Goal: Task Accomplishment & Management: Use online tool/utility

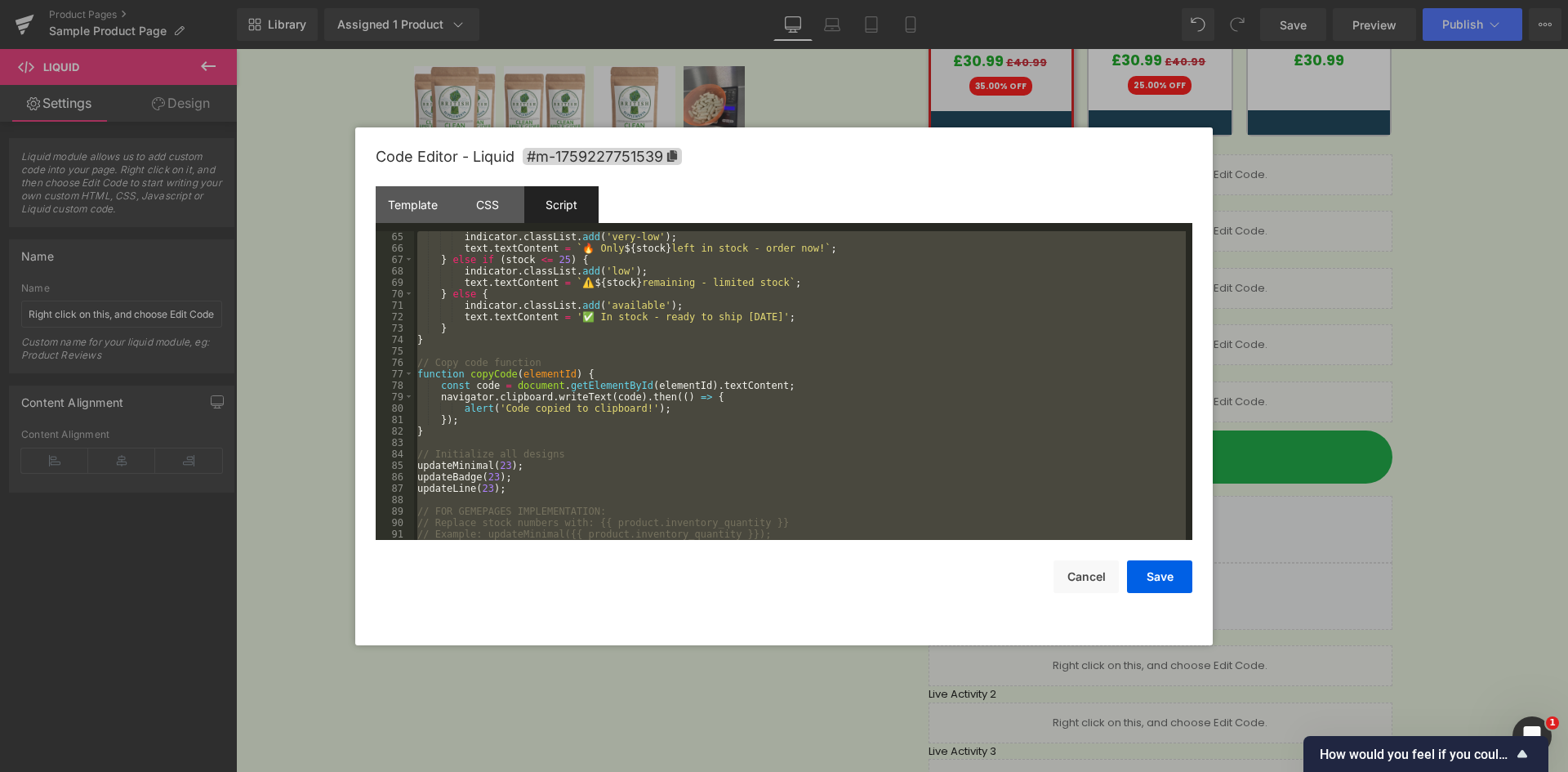
scroll to position [732, 0]
click at [647, 335] on div "indicator . classList . add ( 'very-low' ) ; text . textContent = ` 🔥 Only ${ s…" at bounding box center [800, 386] width 772 height 309
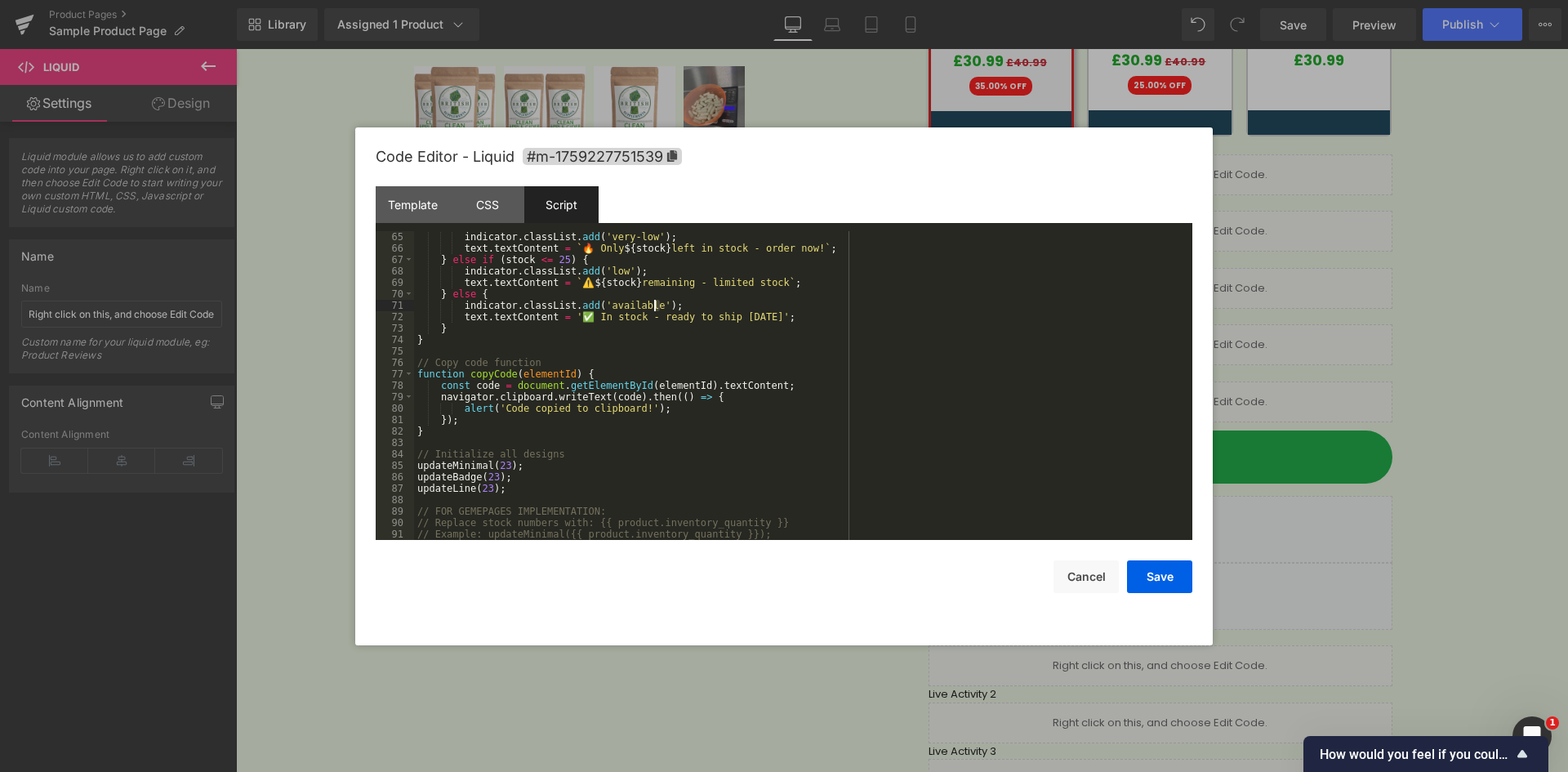
click at [655, 306] on div "indicator . classList . add ( 'very-low' ) ; text . textContent = ` 🔥 Only ${ s…" at bounding box center [800, 397] width 772 height 332
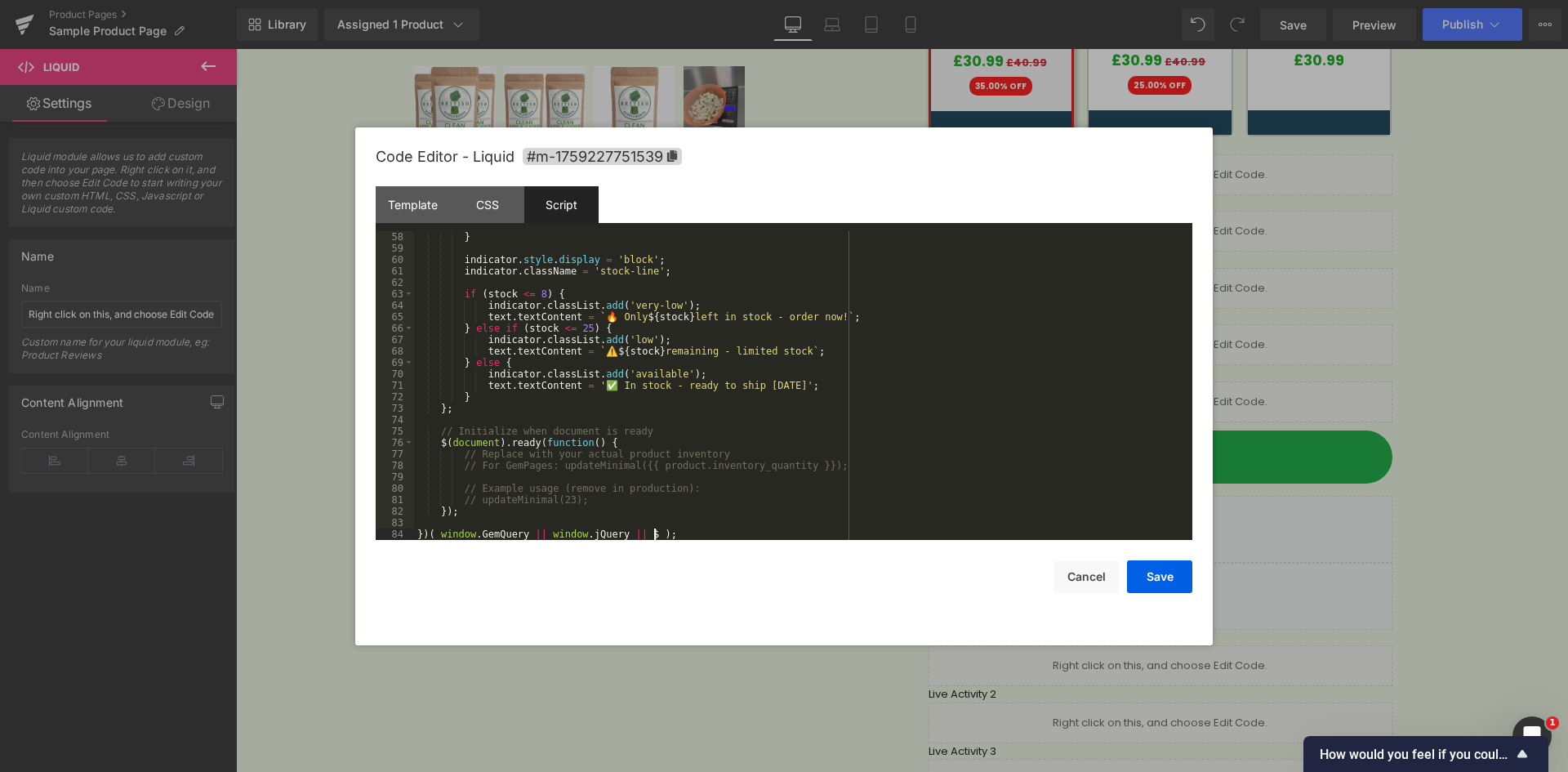
scroll to position [651, 0]
click at [1159, 580] on button "Save" at bounding box center [1160, 576] width 66 height 32
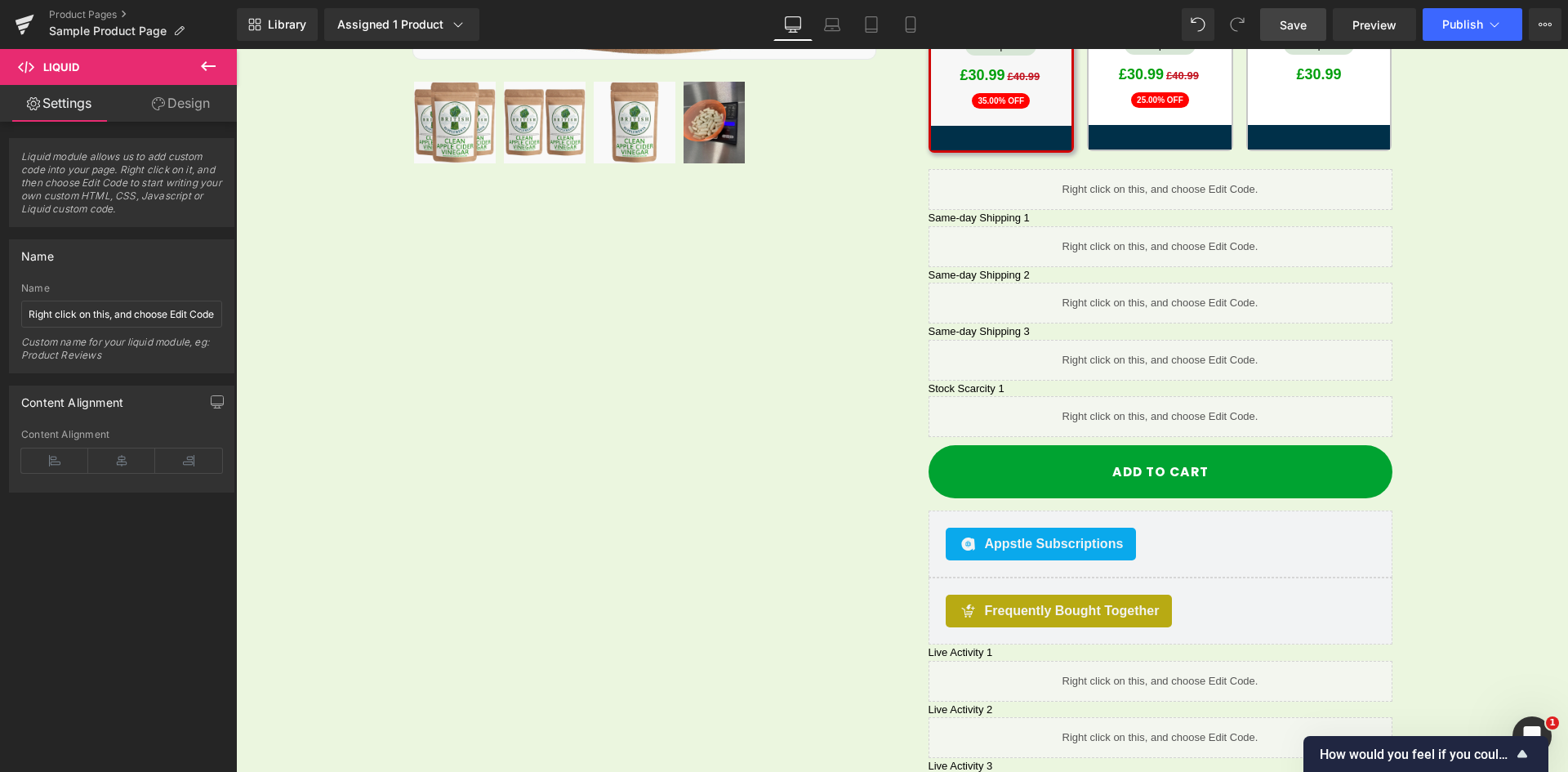
click at [1285, 24] on span "Save" at bounding box center [1293, 25] width 26 height 17
click at [451, 632] on div "Sale Off (P) Image Row 32px" at bounding box center [902, 194] width 980 height 1275
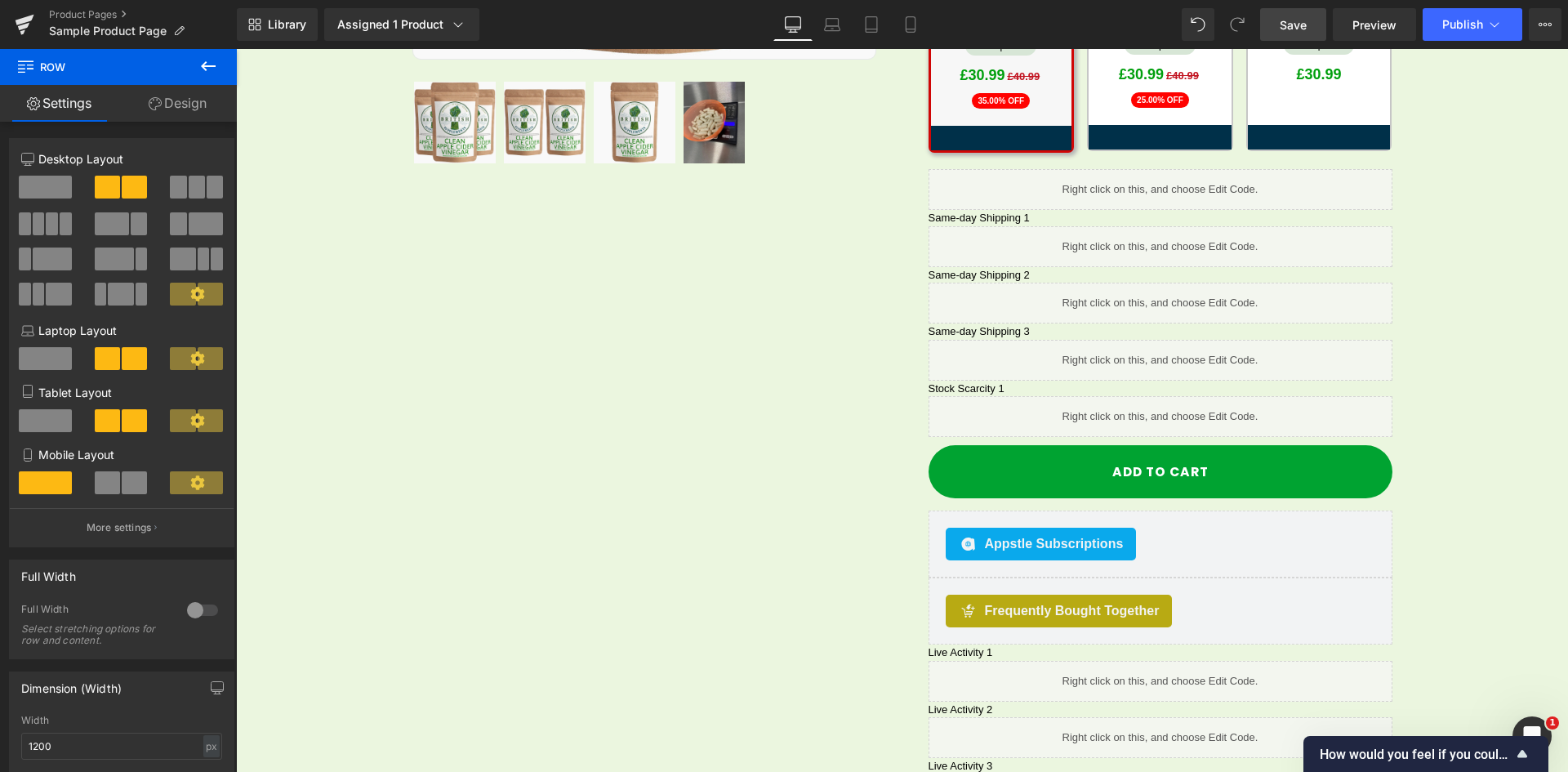
click at [1299, 27] on span "Save" at bounding box center [1293, 25] width 26 height 17
click at [1042, 26] on div "Library Assigned 1 Product Product Preview Clean Apple Cider Vinegar (58mg [MED…" at bounding box center [902, 24] width 1332 height 32
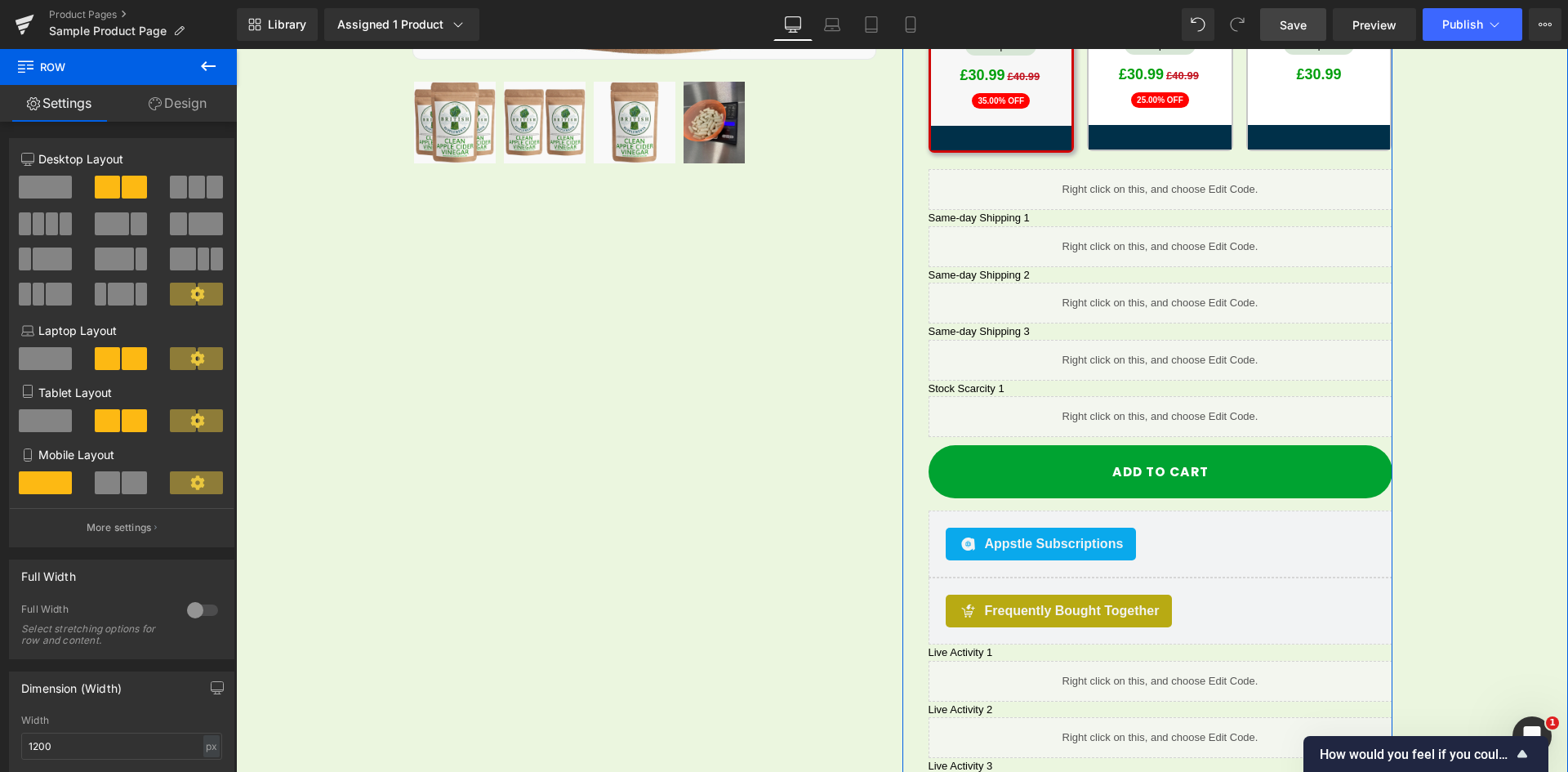
click at [1177, 399] on link at bounding box center [1178, 409] width 17 height 20
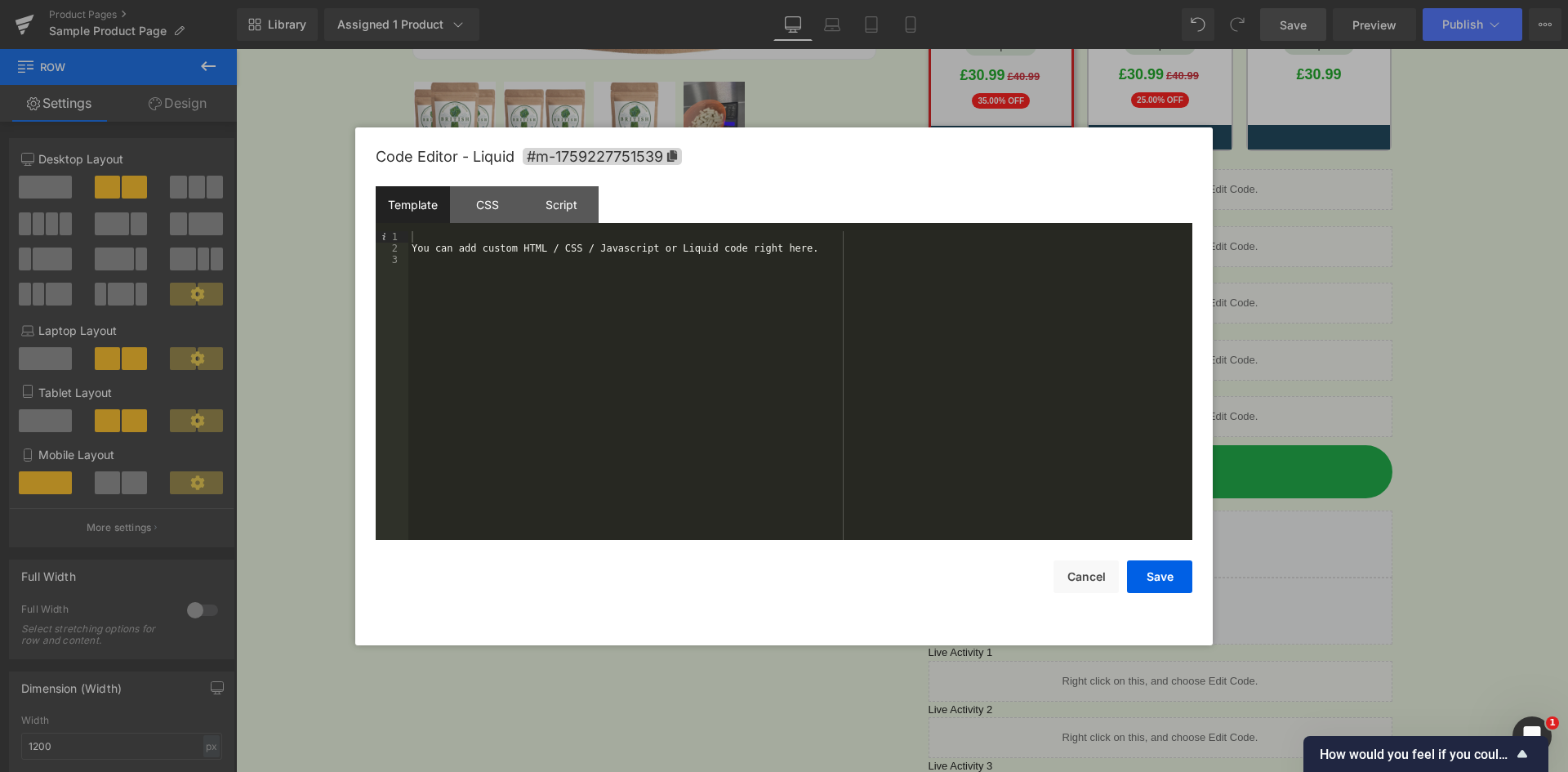
click at [601, 203] on div "Template CSS Script Data" at bounding box center [784, 209] width 817 height 45
click at [583, 203] on div "Script" at bounding box center [561, 204] width 75 height 36
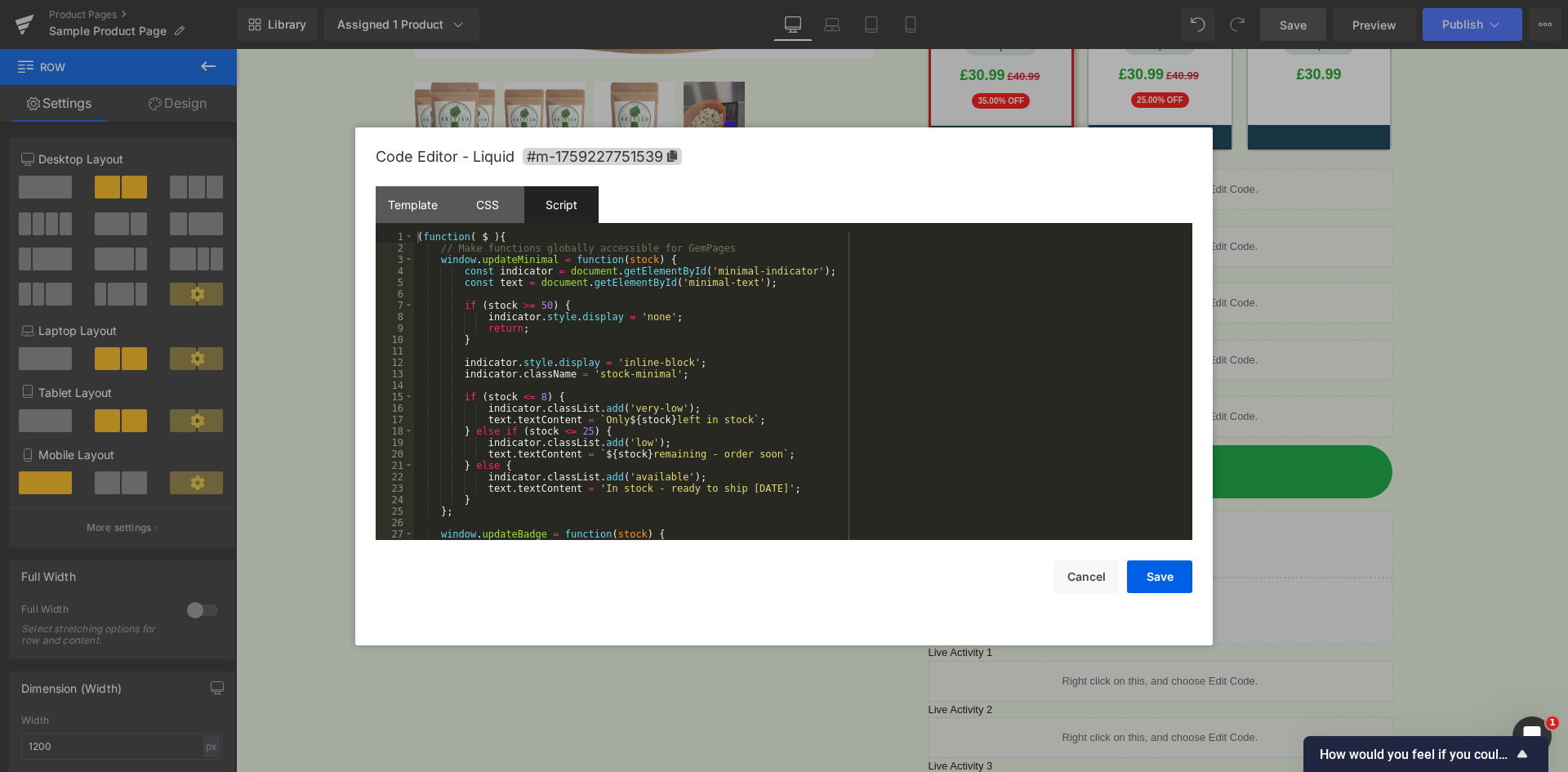
click at [653, 280] on div "( function ( $ ) { // Make functions globally accessible for GemPages window . …" at bounding box center [800, 397] width 772 height 332
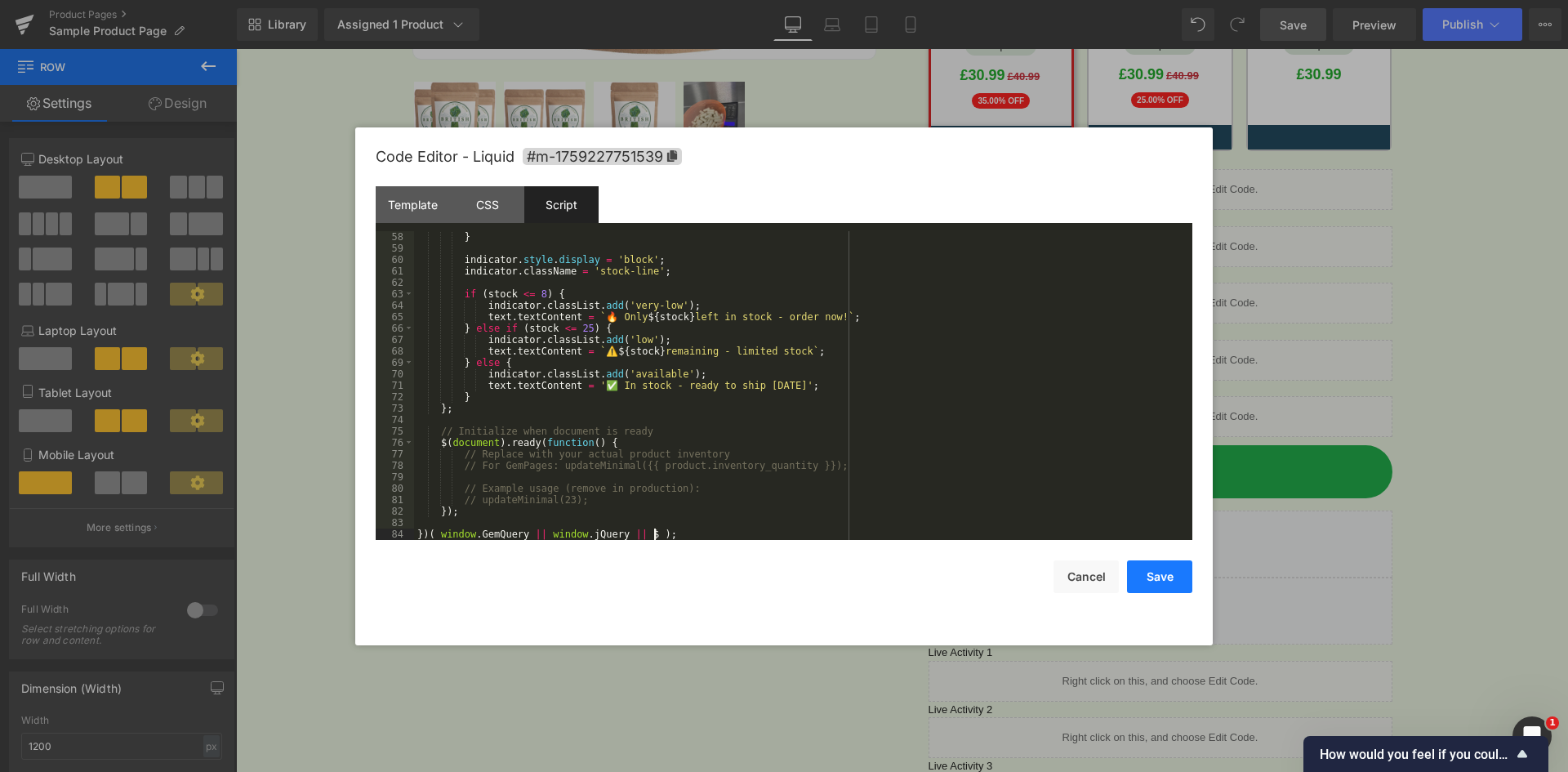
drag, startPoint x: 1145, startPoint y: 565, endPoint x: 1154, endPoint y: 565, distance: 9.0
click at [1149, 564] on button "Save" at bounding box center [1160, 576] width 66 height 32
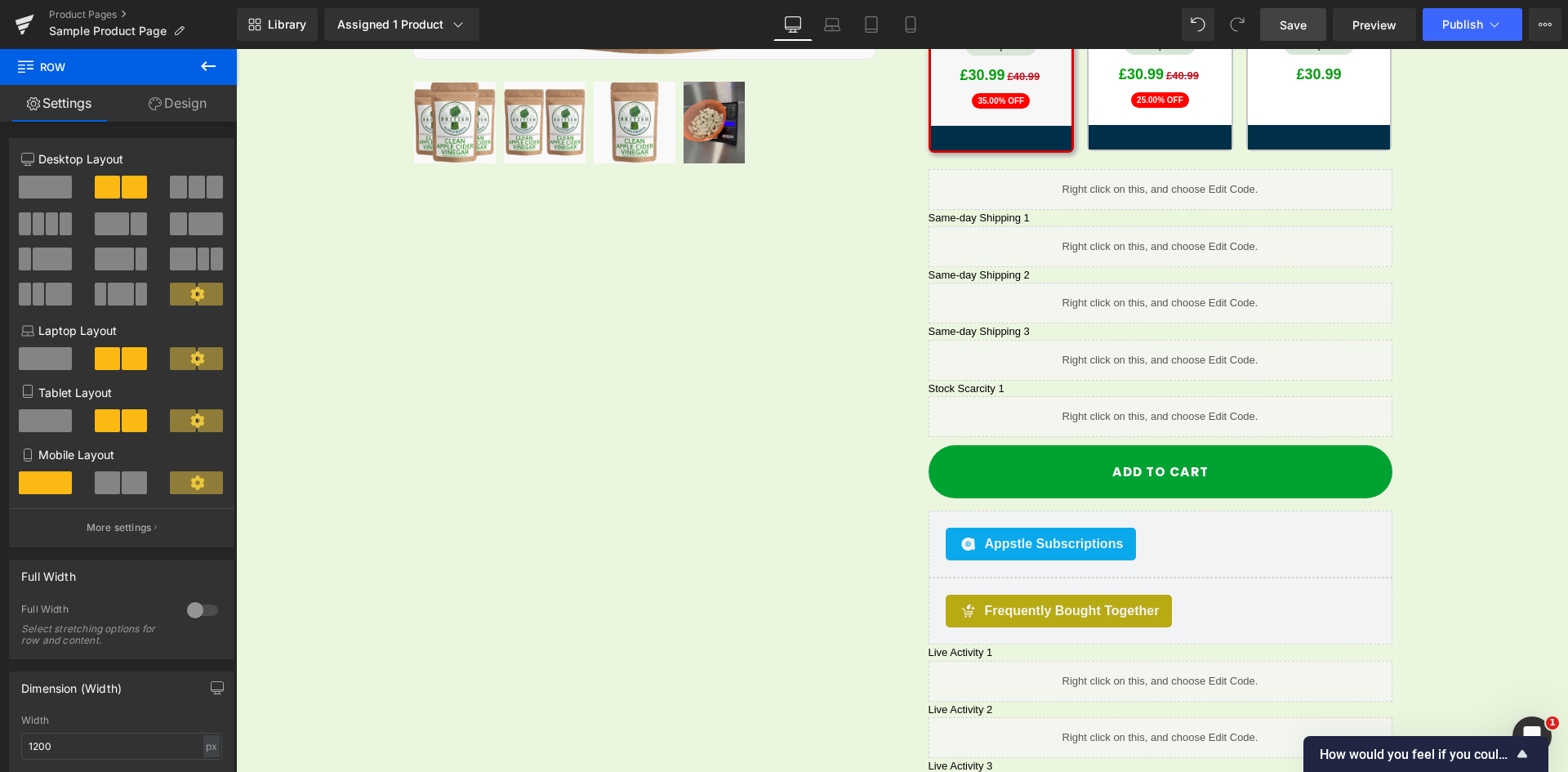
click at [1281, 31] on link "Save" at bounding box center [1293, 24] width 66 height 32
click at [1069, 31] on div "Library Assigned 1 Product Product Preview Clean Apple Cider Vinegar (58mg acet…" at bounding box center [902, 24] width 1332 height 32
click at [1031, 22] on div "Library Assigned 1 Product Product Preview Clean Apple Cider Vinegar (58mg acet…" at bounding box center [902, 24] width 1332 height 32
click at [1063, 18] on div "Library Assigned 1 Product Product Preview Clean Apple Cider Vinegar (58mg acet…" at bounding box center [902, 24] width 1332 height 32
click at [1373, 15] on link "Preview" at bounding box center [1375, 24] width 83 height 32
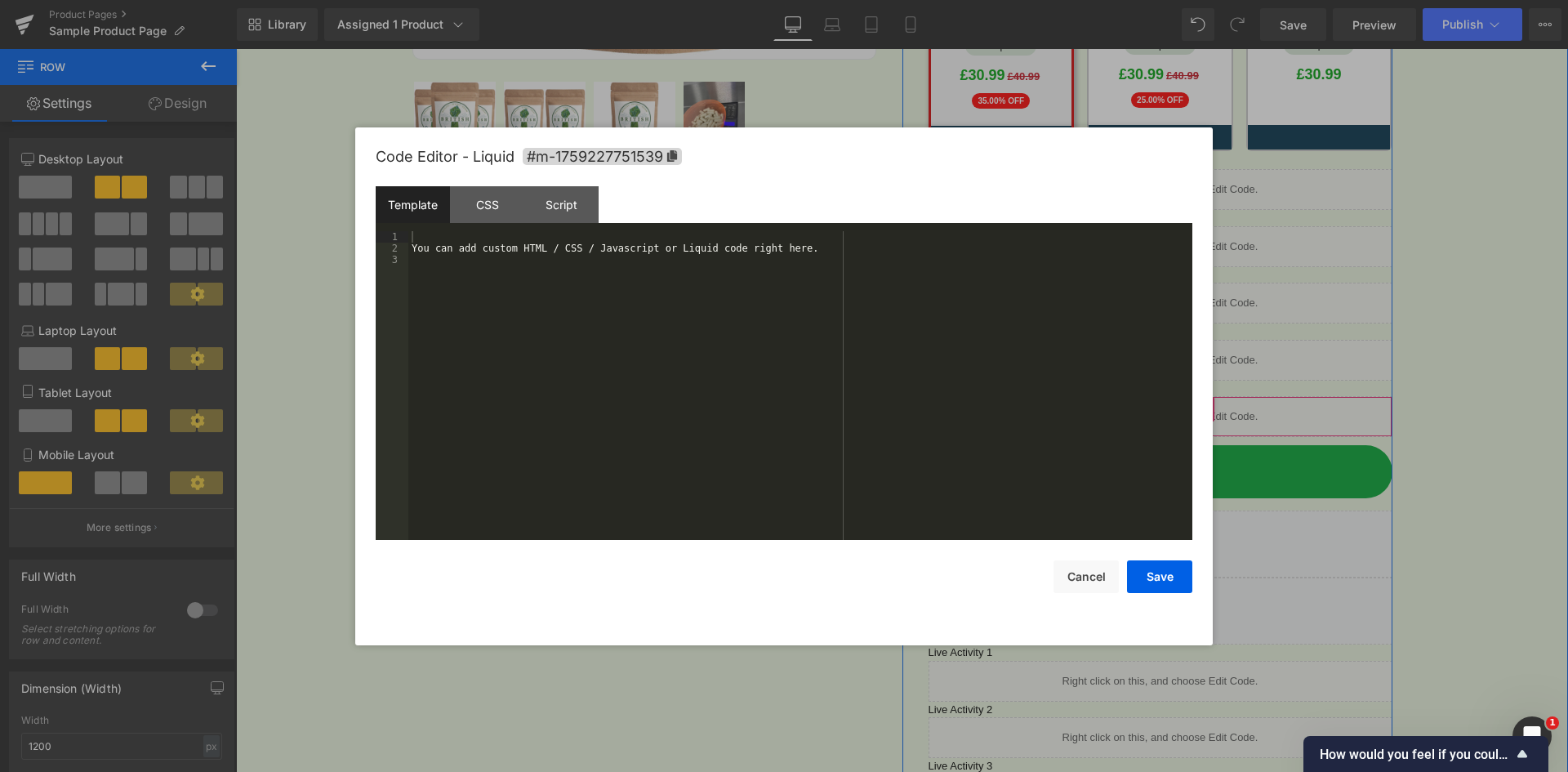
click at [1182, 397] on ul "Liquid" at bounding box center [1162, 409] width 108 height 25
click at [518, 277] on div "You can add custom HTML / CSS / Javascript or Liquid code right here." at bounding box center [800, 397] width 784 height 332
click at [1181, 584] on button "Save" at bounding box center [1160, 576] width 66 height 32
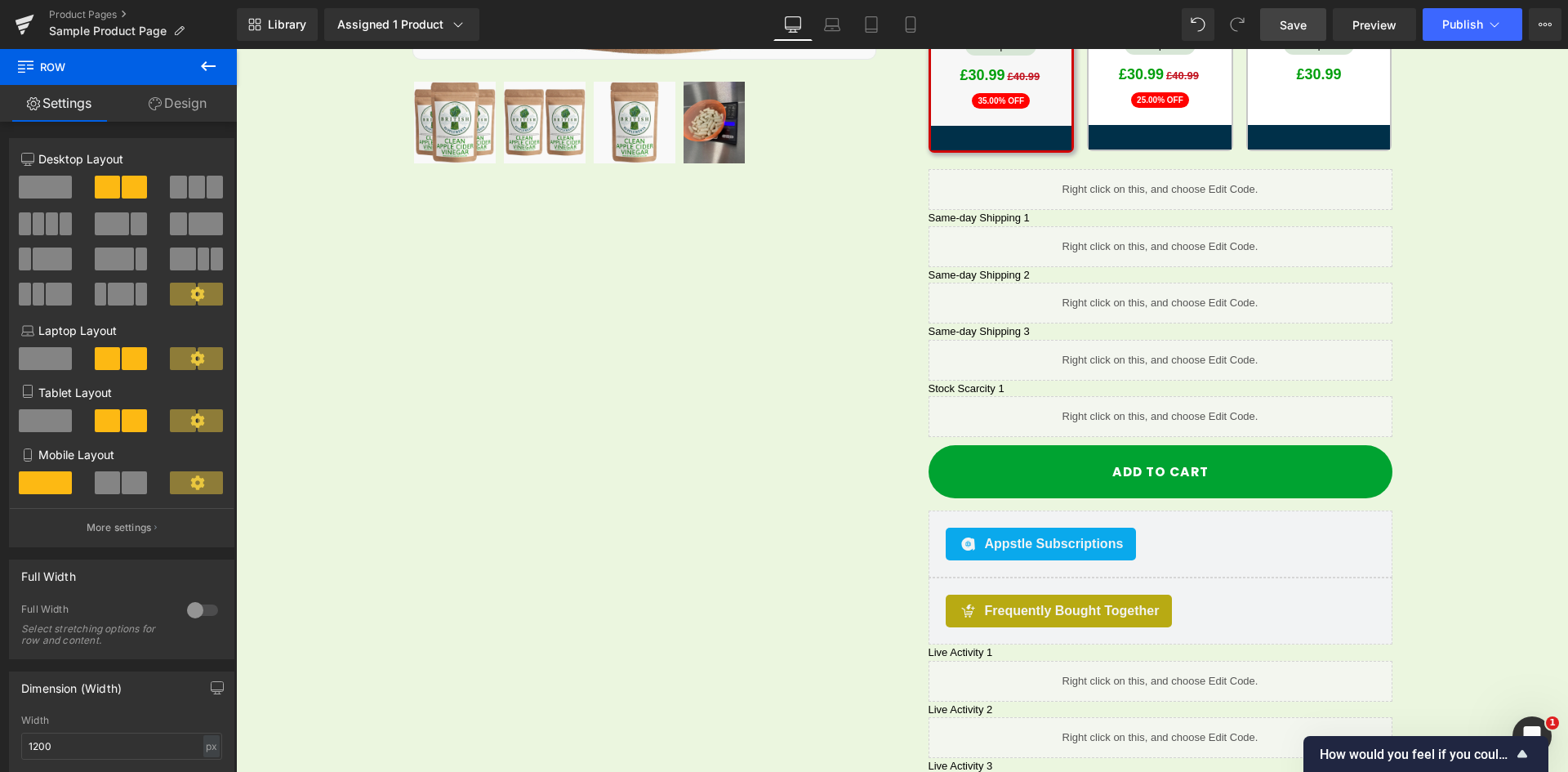
click at [1296, 28] on span "Save" at bounding box center [1293, 25] width 26 height 17
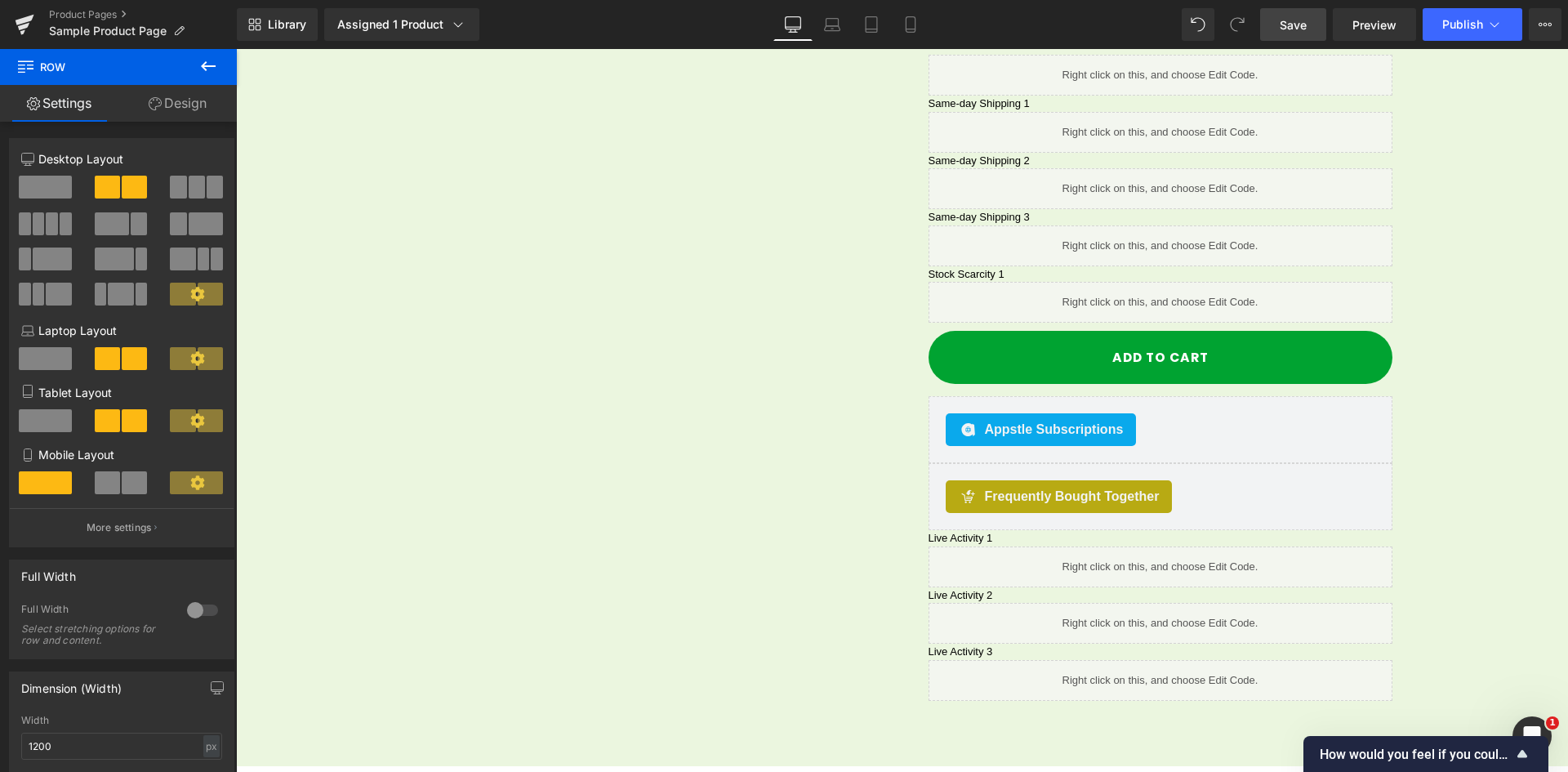
scroll to position [809, 0]
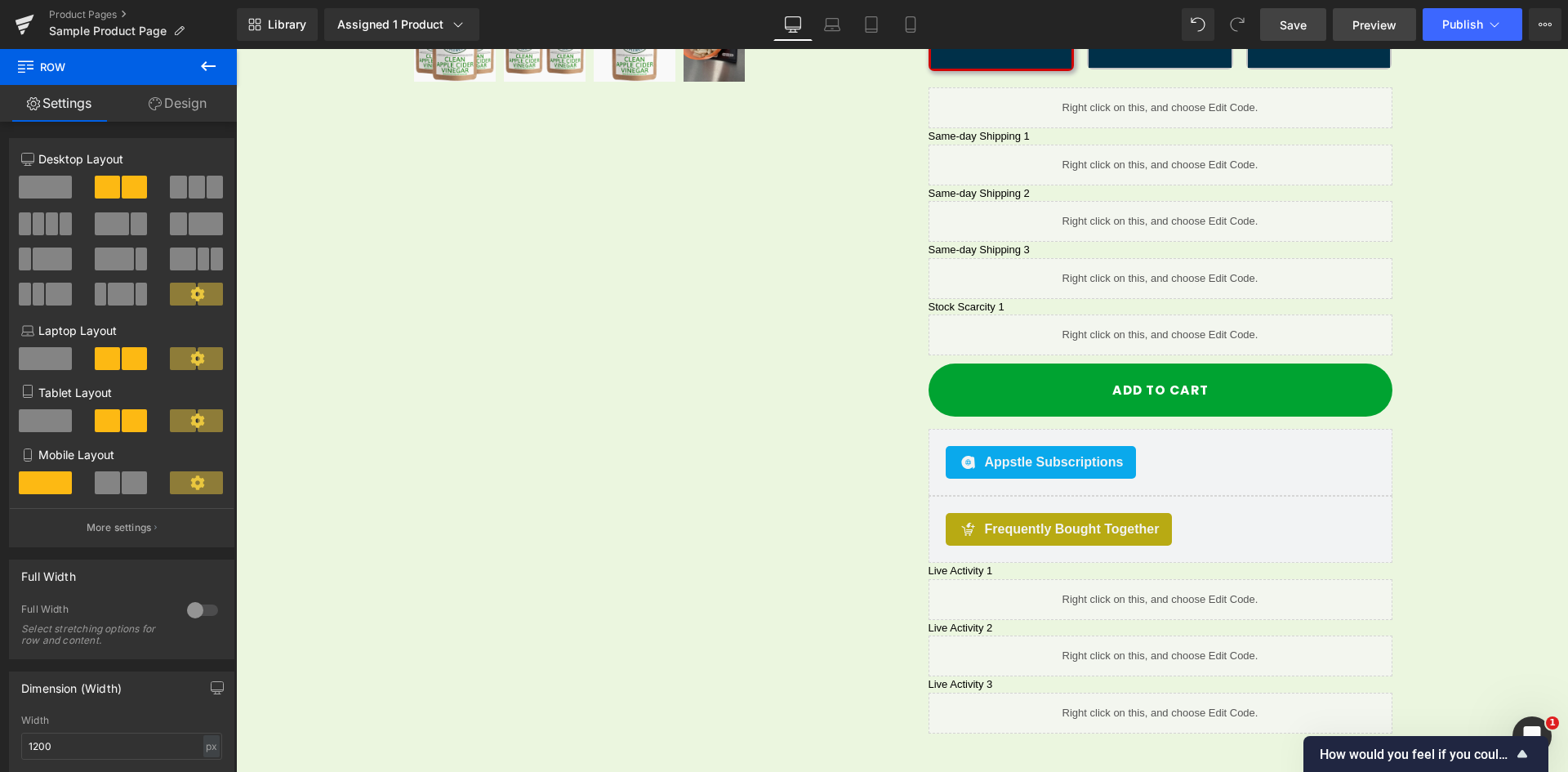
click at [1383, 19] on span "Preview" at bounding box center [1375, 25] width 44 height 17
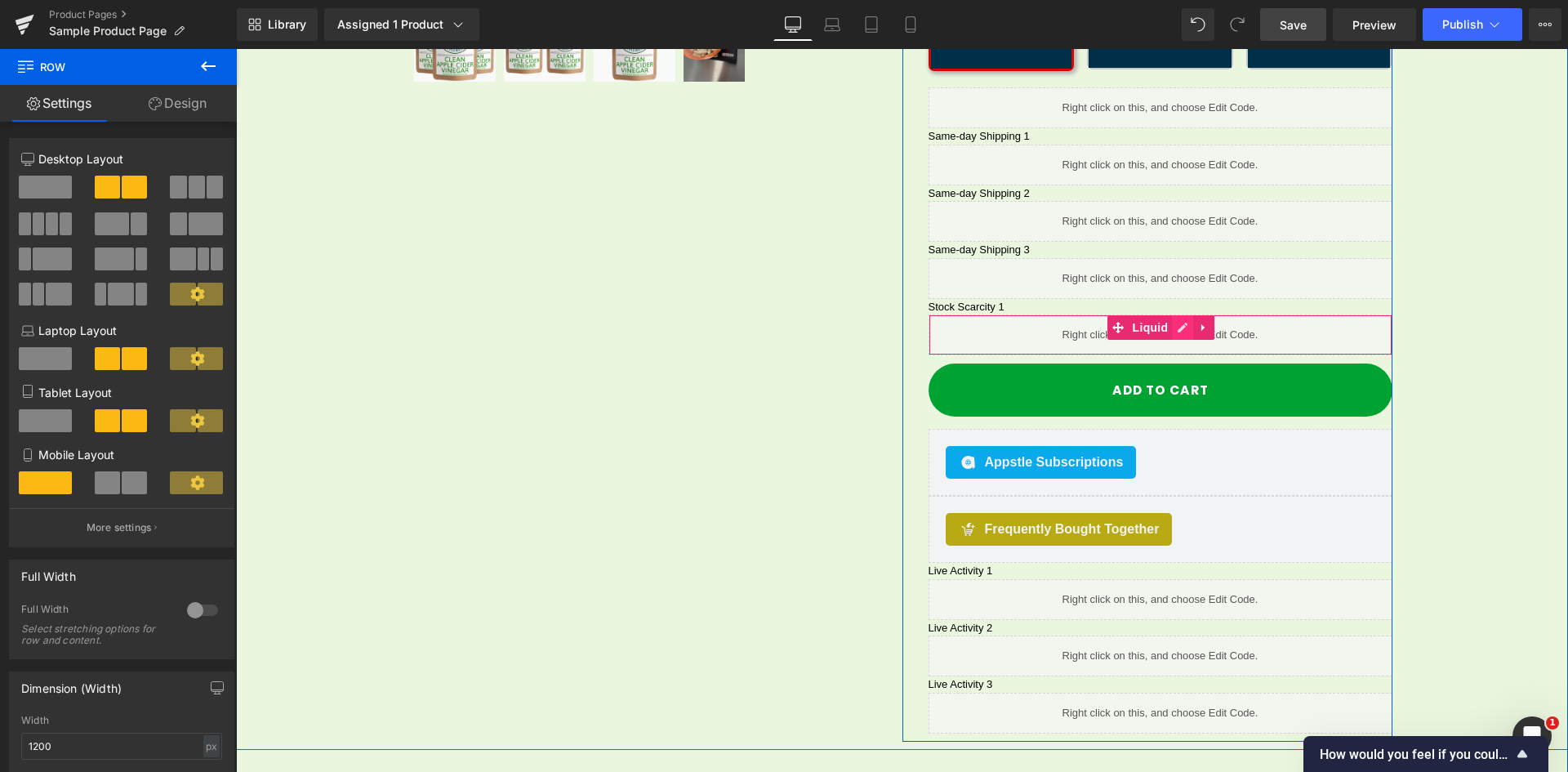
click at [1182, 315] on ul "Liquid" at bounding box center [1162, 327] width 108 height 25
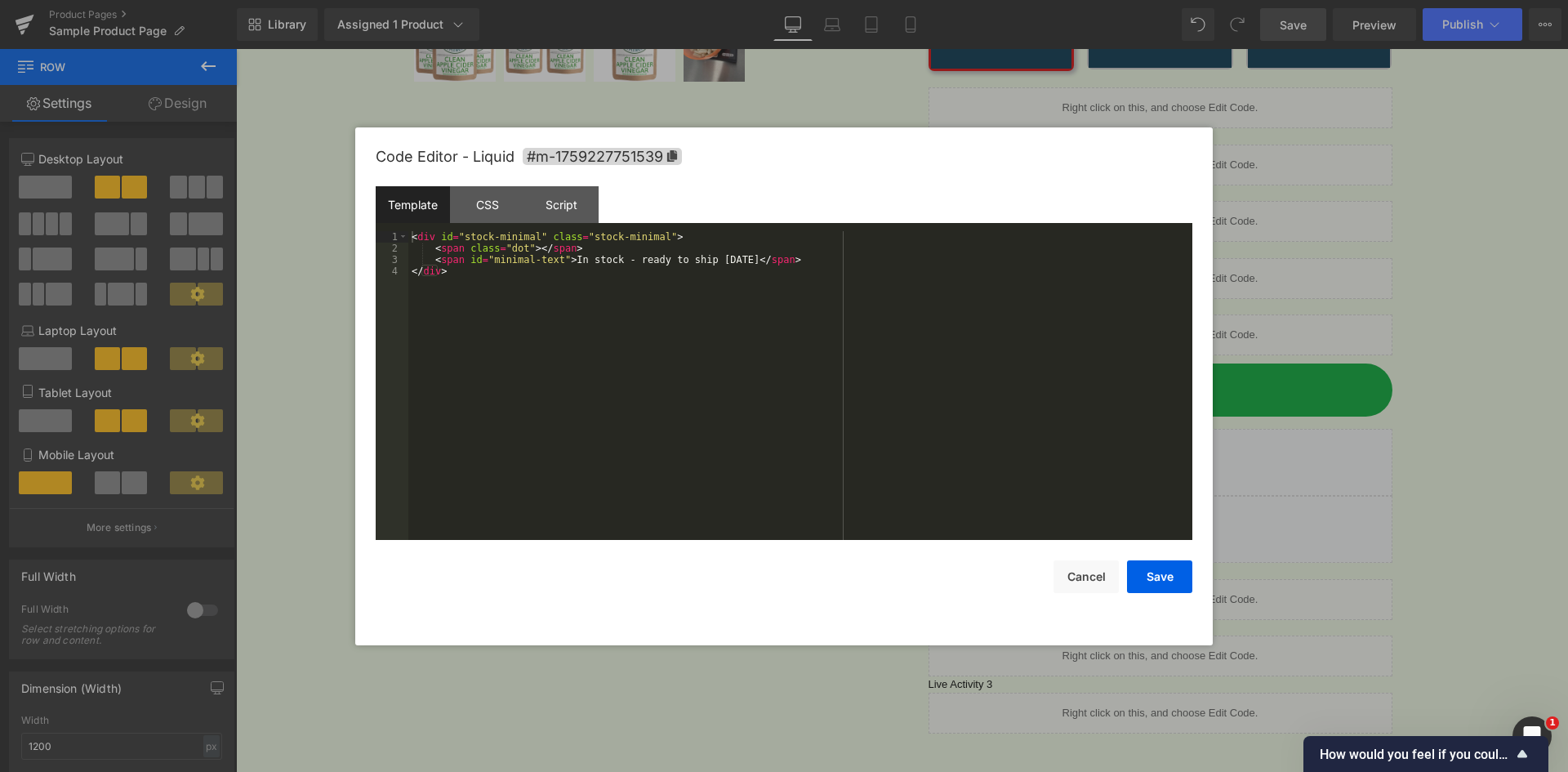
click at [496, 246] on div "< div id = "stock-minimal" class = "stock-minimal" > < span class = "dot" > </ …" at bounding box center [800, 397] width 784 height 332
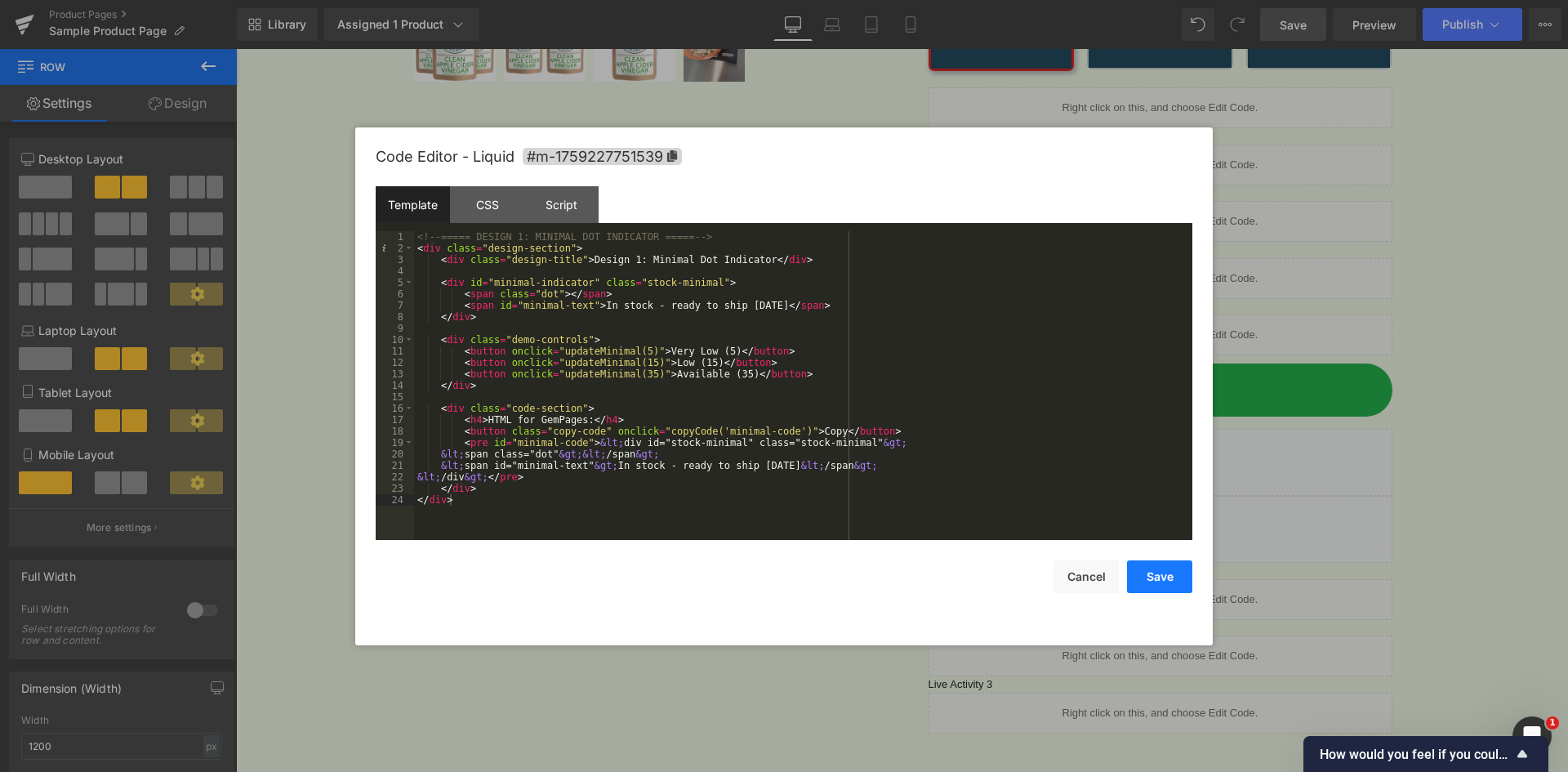
click at [1145, 580] on button "Save" at bounding box center [1160, 576] width 66 height 32
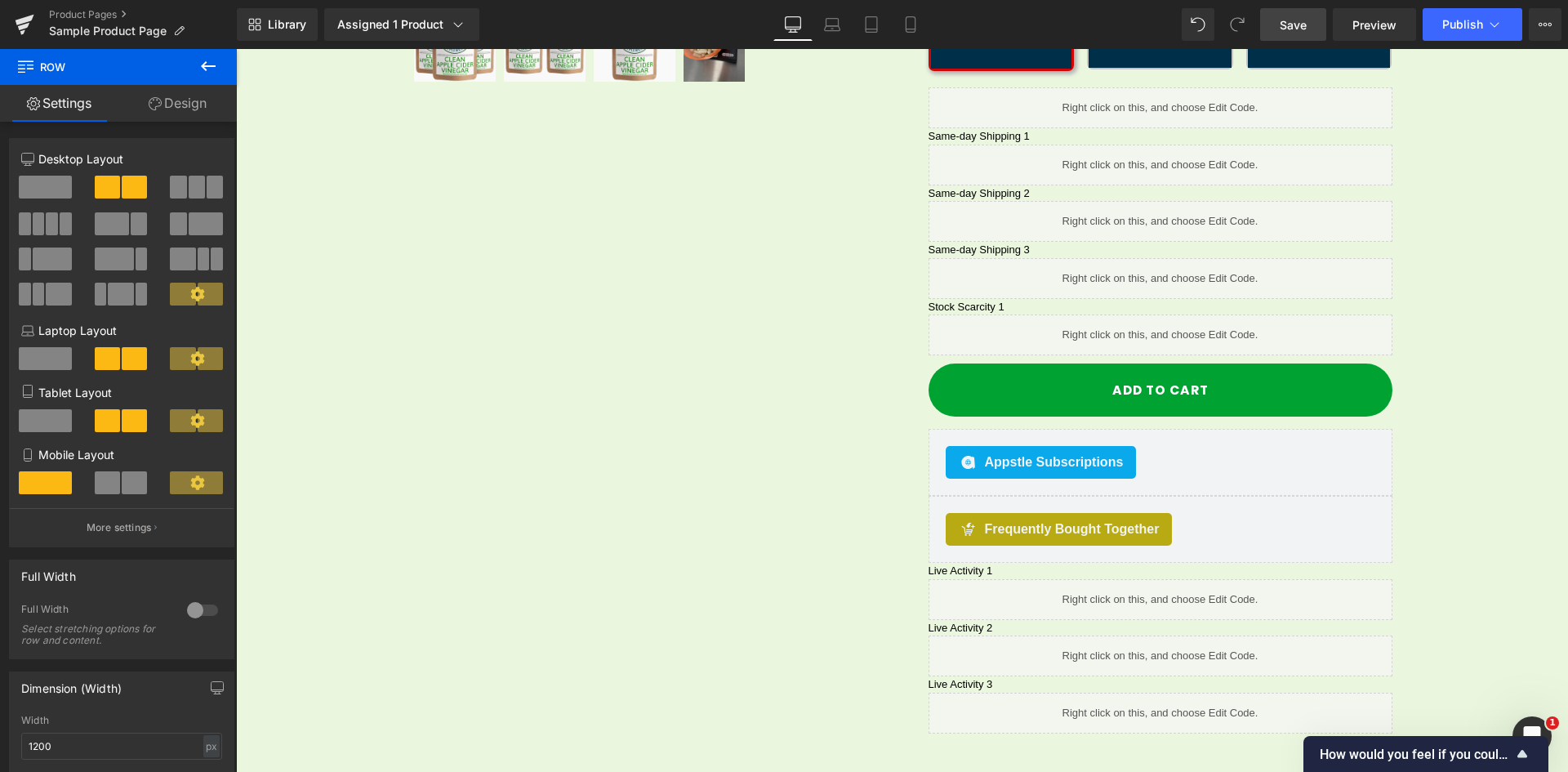
click at [1295, 26] on span "Save" at bounding box center [1293, 25] width 26 height 17
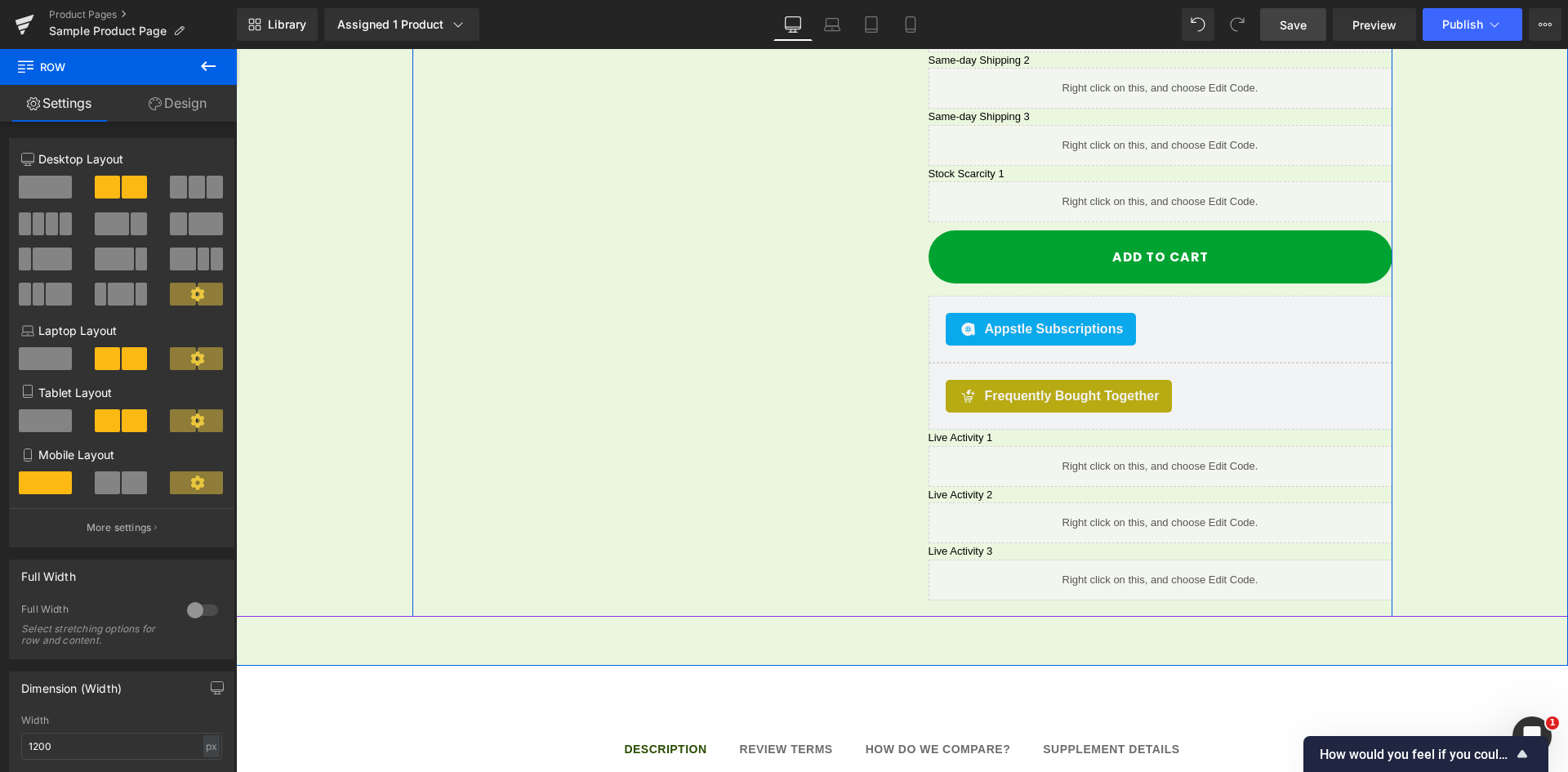
scroll to position [891, 0]
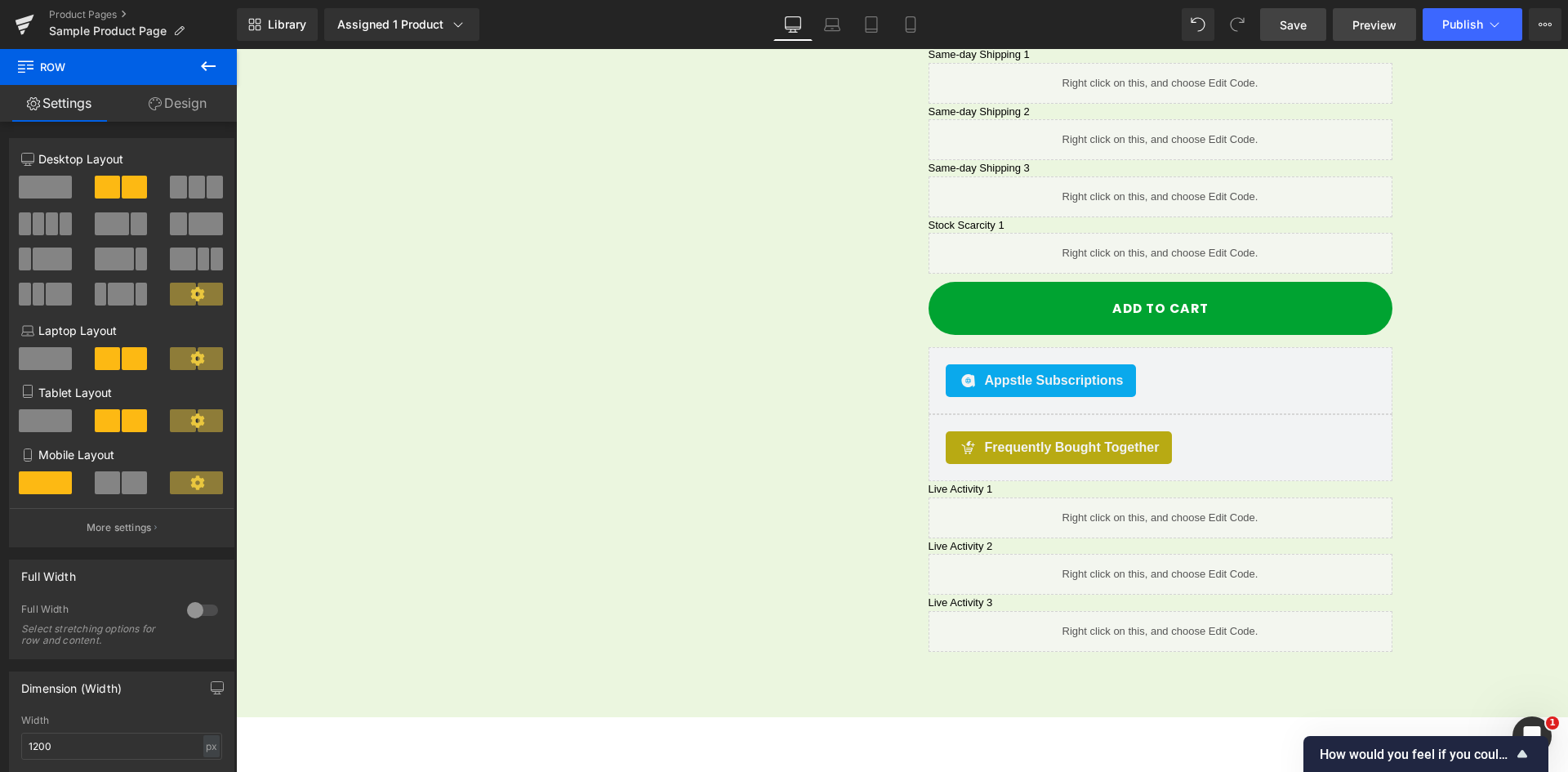
click at [1383, 31] on span "Preview" at bounding box center [1375, 25] width 44 height 17
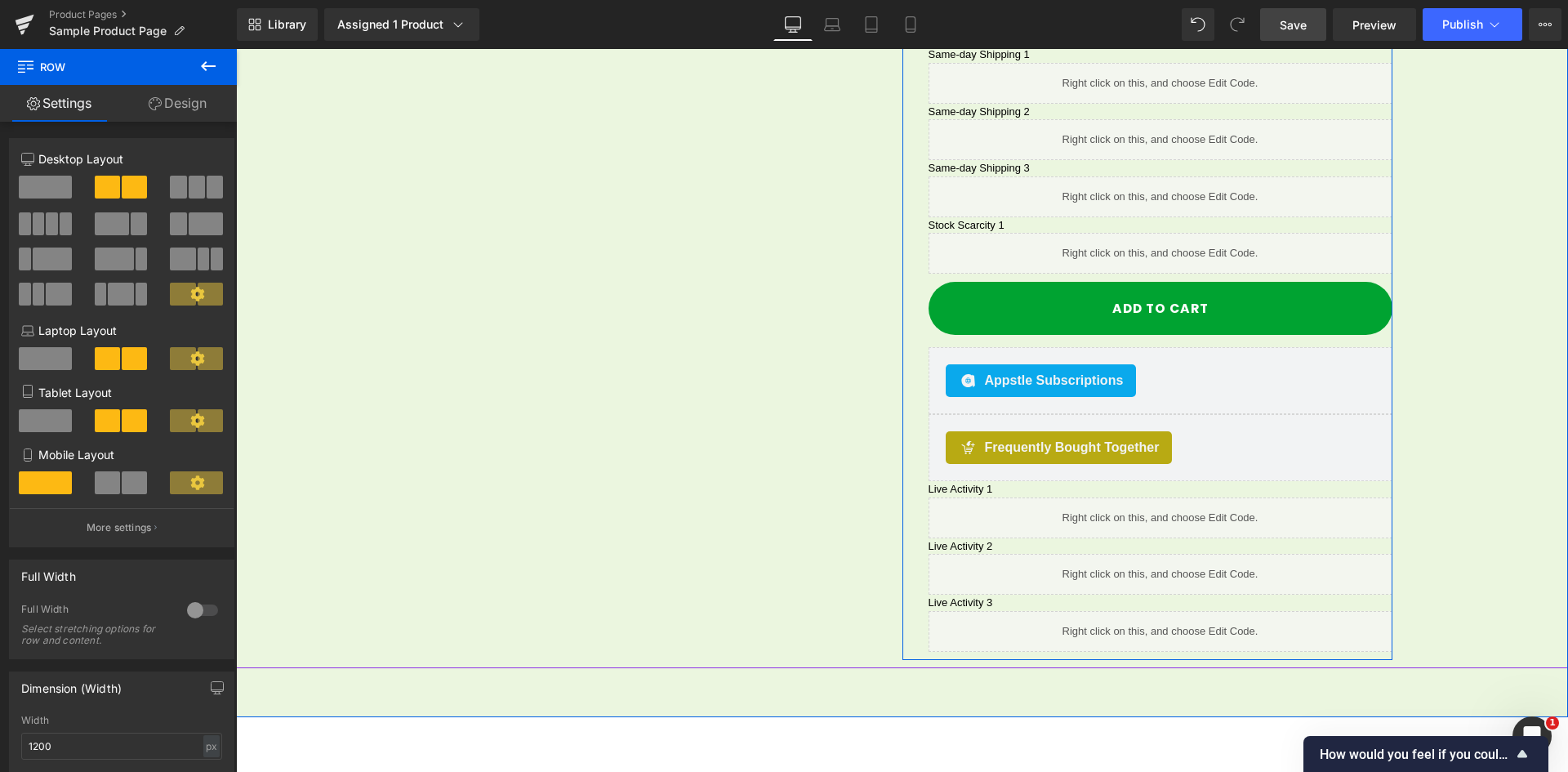
click at [1174, 236] on link at bounding box center [1178, 246] width 17 height 20
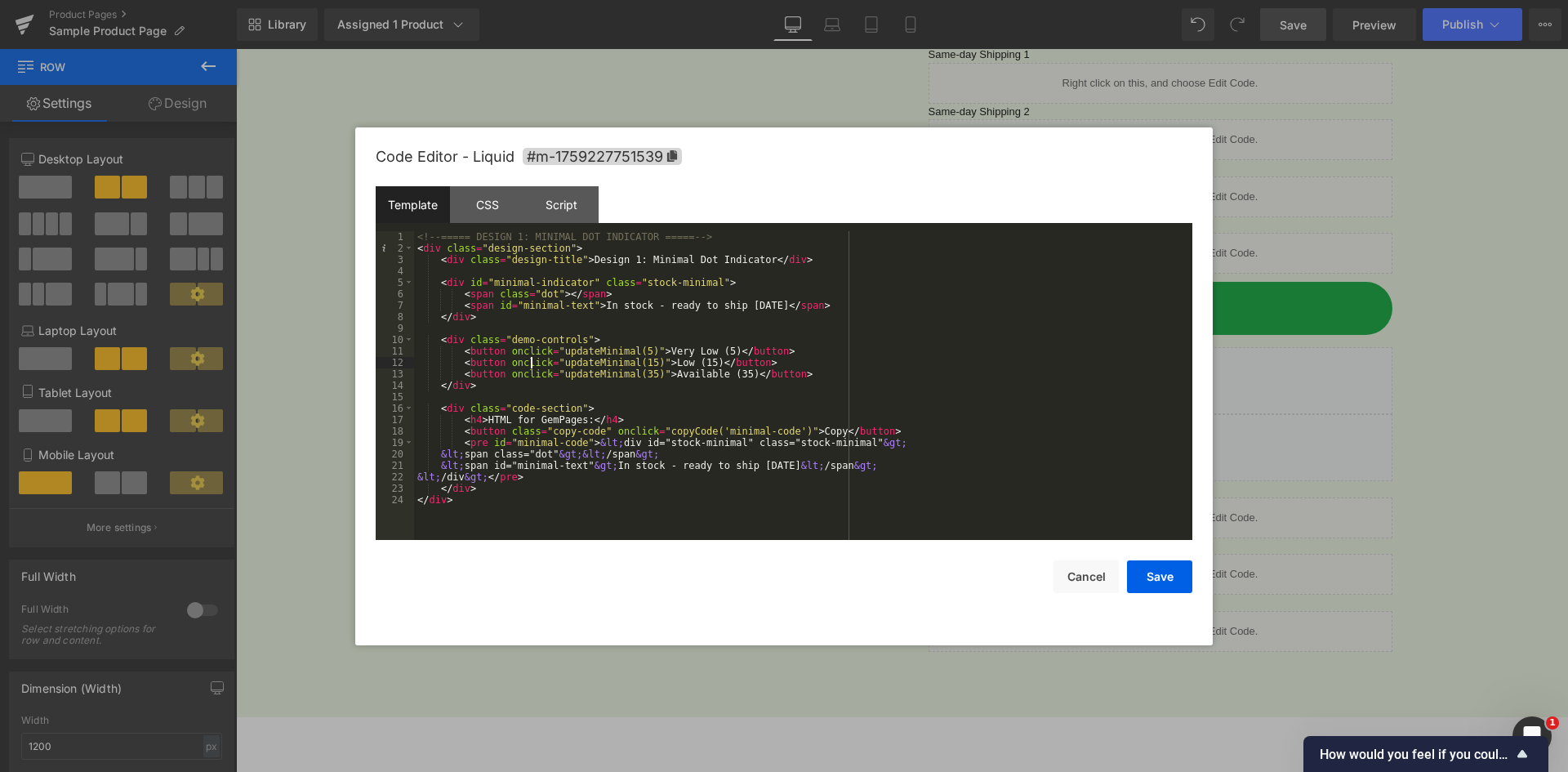
click at [530, 362] on div "<!-- ===== DESIGN 1: MINIMAL DOT INDICATOR ===== --> < div class = "design-sect…" at bounding box center [803, 397] width 778 height 332
click at [535, 356] on div "<!-- ===== DESIGN 1: MINIMAL DOT INDICATOR ===== --> < div class = "design-sect…" at bounding box center [803, 397] width 778 height 332
click at [576, 351] on div "<!-- ===== DESIGN 1: MINIMAL DOT INDICATOR ===== --> < div class = "design-sect…" at bounding box center [803, 397] width 778 height 332
click at [539, 476] on div "<!-- ===== DESIGN 1: MINIMAL DOT INDICATOR ===== --> < div class = "design-sect…" at bounding box center [803, 397] width 778 height 332
click at [446, 409] on div "<!-- ===== DESIGN 1: MINIMAL DOT INDICATOR ===== --> < div class = "design-sect…" at bounding box center [803, 397] width 778 height 332
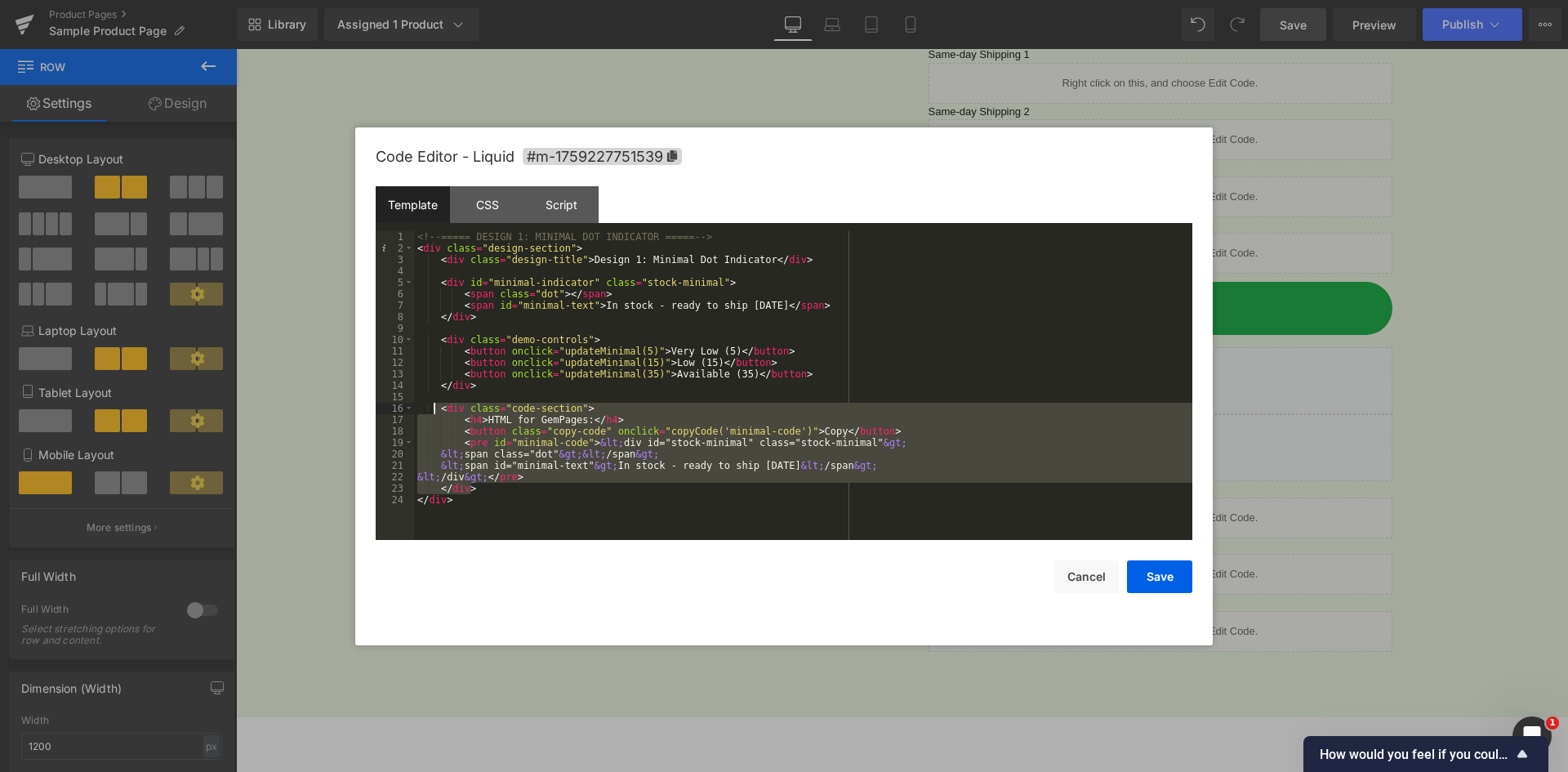
drag, startPoint x: 452, startPoint y: 485, endPoint x: 435, endPoint y: 406, distance: 80.8
click at [435, 406] on div "<!-- ===== DESIGN 1: MINIMAL DOT INDICATOR ===== --> < div class = "design-sect…" at bounding box center [803, 397] width 778 height 332
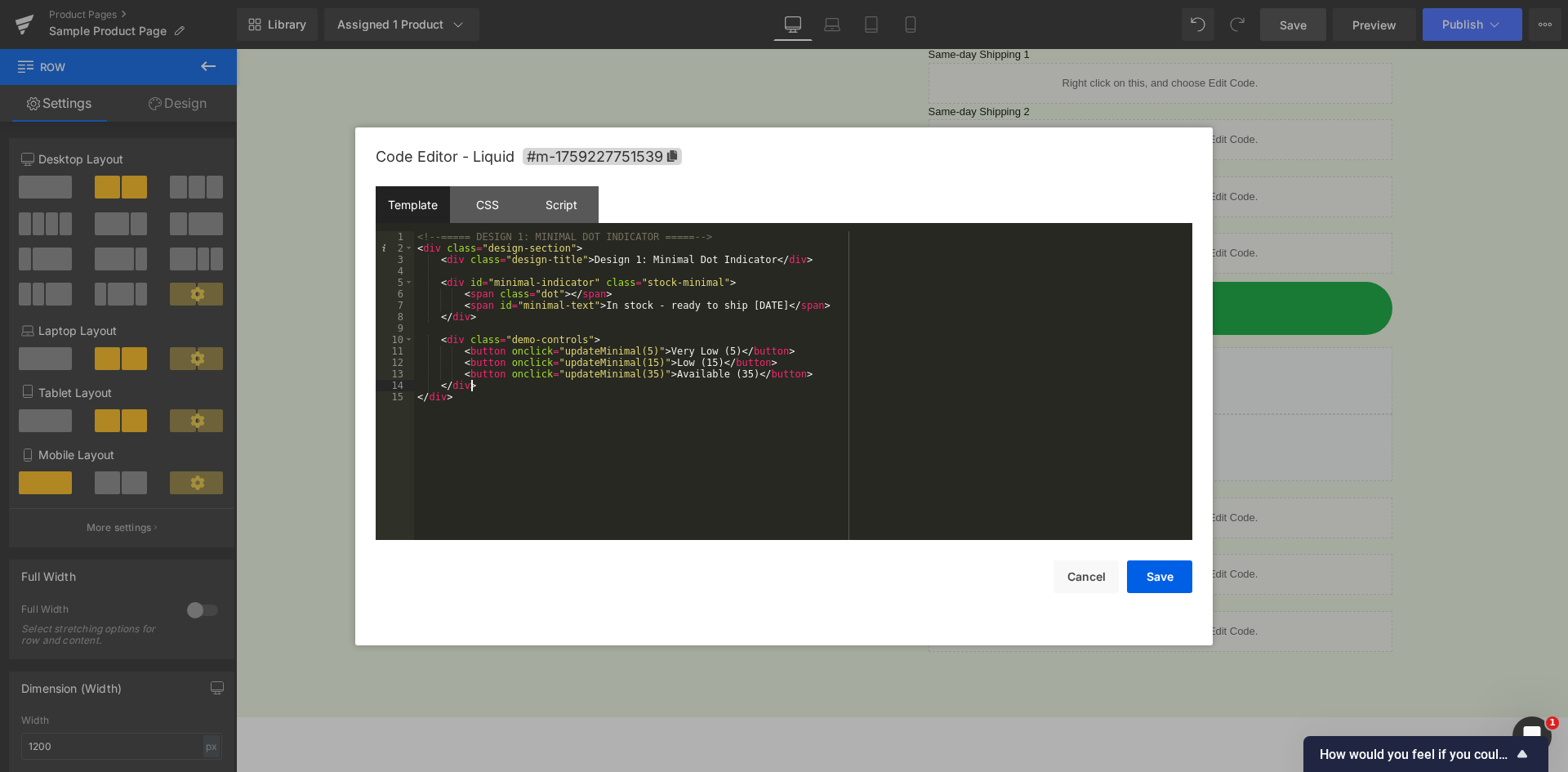
click at [526, 246] on div "<!-- ===== DESIGN 1: MINIMAL DOT INDICATOR ===== --> < div class = "design-sect…" at bounding box center [803, 397] width 778 height 332
click at [422, 250] on div "<!-- ===== DESIGN 1: MINIMAL DOT INDICATOR ===== --> < div class = "design-sect…" at bounding box center [803, 397] width 778 height 332
drag, startPoint x: 482, startPoint y: 250, endPoint x: 558, endPoint y: 251, distance: 76.0
click at [558, 251] on div "<!-- ===== DESIGN 1: MINIMAL DOT INDICATOR ===== --> < div class = "design-sect…" at bounding box center [803, 397] width 778 height 332
click at [472, 204] on div "CSS" at bounding box center [488, 204] width 75 height 36
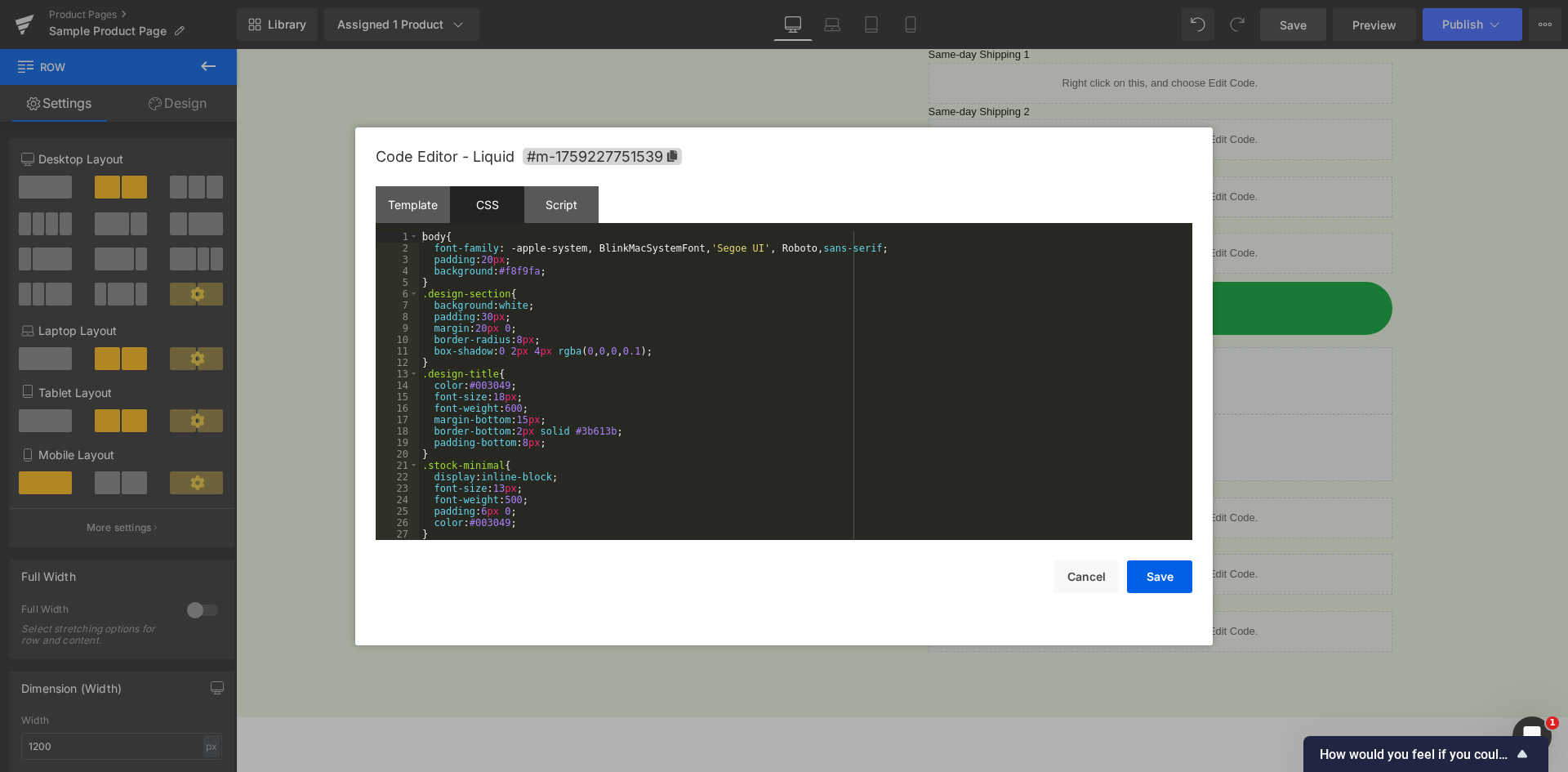
click at [714, 324] on div "body { font-family : -apple-system, BlinkMacSystemFont, ' Segoe UI ' , Roboto, …" at bounding box center [803, 397] width 767 height 332
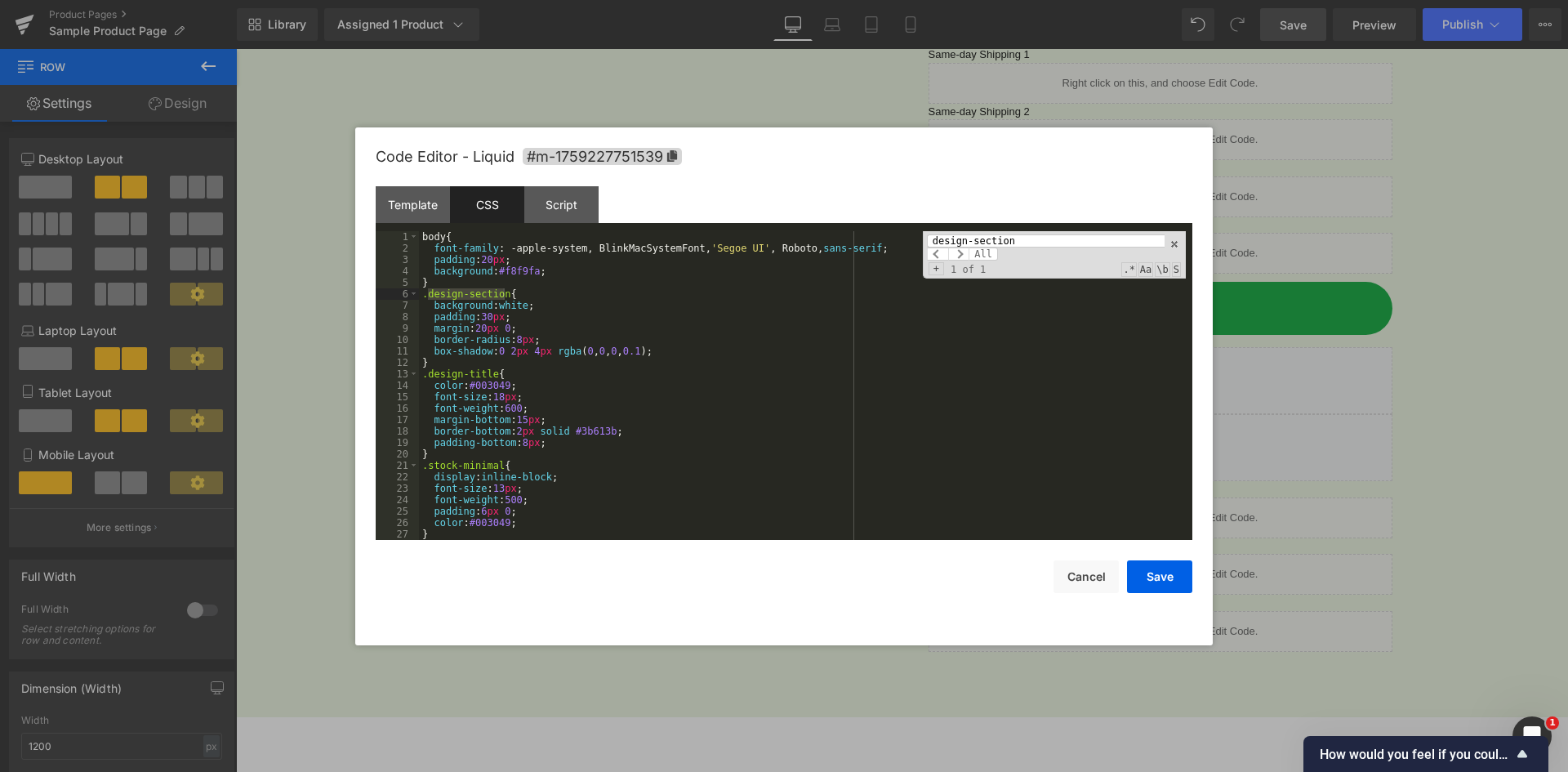
type input "design-section"
click at [434, 304] on div "body { font-family : -apple-system, BlinkMacSystemFont, ' Segoe UI ' , Roboto, …" at bounding box center [803, 397] width 767 height 332
click at [531, 305] on div "body { font-family : -apple-system, BlinkMacSystemFont, ' Segoe UI ' , Roboto, …" at bounding box center [803, 397] width 767 height 332
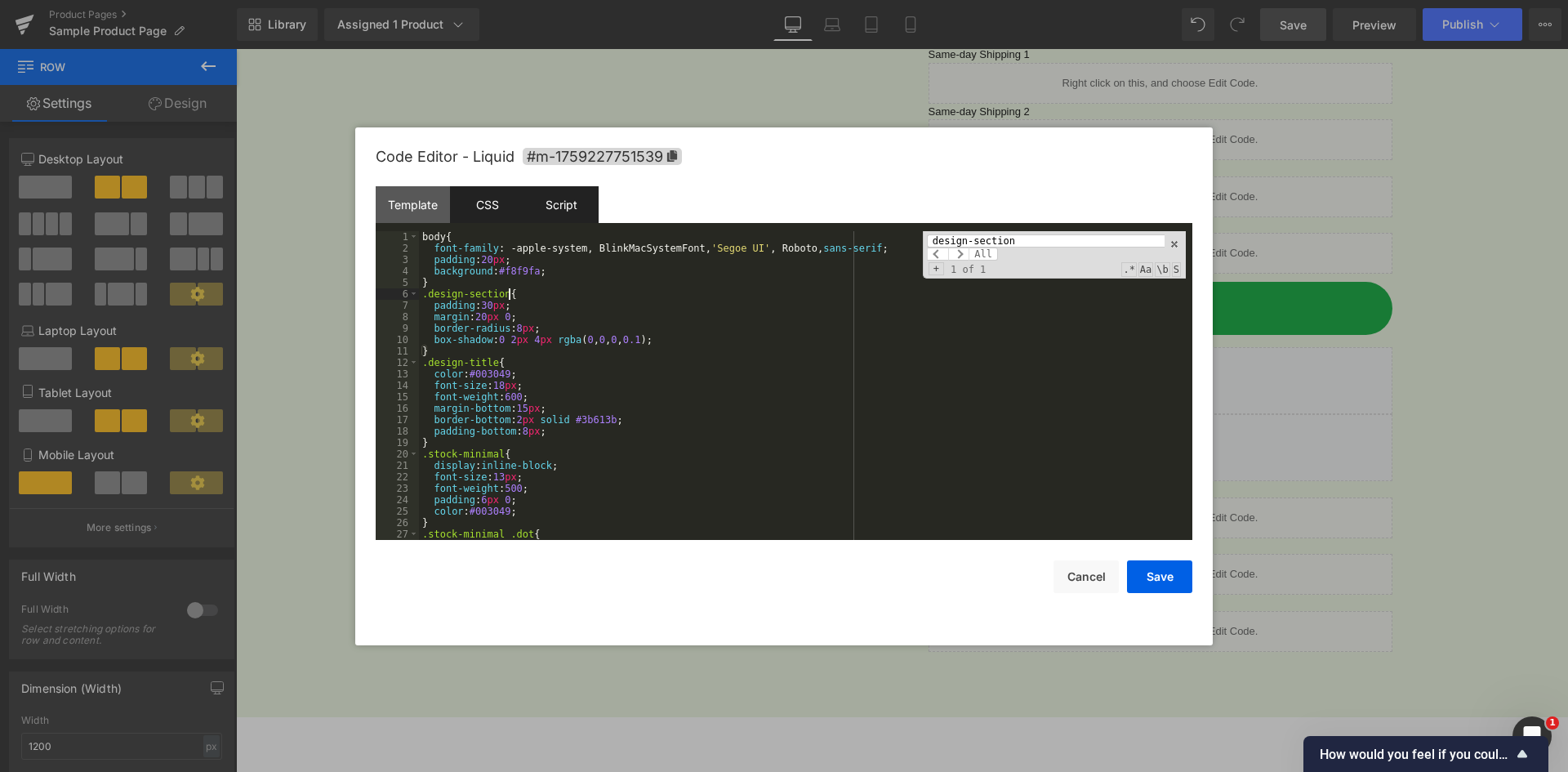
click at [549, 209] on div "Script" at bounding box center [561, 204] width 75 height 36
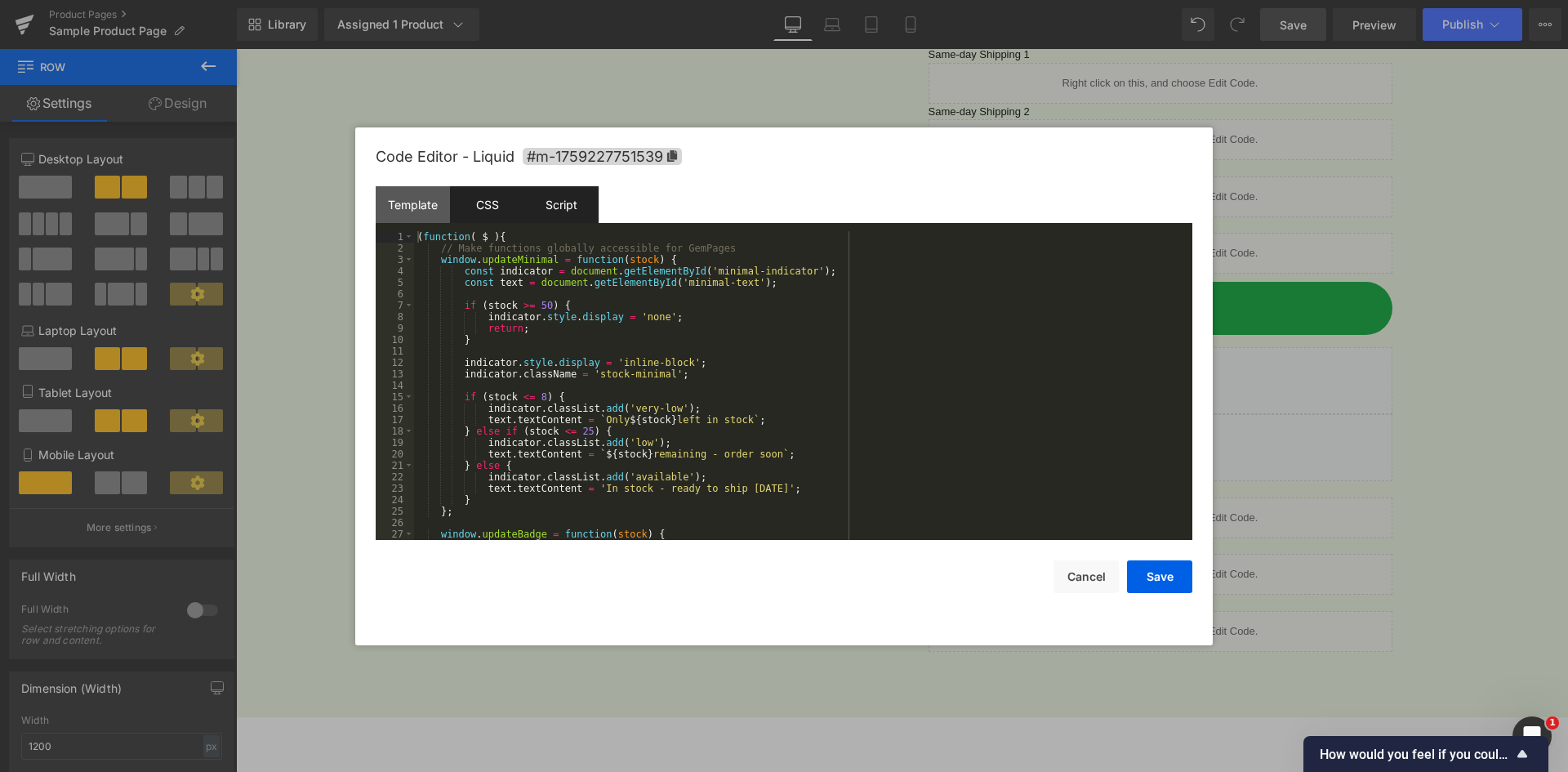
click at [478, 207] on div "CSS" at bounding box center [488, 204] width 75 height 36
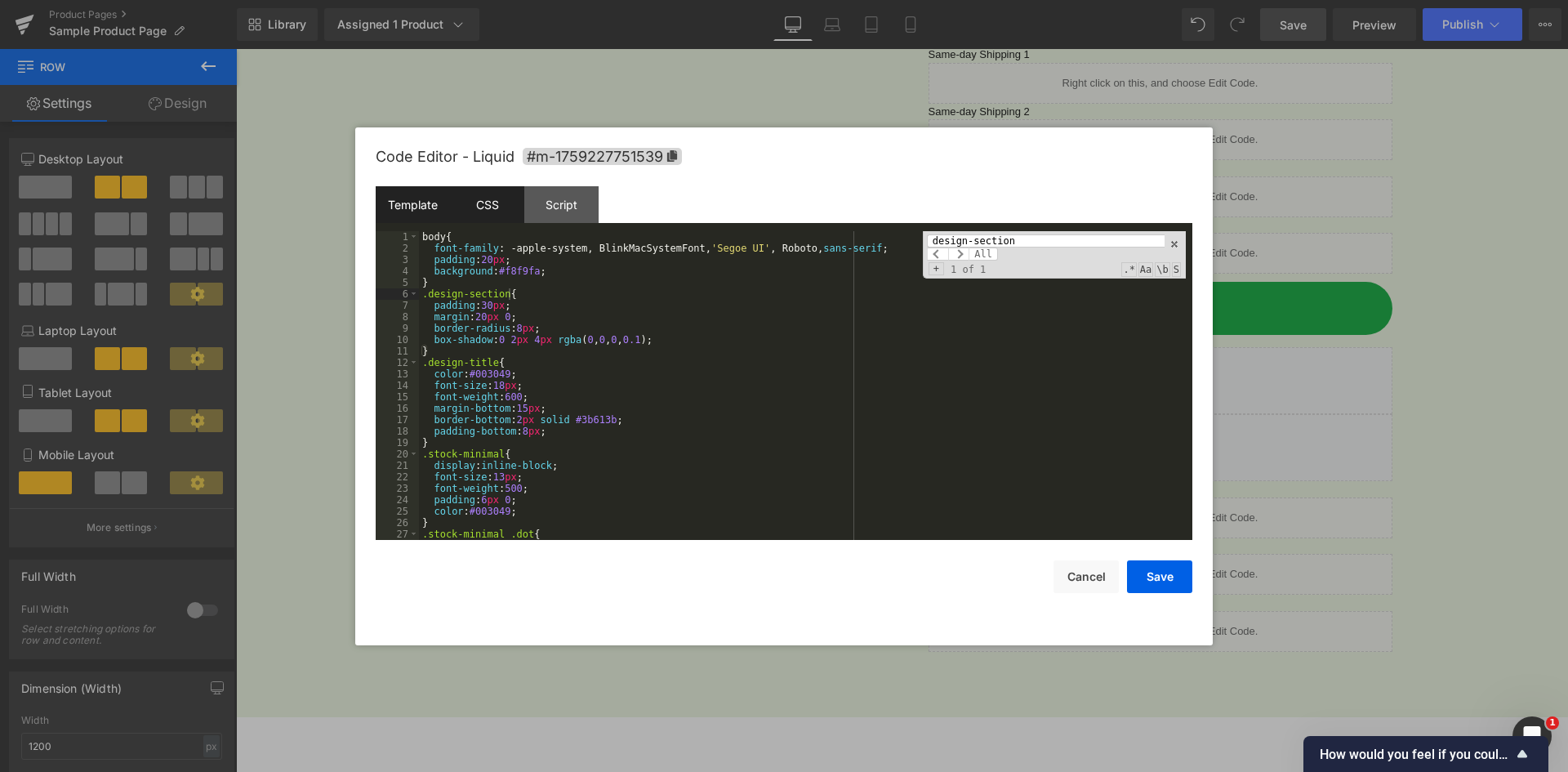
click at [391, 217] on div "Template" at bounding box center [413, 204] width 75 height 36
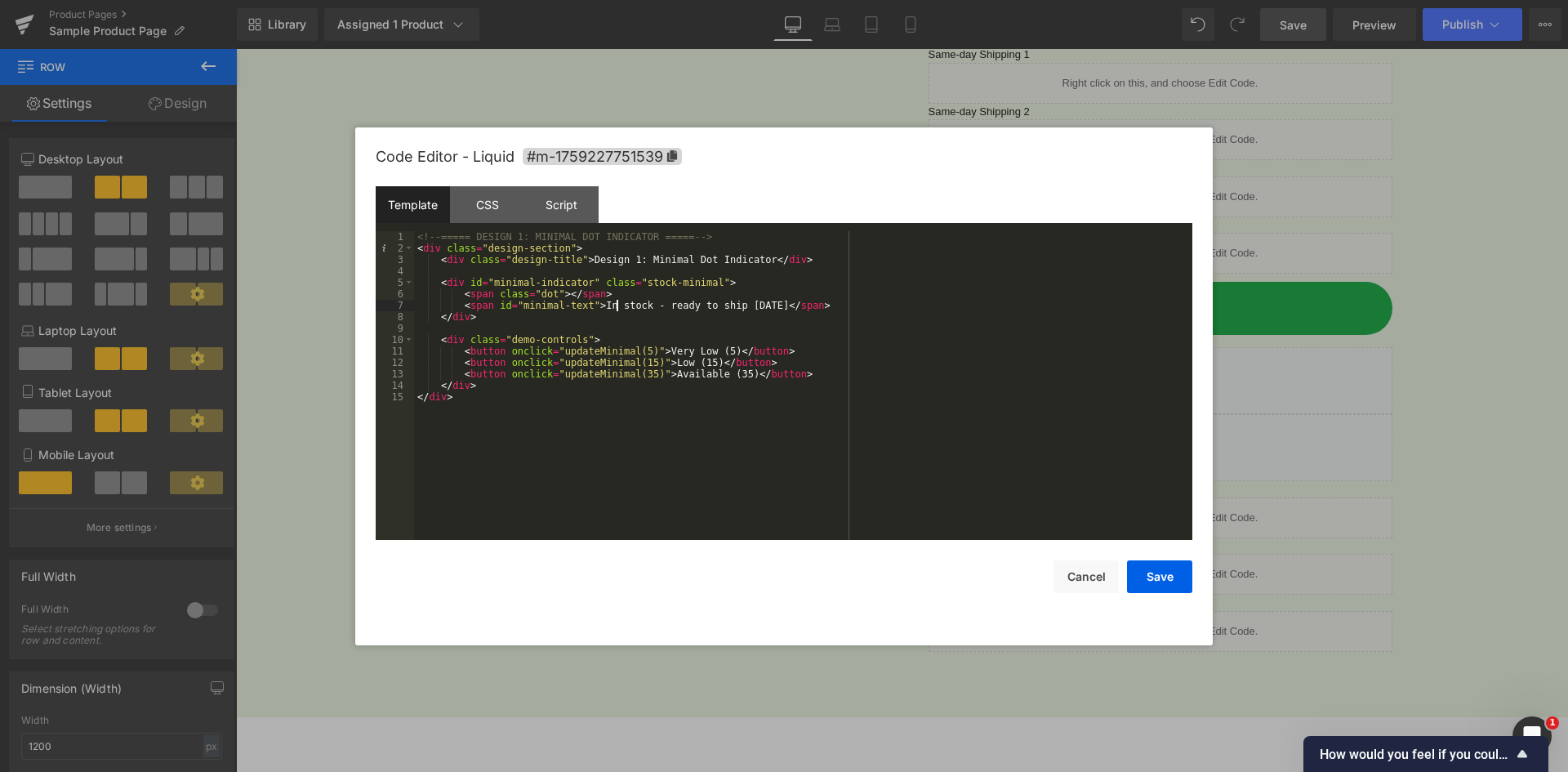
click at [615, 300] on div "<!-- ===== DESIGN 1: MINIMAL DOT INDICATOR ===== --> < div class = "design-sect…" at bounding box center [803, 397] width 778 height 332
click at [651, 275] on div "<!-- ===== DESIGN 1: MINIMAL DOT INDICATOR ===== --> < div class = "design-sect…" at bounding box center [803, 397] width 778 height 332
click at [1141, 579] on button "Save" at bounding box center [1160, 576] width 66 height 32
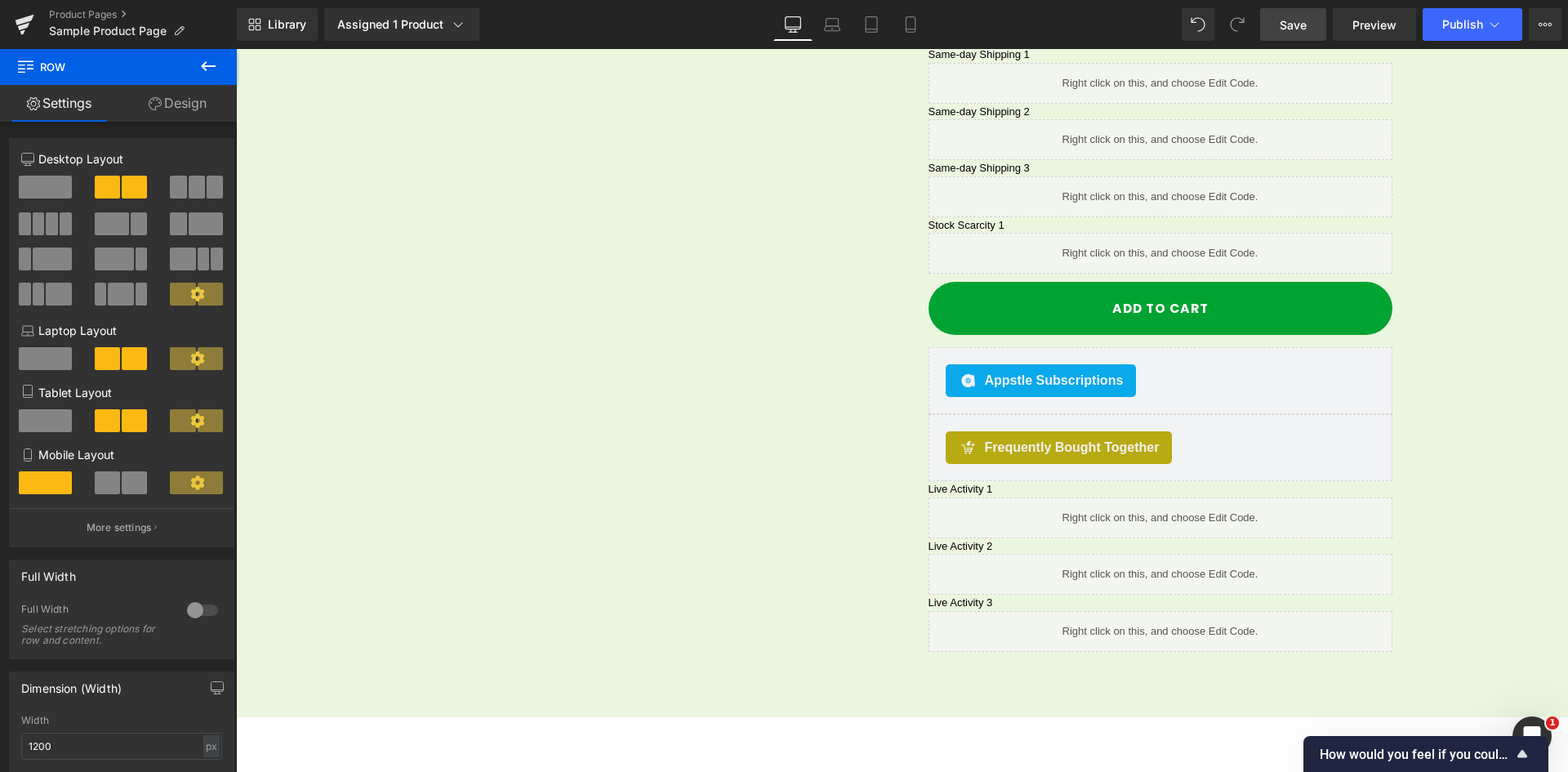
click at [1317, 27] on link "Save" at bounding box center [1293, 24] width 66 height 32
click at [1380, 26] on span "Preview" at bounding box center [1375, 25] width 44 height 17
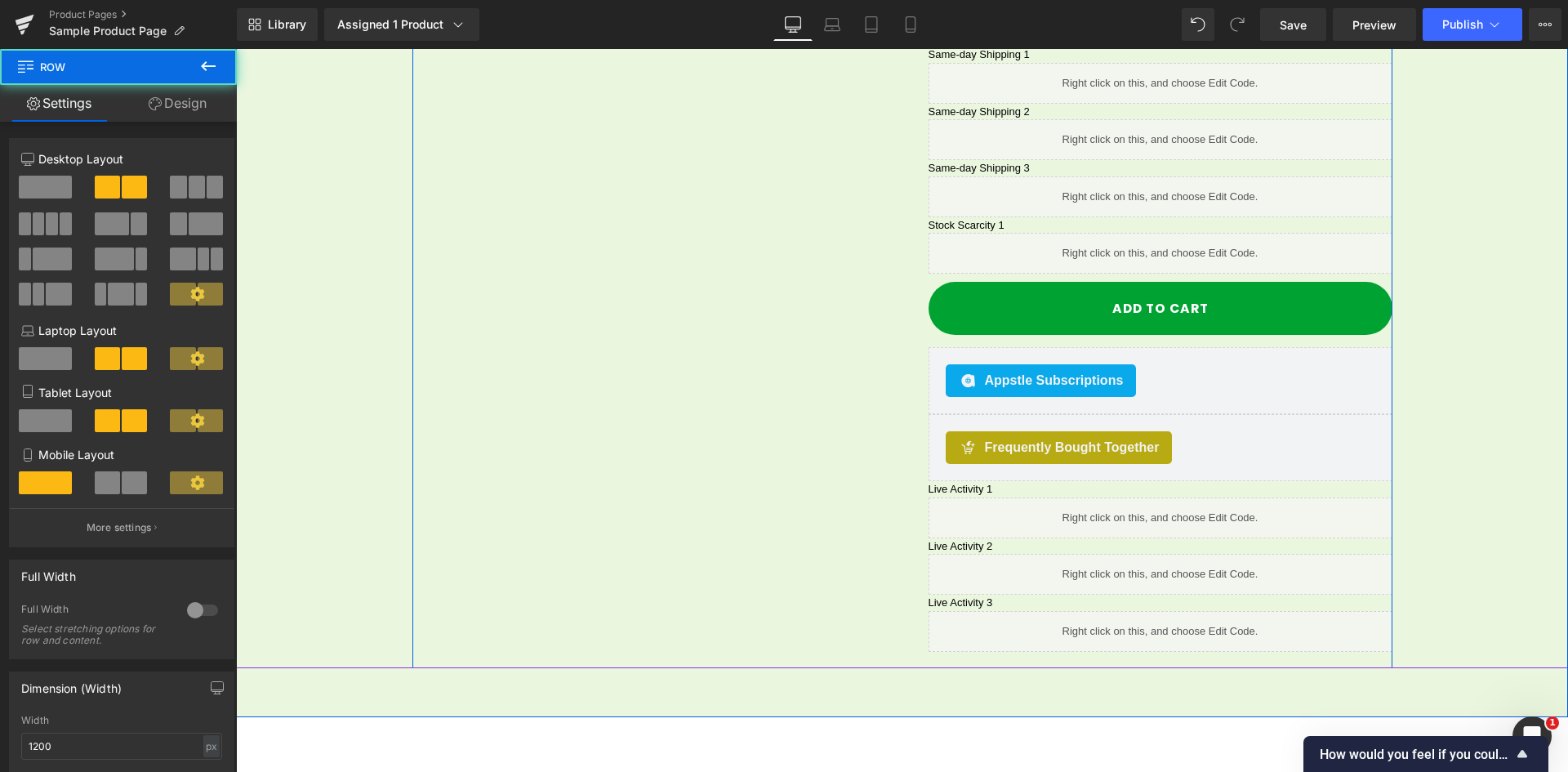
click at [745, 450] on div "Sale Off (P) Image Row 32px" at bounding box center [902, 30] width 980 height 1275
click at [612, 338] on div "Sale Off (P) Image Row 32px" at bounding box center [902, 30] width 980 height 1275
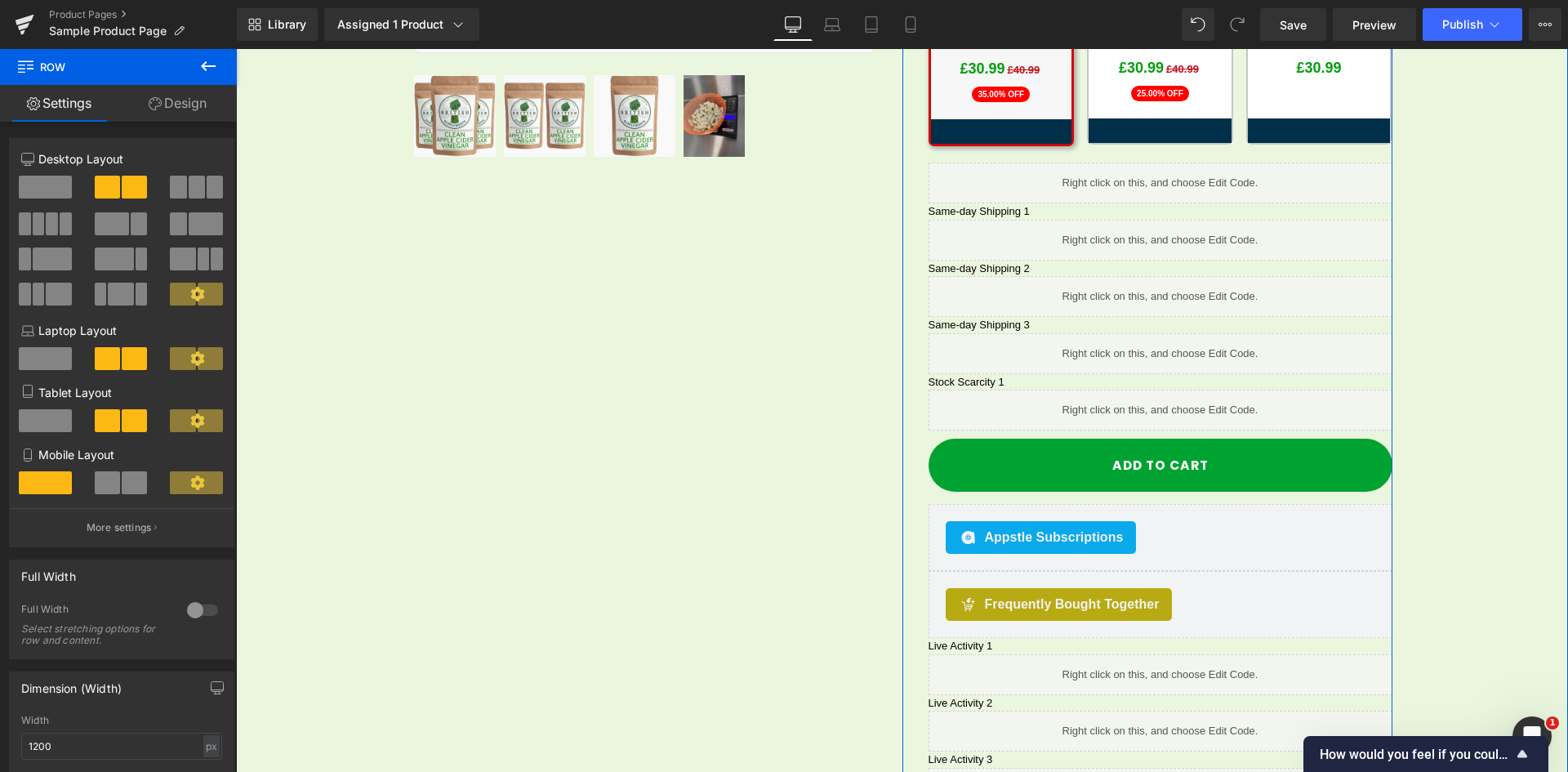
scroll to position [728, 0]
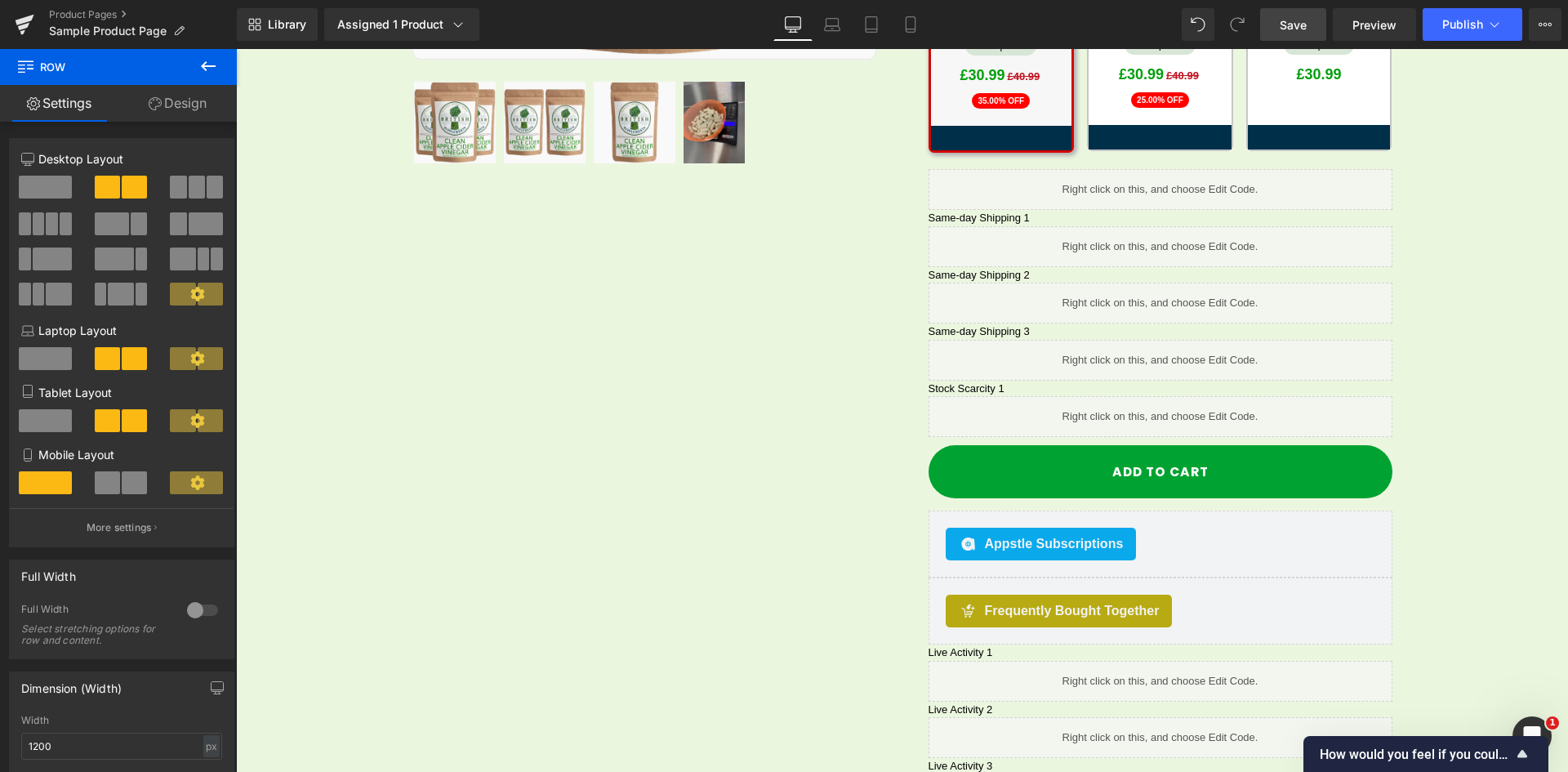
click at [1301, 32] on span "Save" at bounding box center [1293, 25] width 26 height 17
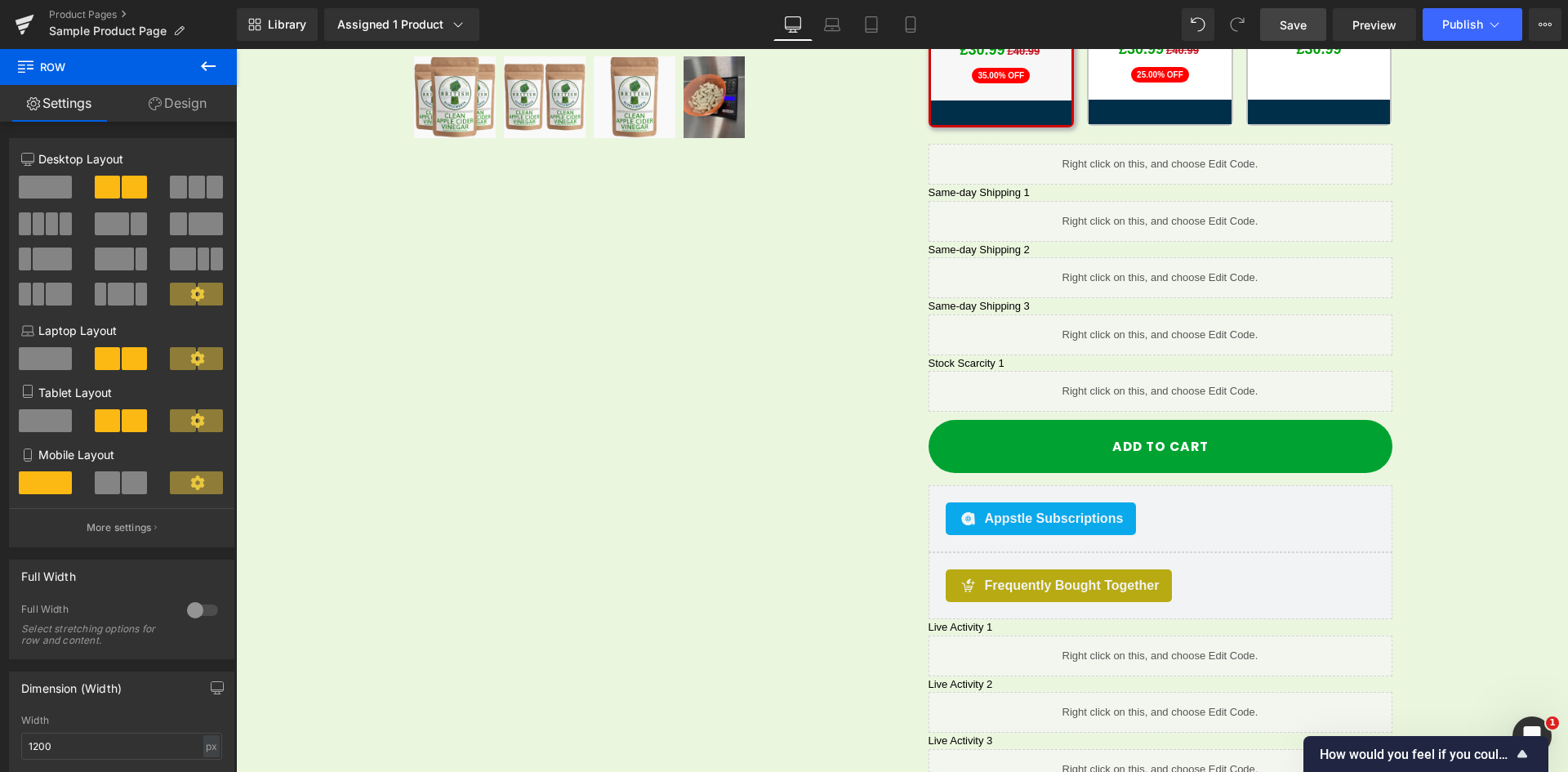
scroll to position [646, 0]
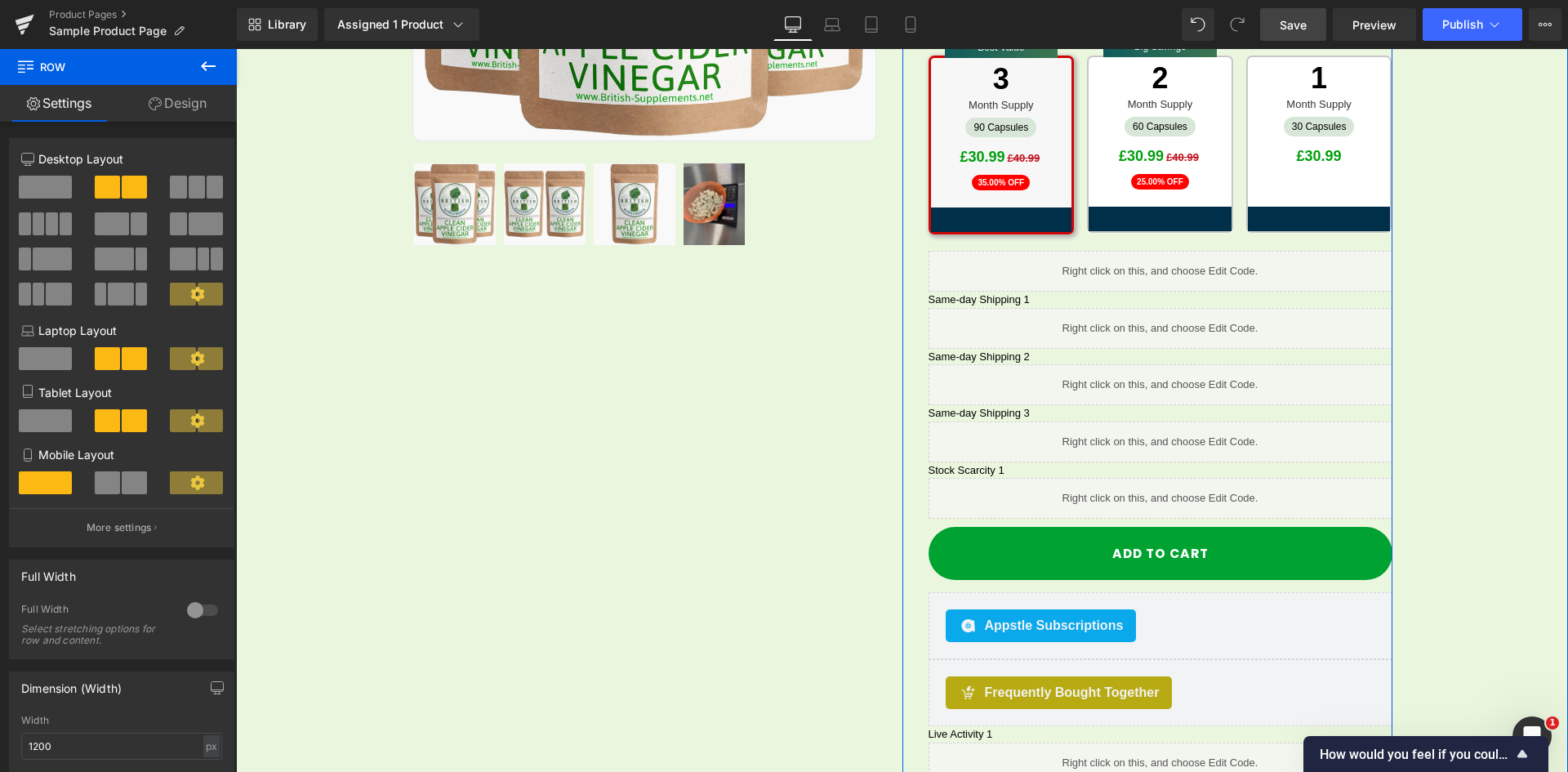
click at [1174, 316] on icon at bounding box center [1177, 321] width 9 height 10
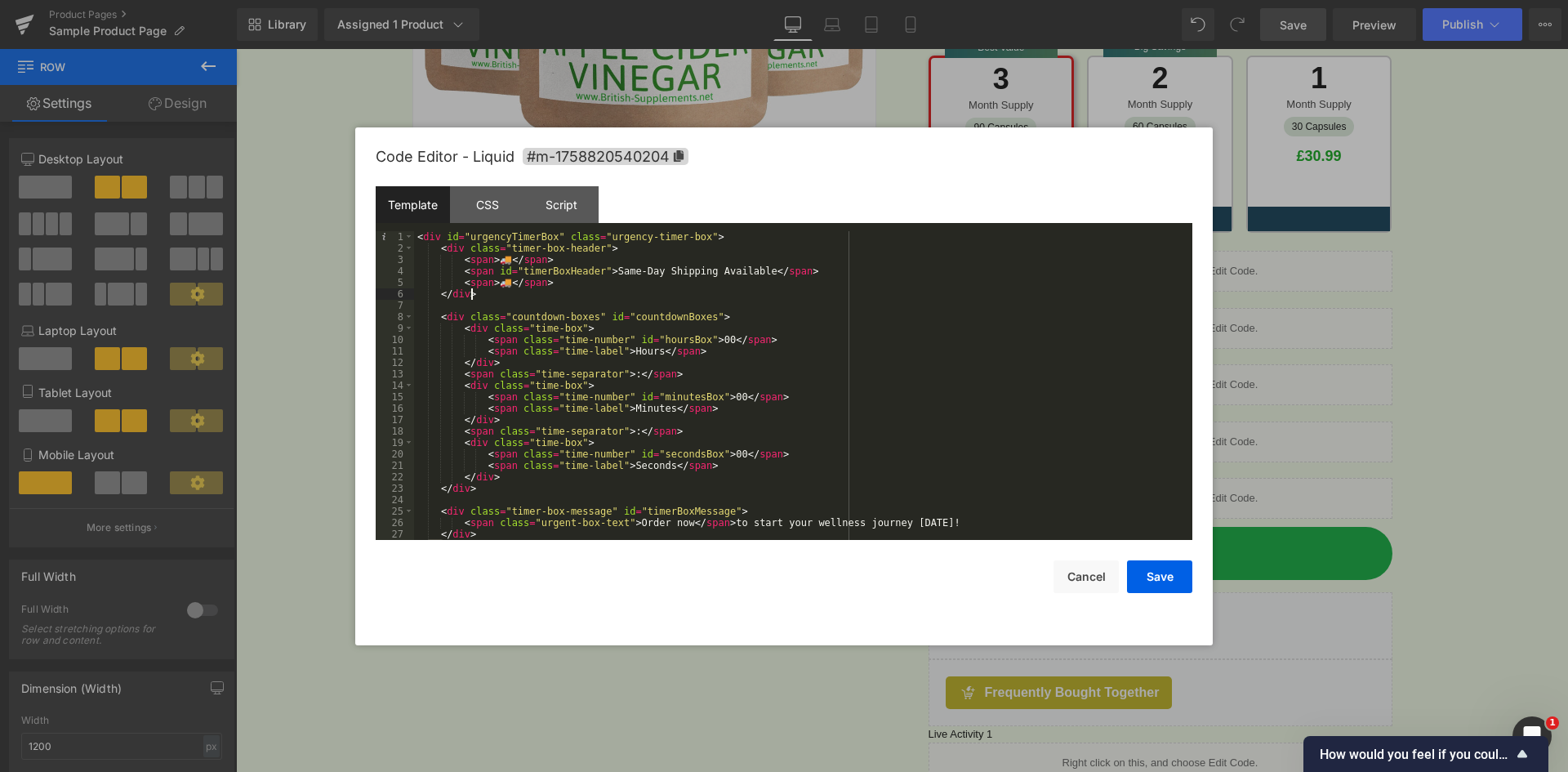
click at [557, 294] on div "< div id = "urgencyTimerBox" class = "urgency-timer-box" > < div class = "timer…" at bounding box center [800, 397] width 772 height 332
click at [623, 279] on div "< div id = "urgencyTimerBox" class = "urgency-timer-box" > < div class = "timer…" at bounding box center [800, 397] width 772 height 332
click at [724, 276] on div "< div id = "urgencyTimerBox" class = "urgency-timer-box" > < div class = "timer…" at bounding box center [800, 397] width 772 height 332
click at [1080, 574] on button "Cancel" at bounding box center [1086, 576] width 66 height 32
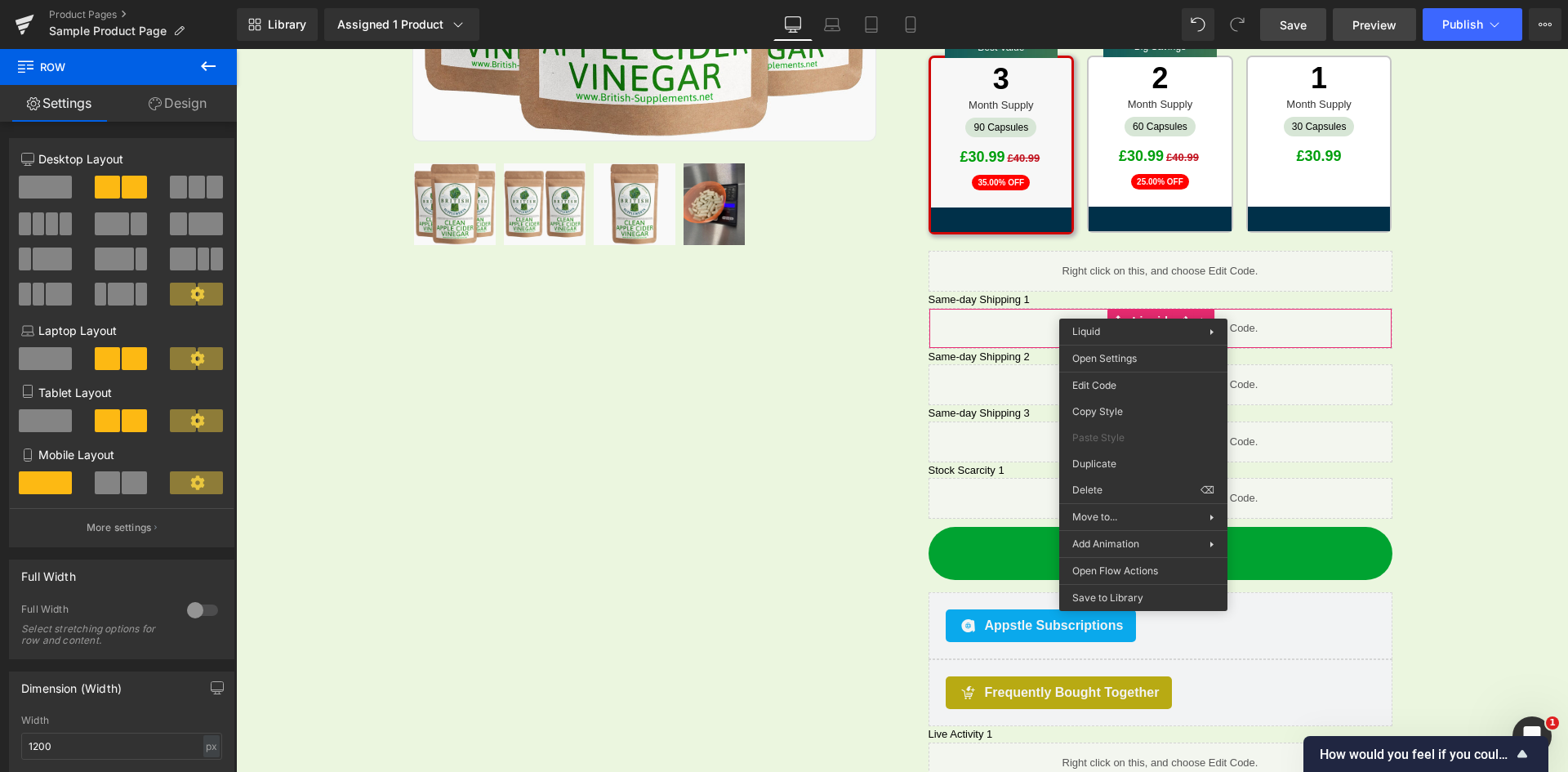
click at [1372, 14] on link "Preview" at bounding box center [1375, 24] width 83 height 32
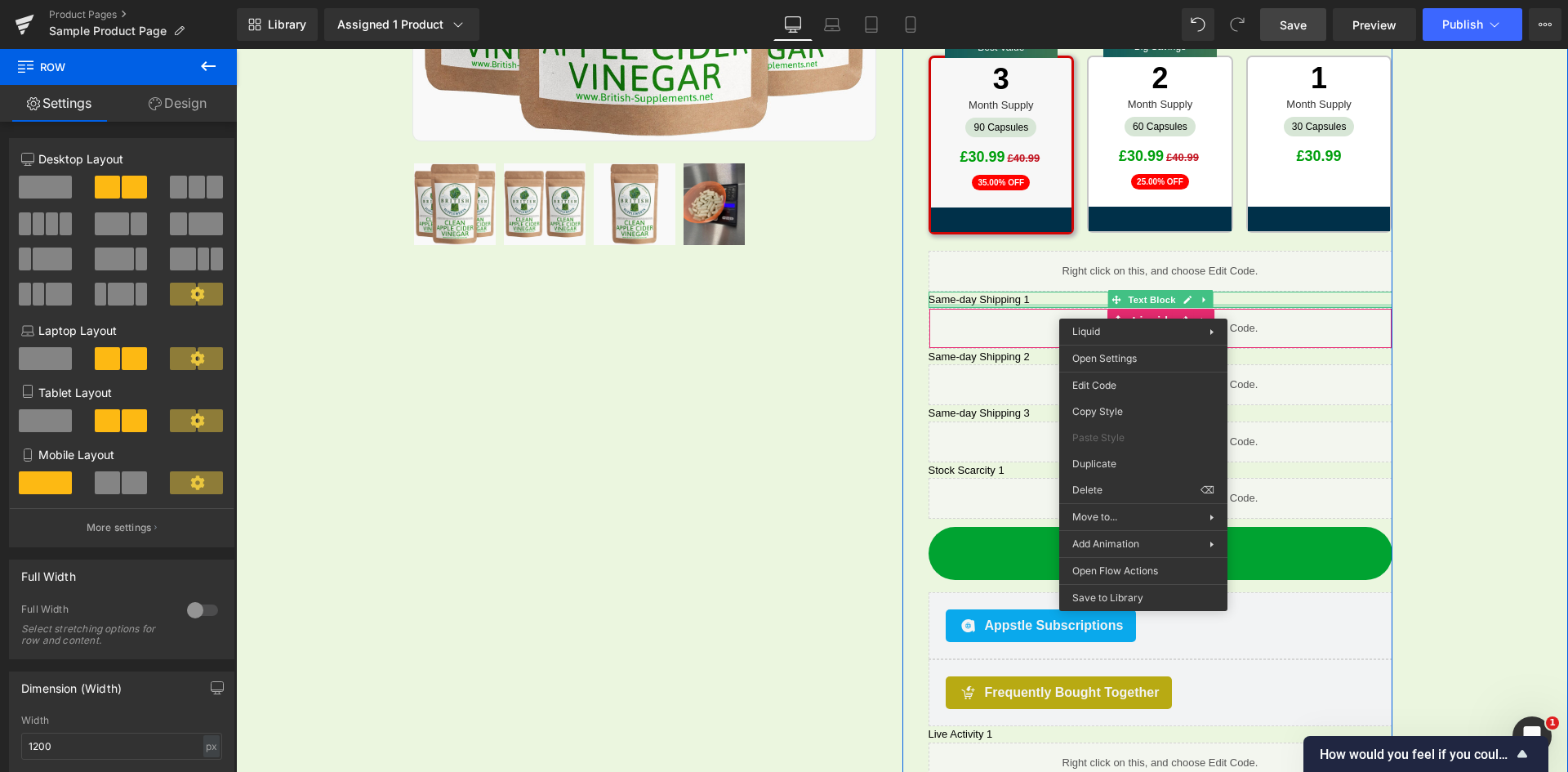
click at [1010, 304] on div at bounding box center [1161, 306] width 464 height 4
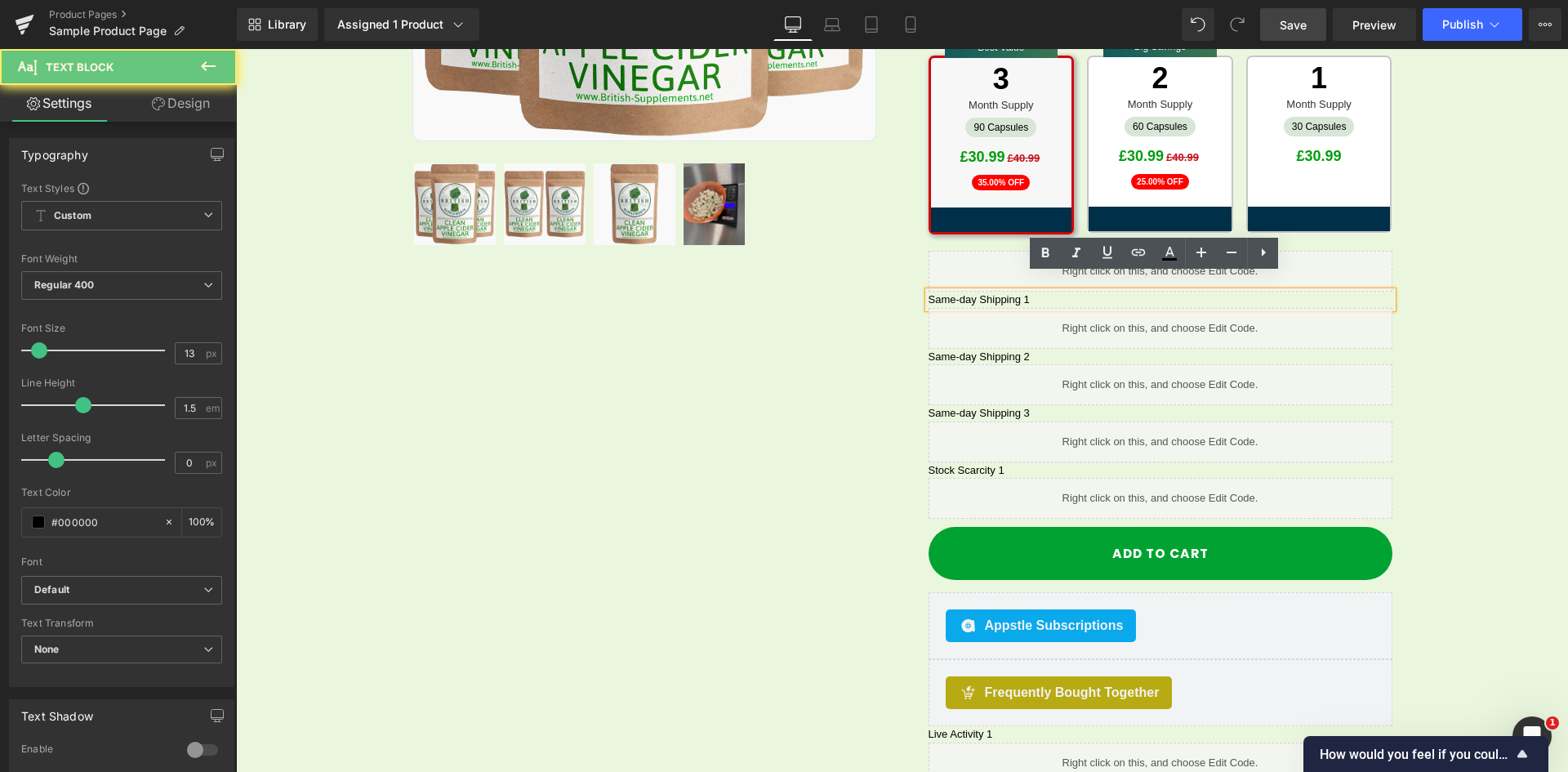
click at [1025, 291] on p "Same-day Shipping 1" at bounding box center [1161, 299] width 464 height 17
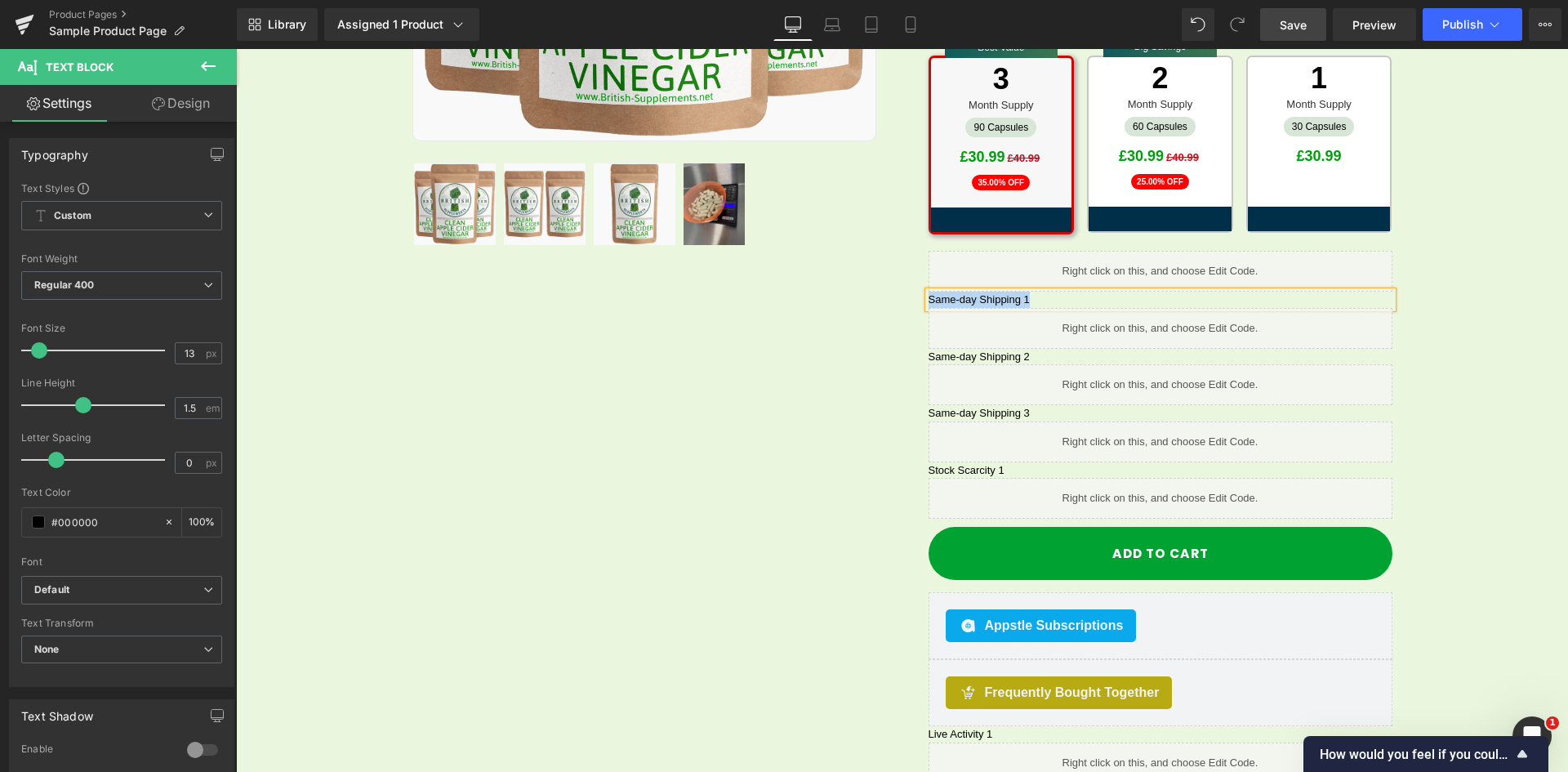
copy p "Same-day Shipping 1"
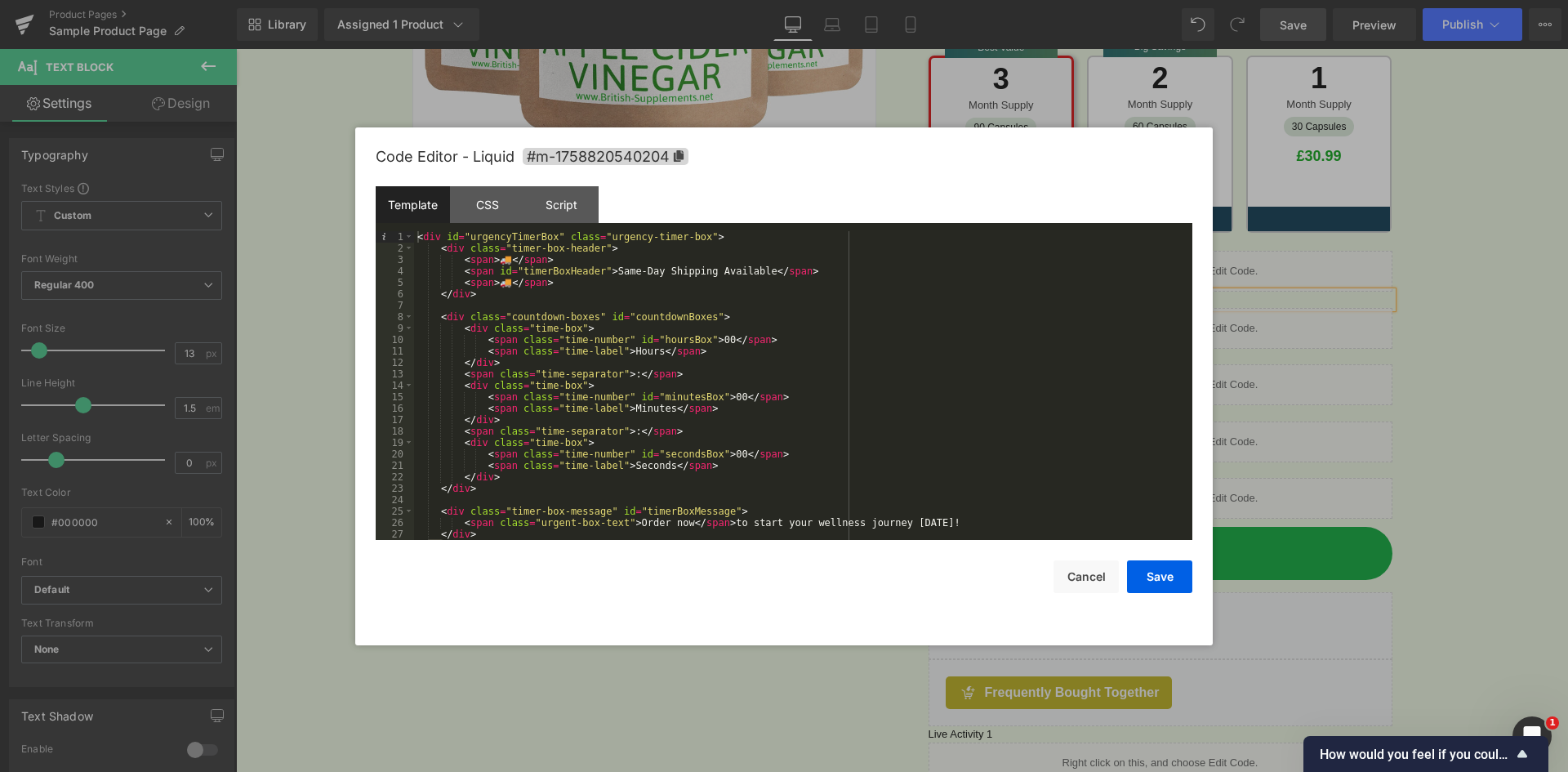
drag, startPoint x: 935, startPoint y: 260, endPoint x: 947, endPoint y: 216, distance: 45.6
click at [933, 200] on div "Template CSS Script Data" at bounding box center [784, 209] width 817 height 45
click at [1076, 579] on button "Cancel" at bounding box center [1086, 576] width 66 height 32
drag, startPoint x: 941, startPoint y: 259, endPoint x: 1441, endPoint y: 282, distance: 500.5
click at [1441, 282] on div at bounding box center [784, 386] width 1568 height 772
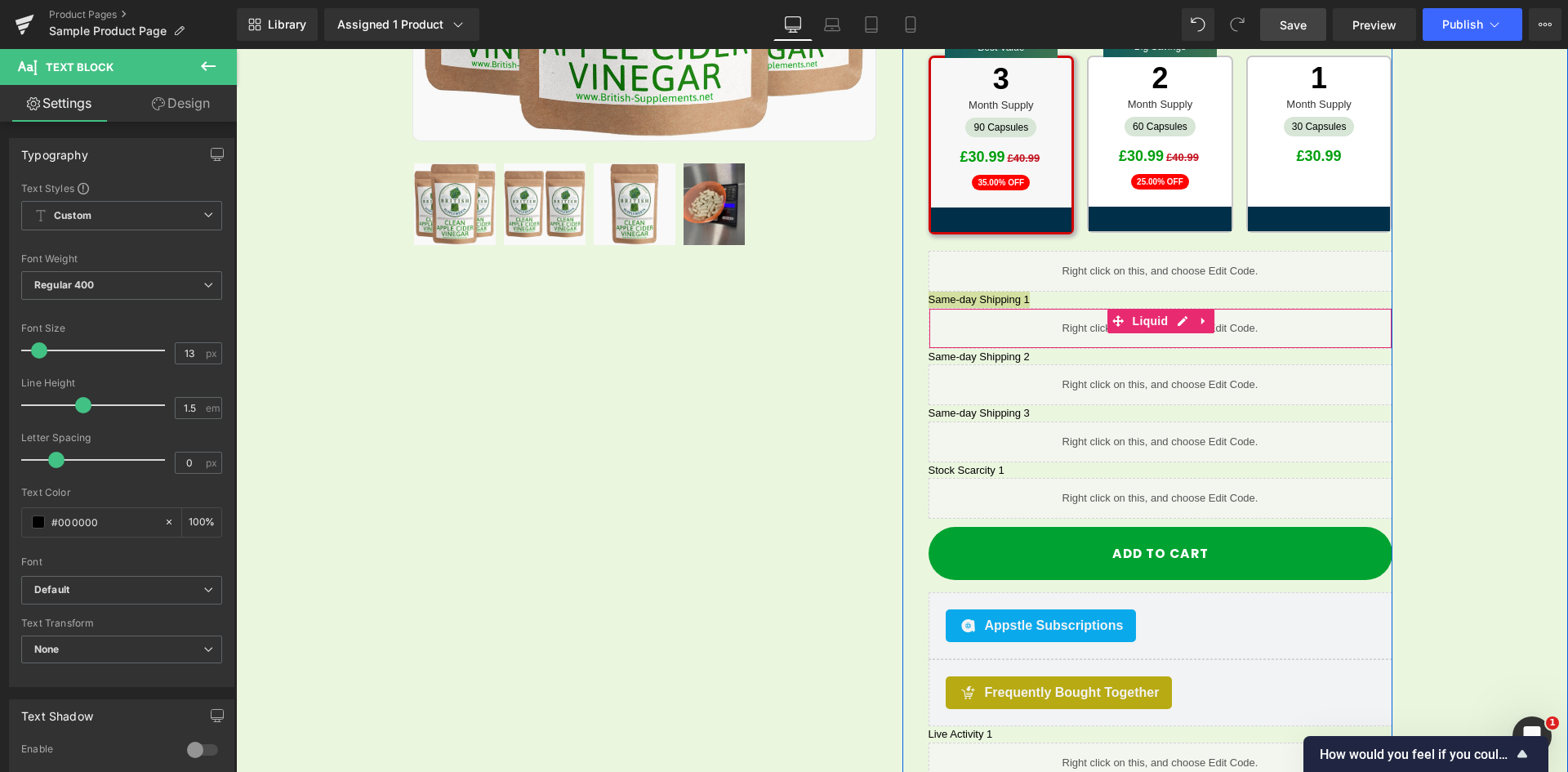
click at [1118, 314] on span at bounding box center [1119, 321] width 22 height 25
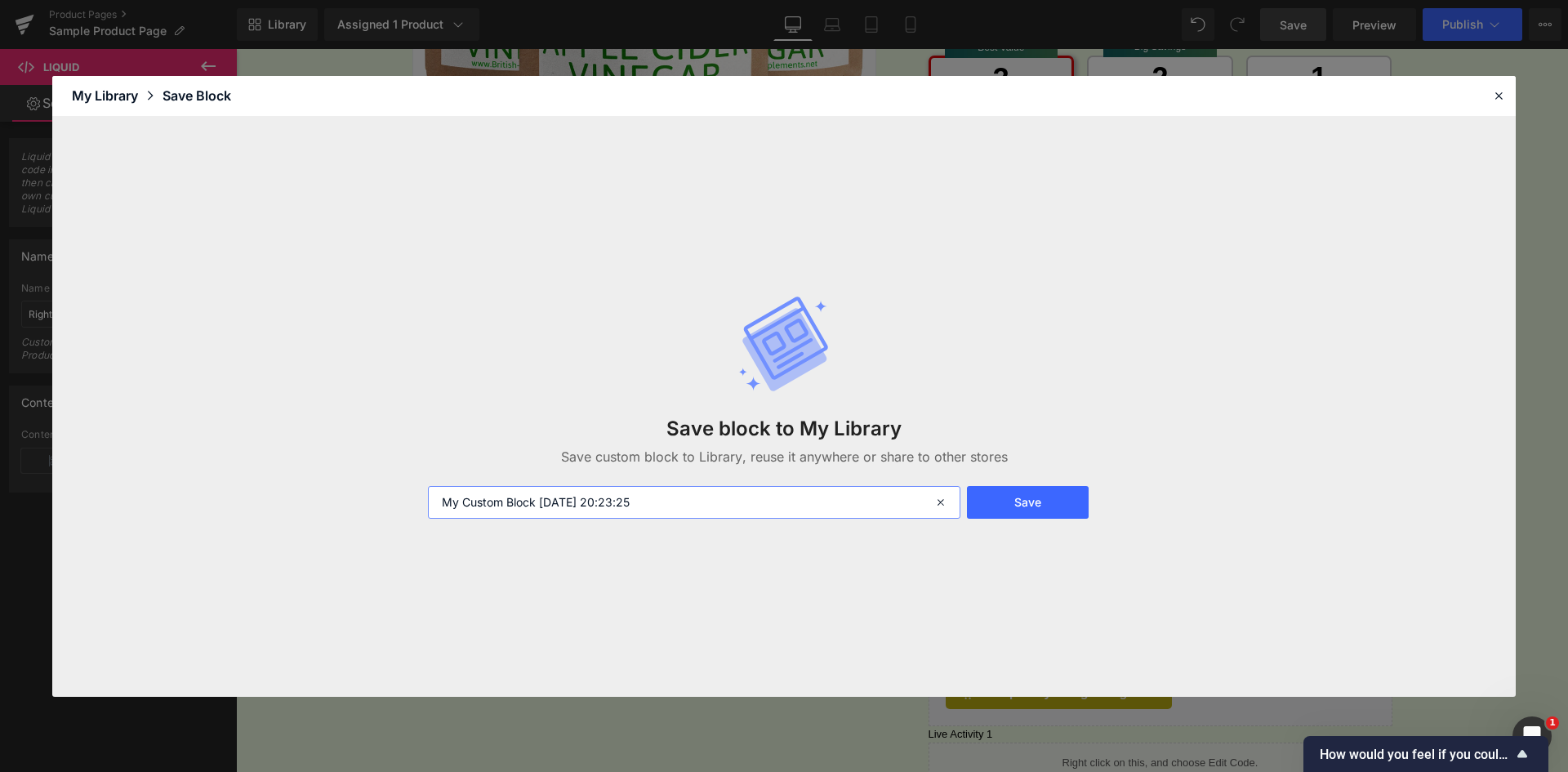
click at [727, 500] on input "My Custom Block 2025-09-30 20:23:25" at bounding box center [694, 501] width 533 height 32
paste input "Same-day Shipping 1"
type input "Same-day Shipping Design 1"
click at [1003, 498] on button "Save" at bounding box center [1028, 501] width 122 height 32
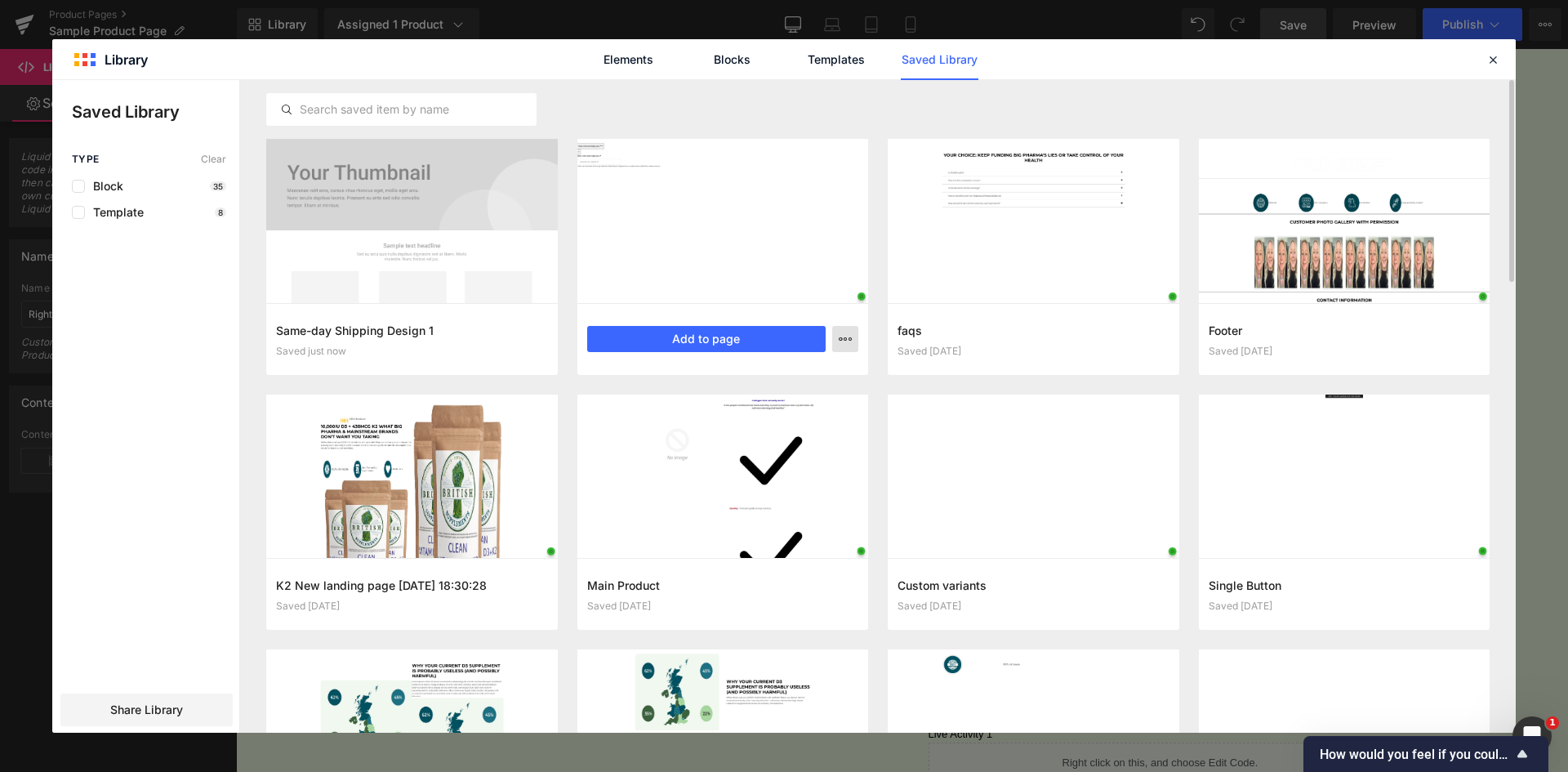
click at [849, 335] on icon "button" at bounding box center [845, 338] width 13 height 13
click at [765, 108] on div at bounding box center [784, 406] width 1464 height 652
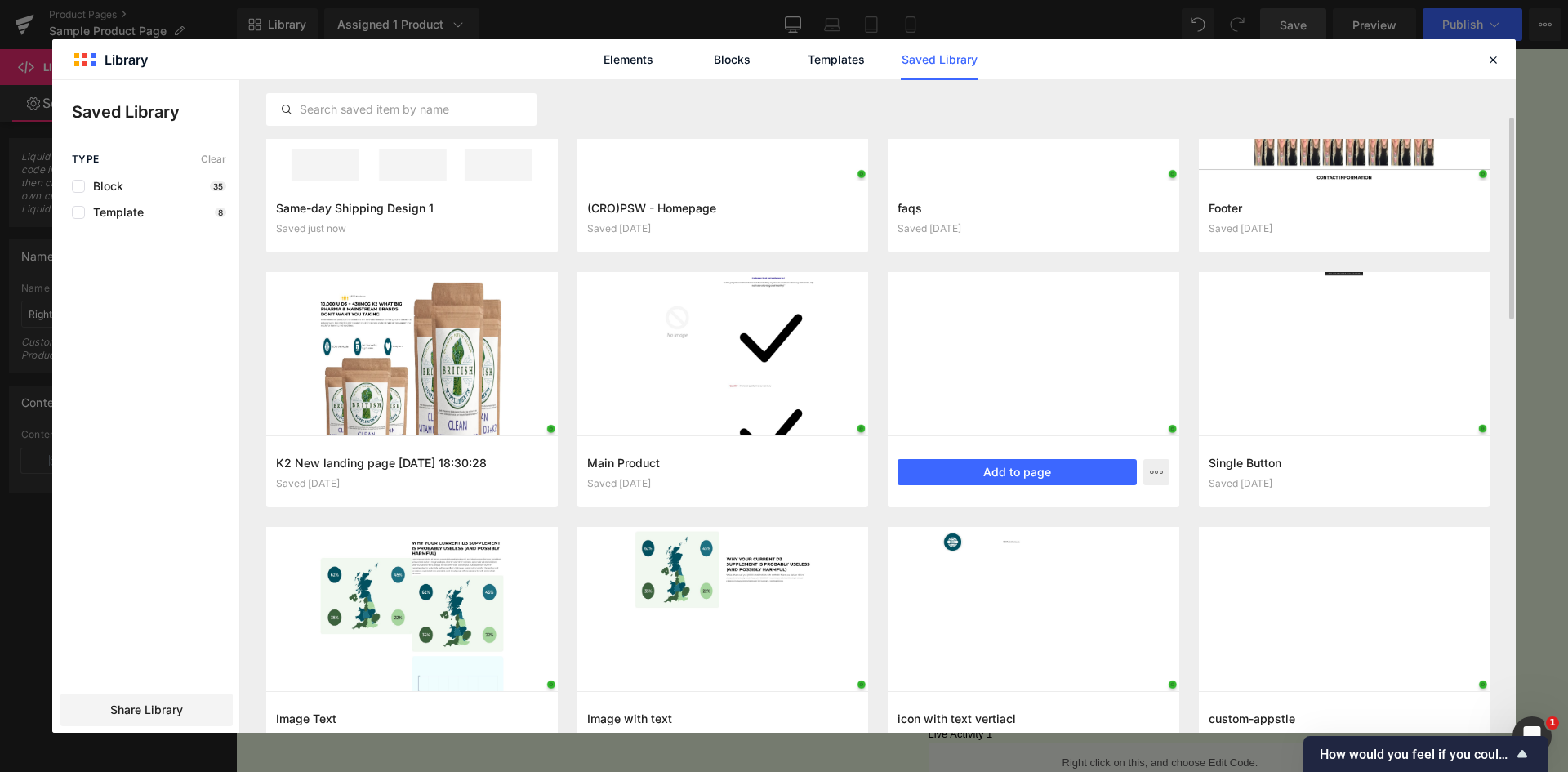
scroll to position [0, 0]
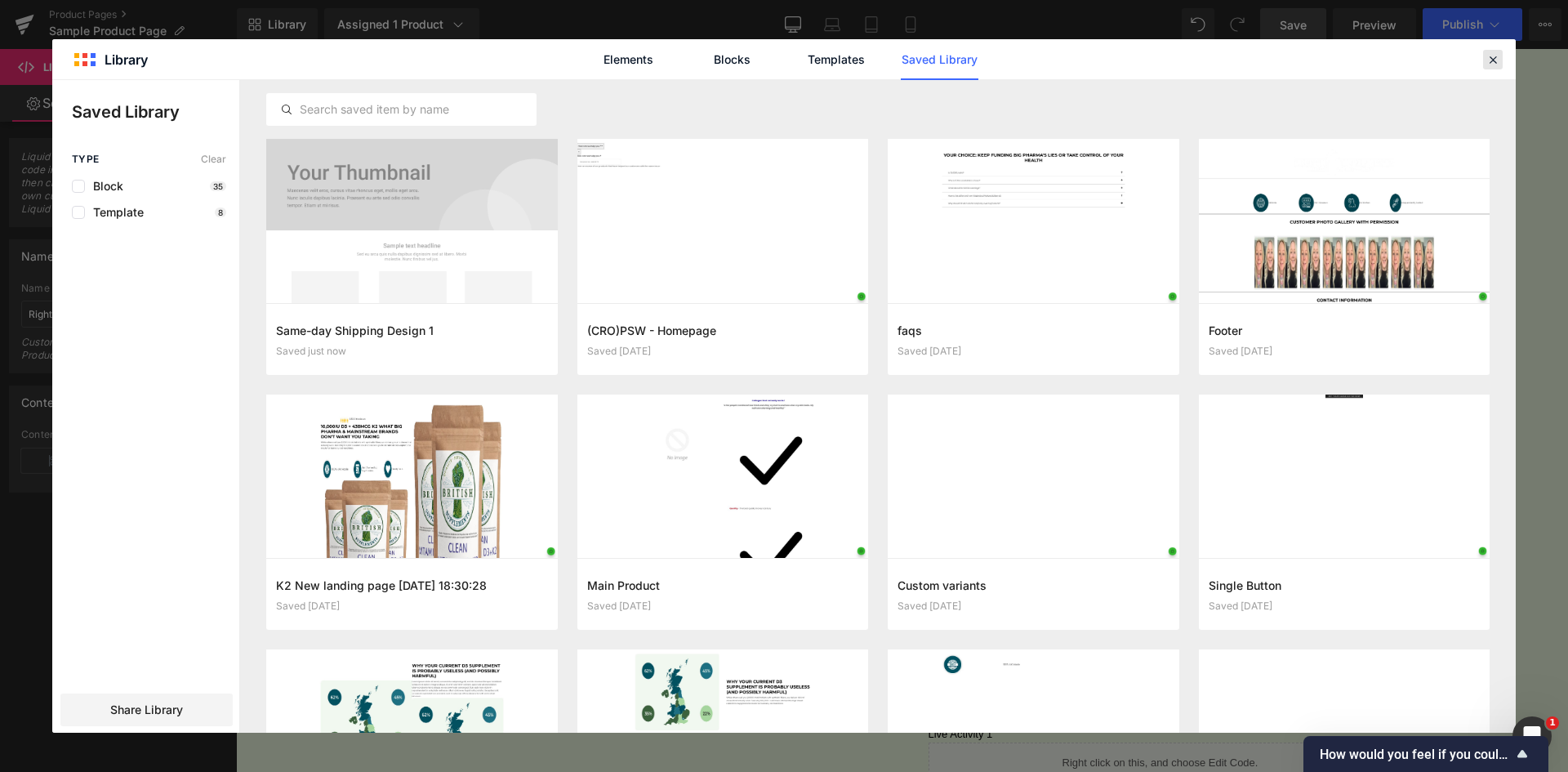
click at [1486, 64] on icon at bounding box center [1492, 59] width 15 height 15
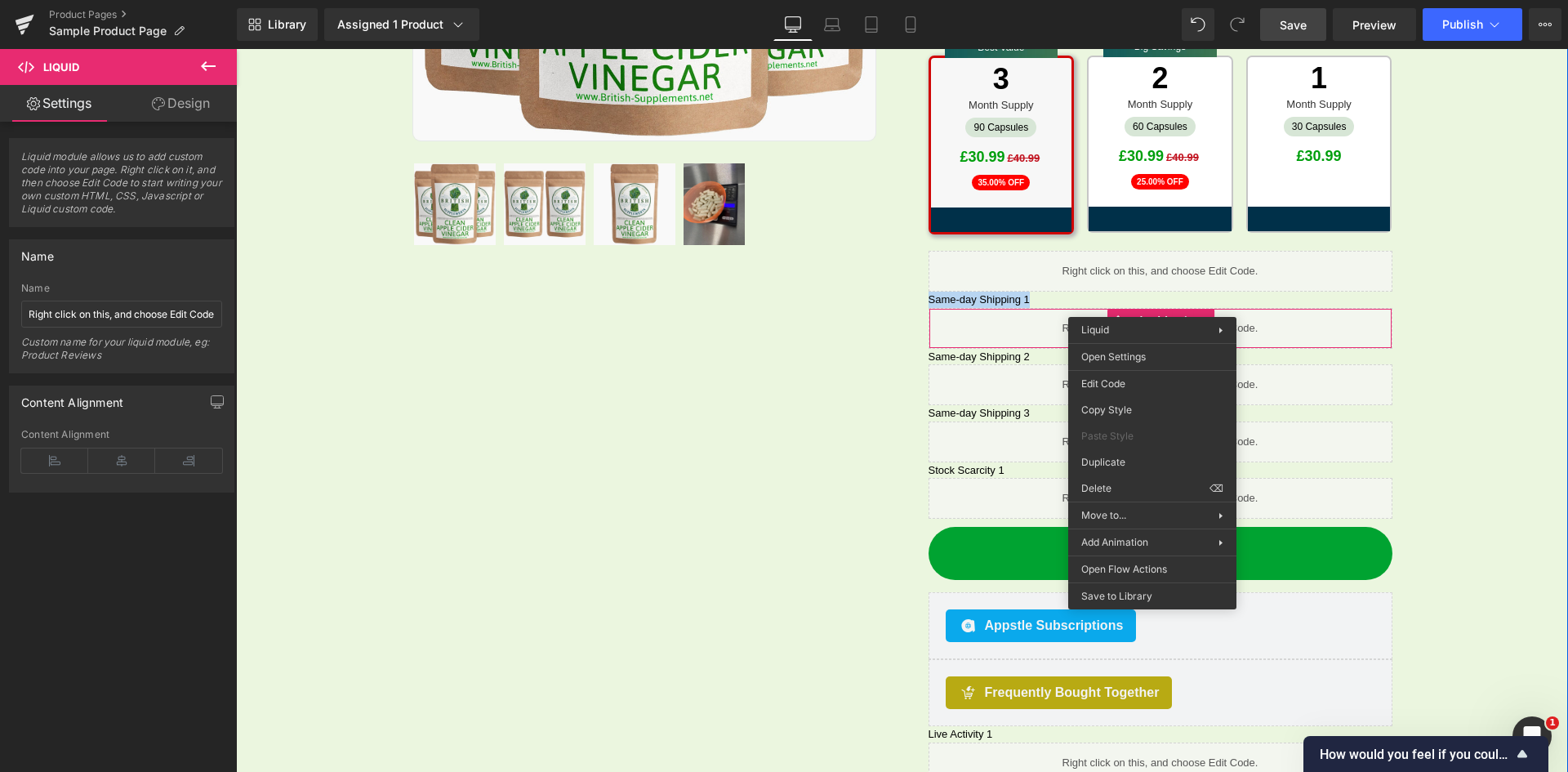
click at [1509, 358] on div "Sale Off (P) Image Row 32px" at bounding box center [903, 276] width 1333 height 1275
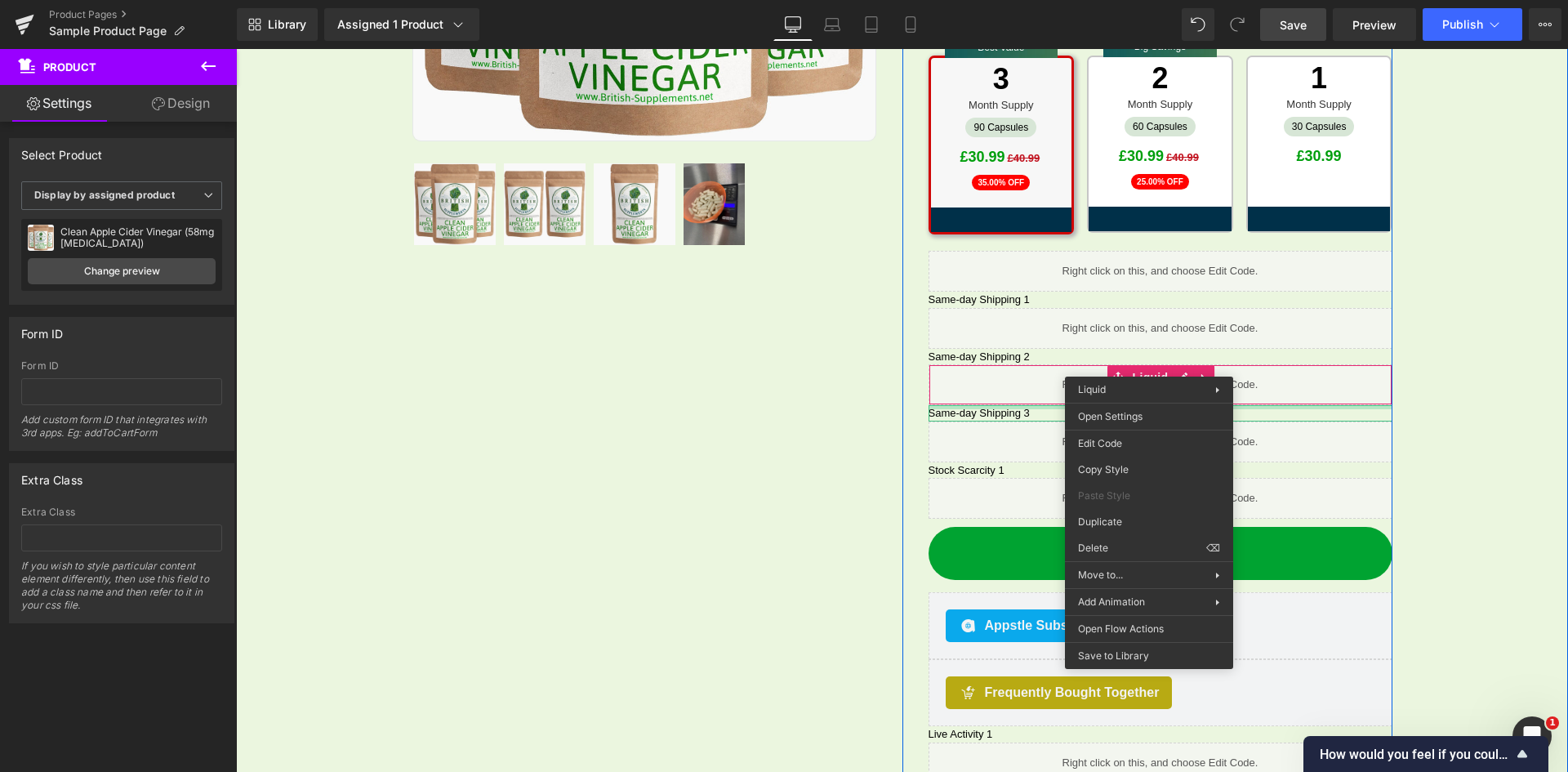
click at [1021, 386] on div "Liquid" at bounding box center [1161, 385] width 464 height 41
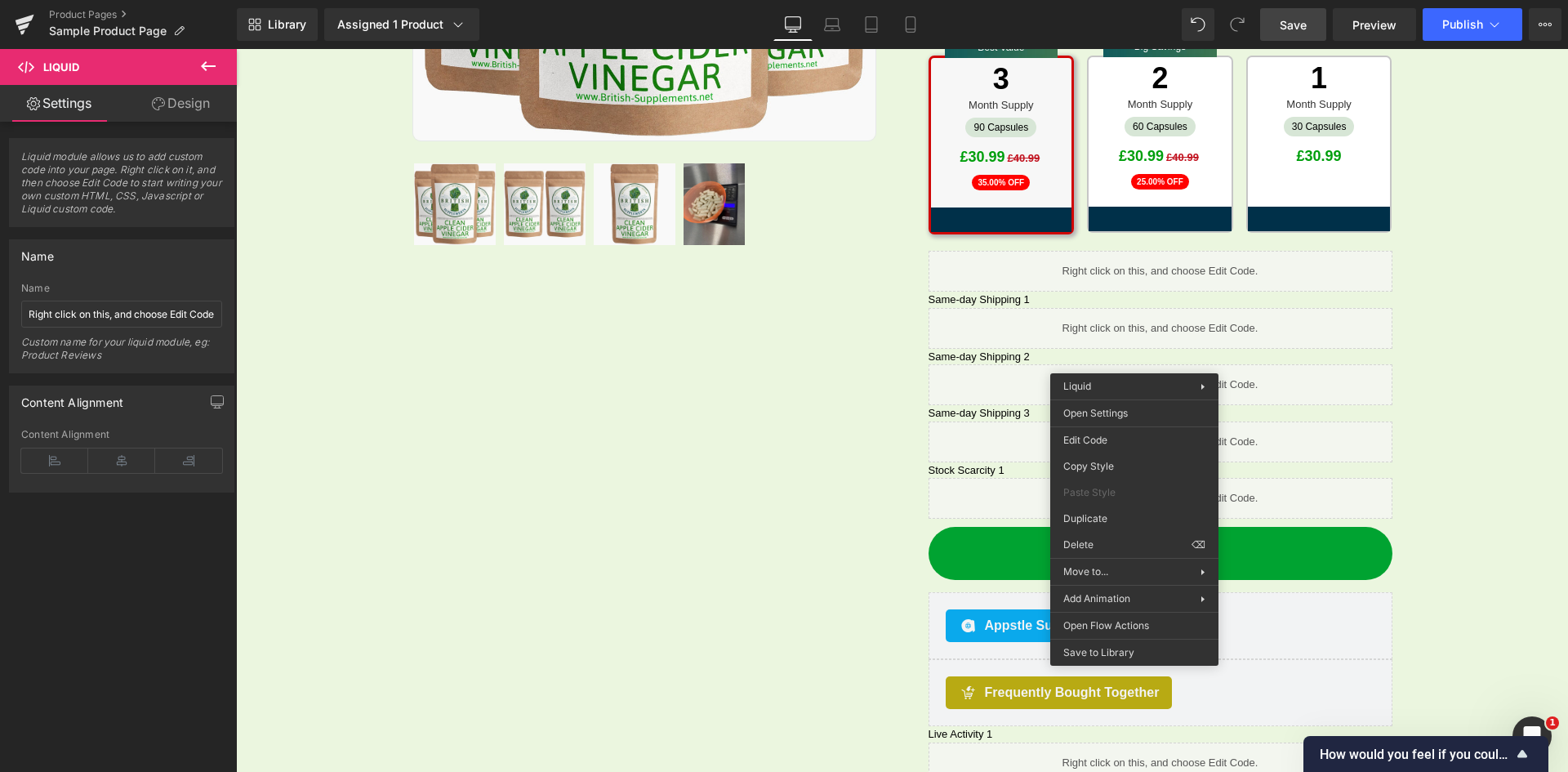
drag, startPoint x: 1320, startPoint y: 695, endPoint x: 1085, endPoint y: 643, distance: 240.7
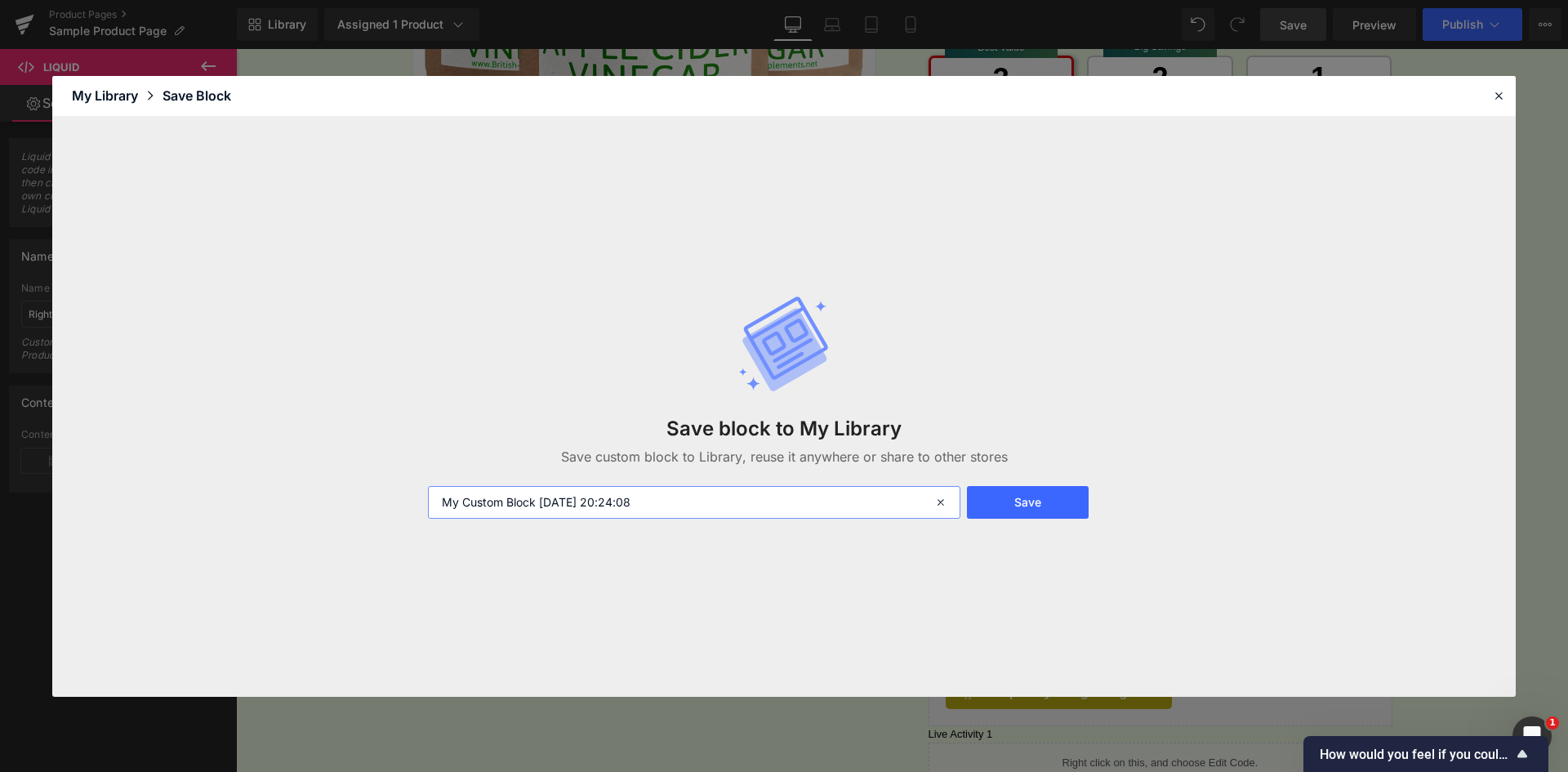
click at [754, 507] on input "My Custom Block 2025-09-30 20:24:08" at bounding box center [694, 501] width 533 height 32
paste input "Same-day Shipping Design 1"
type input "Same-day Shipping Design 2"
click at [1011, 497] on button "Save" at bounding box center [1028, 501] width 122 height 32
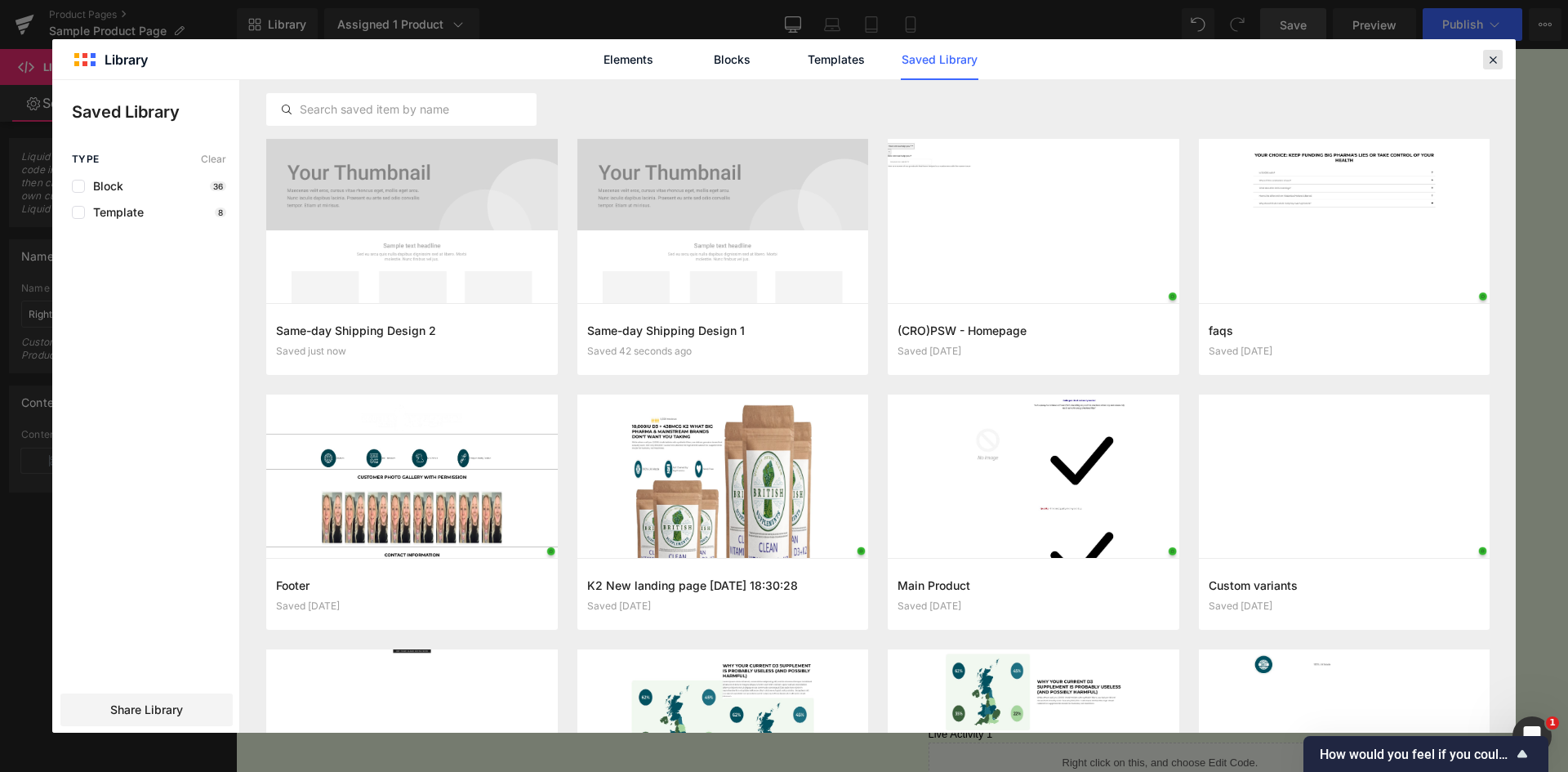
click at [1491, 59] on icon at bounding box center [1492, 59] width 15 height 15
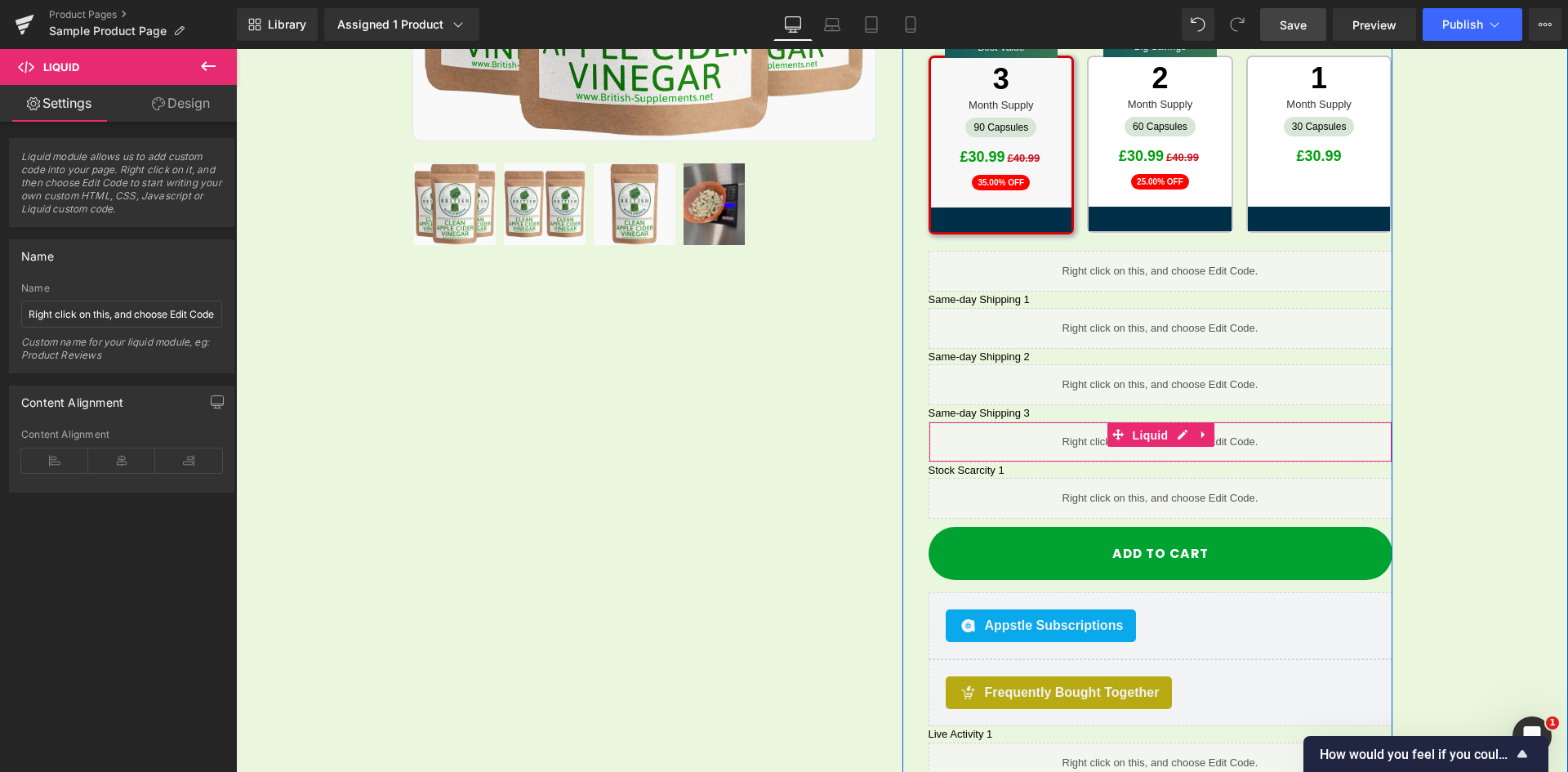
click at [1151, 423] on span "Liquid" at bounding box center [1151, 435] width 44 height 25
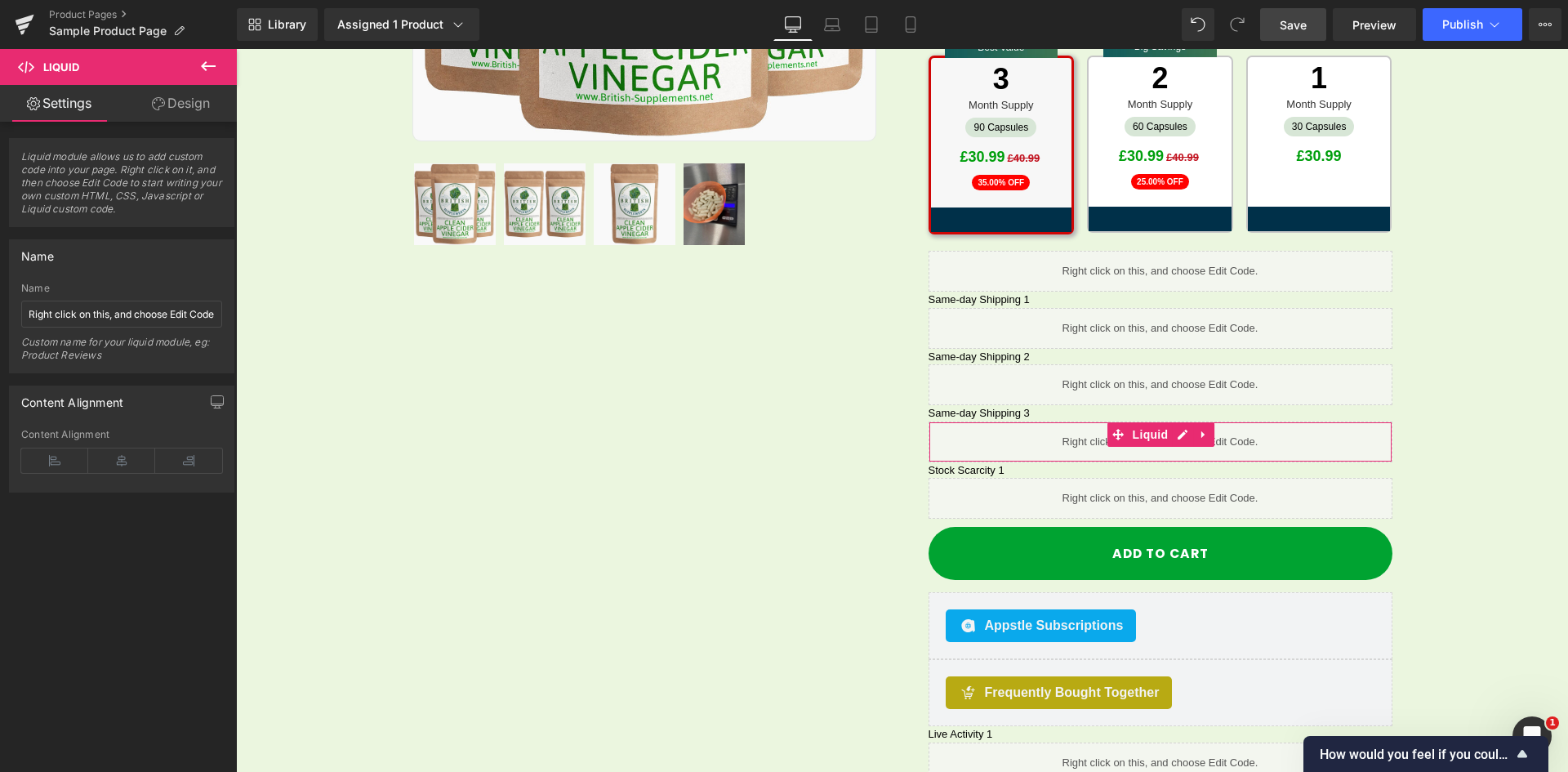
drag, startPoint x: 1314, startPoint y: 751, endPoint x: 1075, endPoint y: 701, distance: 244.2
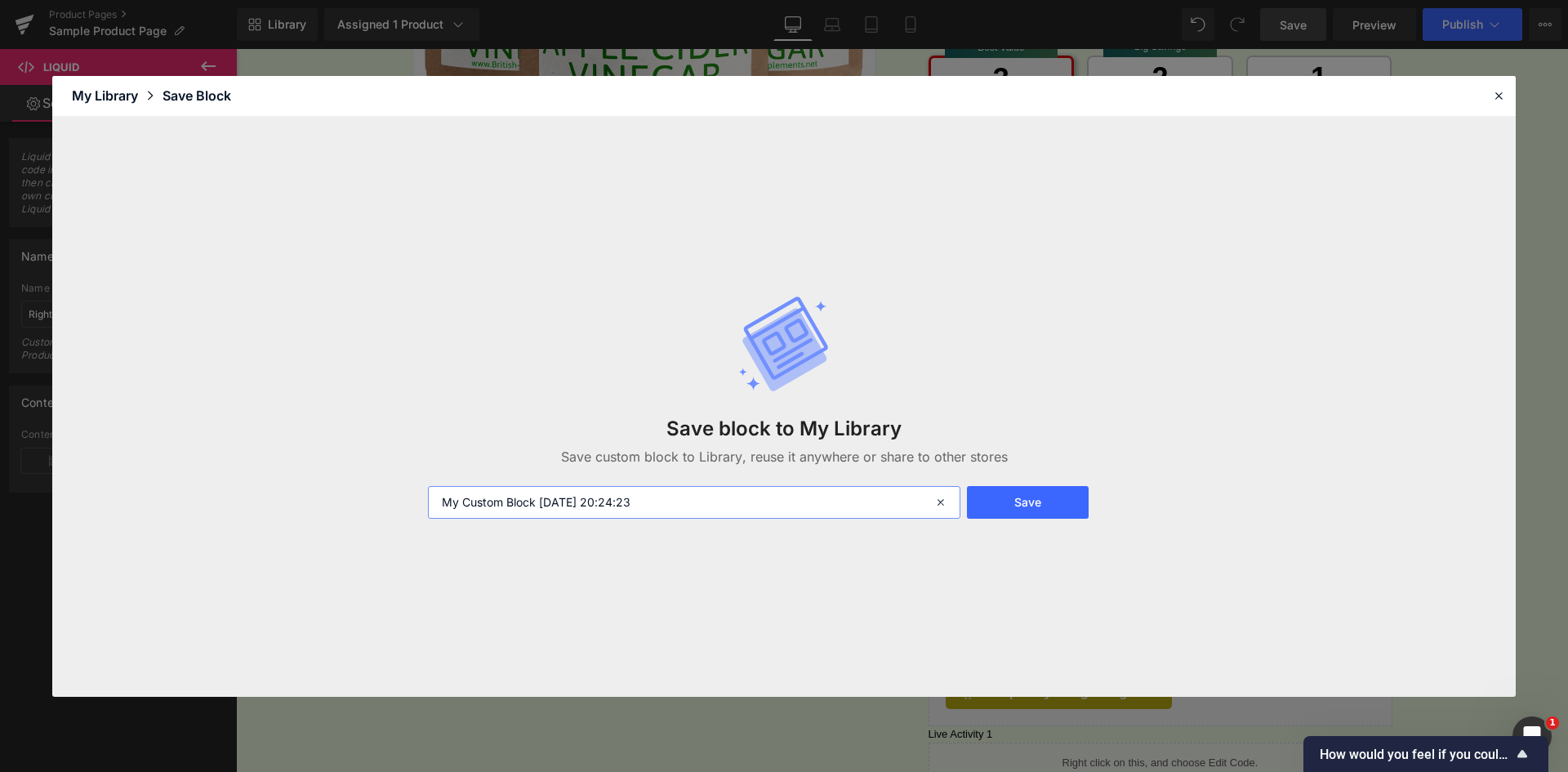
click at [688, 499] on input "My Custom Block 2025-09-30 20:24:23" at bounding box center [694, 501] width 533 height 32
paste input "Same-day Shipping Design 1"
type input "Same-day Shipping Design 3"
click at [1035, 499] on button "Save" at bounding box center [1028, 501] width 122 height 32
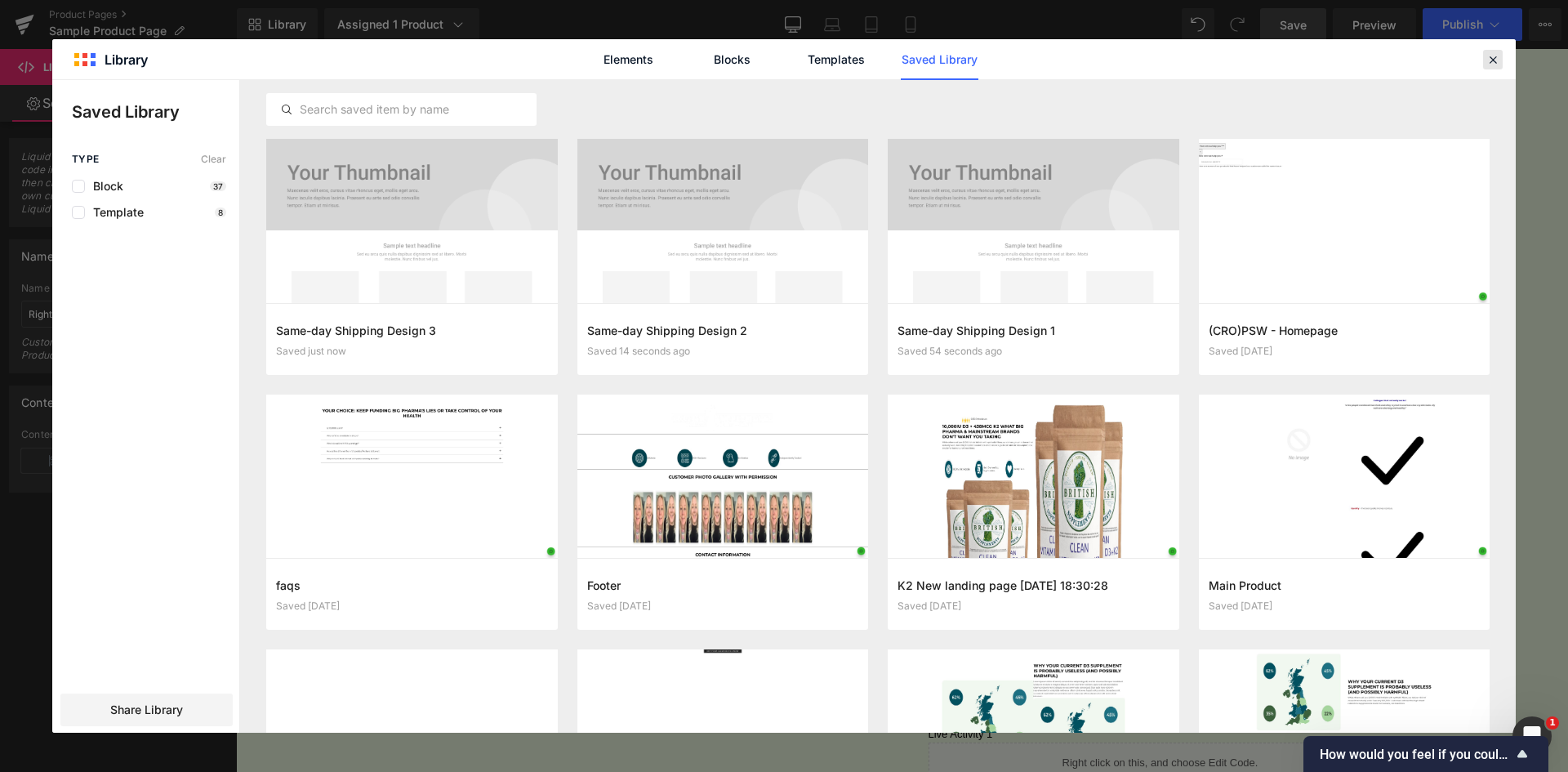
click at [1497, 61] on icon at bounding box center [1492, 59] width 15 height 15
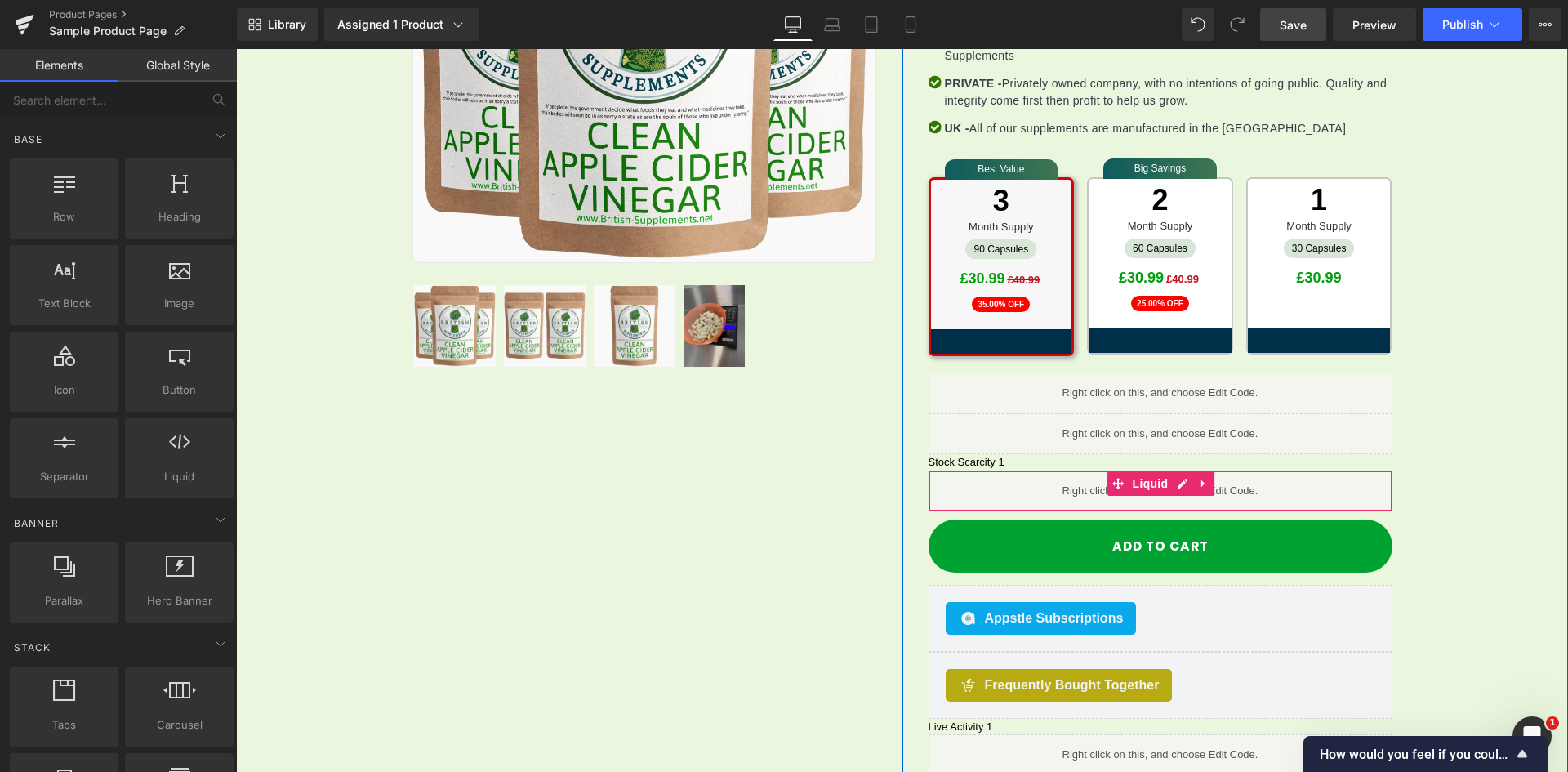
scroll to position [483, 0]
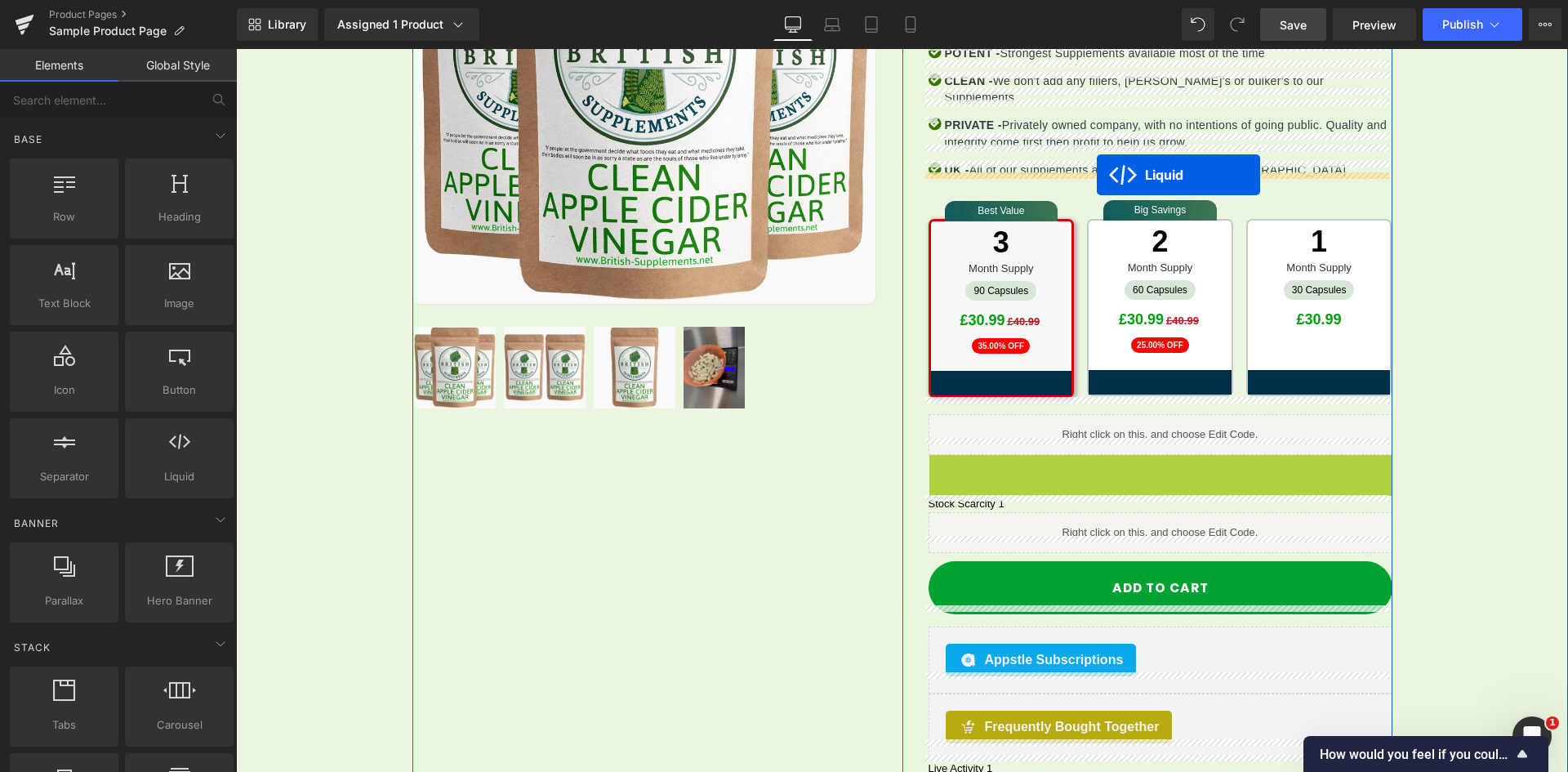
drag, startPoint x: 1106, startPoint y: 451, endPoint x: 1097, endPoint y: 175, distance: 276.1
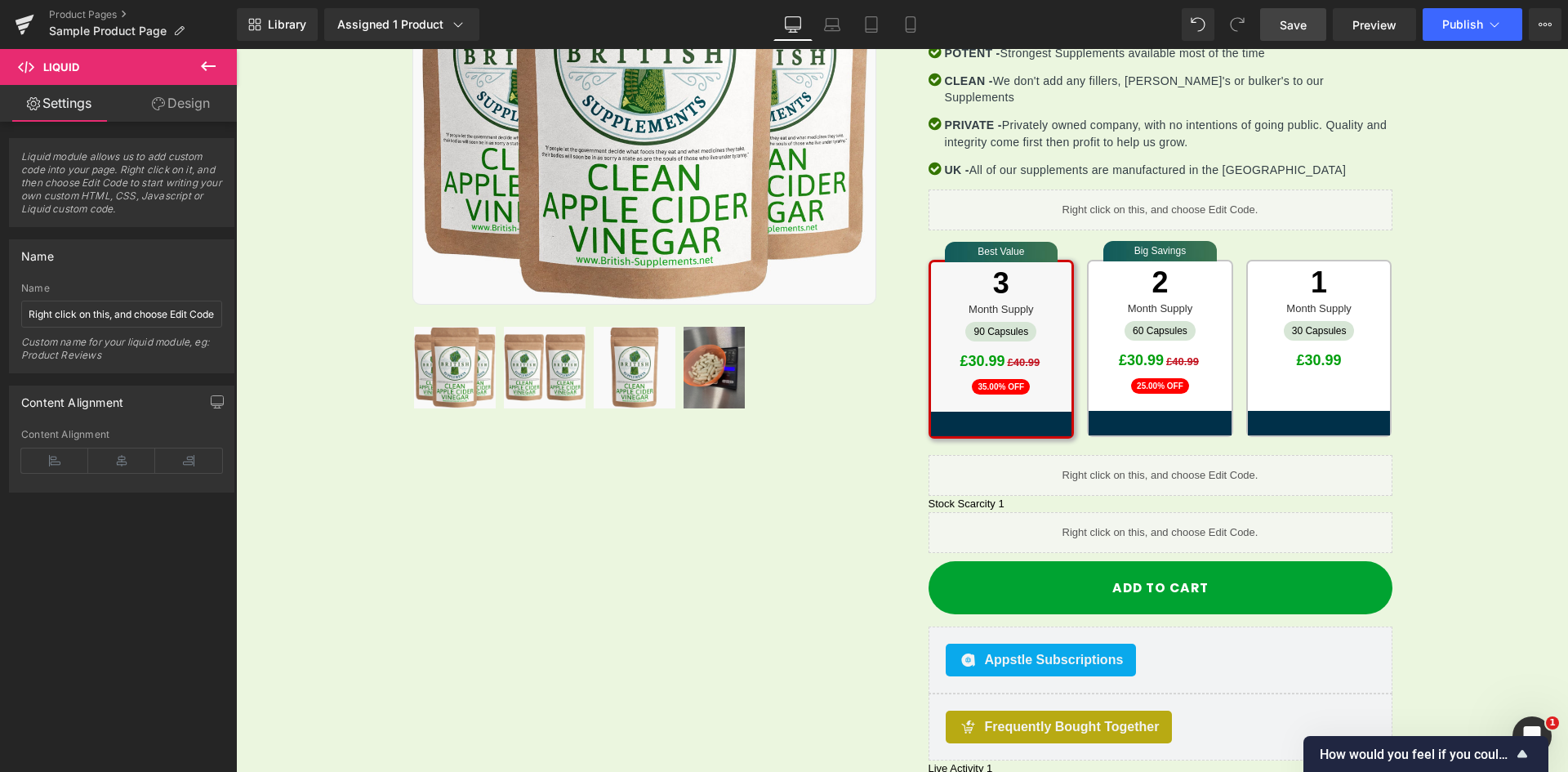
click at [1299, 32] on span "Save" at bounding box center [1293, 25] width 26 height 17
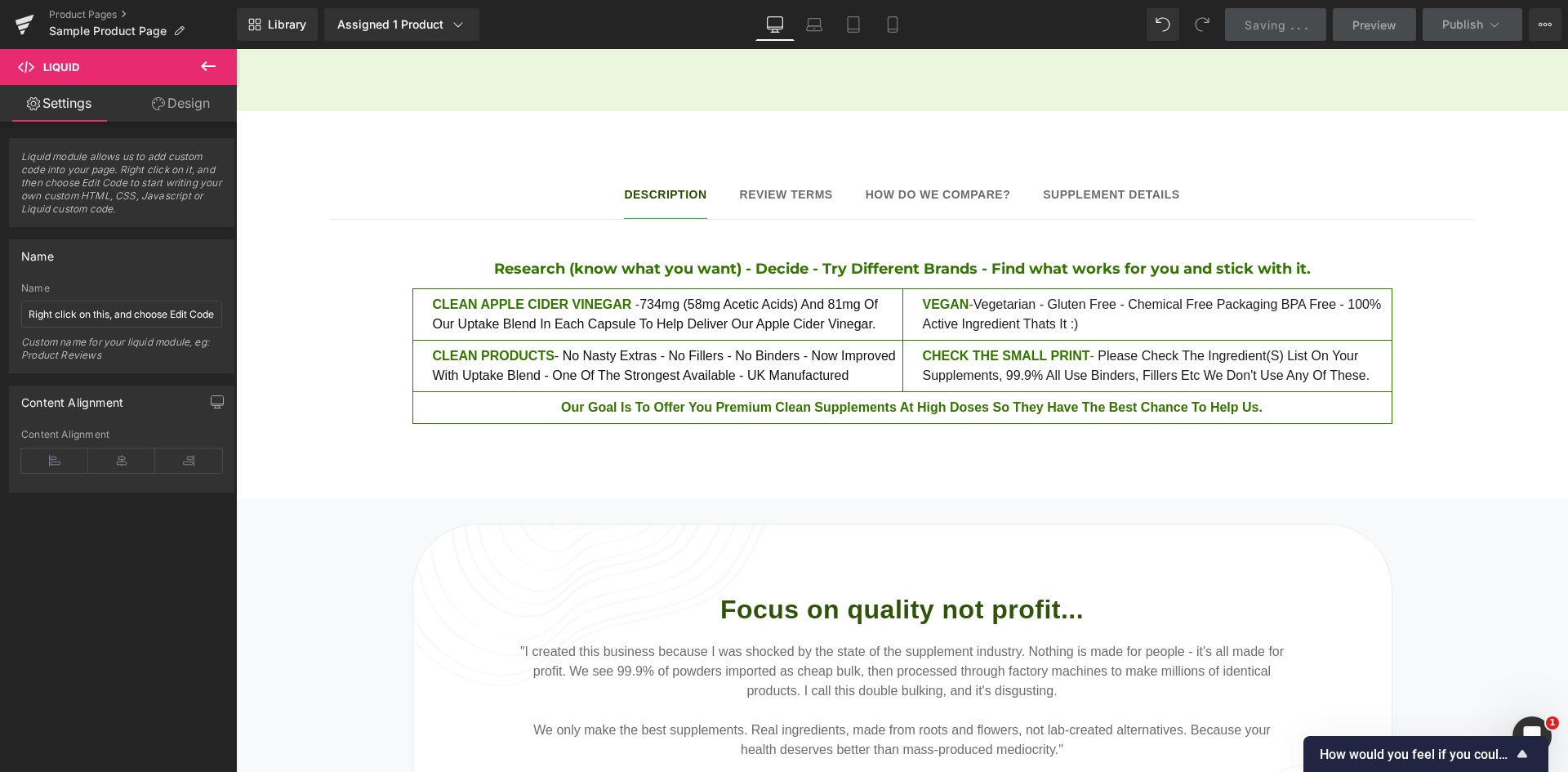
scroll to position [1381, 0]
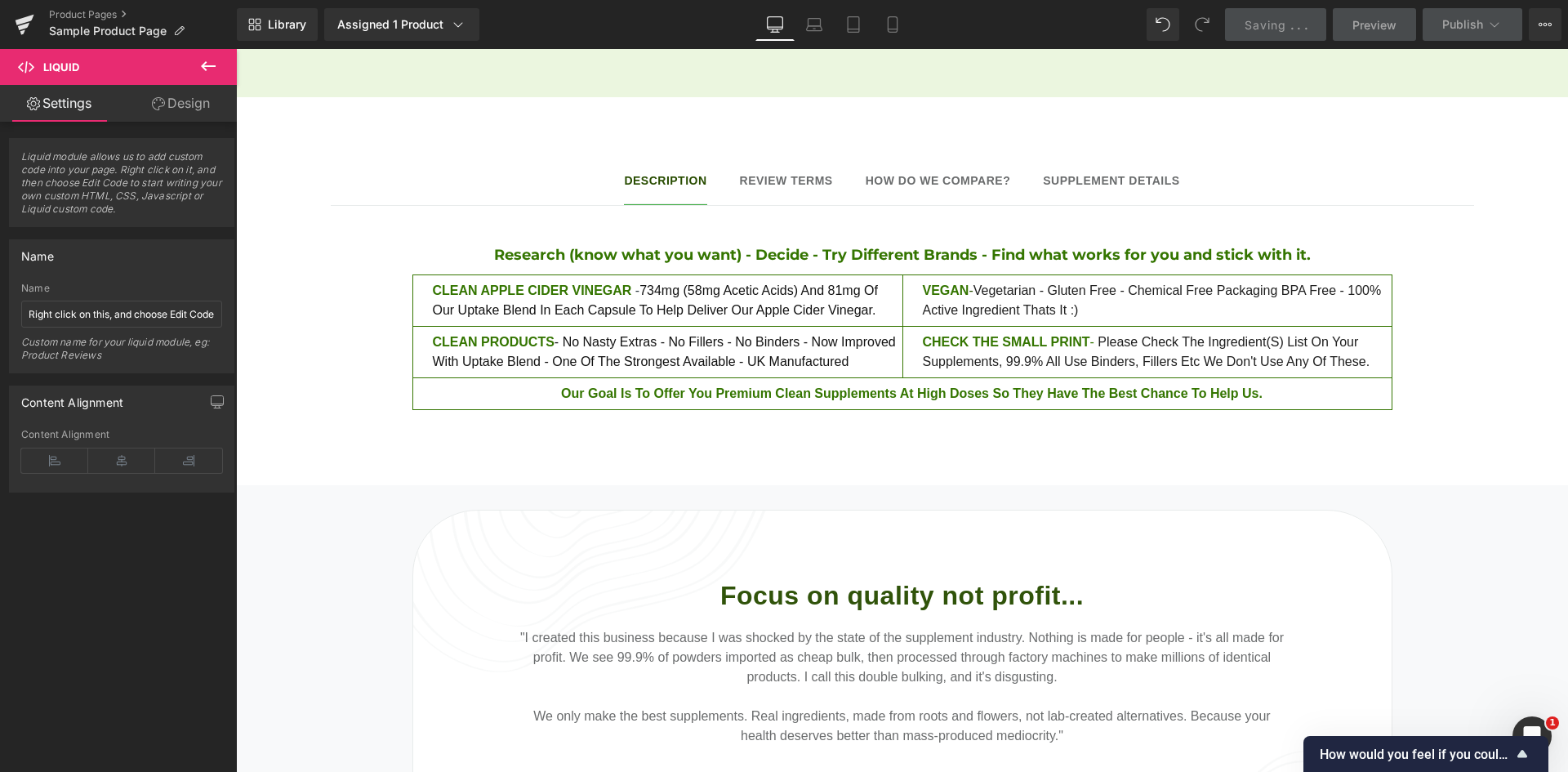
click at [803, 173] on div "Review terms Text Block" at bounding box center [786, 180] width 93 height 17
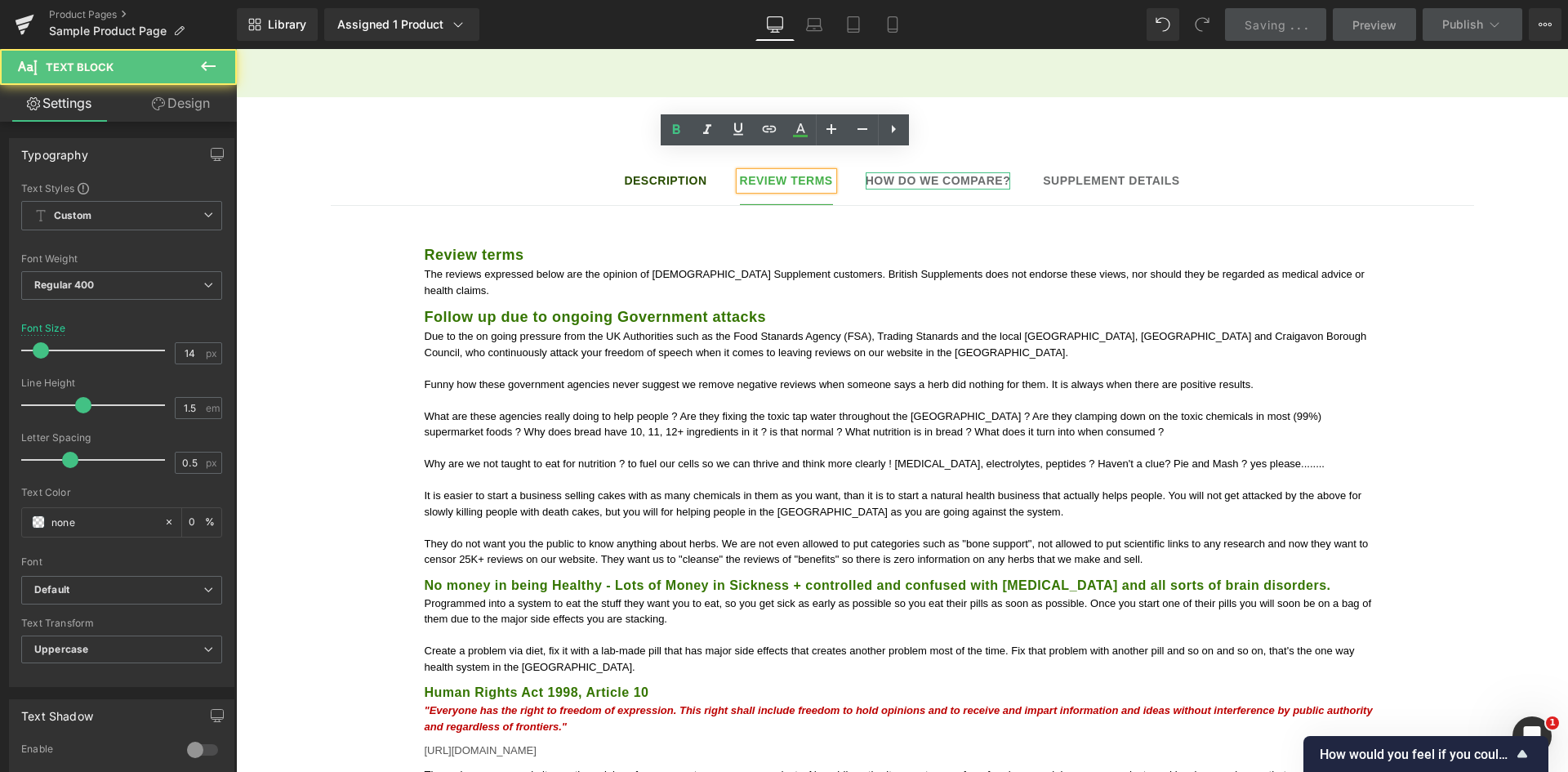
click at [912, 174] on span "How do we compare?" at bounding box center [938, 180] width 145 height 13
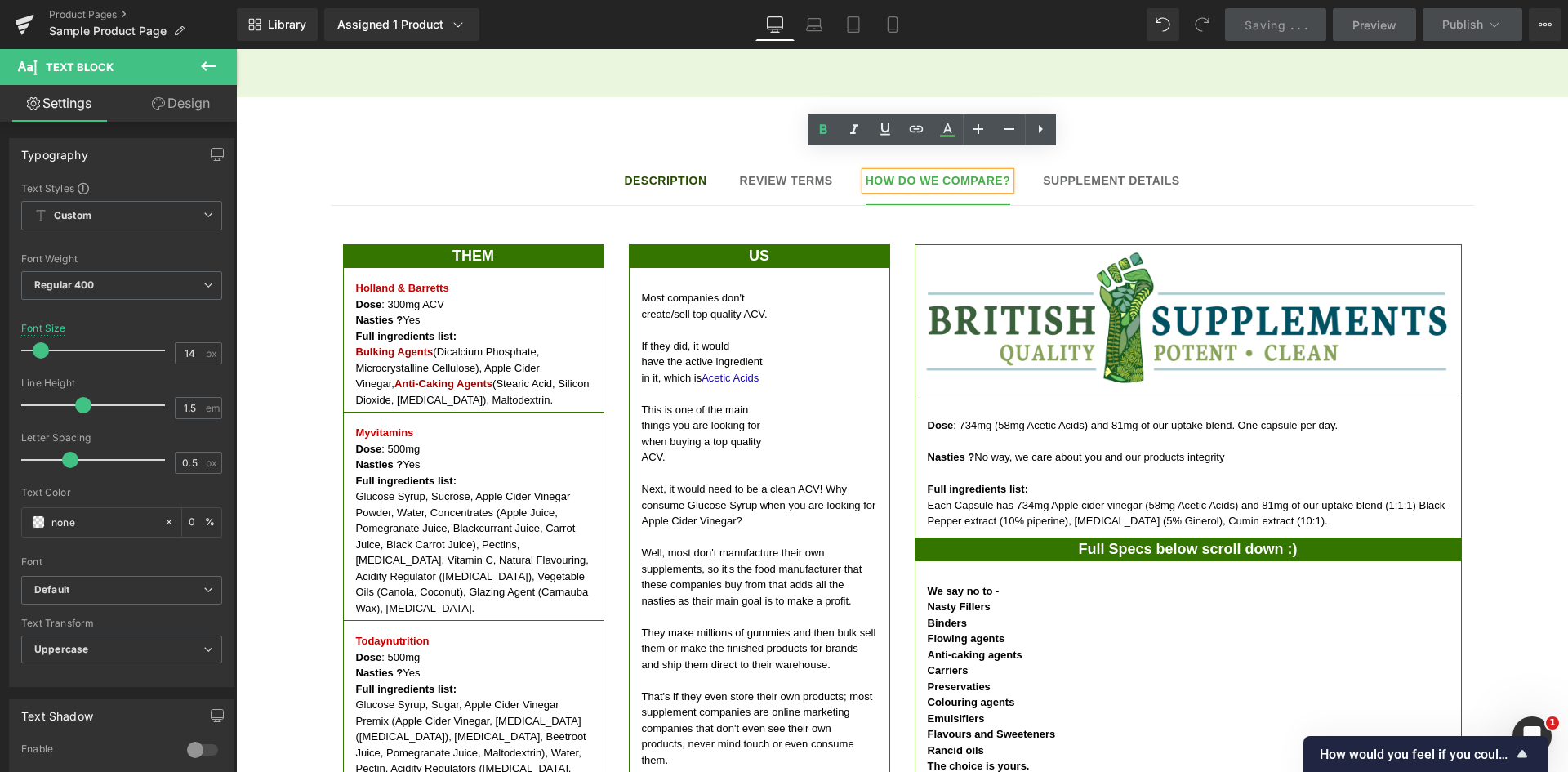
click at [1071, 174] on b "Supplement details" at bounding box center [1111, 180] width 136 height 13
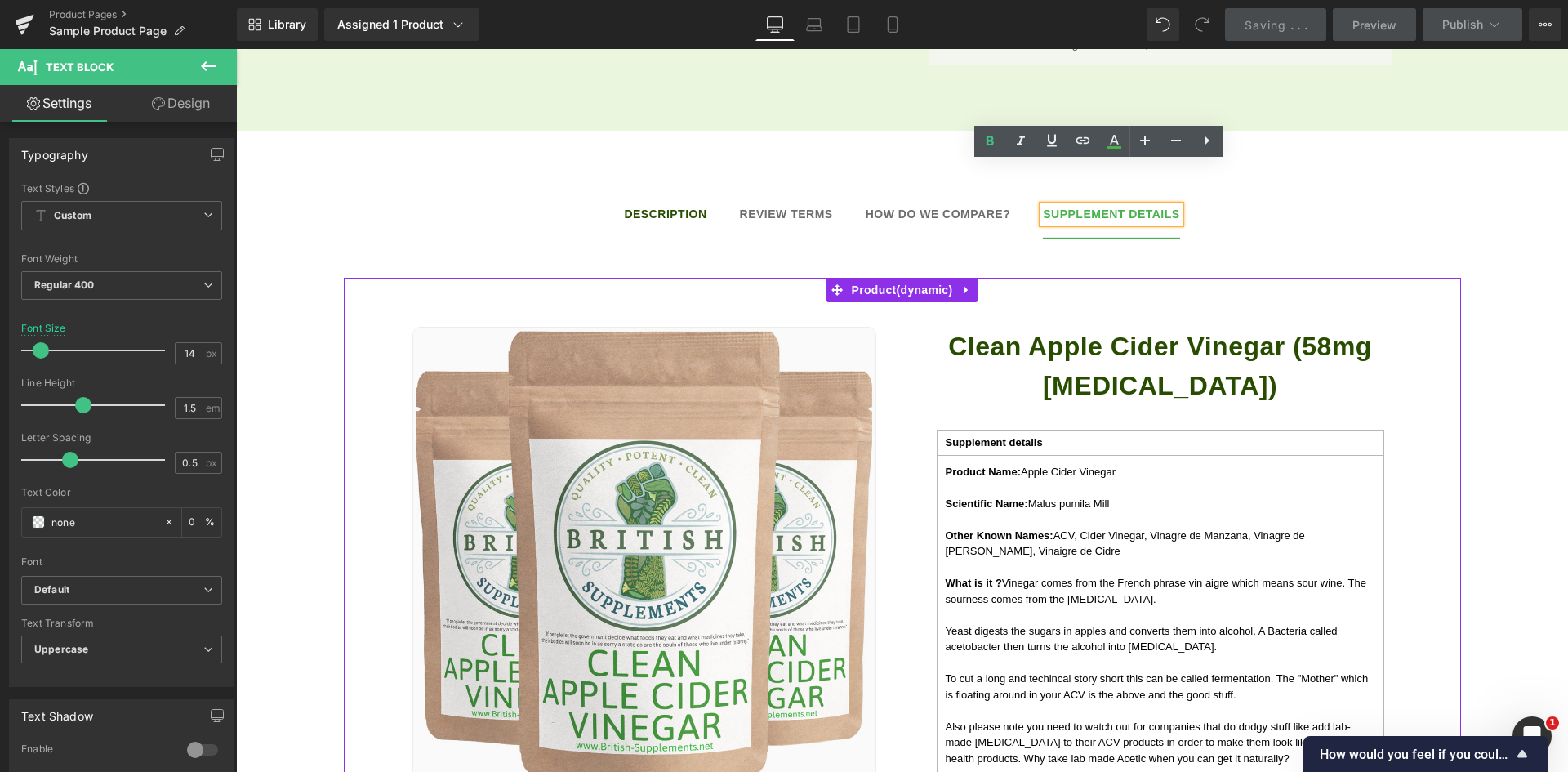
scroll to position [1300, 0]
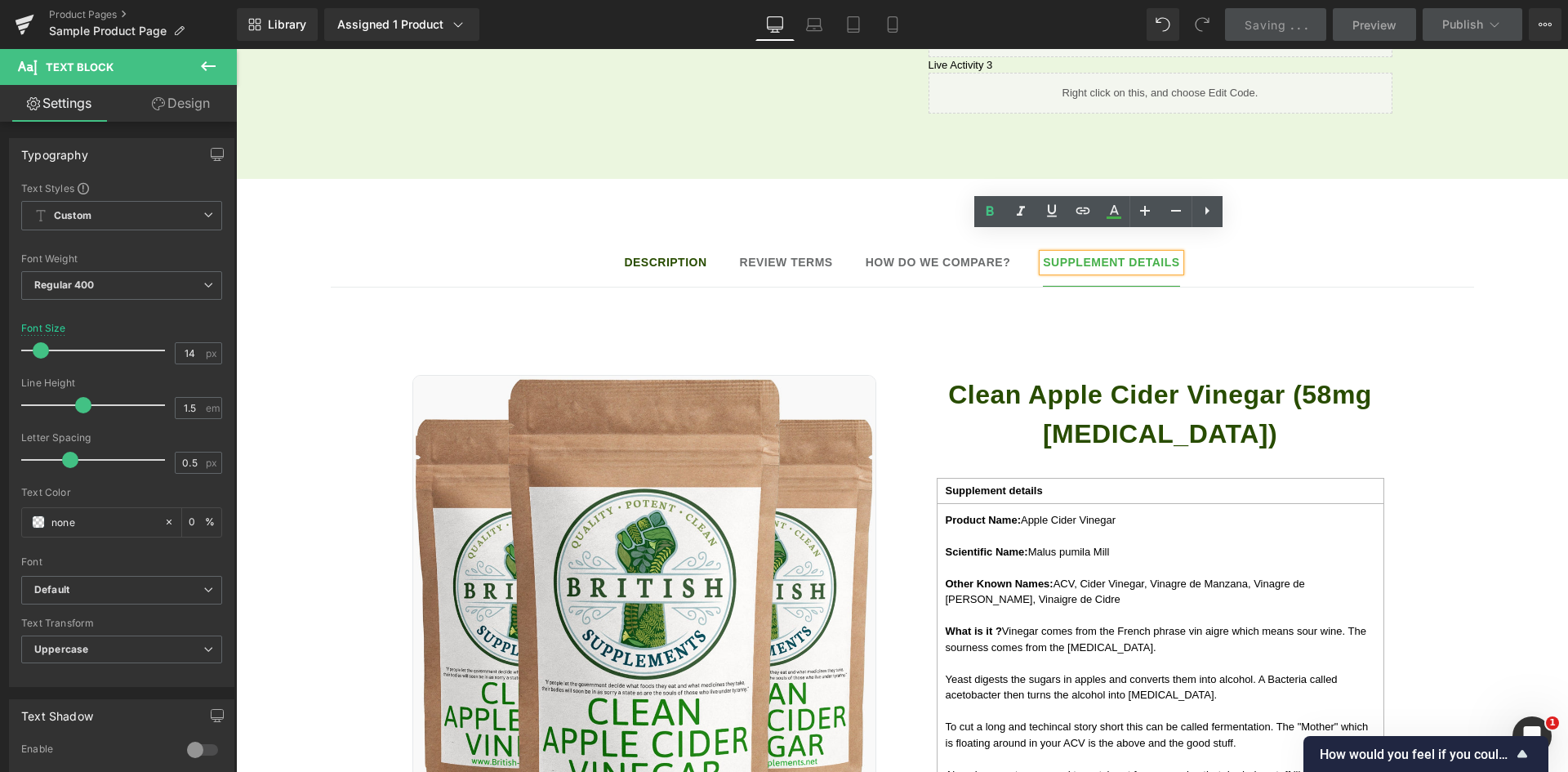
click at [690, 256] on strong "Description" at bounding box center [665, 262] width 82 height 13
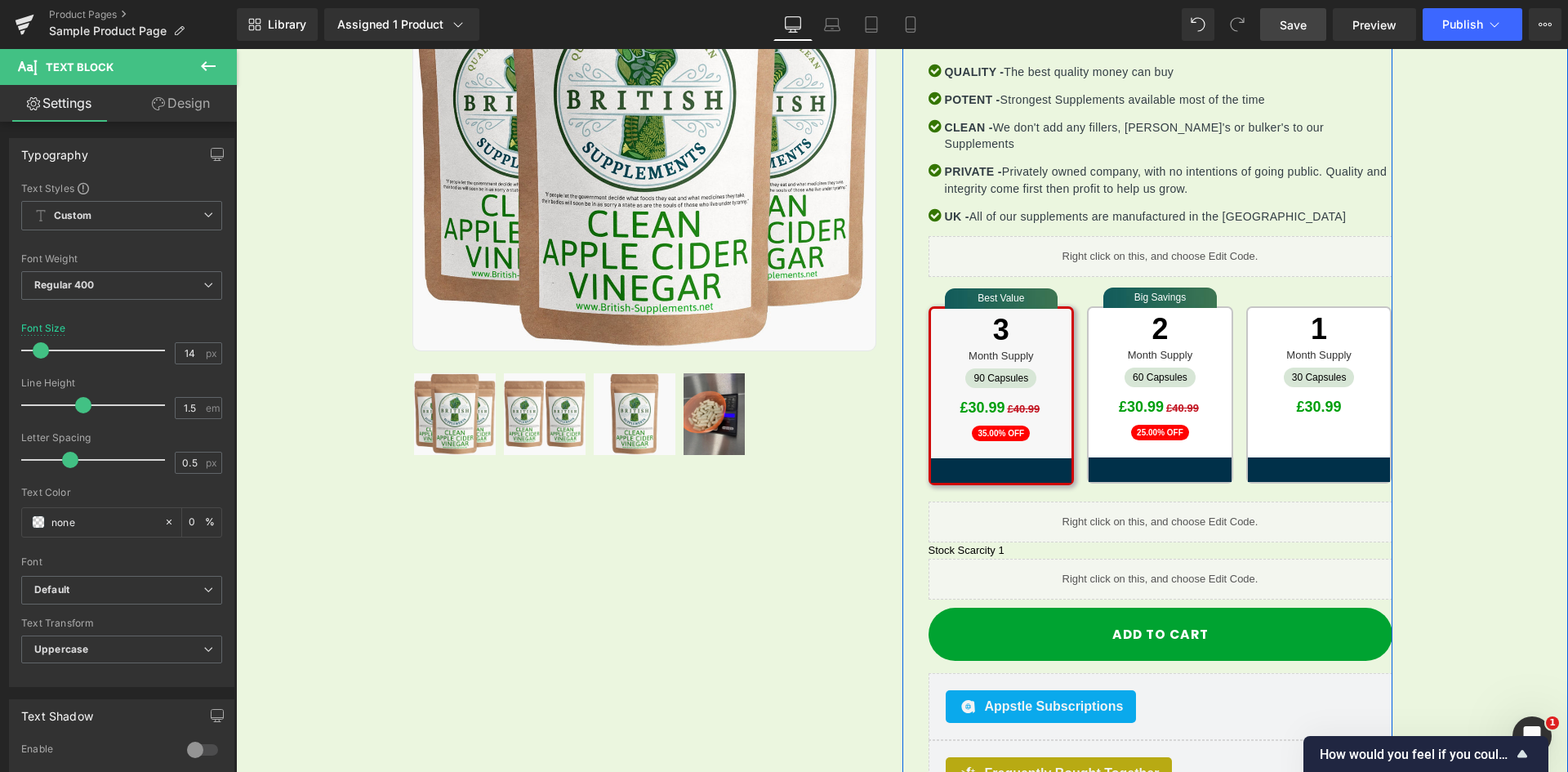
scroll to position [401, 0]
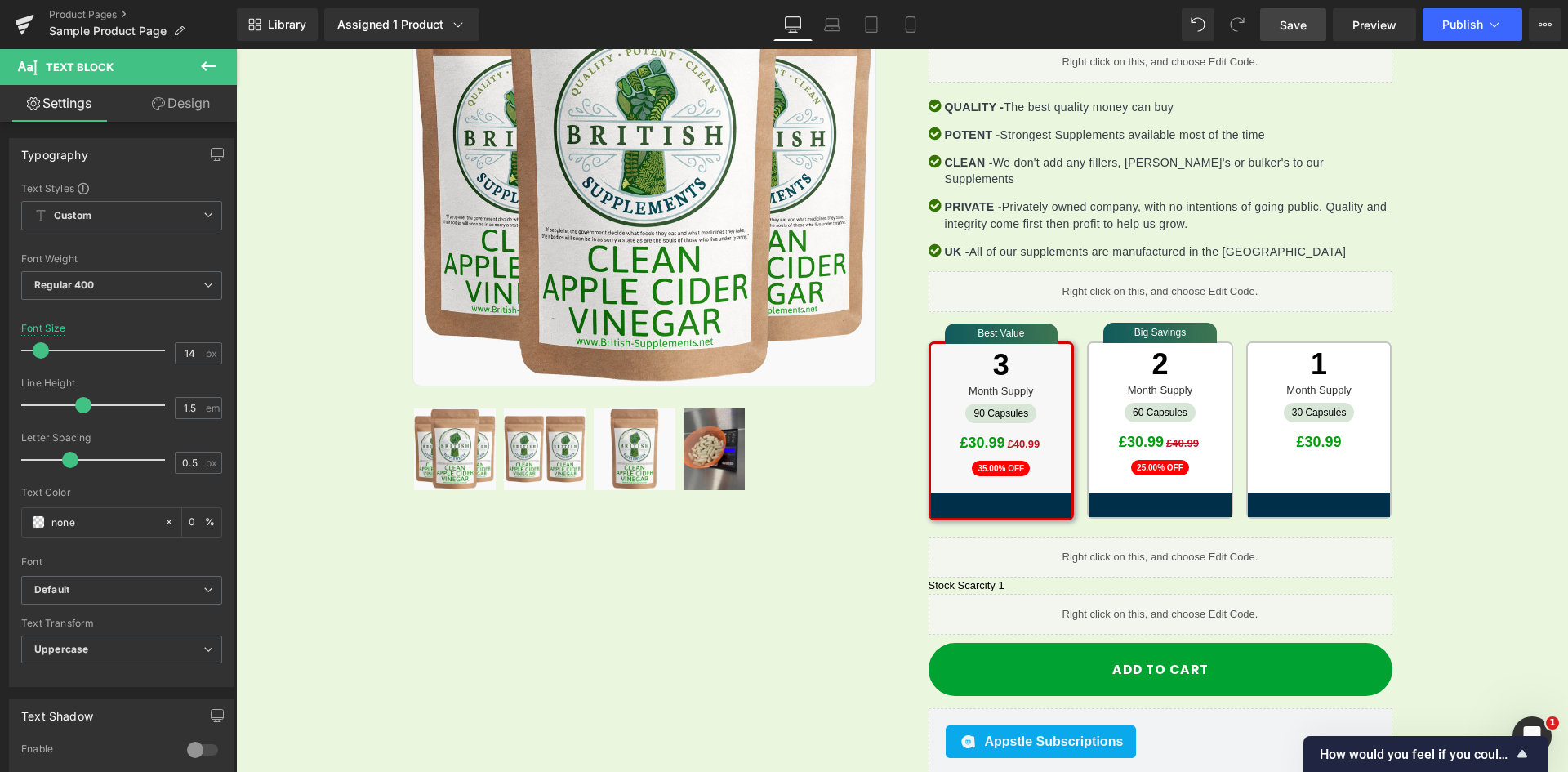
click at [1288, 22] on span "Save" at bounding box center [1293, 25] width 26 height 17
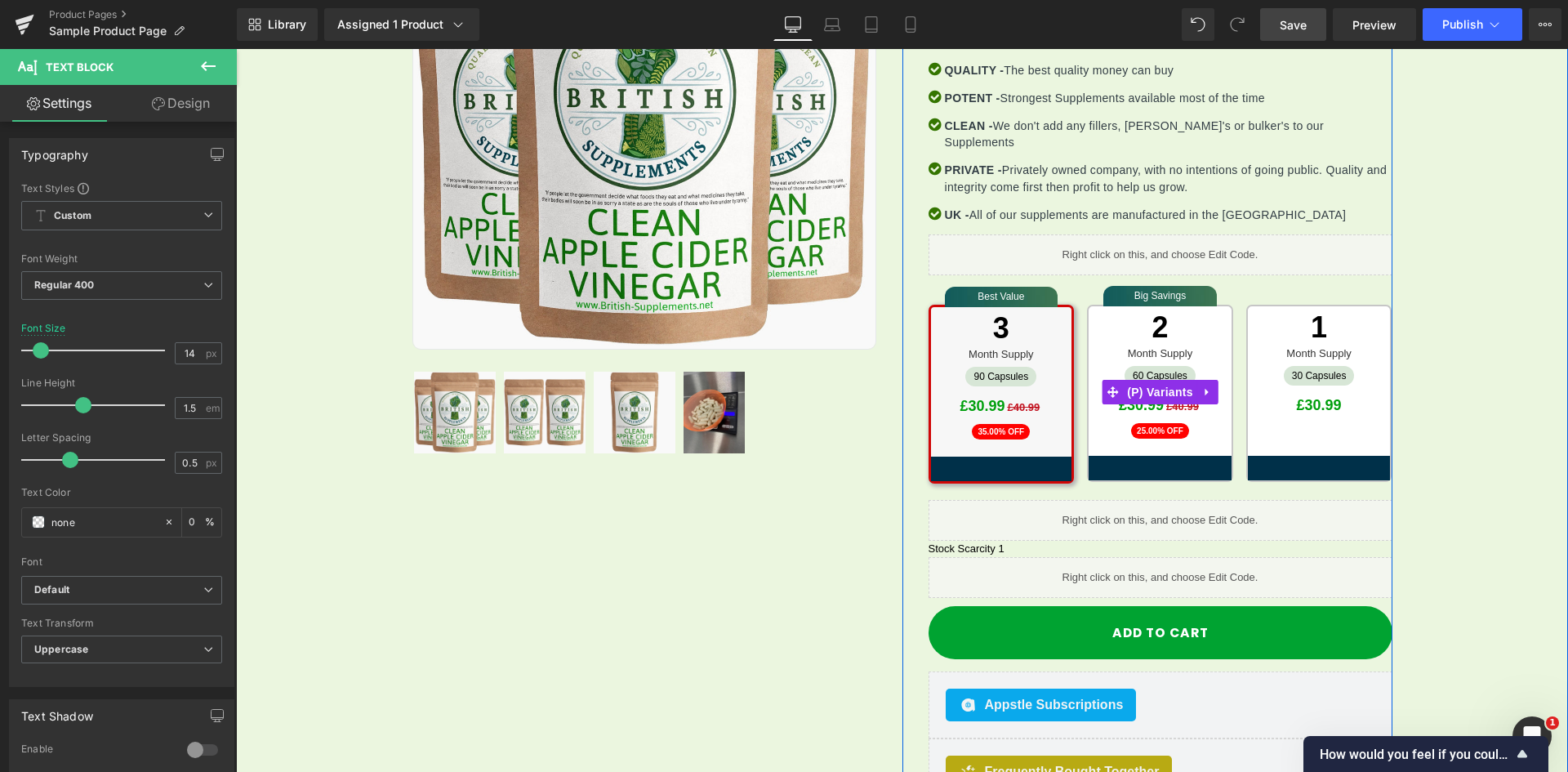
scroll to position [483, 0]
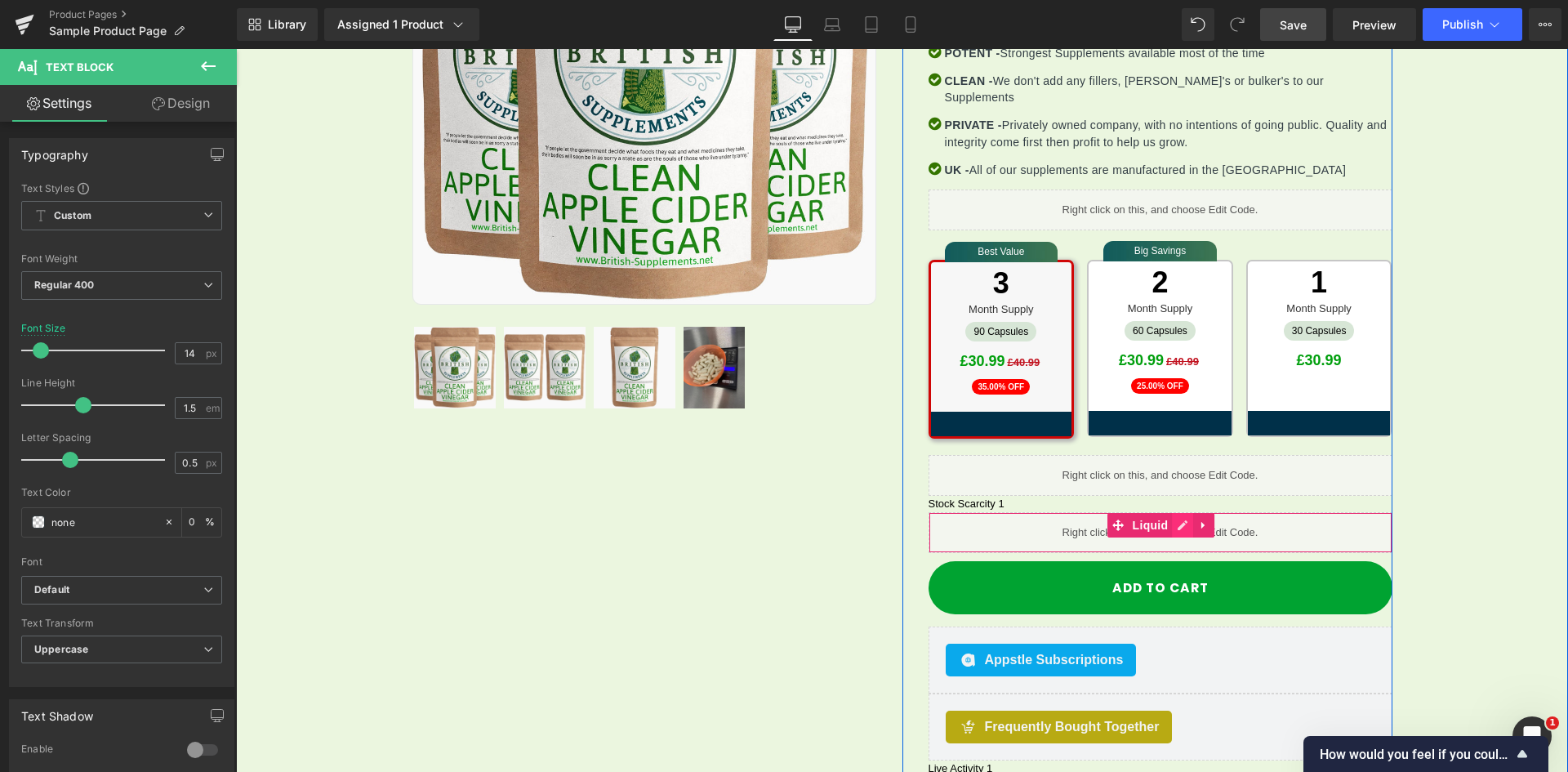
click at [1177, 519] on icon at bounding box center [1183, 525] width 12 height 12
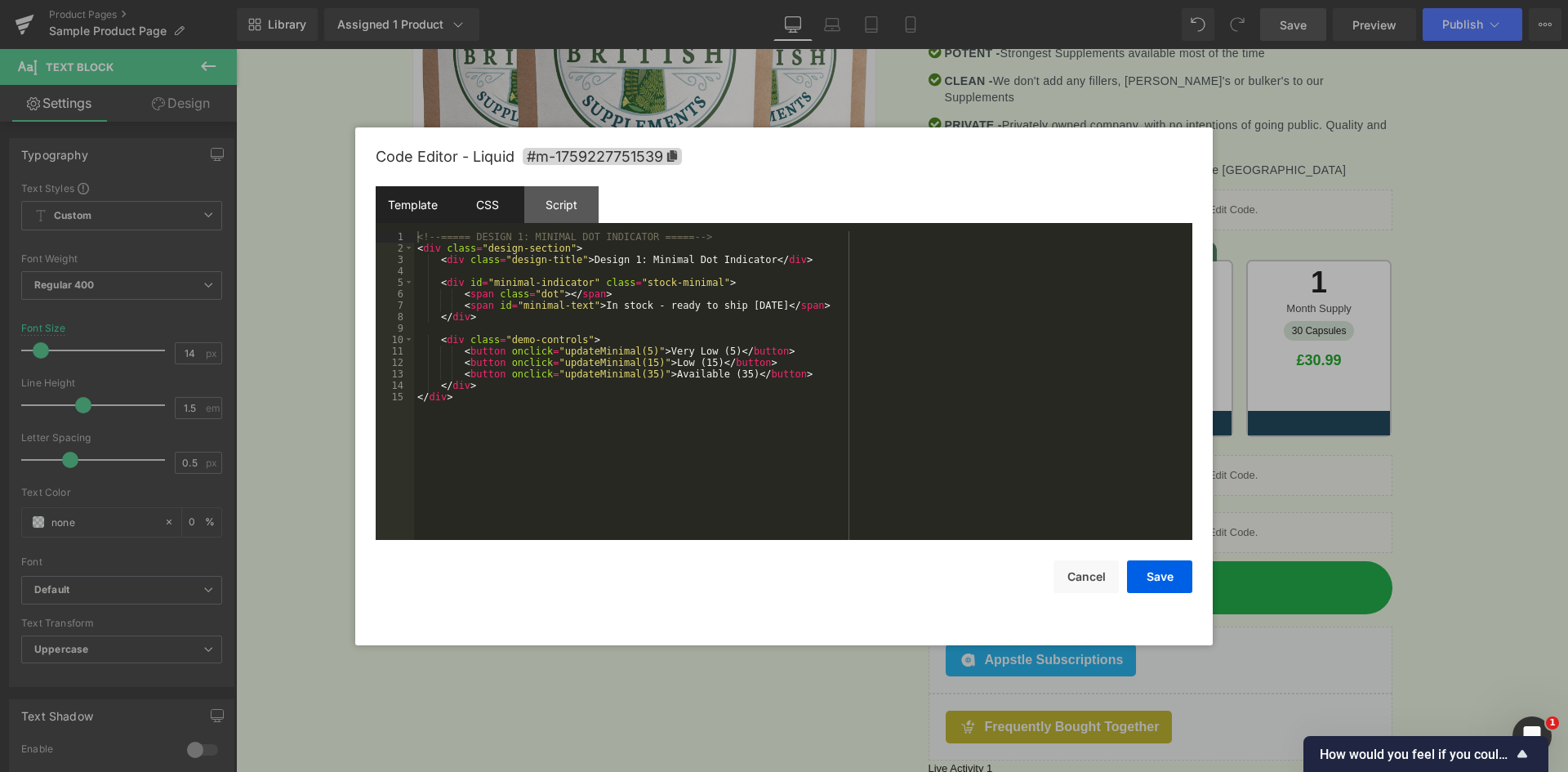
click at [490, 207] on div "CSS" at bounding box center [488, 204] width 75 height 36
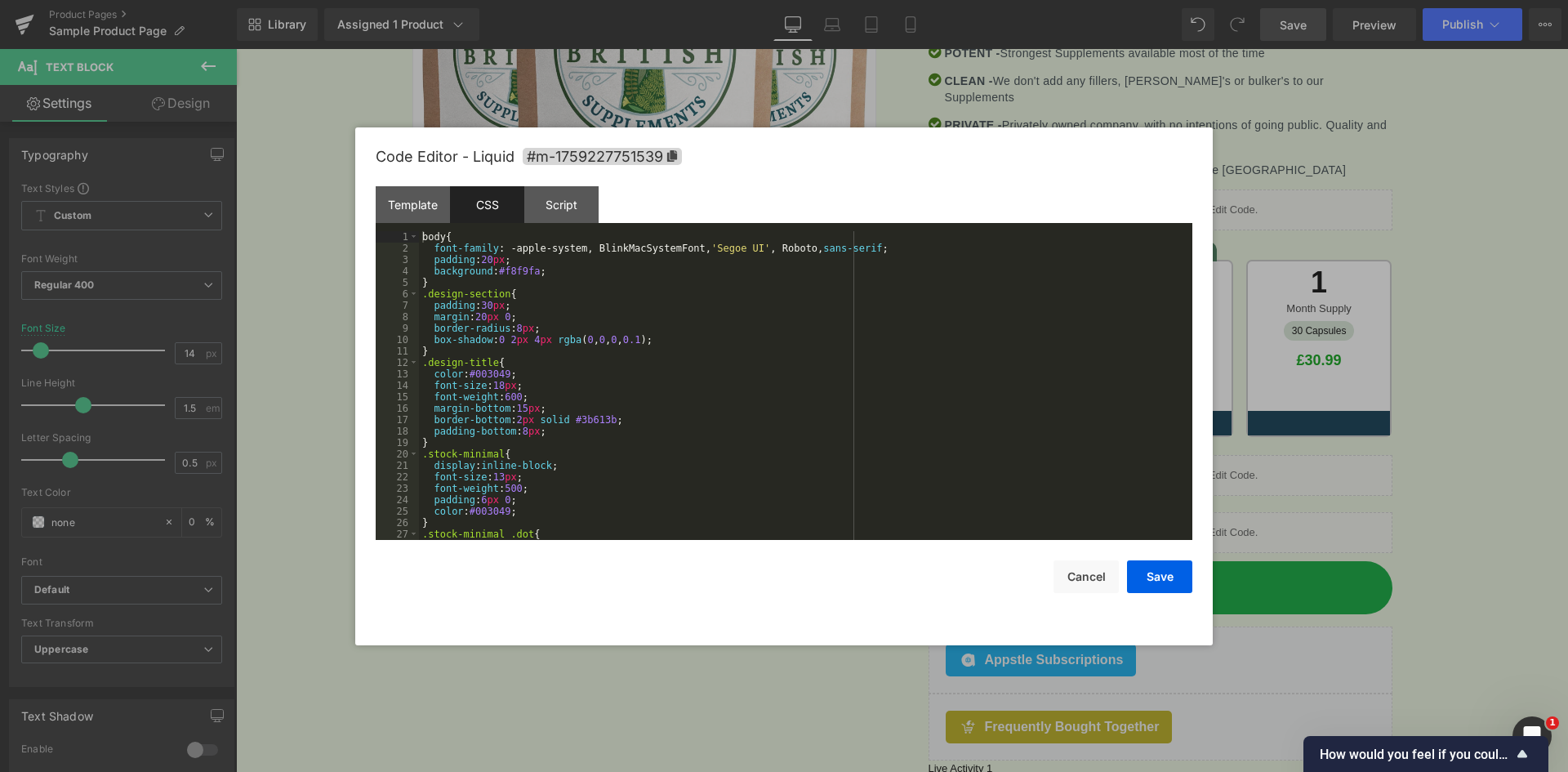
click at [592, 244] on div "body { font-family : -apple-system, BlinkMacSystemFont, ' Segoe UI ' , Roboto, …" at bounding box center [803, 397] width 767 height 332
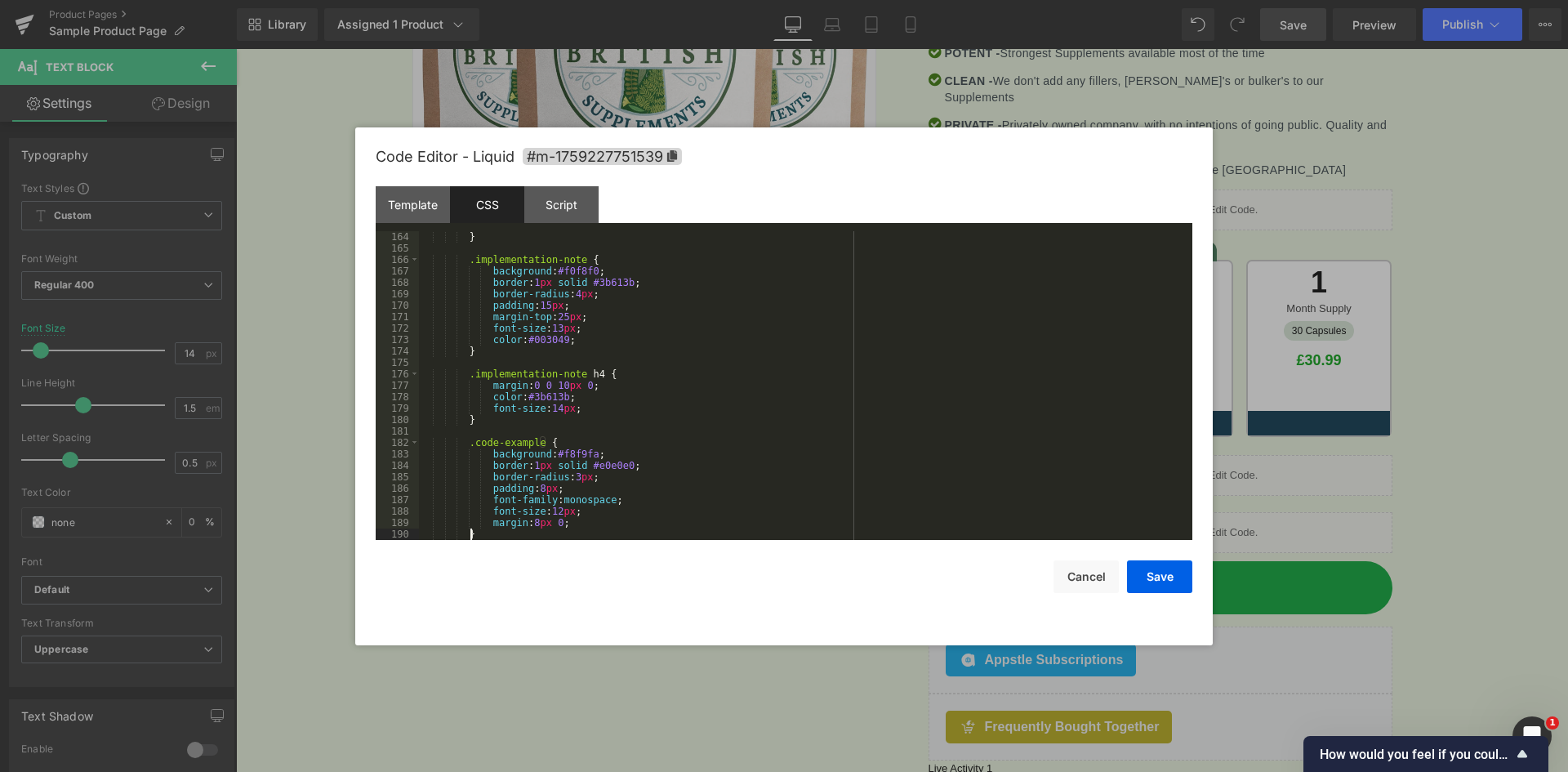
scroll to position [1864, 0]
click at [411, 211] on div "Template" at bounding box center [413, 204] width 75 height 36
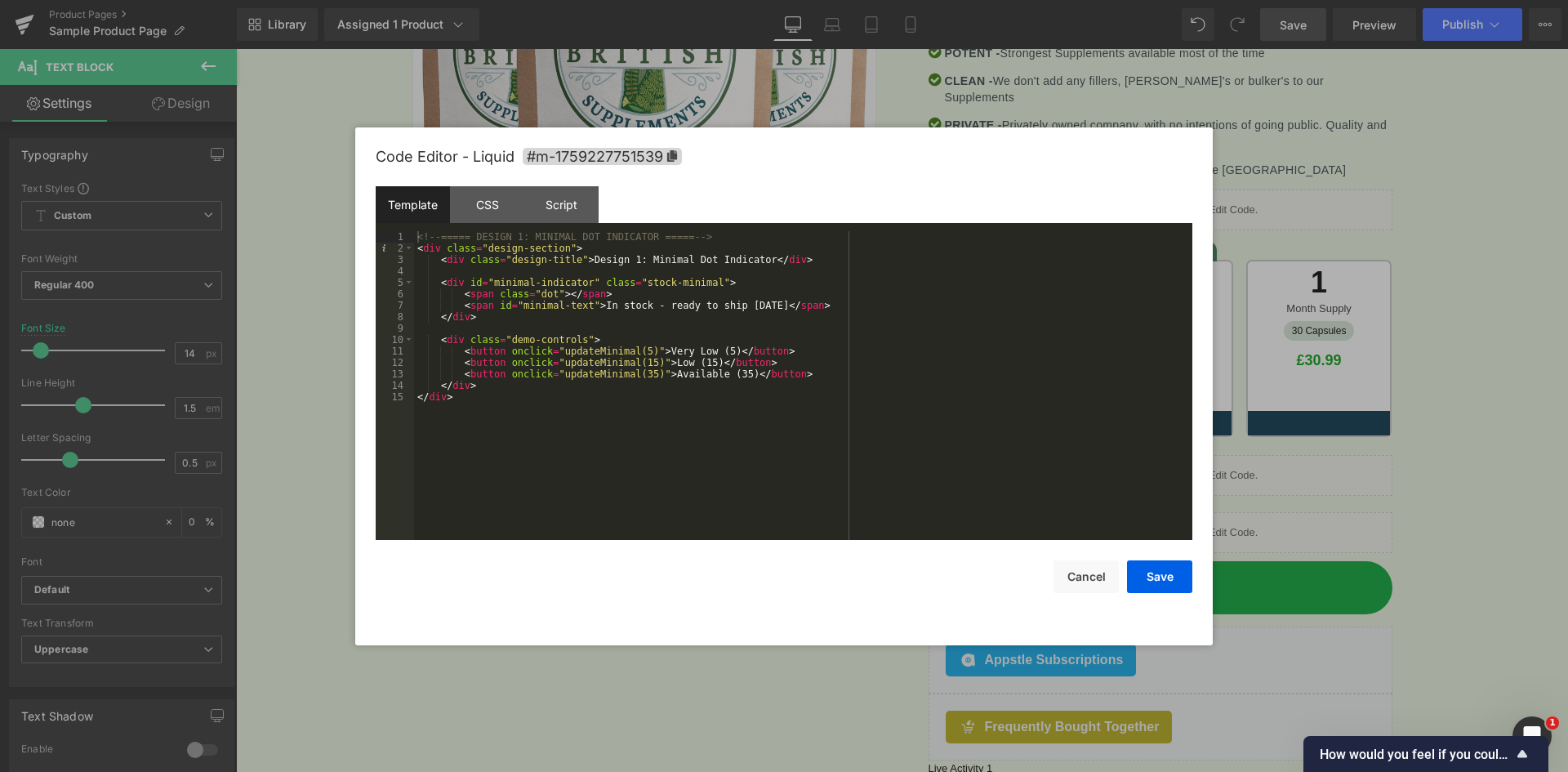
click at [541, 271] on div "<!-- ===== DESIGN 1: MINIMAL DOT INDICATOR ===== --> < div class = "design-sect…" at bounding box center [803, 397] width 778 height 332
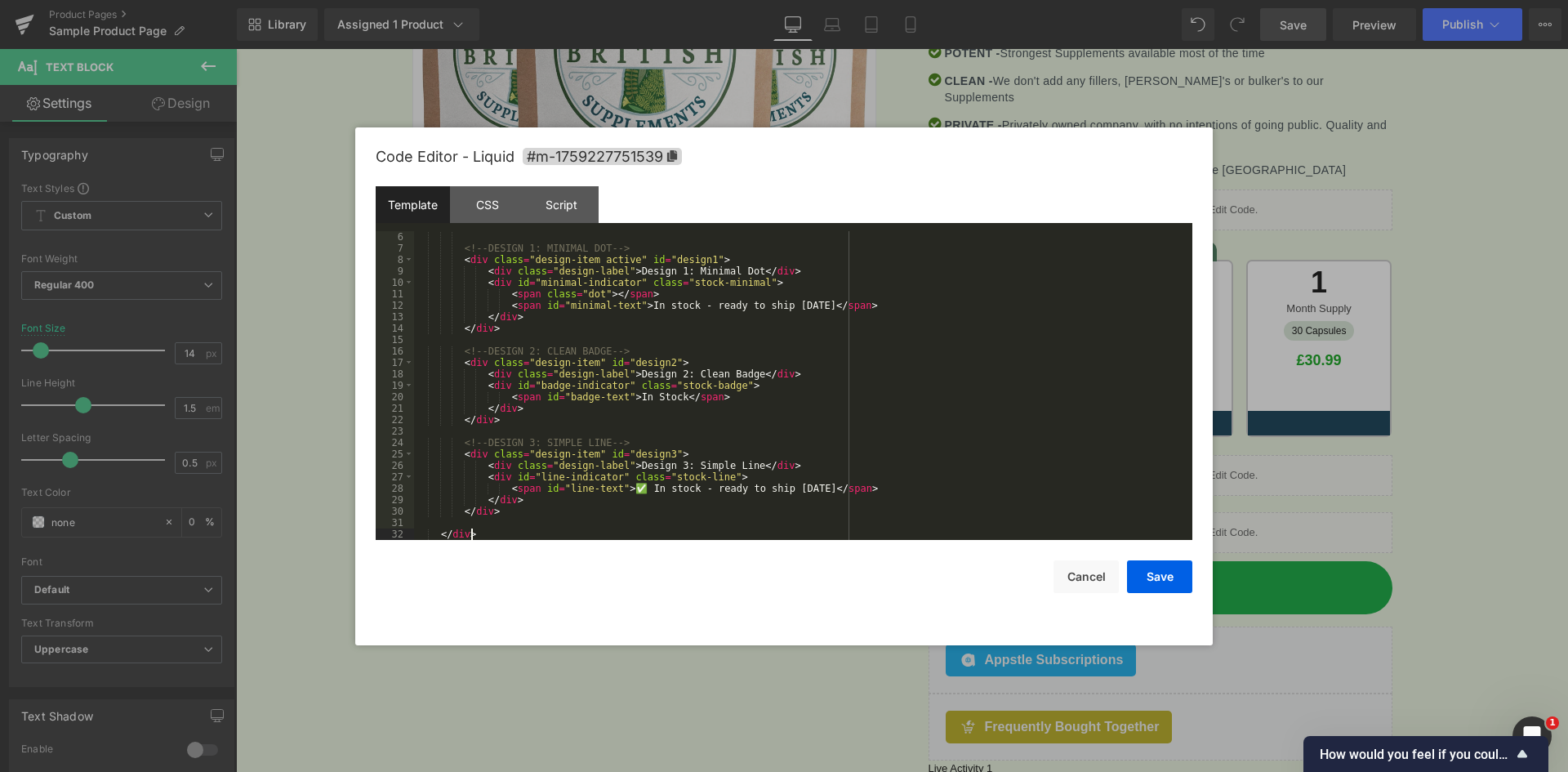
scroll to position [57, 0]
click at [610, 455] on div "<!-- DESIGN 1: MINIMAL DOT --> < div class = "design-item active" id = "design1…" at bounding box center [800, 397] width 772 height 332
click at [453, 530] on div "<!-- DESIGN 1: MINIMAL DOT --> < div class = "design-item active" id = "design1…" at bounding box center [800, 397] width 772 height 332
drag, startPoint x: 478, startPoint y: 529, endPoint x: 443, endPoint y: 529, distance: 35.0
click at [443, 529] on div "<!-- DESIGN 1: MINIMAL DOT --> < div class = "design-item active" id = "design1…" at bounding box center [800, 397] width 772 height 332
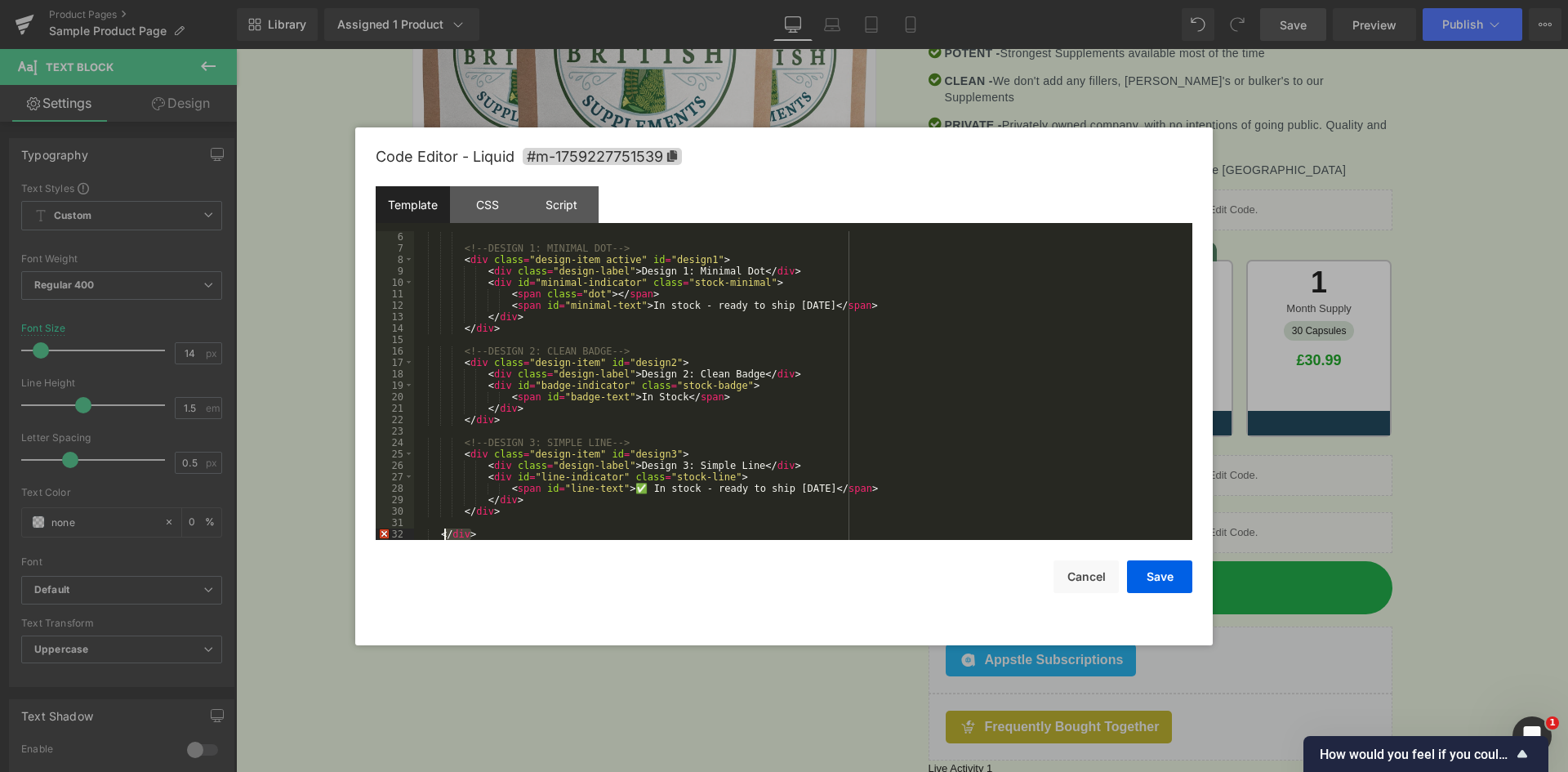
click at [474, 509] on div "<!-- DESIGN 1: MINIMAL DOT --> < div class = "design-item active" id = "design1…" at bounding box center [800, 397] width 772 height 332
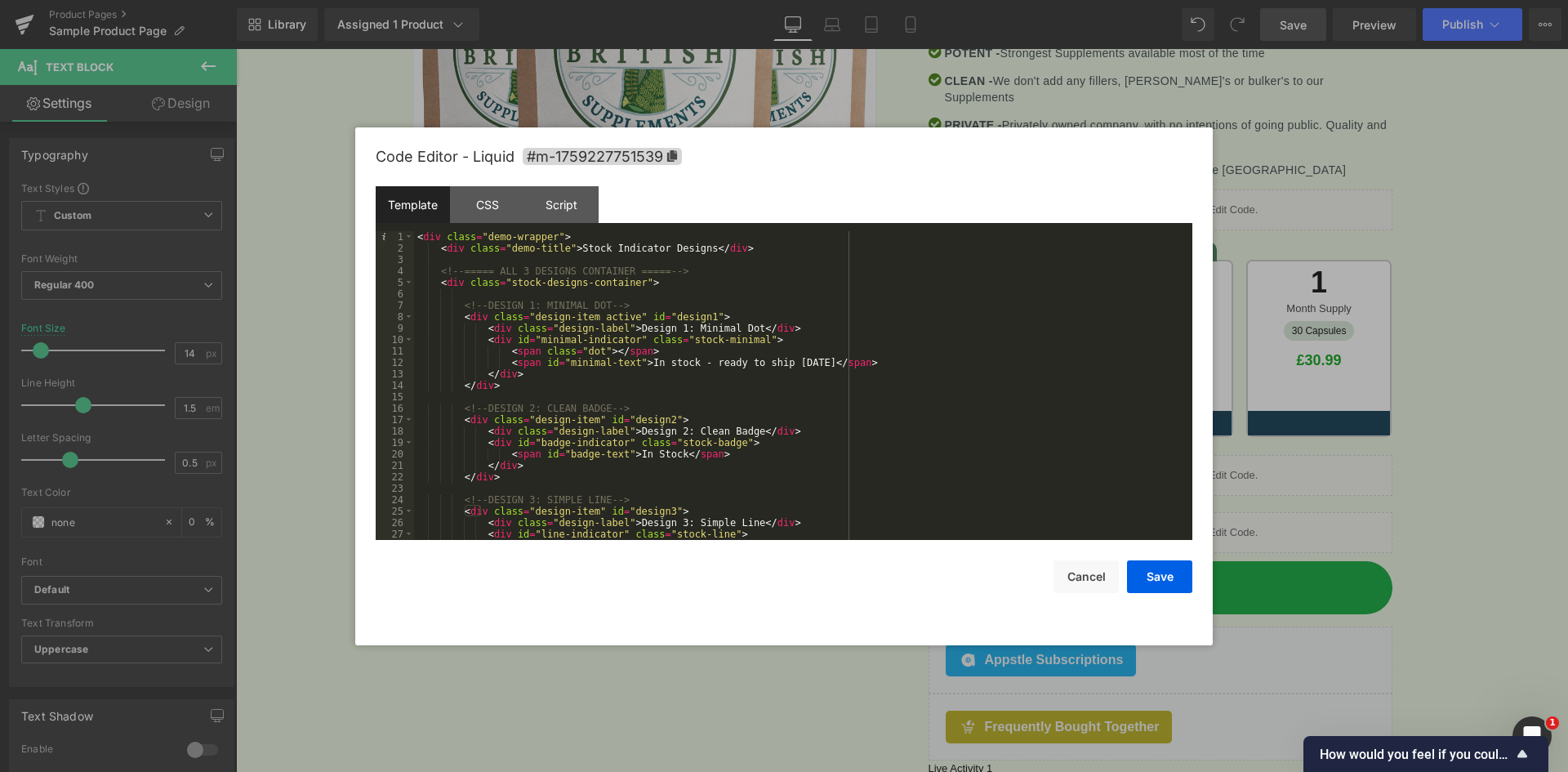
click at [421, 240] on div "< div class = "demo-wrapper" > < div class = "demo-title" > Stock Indicator Des…" at bounding box center [800, 397] width 772 height 332
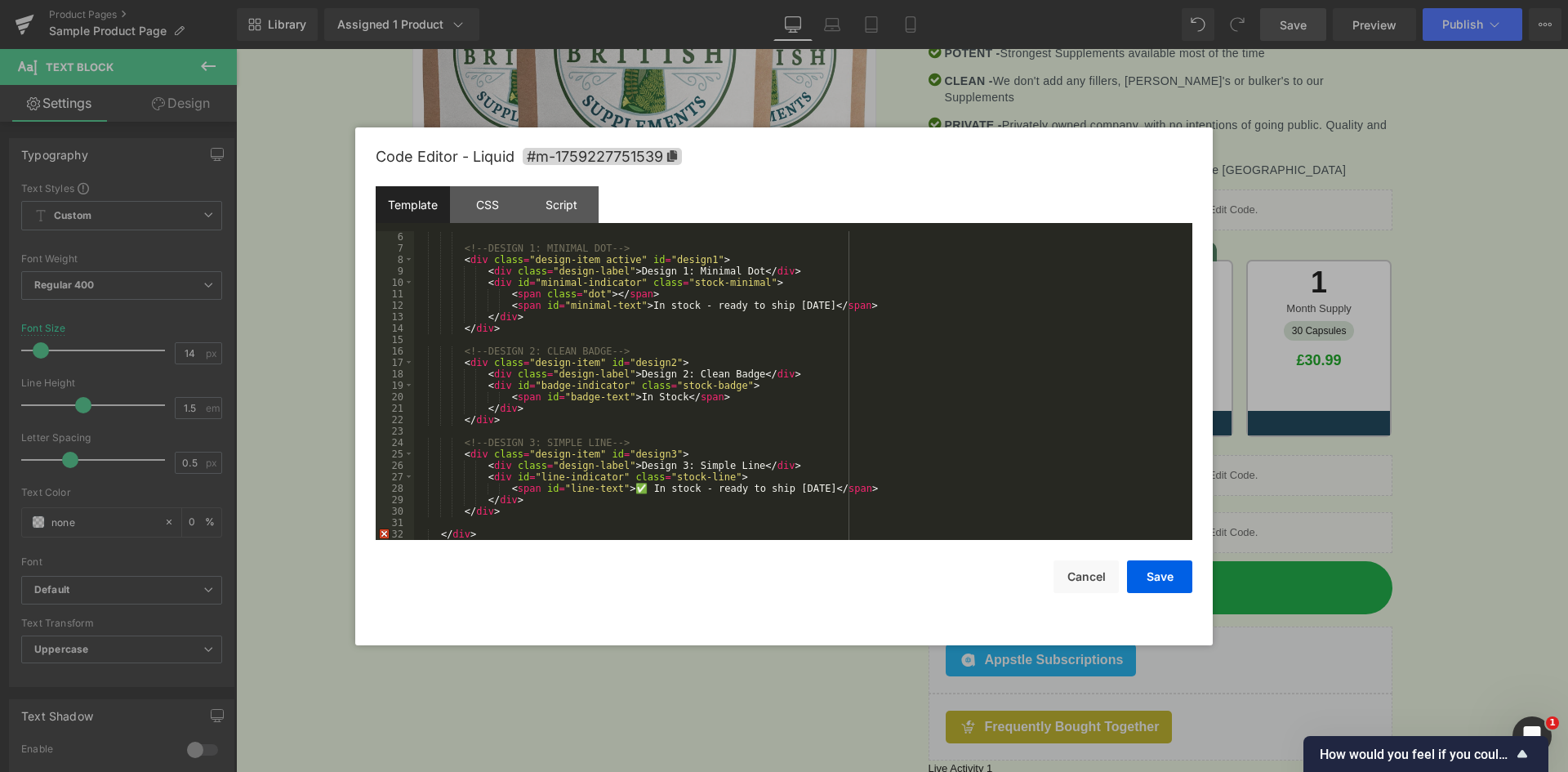
scroll to position [57, 0]
drag, startPoint x: 481, startPoint y: 532, endPoint x: 434, endPoint y: 535, distance: 47.1
click at [434, 535] on div "<!-- DESIGN 1: MINIMAL DOT --> < div class = "design-item active" id = "design1…" at bounding box center [800, 397] width 772 height 332
click at [474, 534] on div "<!-- DESIGN 1: MINIMAL DOT --> < div class = "design-item active" id = "design1…" at bounding box center [800, 386] width 772 height 309
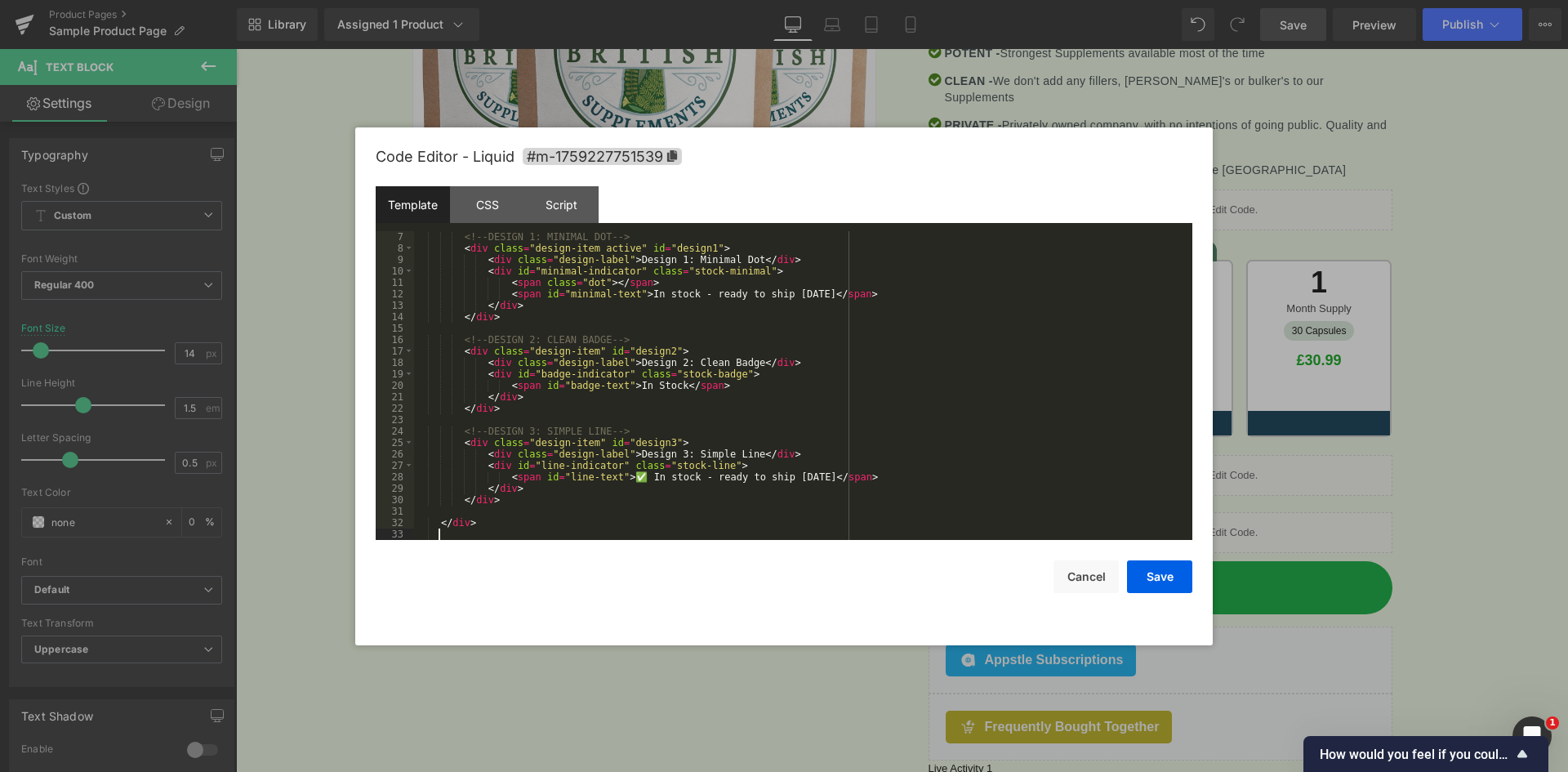
scroll to position [69, 0]
click at [582, 509] on div "<!-- DESIGN 1: MINIMAL DOT --> < div class = "design-item active" id = "design1…" at bounding box center [800, 397] width 772 height 332
click at [573, 202] on div "Script" at bounding box center [561, 204] width 75 height 36
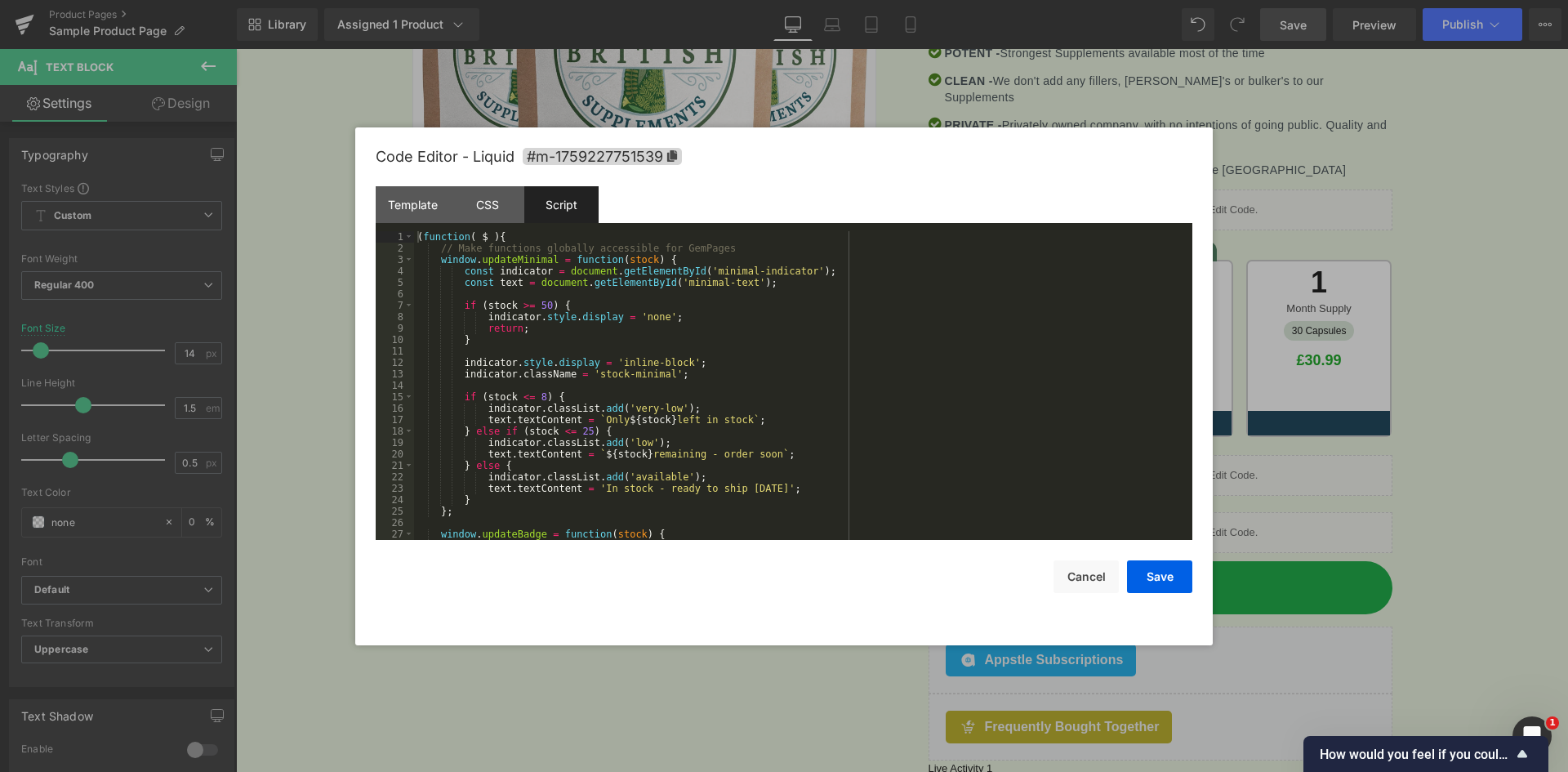
click at [571, 276] on div "( function ( $ ) { // Make functions globally accessible for GemPages window . …" at bounding box center [800, 397] width 772 height 332
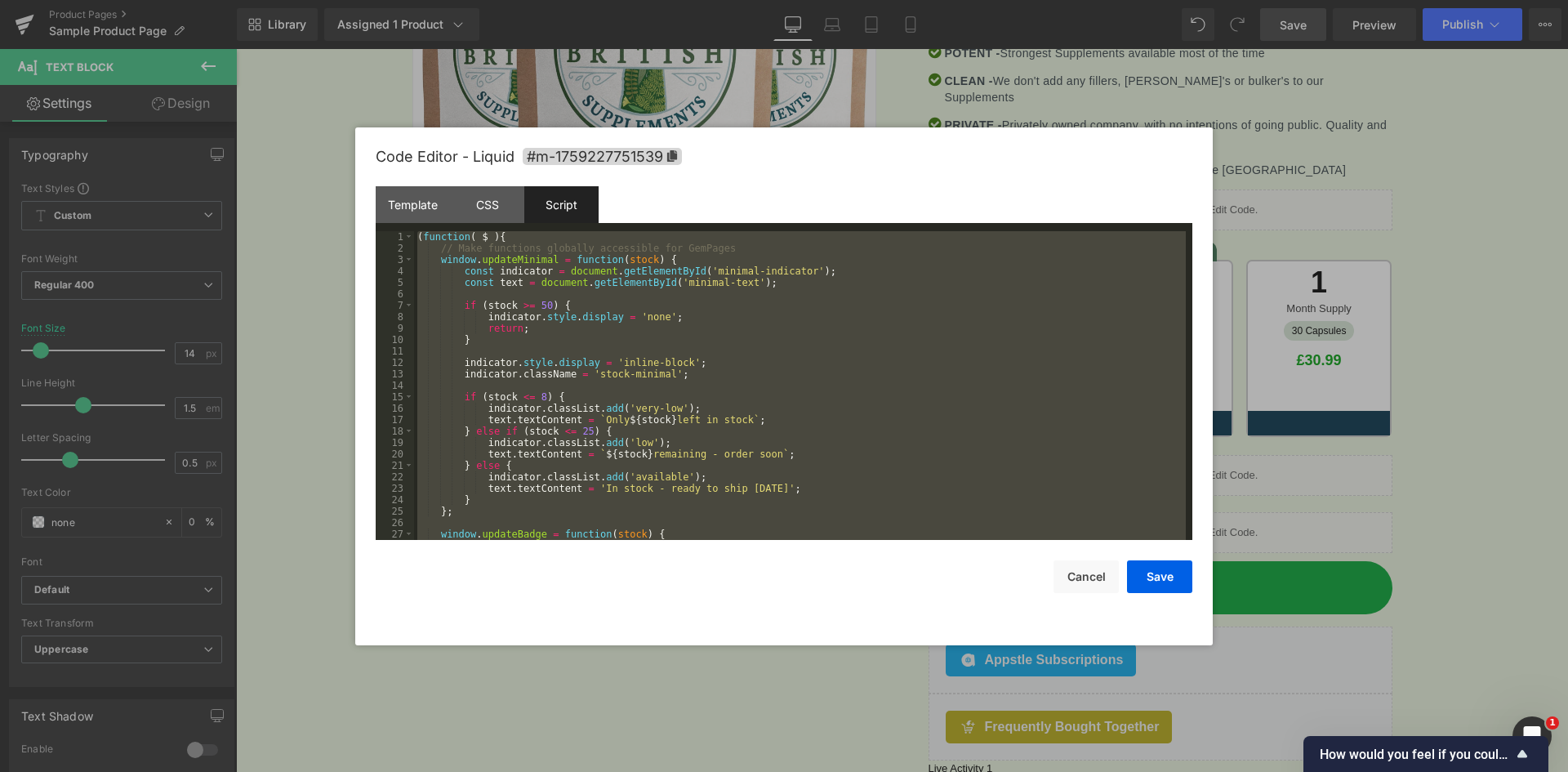
scroll to position [812, 0]
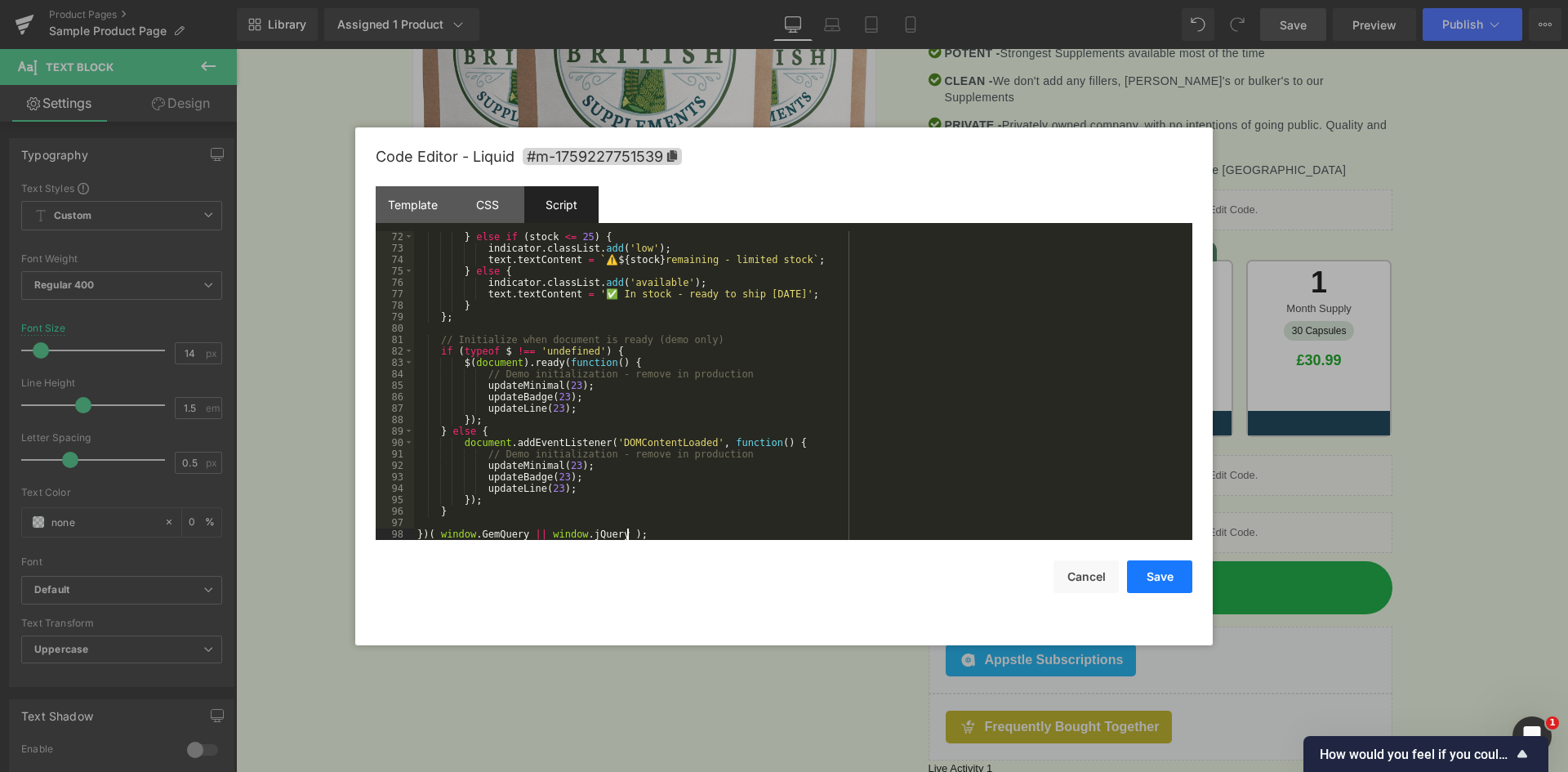
click at [1158, 578] on button "Save" at bounding box center [1160, 576] width 66 height 32
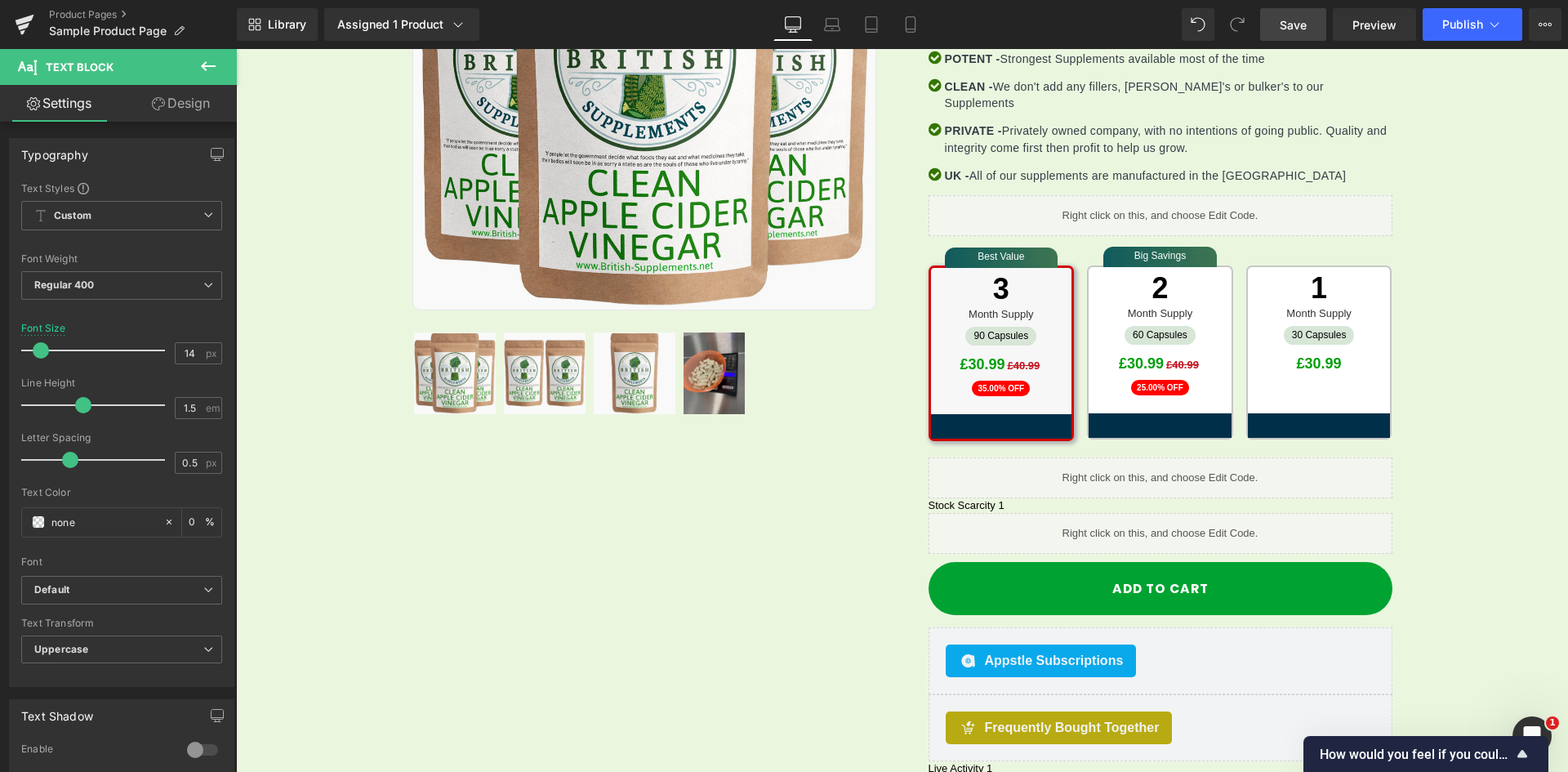
scroll to position [475, 0]
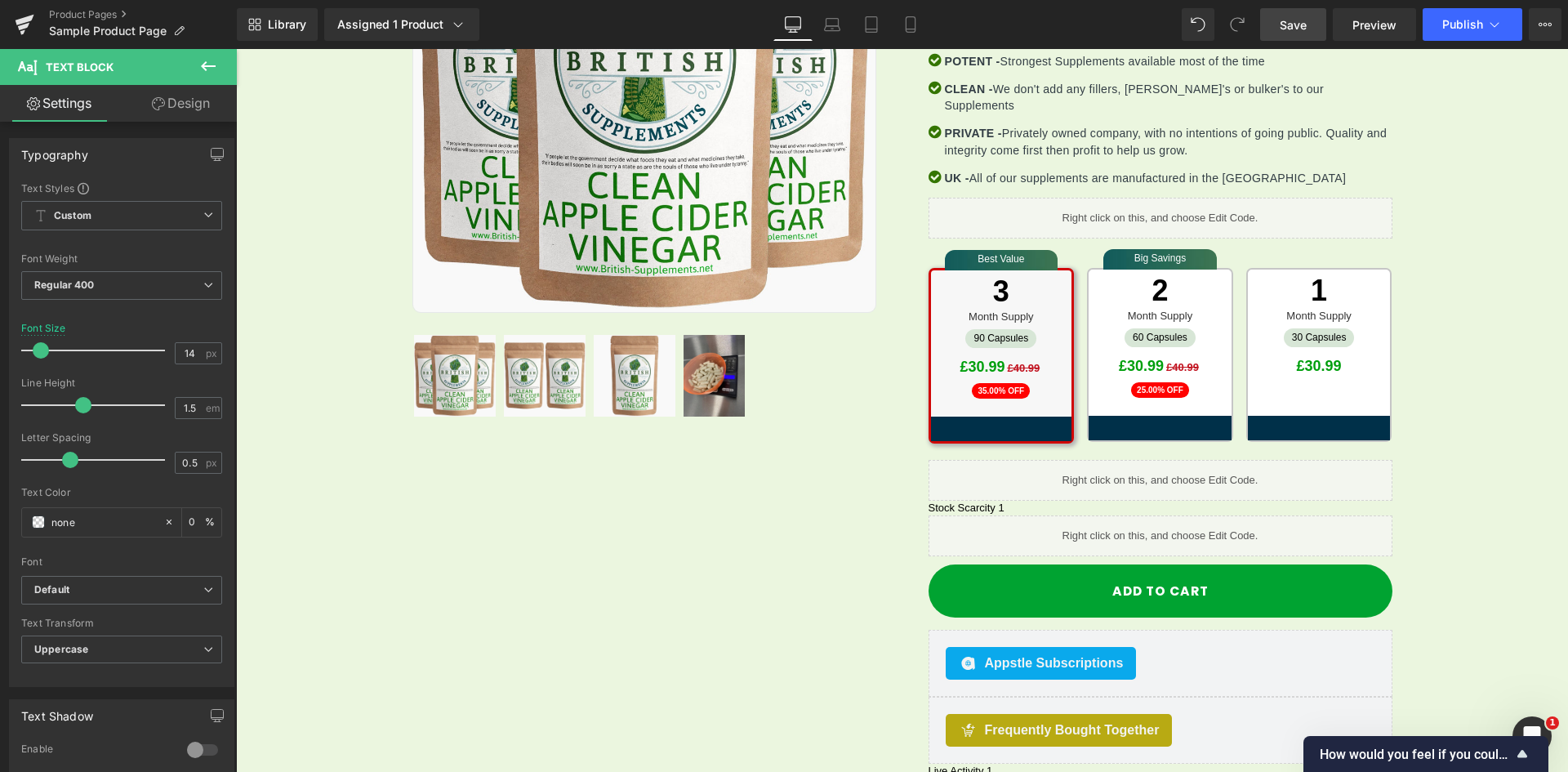
click at [986, 500] on p "Stock Scarcity 1" at bounding box center [1161, 507] width 464 height 15
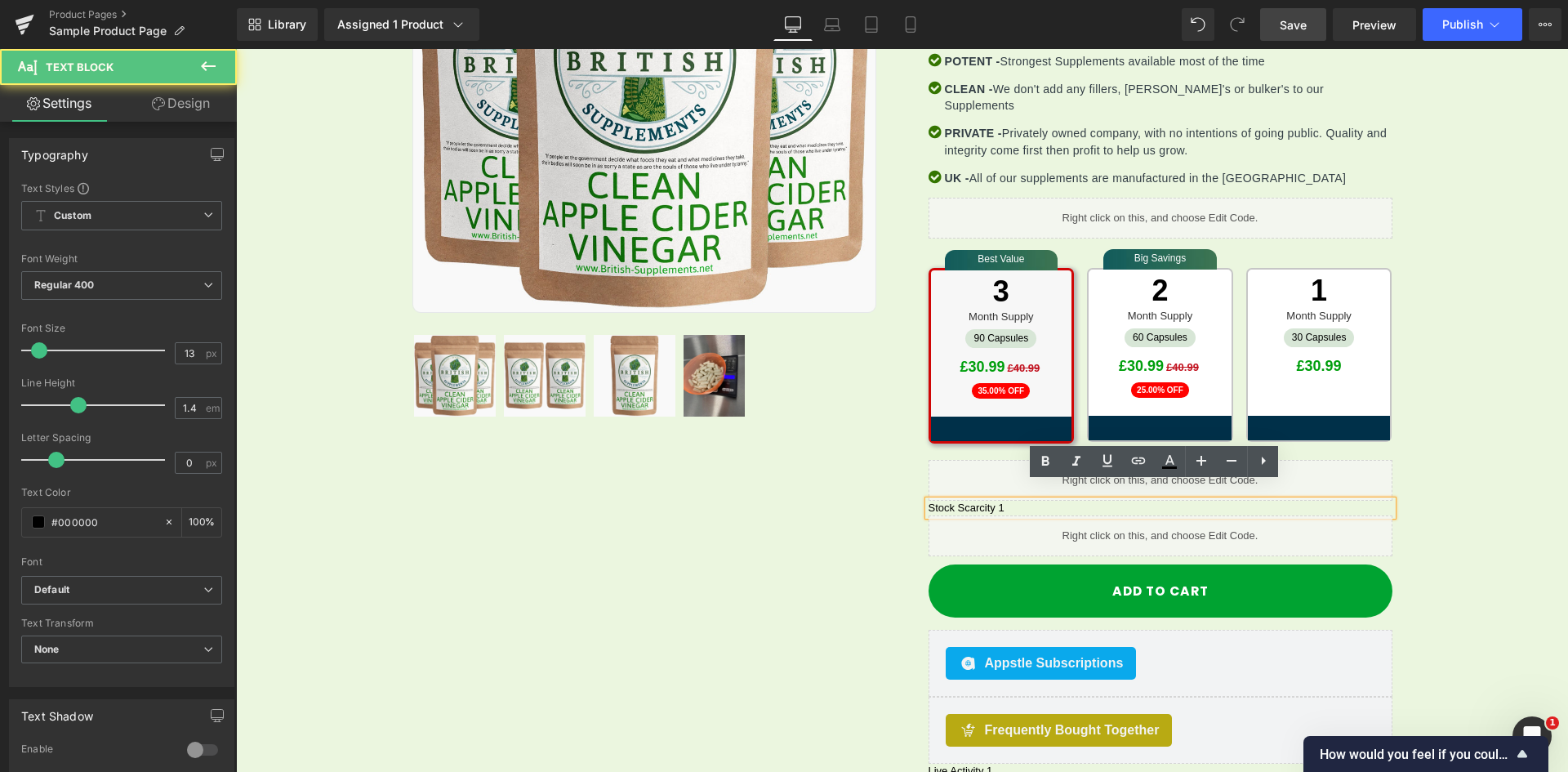
click at [997, 500] on p "Stock Scarcity 1" at bounding box center [1161, 507] width 464 height 15
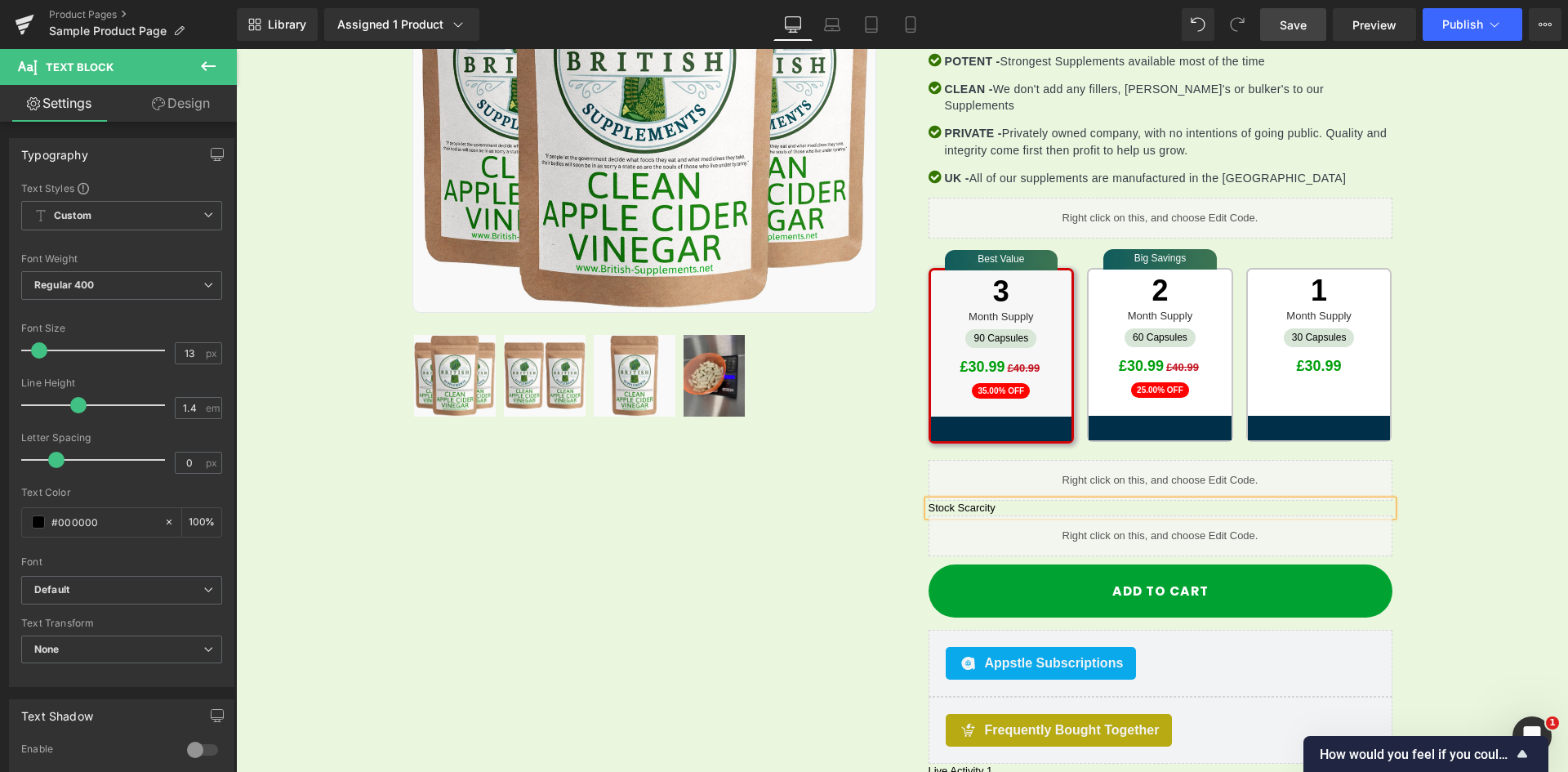
click at [1303, 30] on span "Save" at bounding box center [1293, 25] width 26 height 17
click at [1304, 26] on span "Save" at bounding box center [1293, 25] width 26 height 17
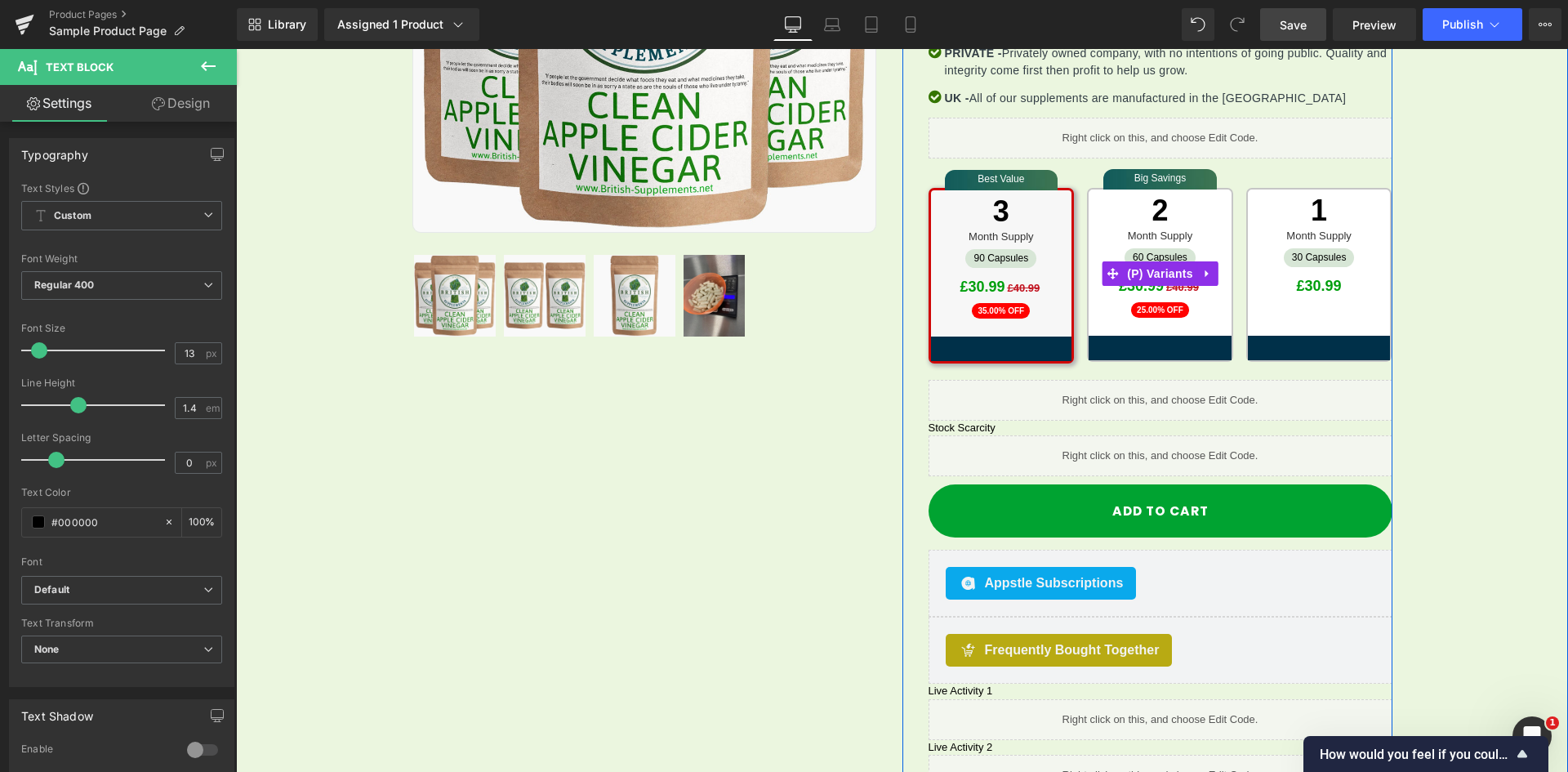
scroll to position [556, 0]
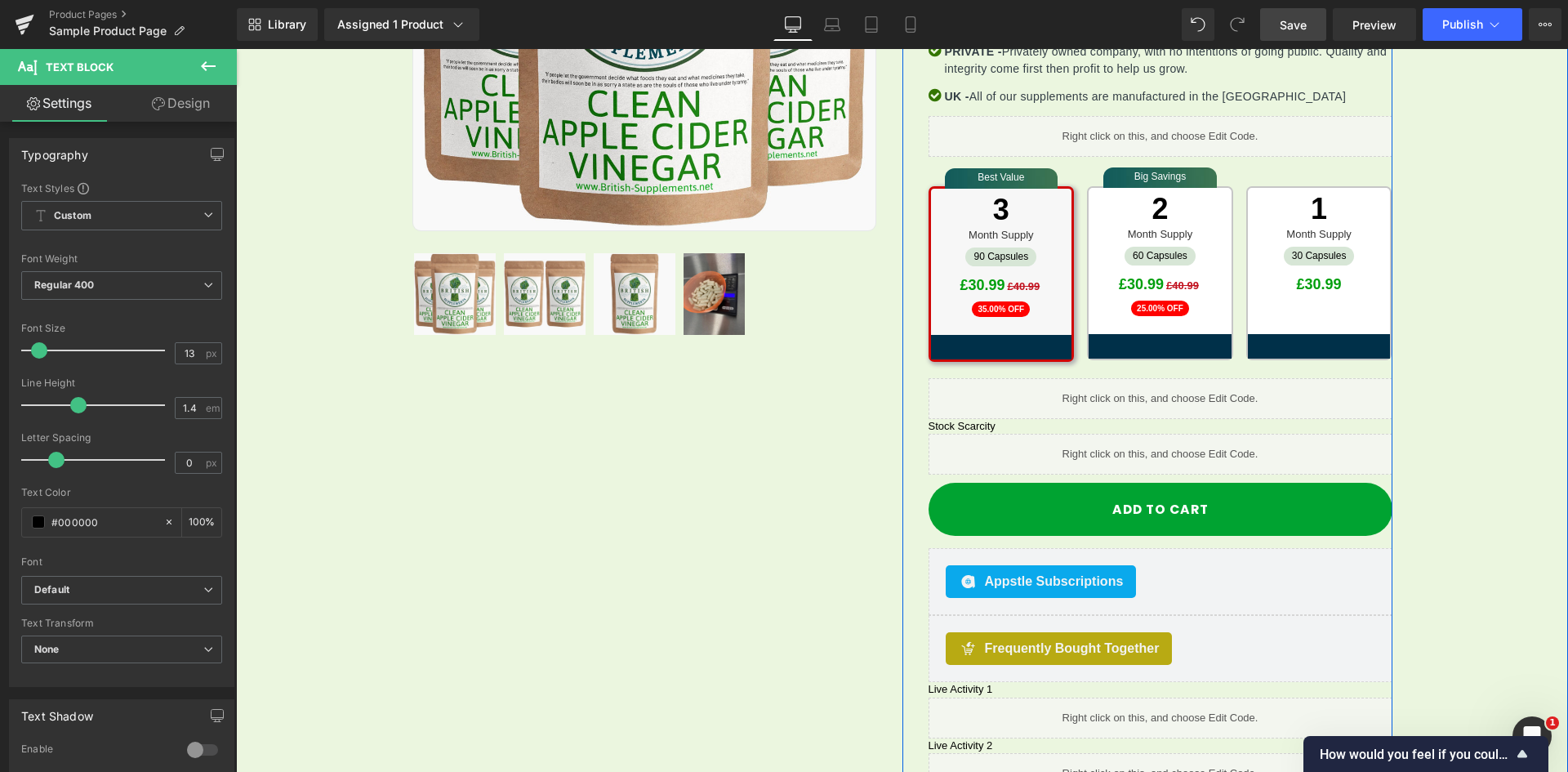
click at [1133, 437] on div "Liquid" at bounding box center [1161, 454] width 464 height 41
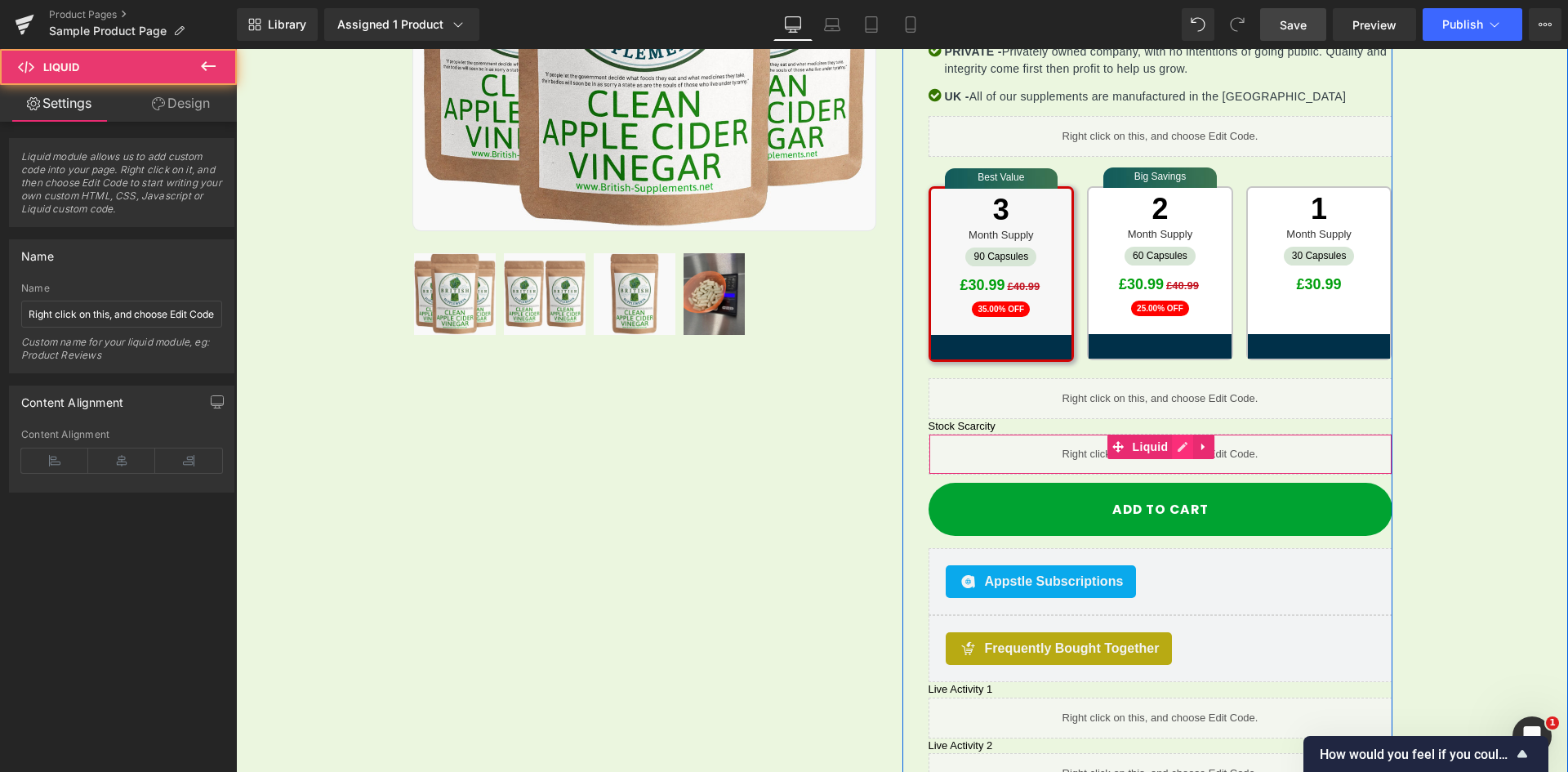
click at [1173, 435] on link at bounding box center [1183, 446] width 22 height 25
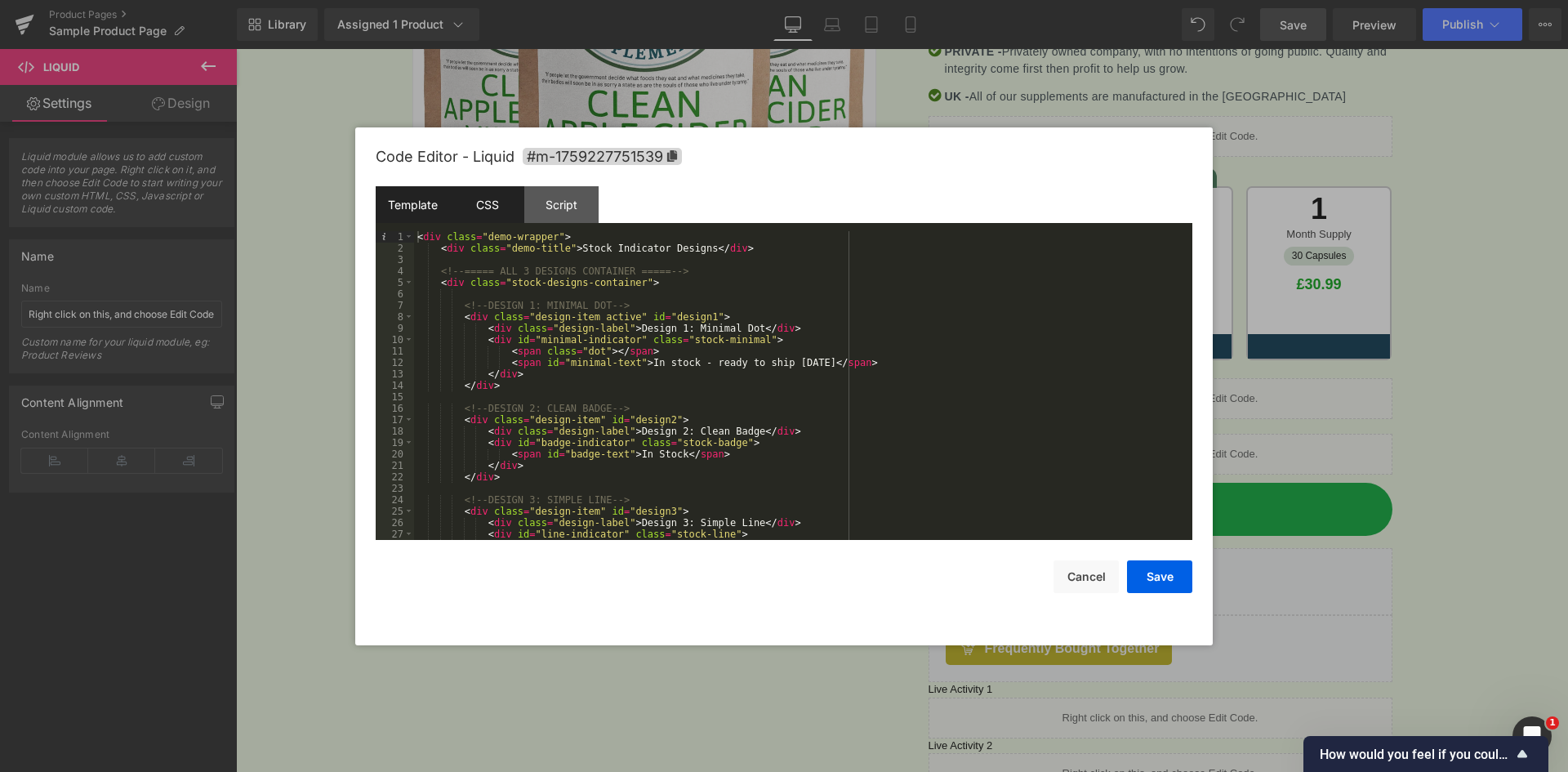
click at [469, 196] on div "CSS" at bounding box center [488, 204] width 75 height 36
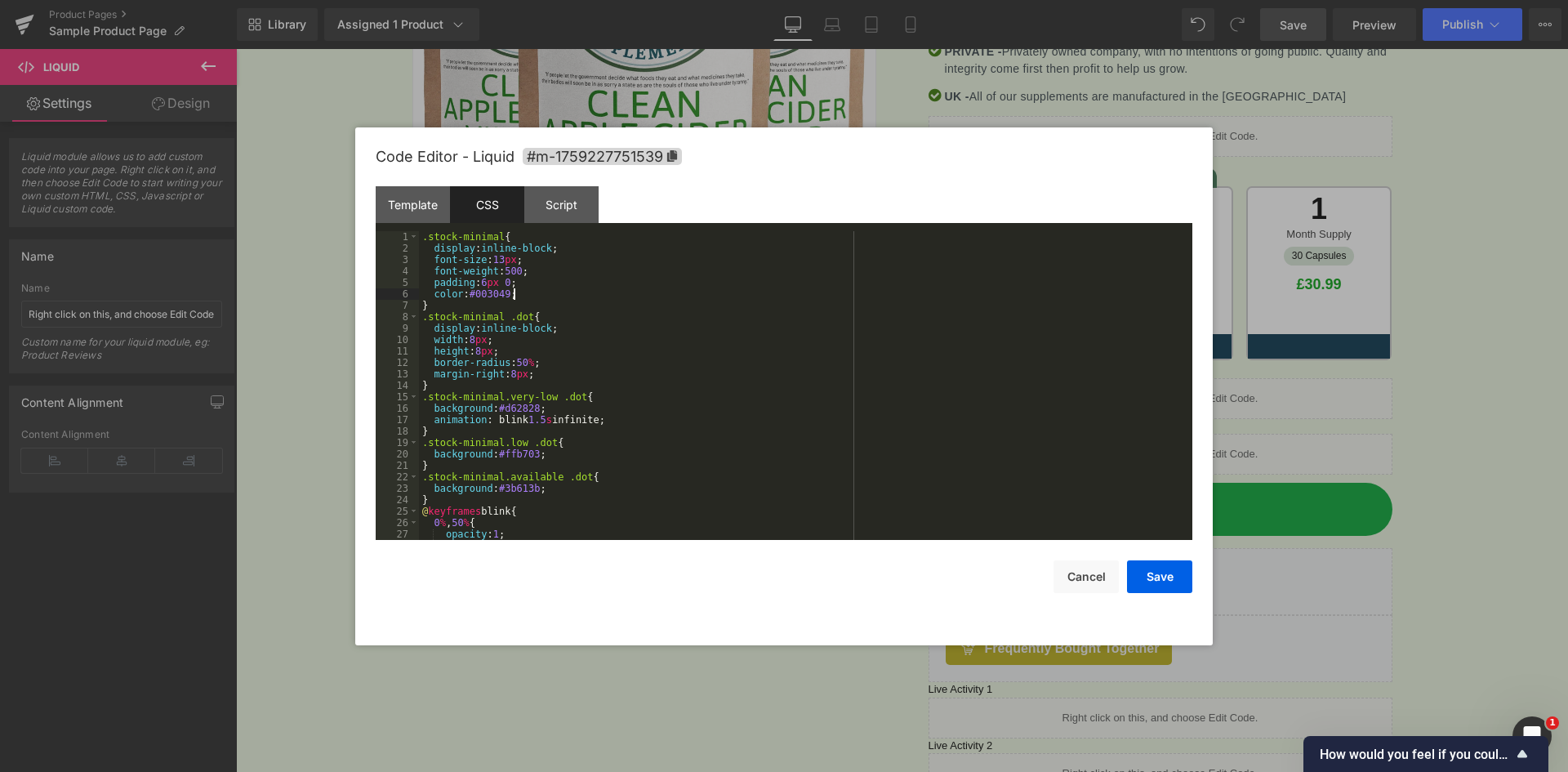
click at [599, 292] on div ".stock-minimal { display : inline-block ; font-size : 13 px ; font-weight : 500…" at bounding box center [803, 397] width 767 height 332
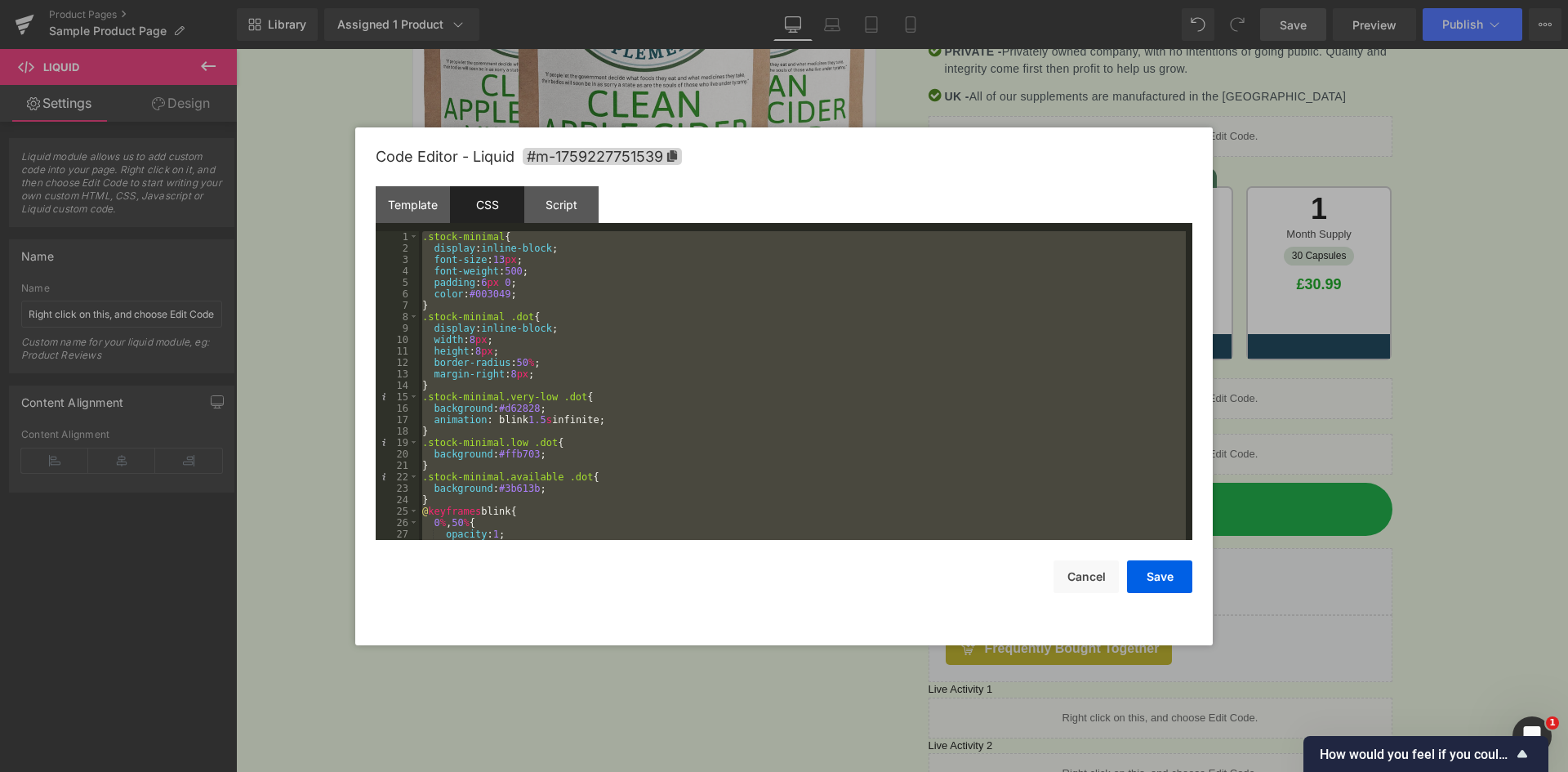
scroll to position [7683, 0]
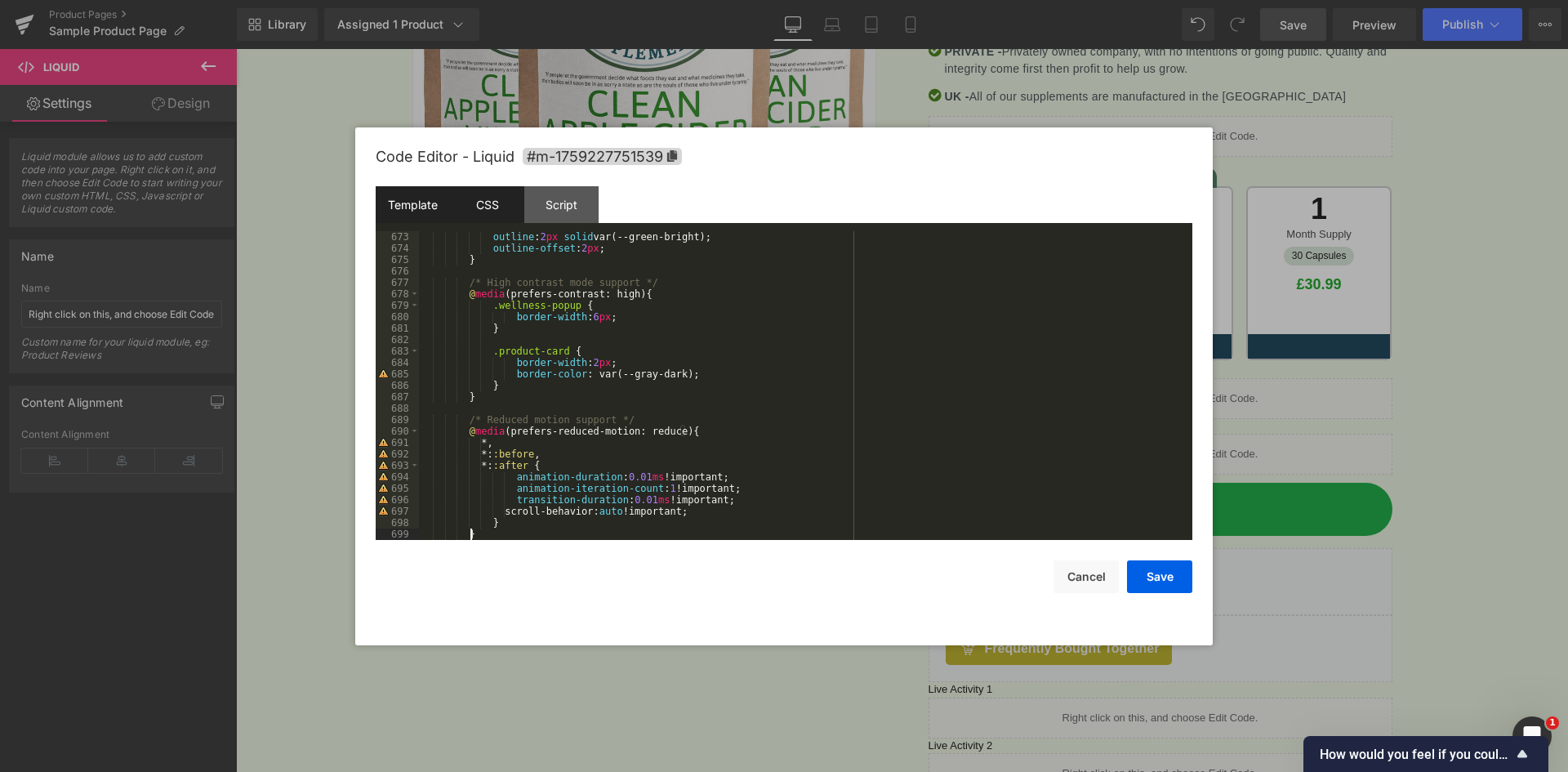
click at [421, 218] on div "Template" at bounding box center [413, 204] width 75 height 36
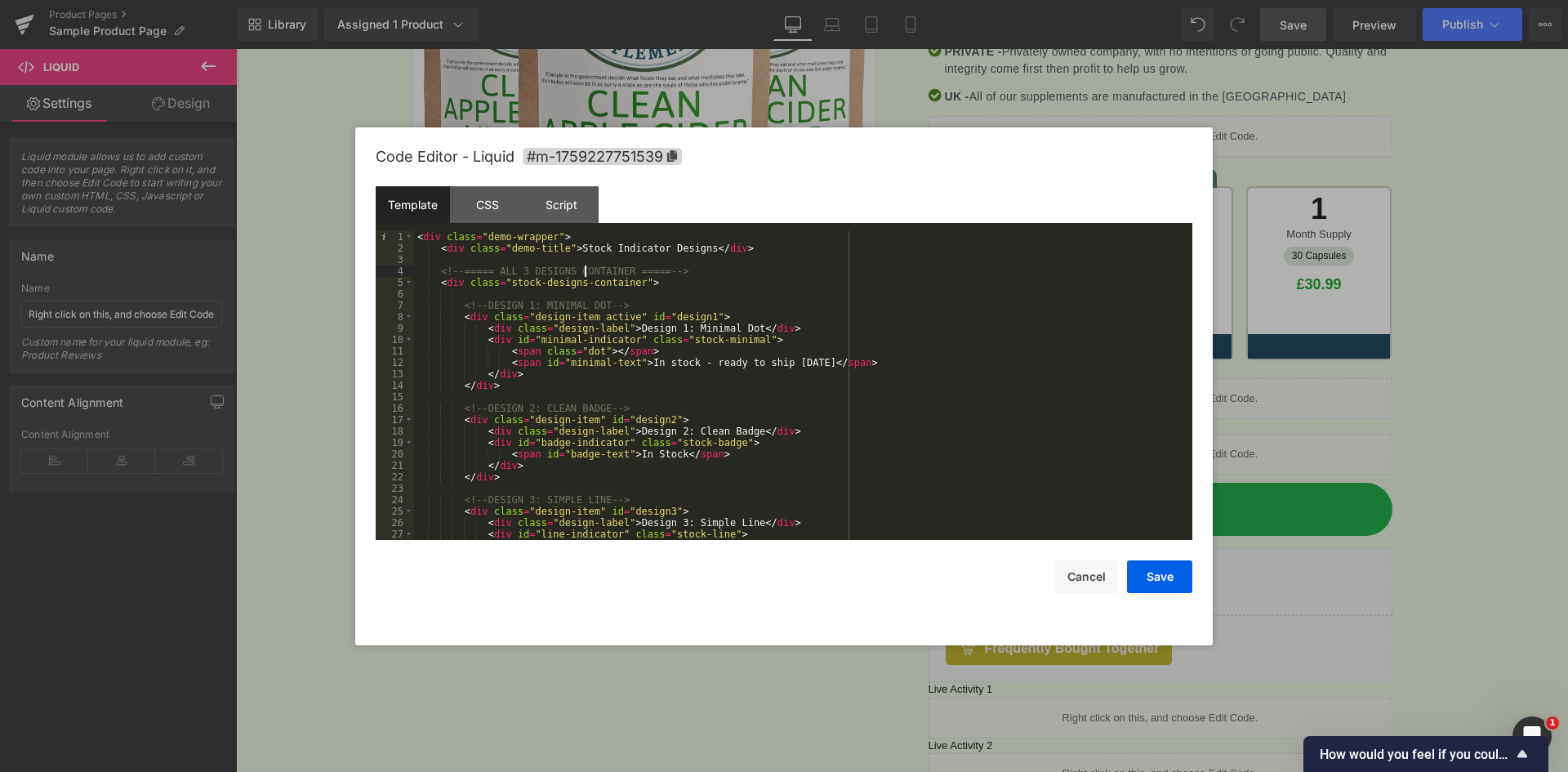
click at [583, 266] on div "< div class = "demo-wrapper" > < div class = "demo-title" > Stock Indicator Des…" at bounding box center [800, 397] width 772 height 332
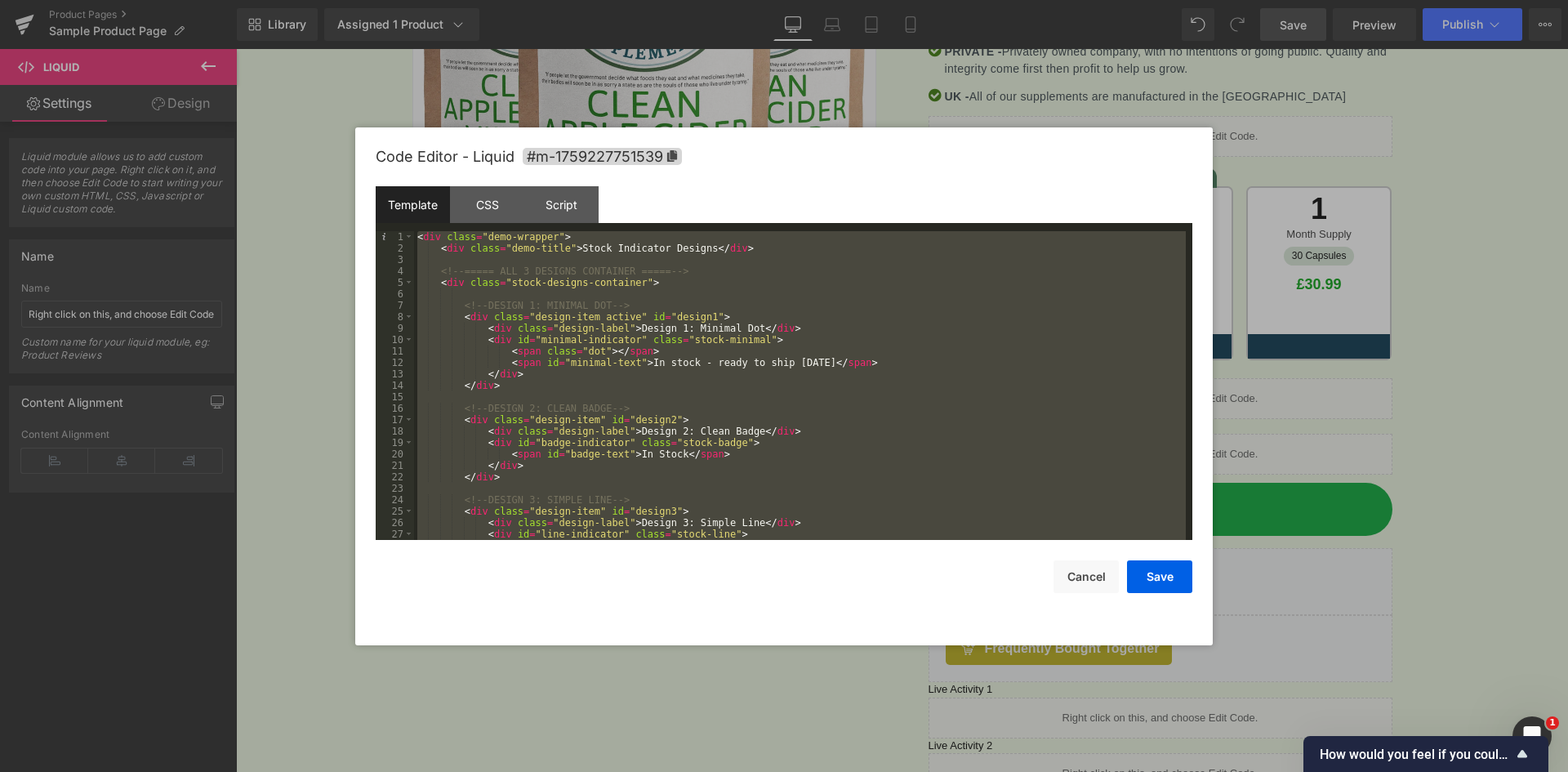
scroll to position [388, 0]
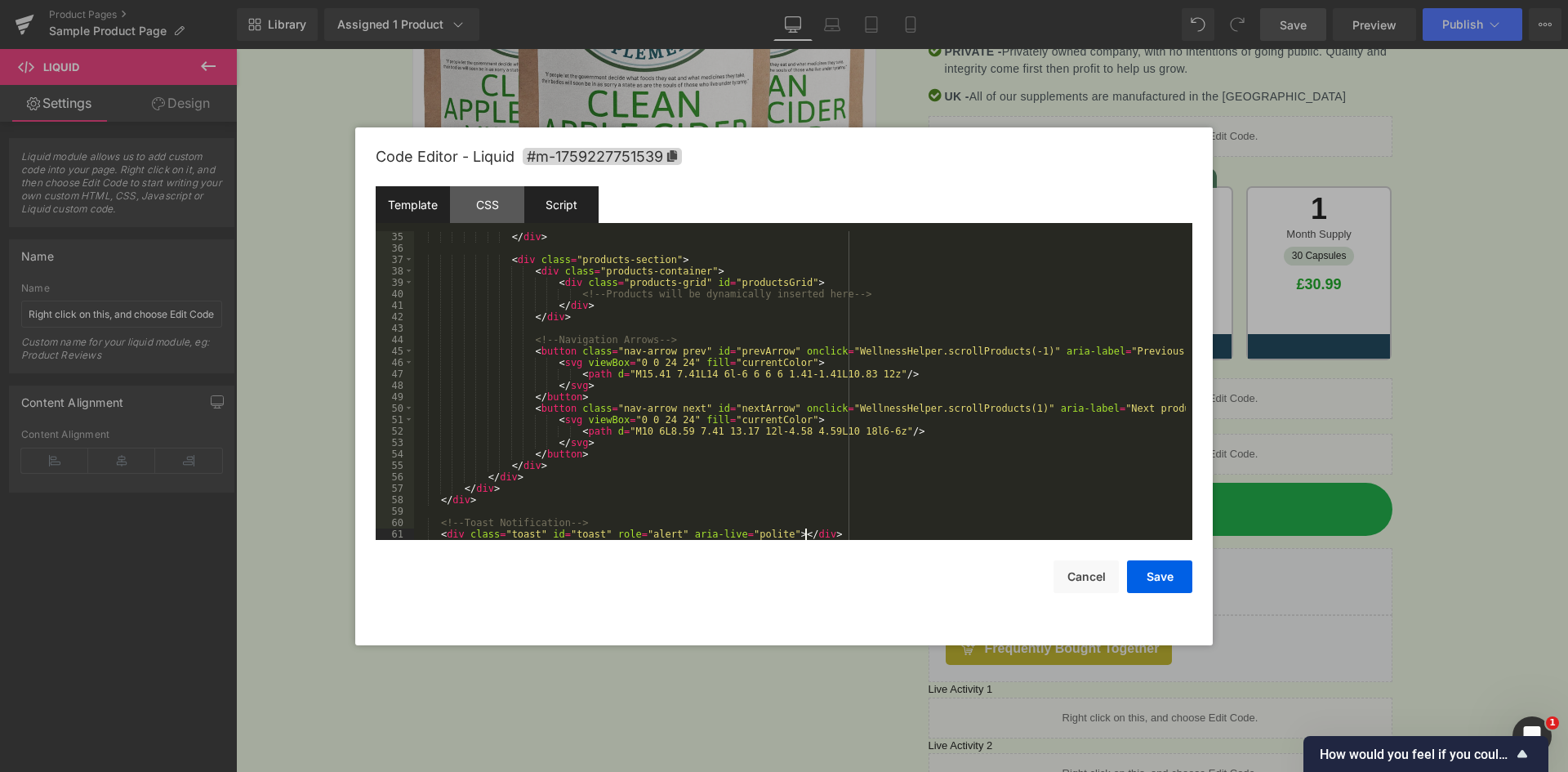
click at [576, 217] on div "Script" at bounding box center [561, 204] width 75 height 36
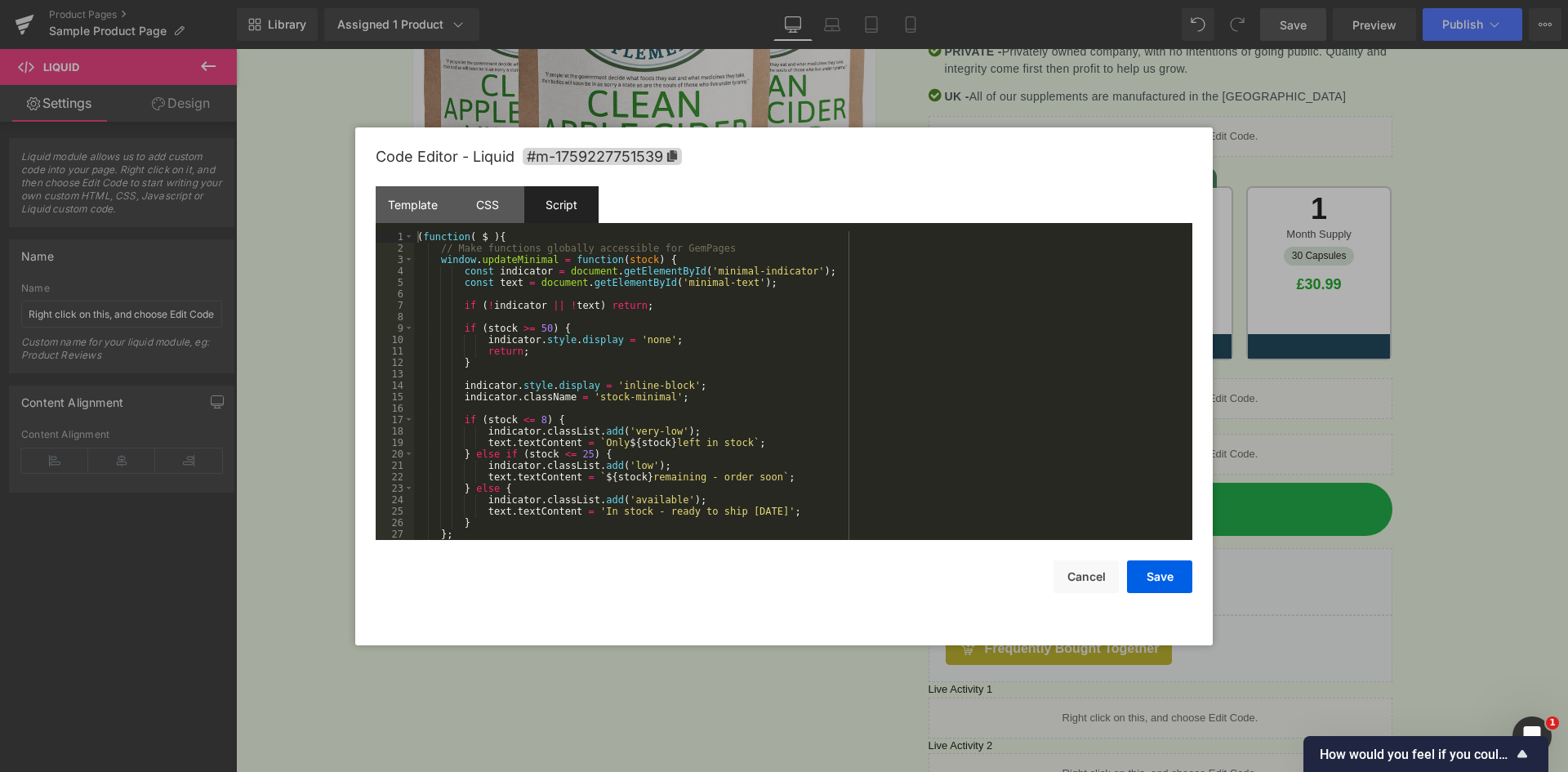
click at [581, 250] on div "( function ( $ ) { // Make functions globally accessible for GemPages window . …" at bounding box center [800, 397] width 772 height 332
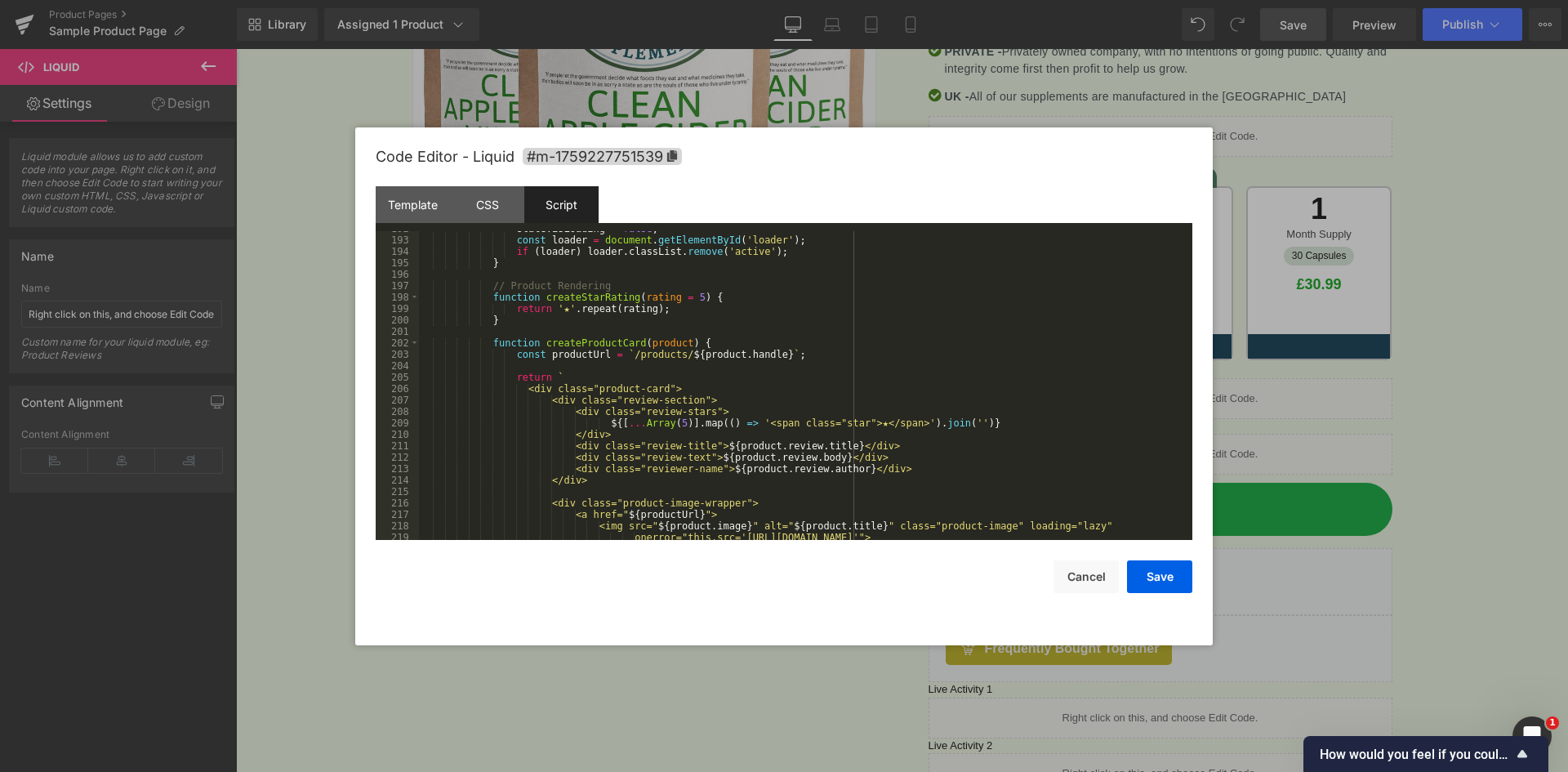
scroll to position [2226, 0]
click at [1174, 575] on button "Save" at bounding box center [1160, 576] width 66 height 32
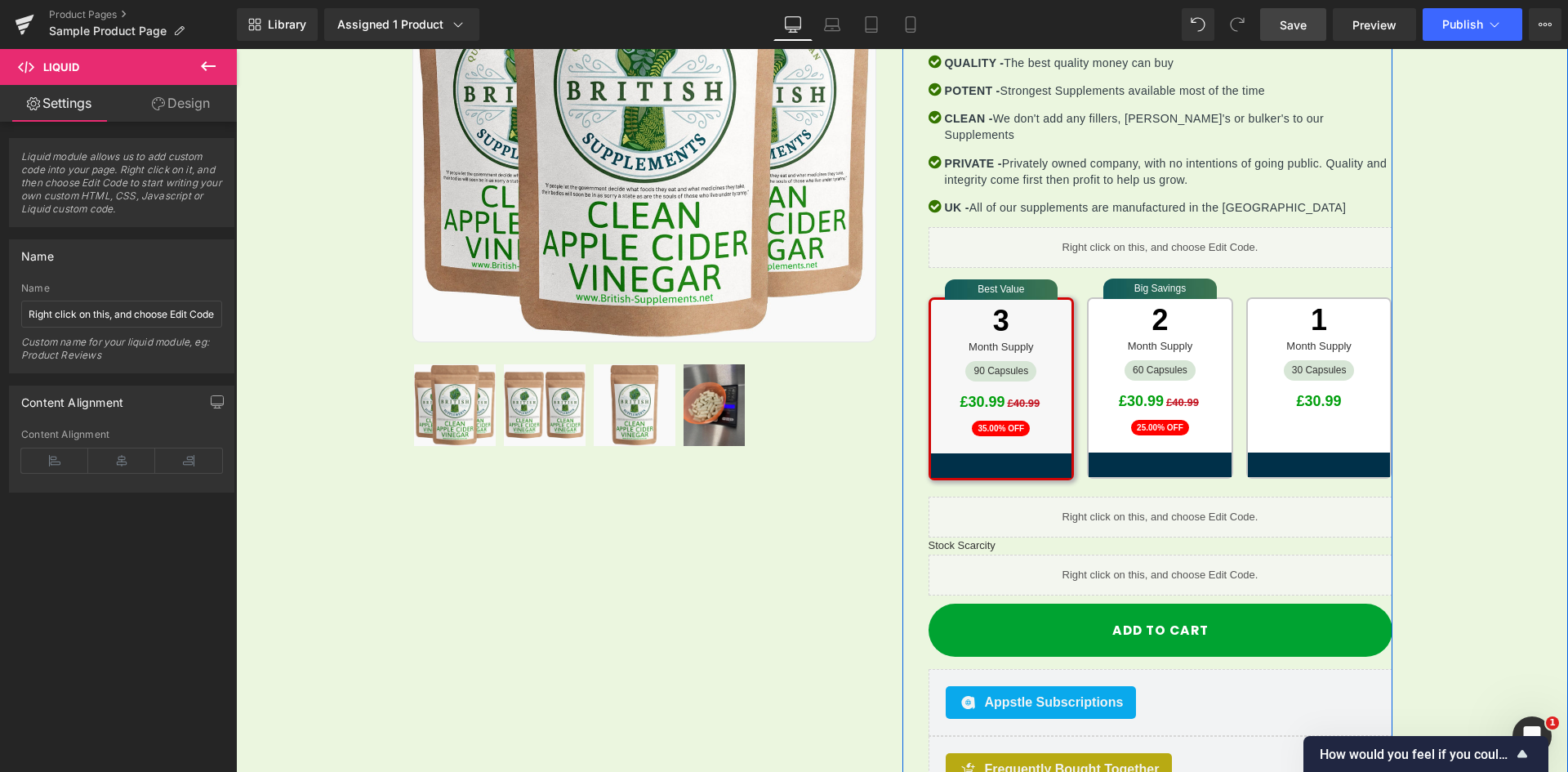
scroll to position [334, 0]
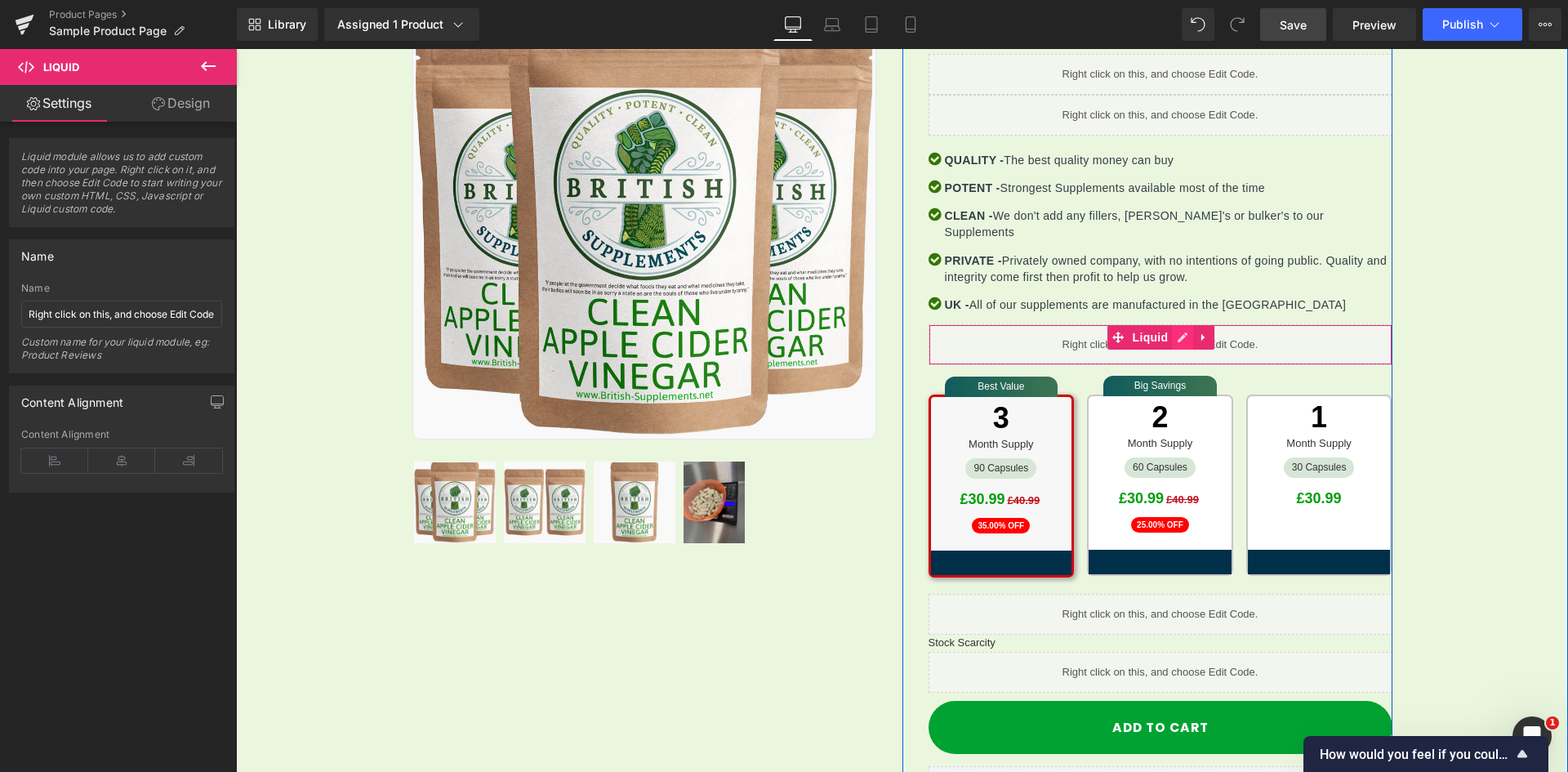
click at [1173, 325] on link at bounding box center [1183, 336] width 22 height 25
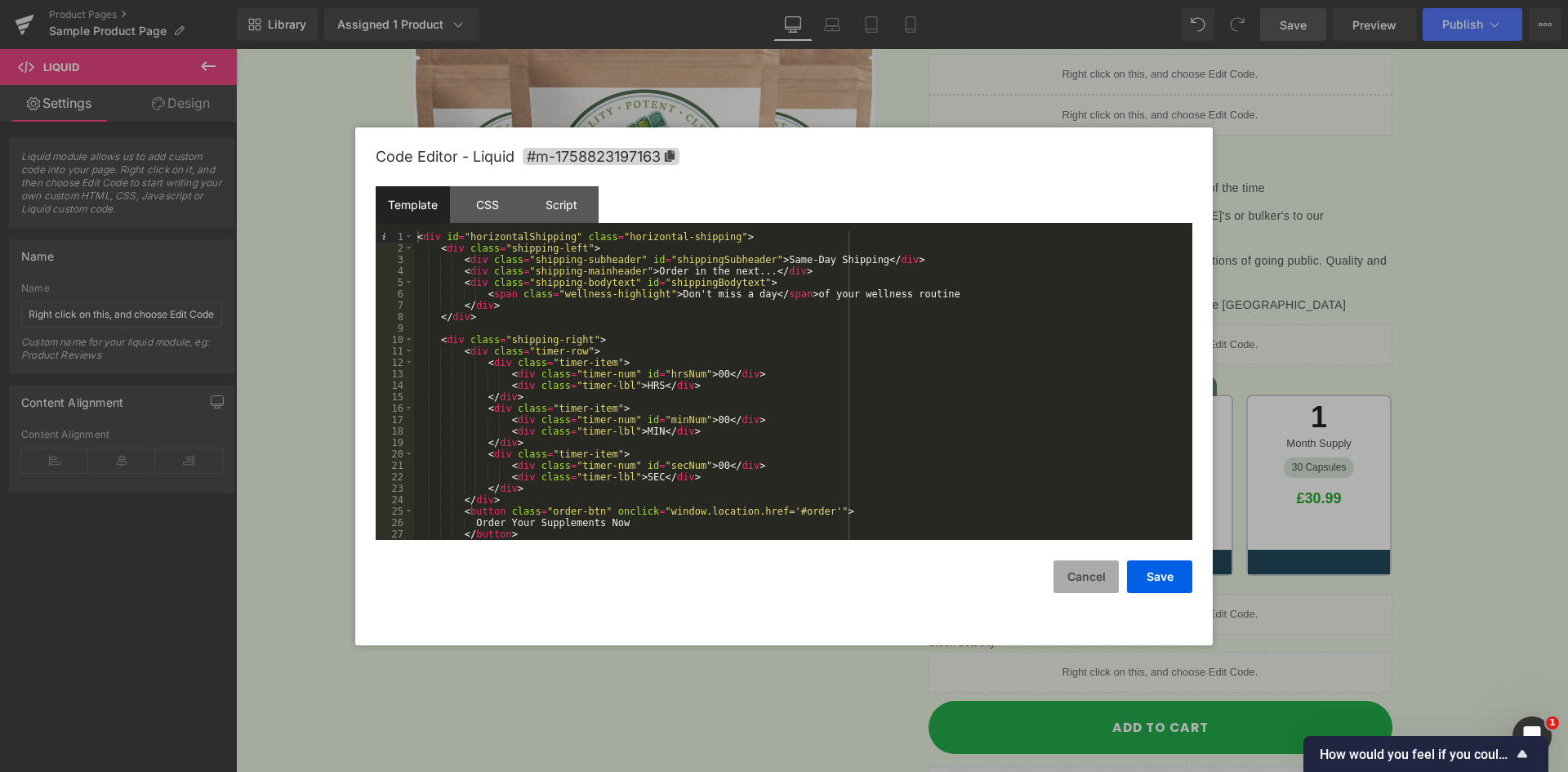
click at [1081, 574] on button "Cancel" at bounding box center [1086, 576] width 66 height 32
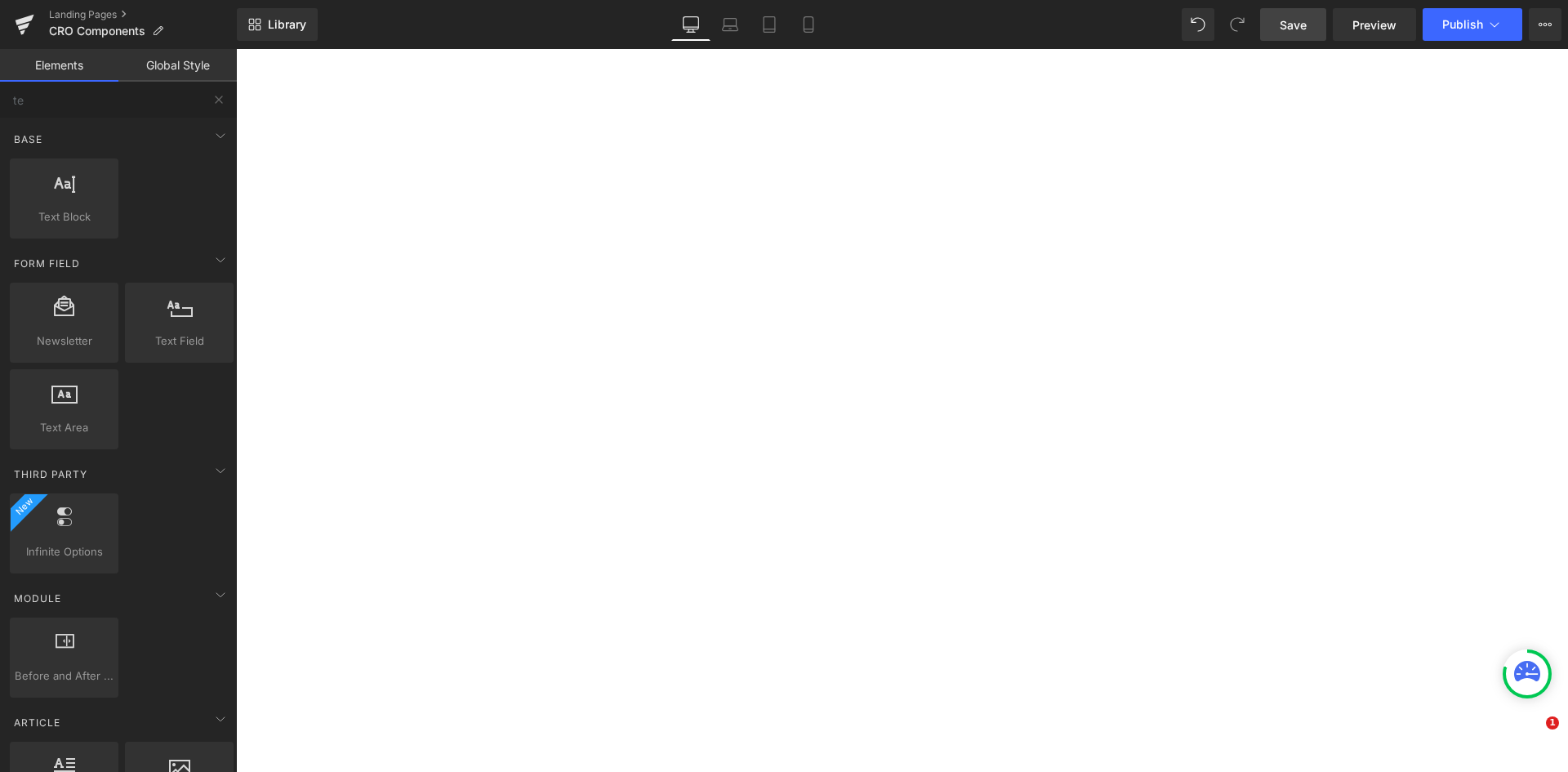
drag, startPoint x: 0, startPoint y: 0, endPoint x: 1311, endPoint y: 31, distance: 1311.4
click at [1311, 32] on link "Save" at bounding box center [1293, 24] width 66 height 32
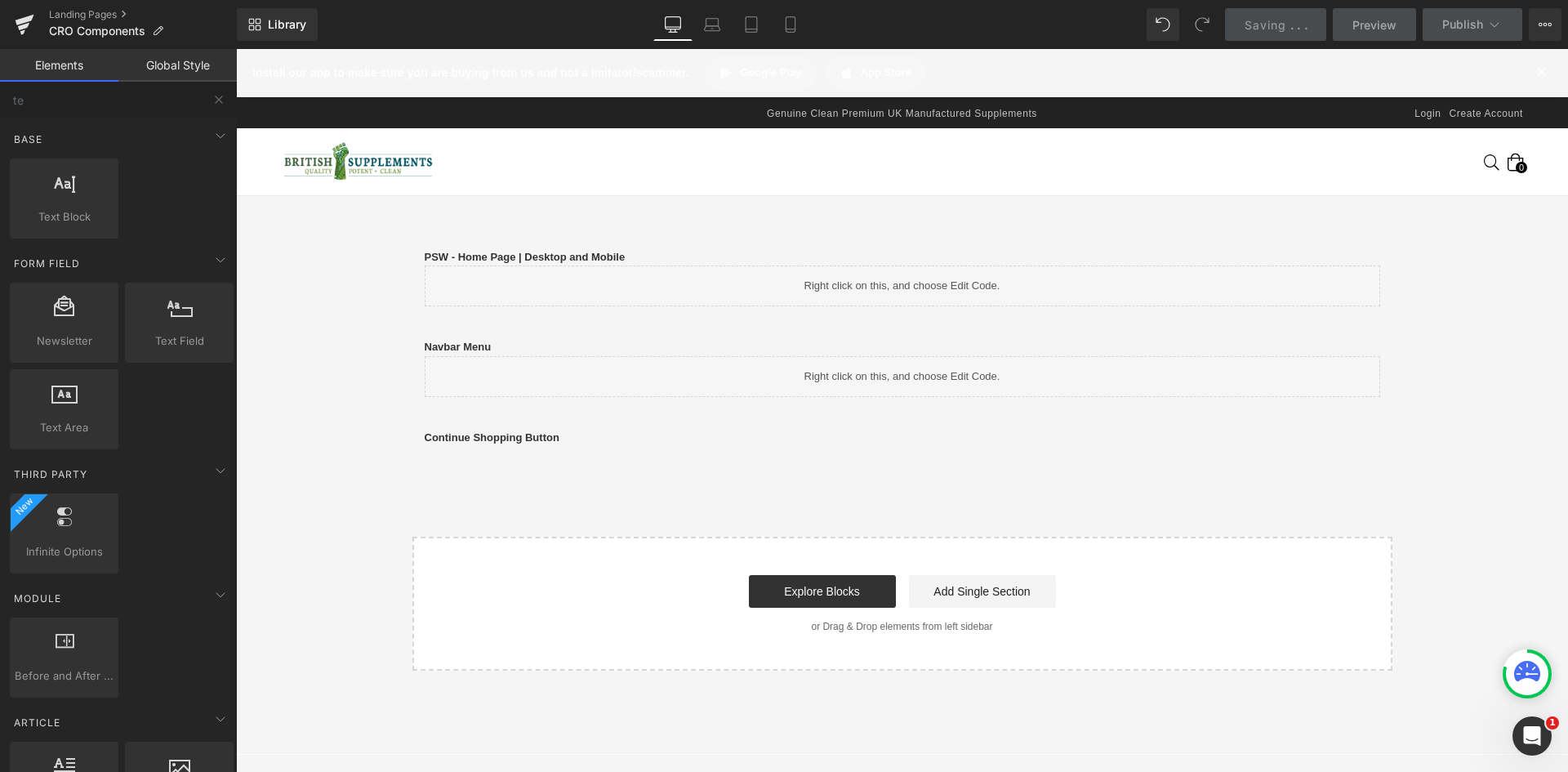
scroll to position [7683, 0]
click at [337, 312] on div "PSW - Home Page | Desktop and Mobile Text Block Liquid Row Navbar Menu Text Blo…" at bounding box center [903, 447] width 1333 height 446
click at [1302, 28] on span "Save" at bounding box center [1293, 25] width 26 height 17
click at [144, 105] on input "te" at bounding box center [100, 99] width 201 height 36
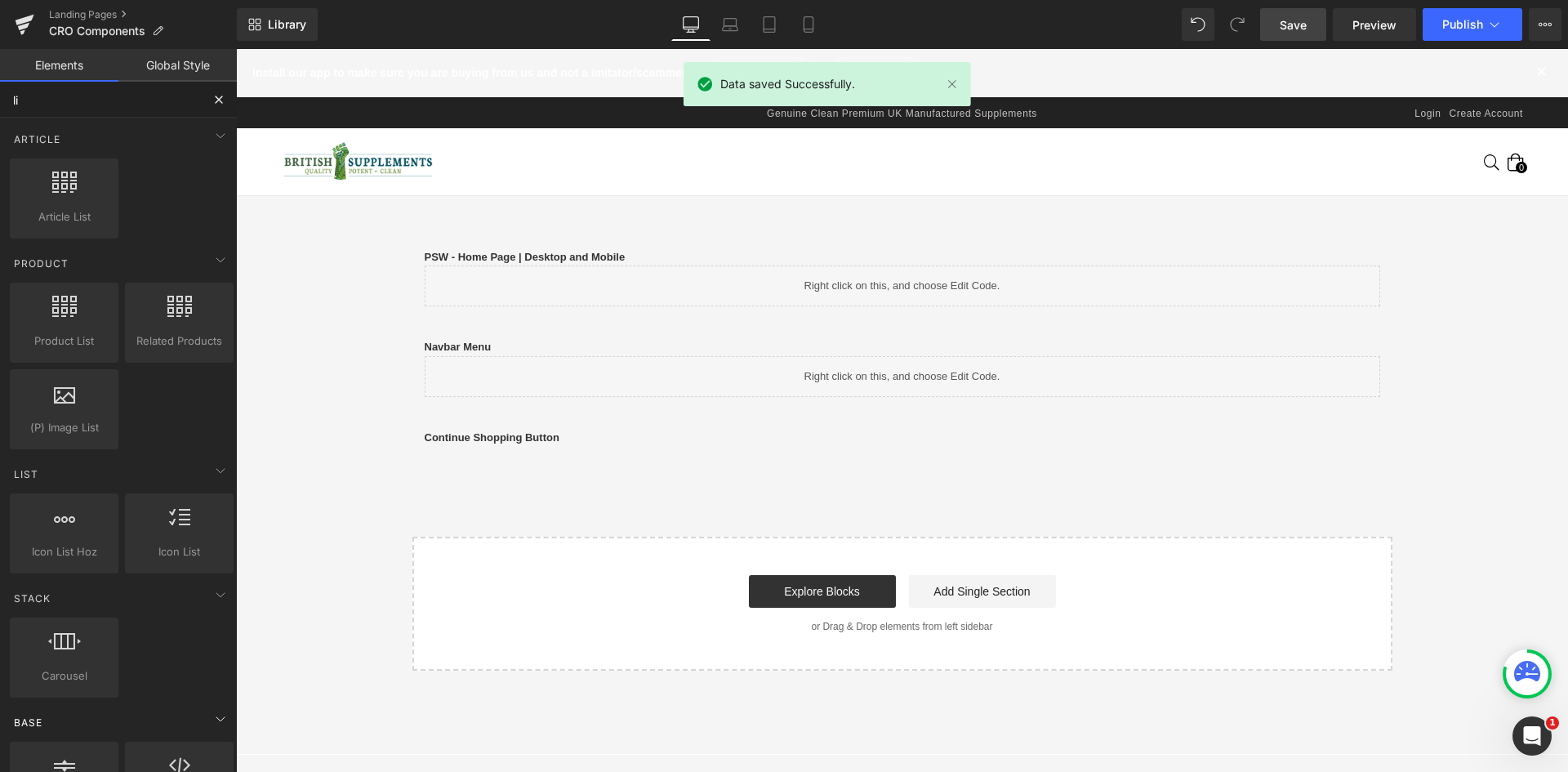
type input "liq"
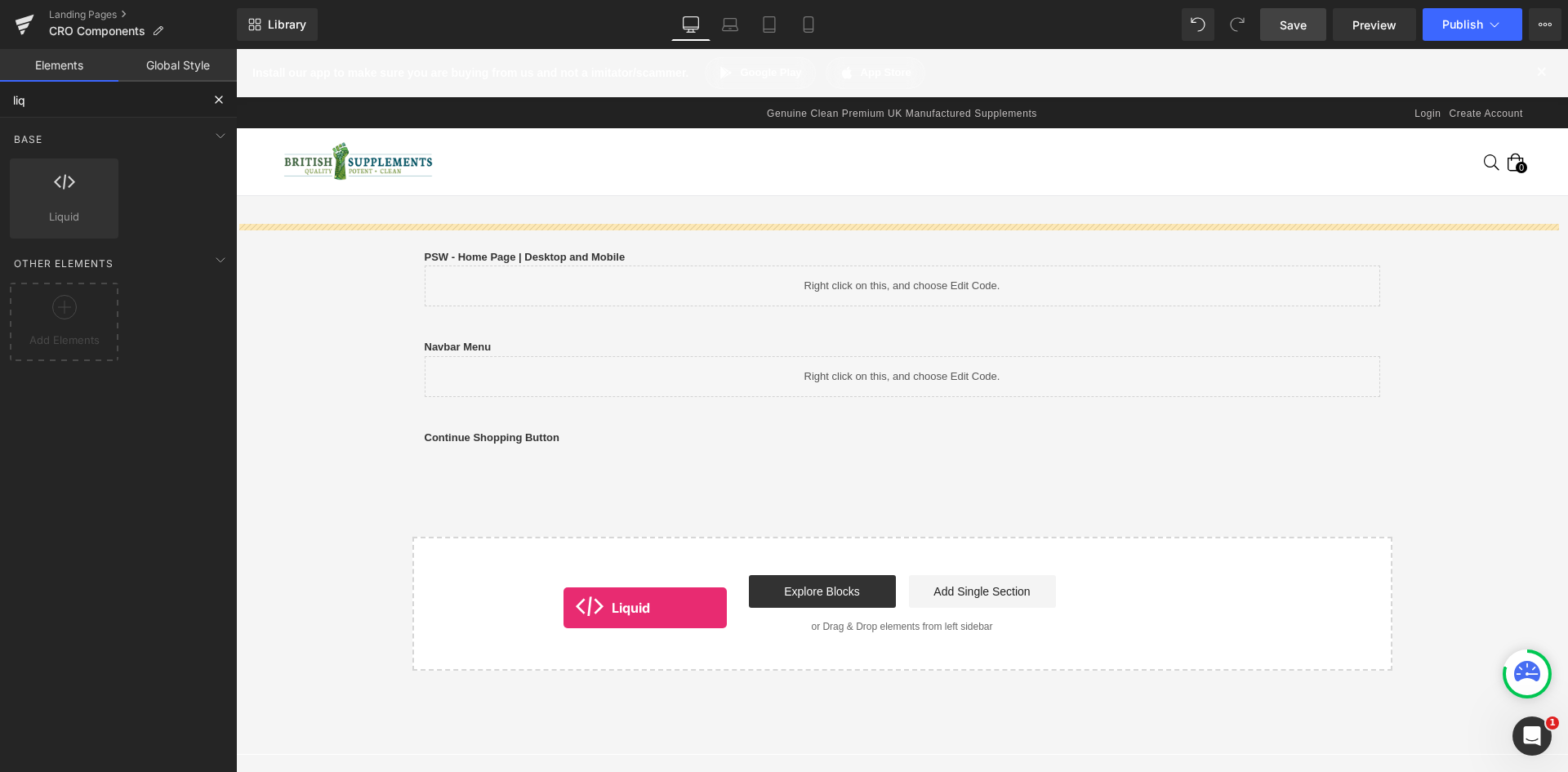
drag, startPoint x: 310, startPoint y: 248, endPoint x: 500, endPoint y: 434, distance: 265.9
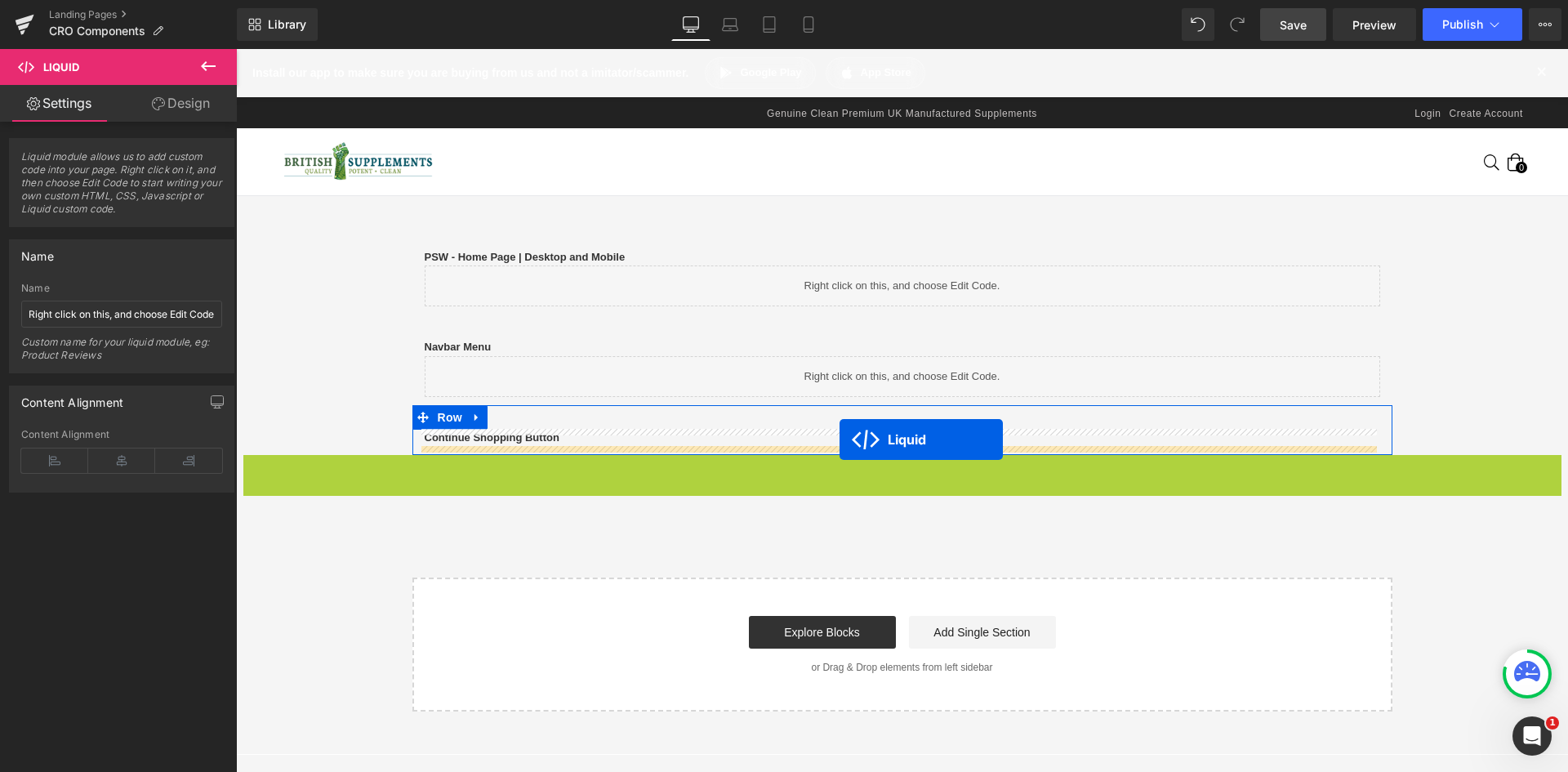
drag, startPoint x: 851, startPoint y: 468, endPoint x: 838, endPoint y: 437, distance: 33.6
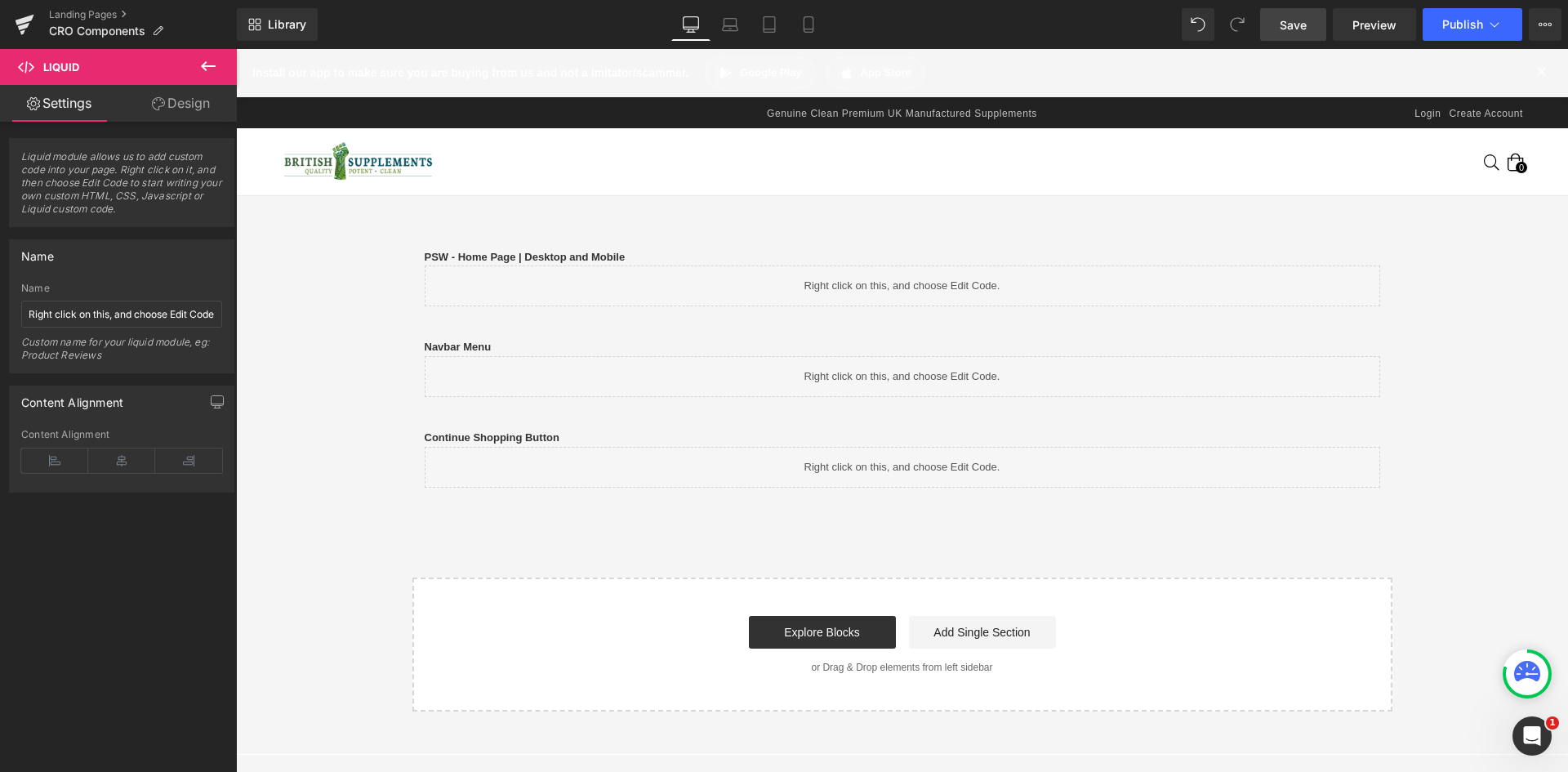
click at [1309, 20] on link "Save" at bounding box center [1293, 24] width 66 height 32
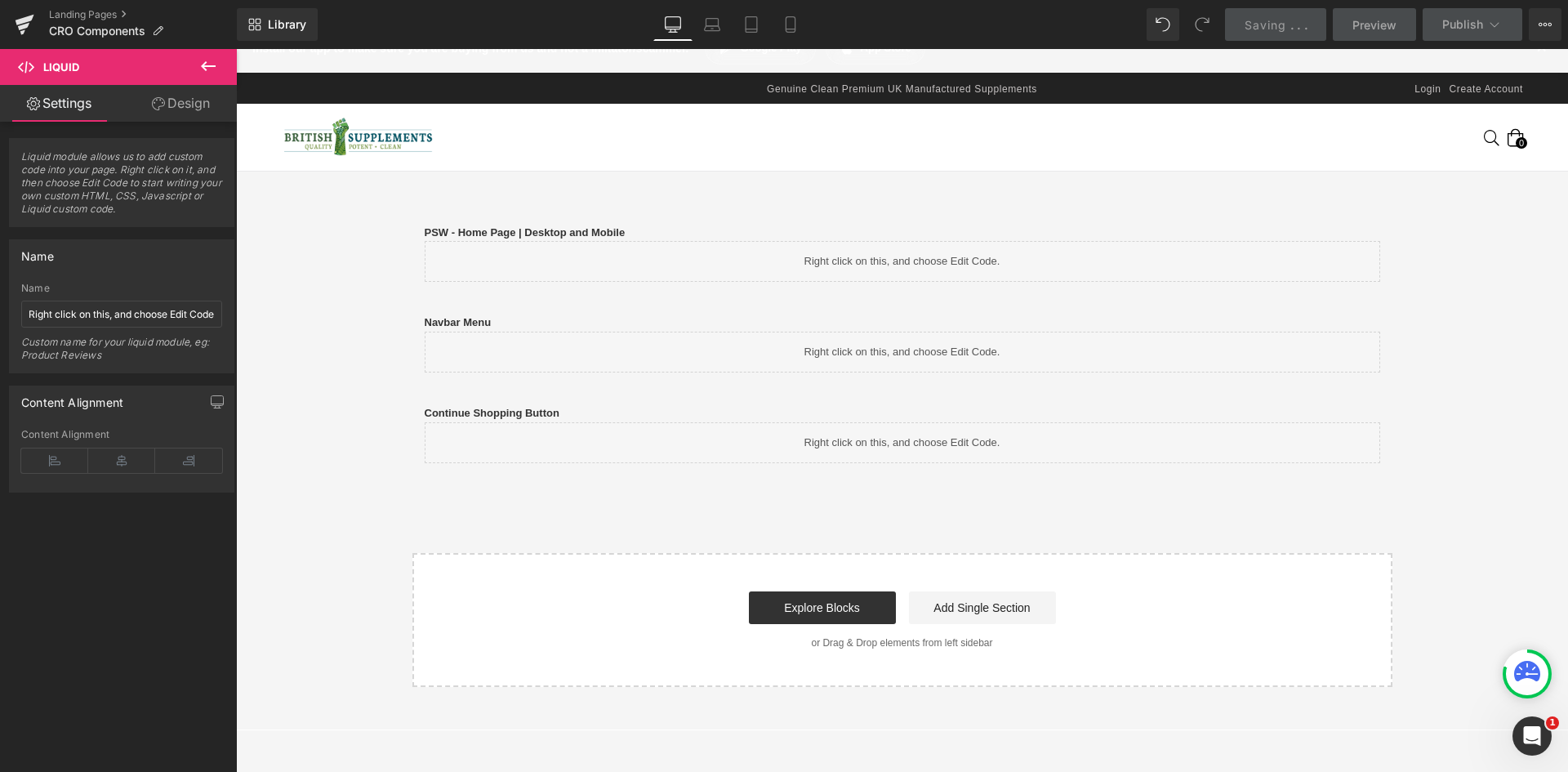
scroll to position [0, 0]
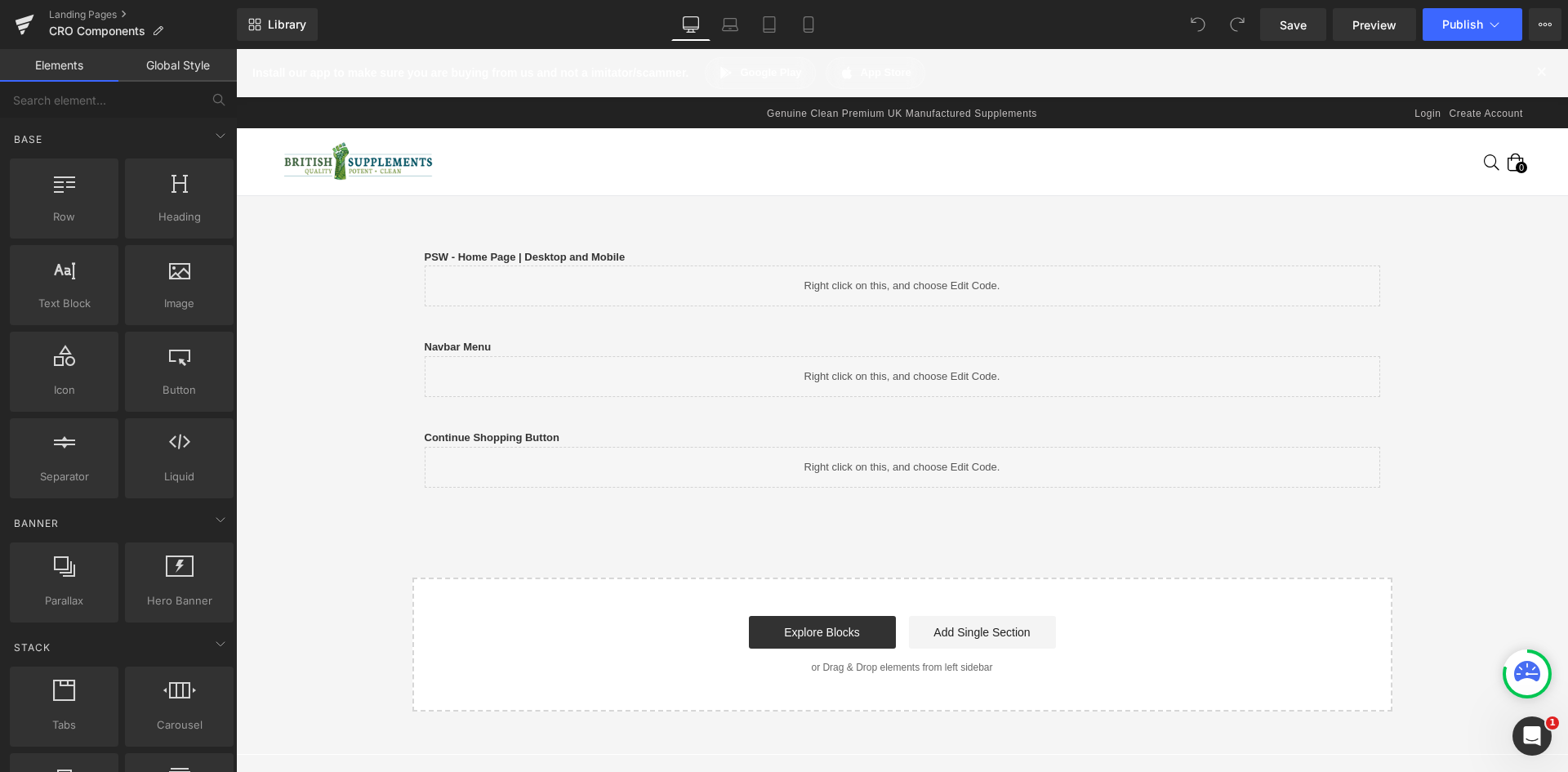
click at [1062, 30] on div "Library Desktop Desktop Laptop Tablet Mobile Save Preview Publish Scheduled Vie…" at bounding box center [902, 24] width 1332 height 32
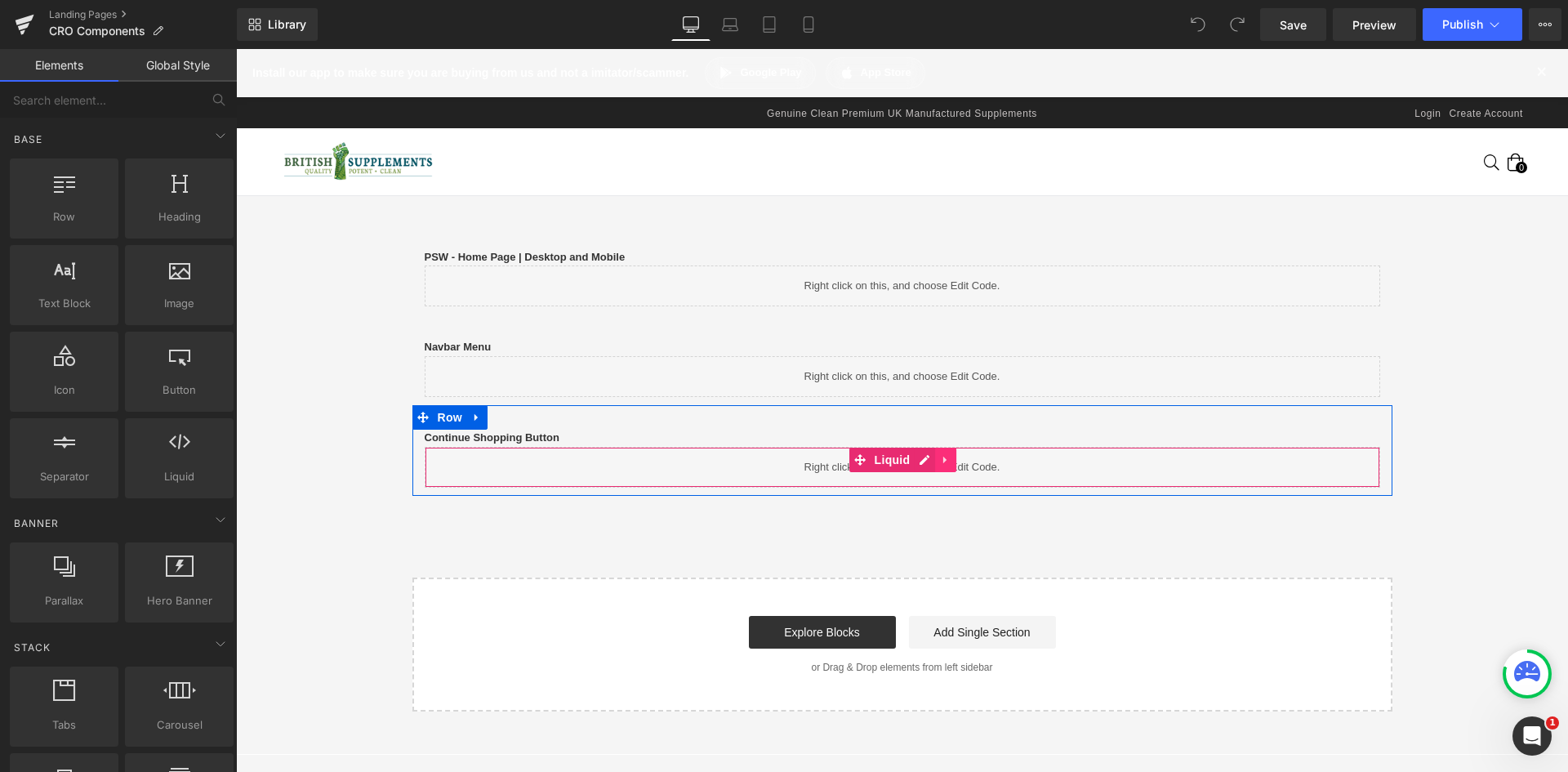
click at [924, 458] on ul "Liquid" at bounding box center [904, 459] width 108 height 25
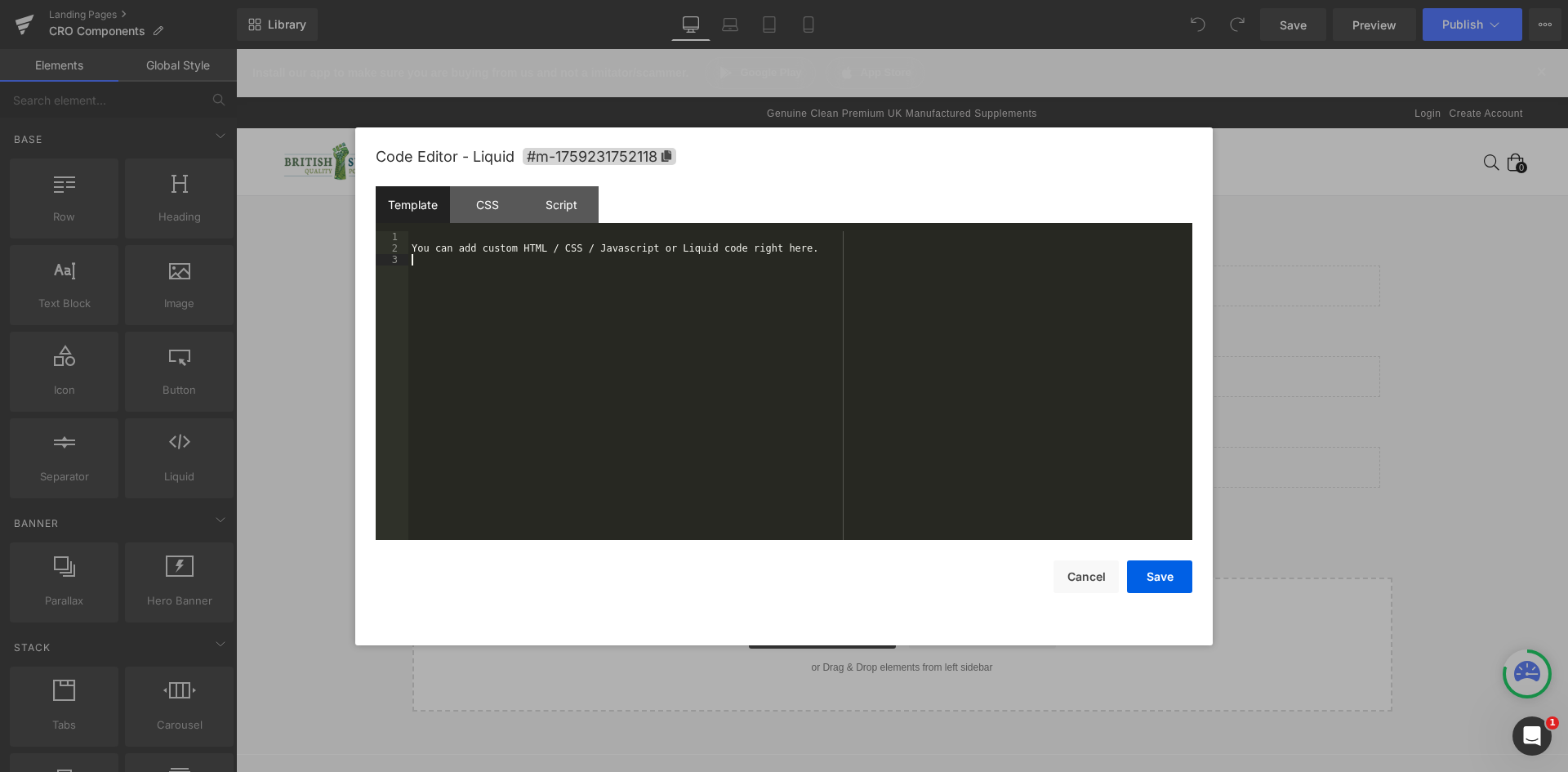
drag, startPoint x: 577, startPoint y: 313, endPoint x: 586, endPoint y: 305, distance: 12.0
click at [578, 311] on div "You can add custom HTML / CSS / Javascript or Liquid code right here." at bounding box center [800, 397] width 784 height 332
drag, startPoint x: 494, startPoint y: 208, endPoint x: 519, endPoint y: 226, distance: 30.8
click at [494, 207] on div "CSS" at bounding box center [488, 204] width 75 height 36
drag, startPoint x: 519, startPoint y: 226, endPoint x: 583, endPoint y: 279, distance: 83.1
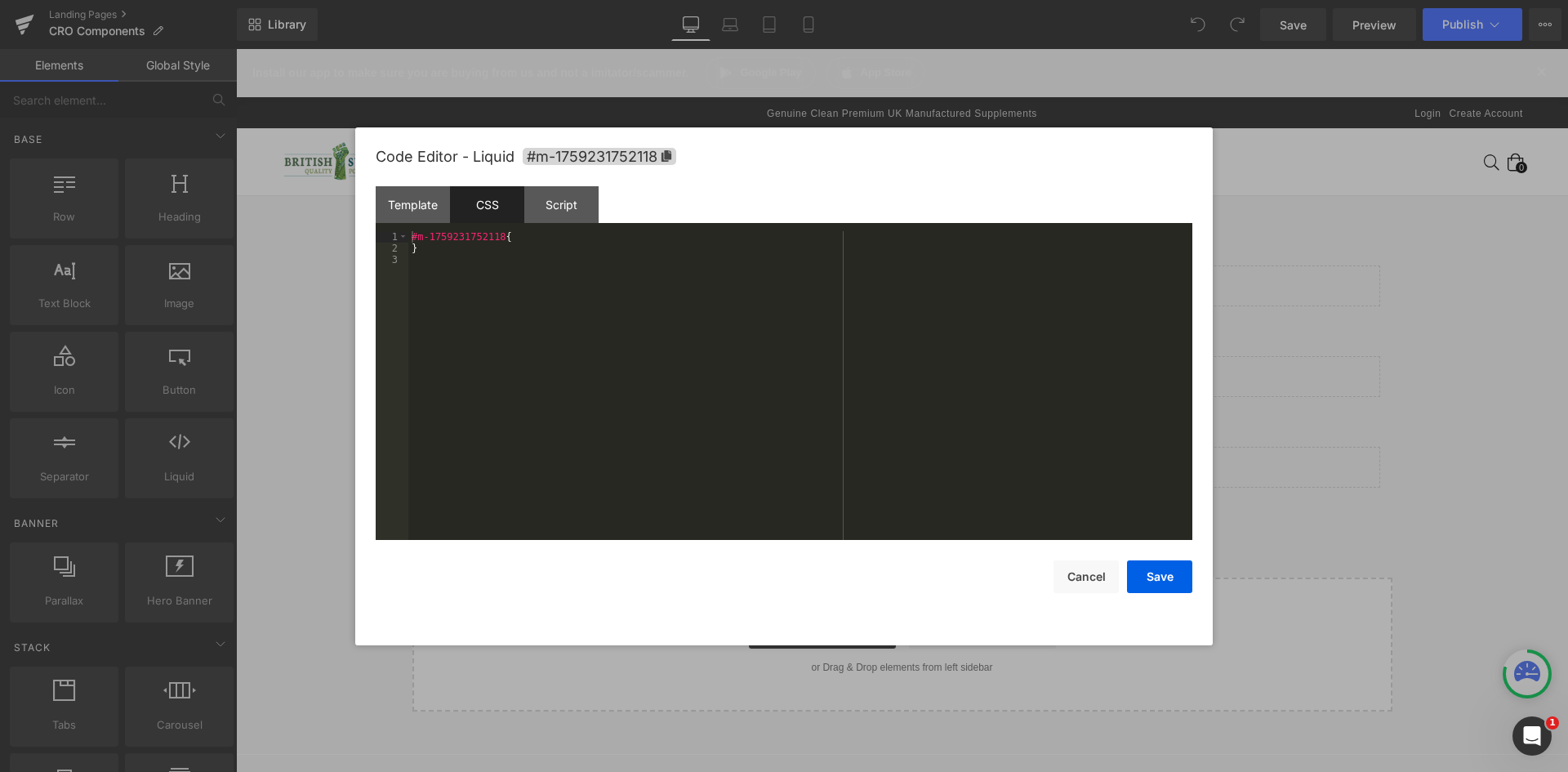
click at [579, 276] on div "#m-1759231752118 { }" at bounding box center [800, 397] width 784 height 332
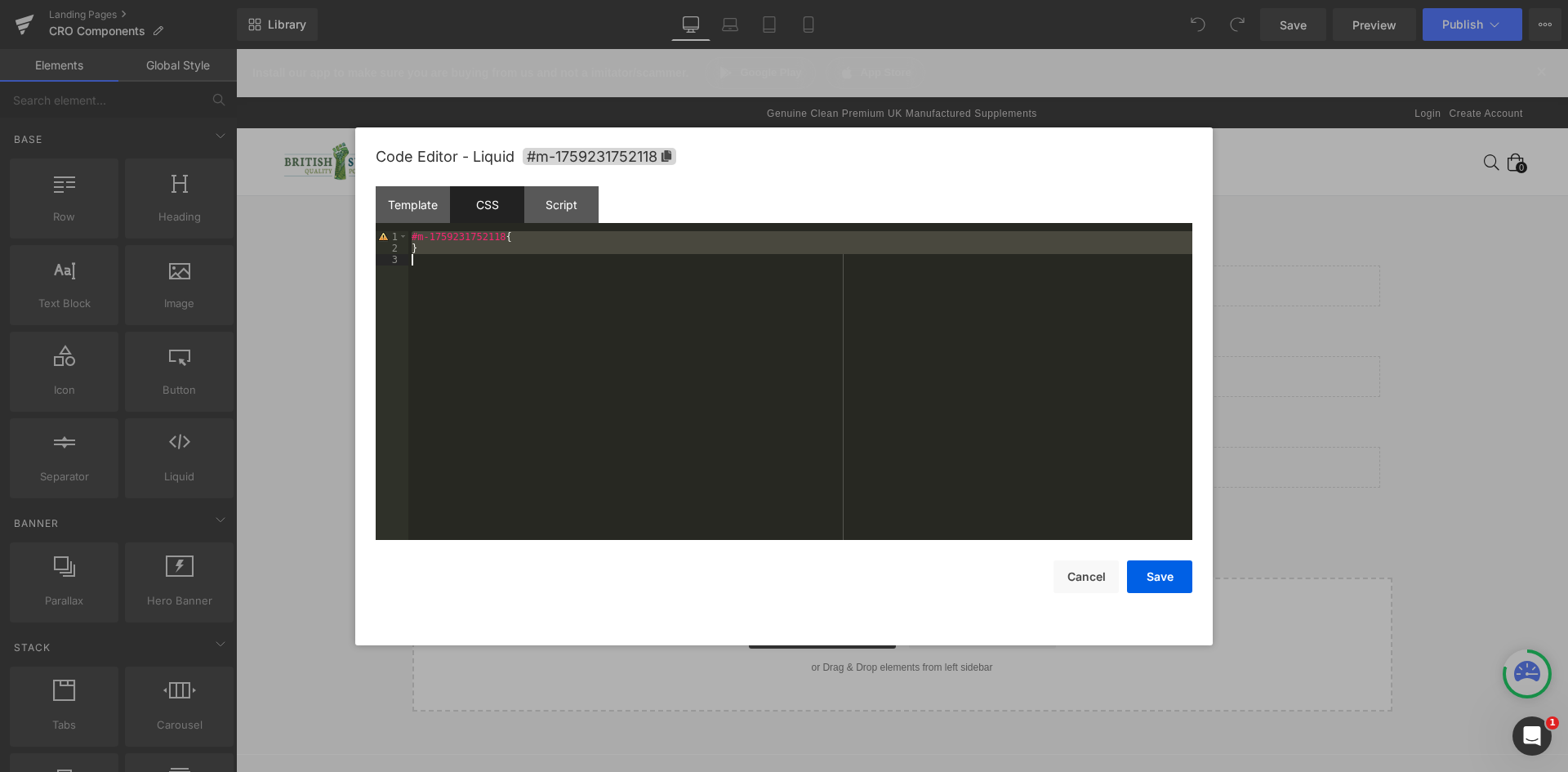
scroll to position [548, 0]
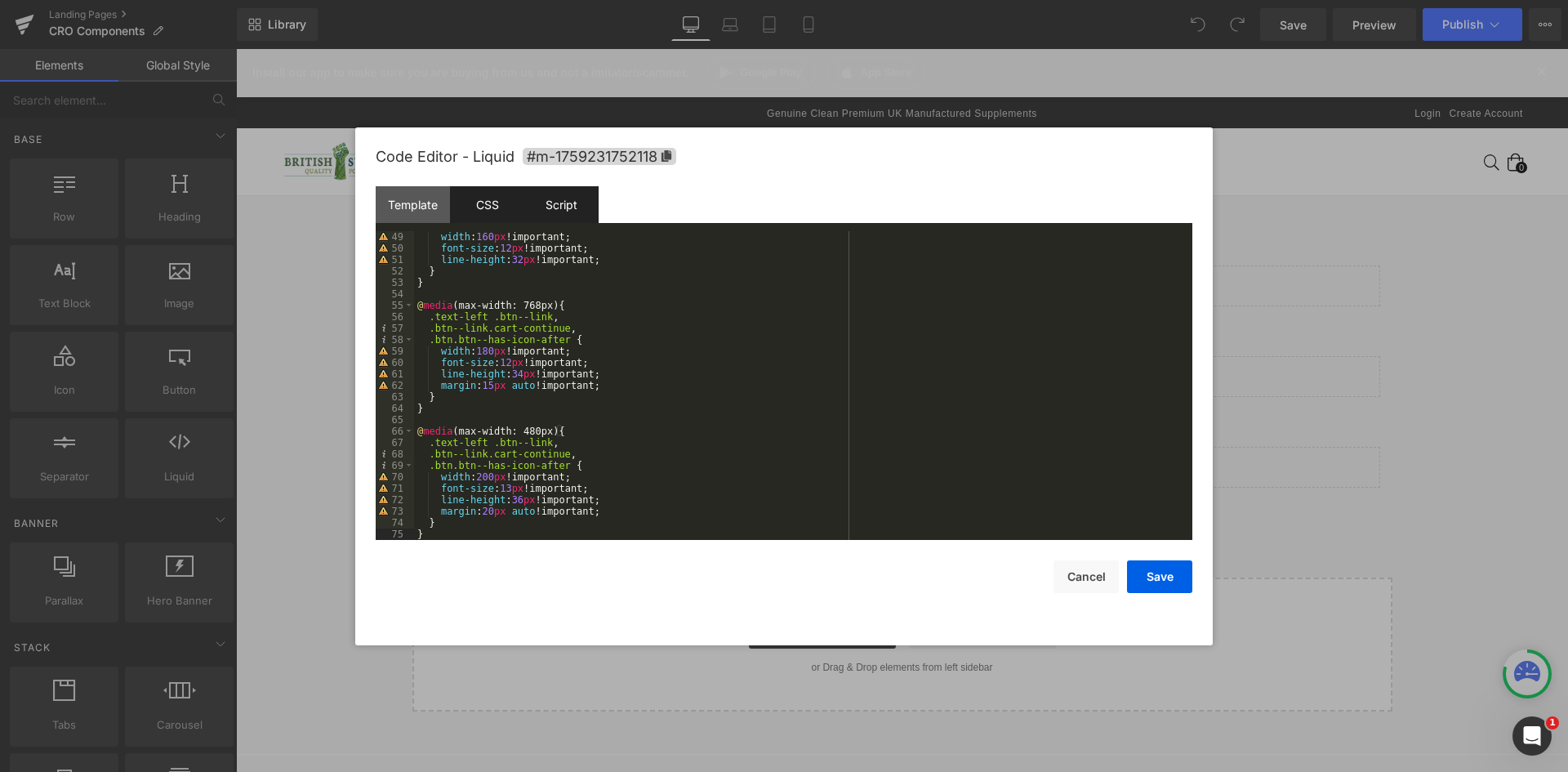
click at [563, 202] on div "Script" at bounding box center [561, 204] width 75 height 36
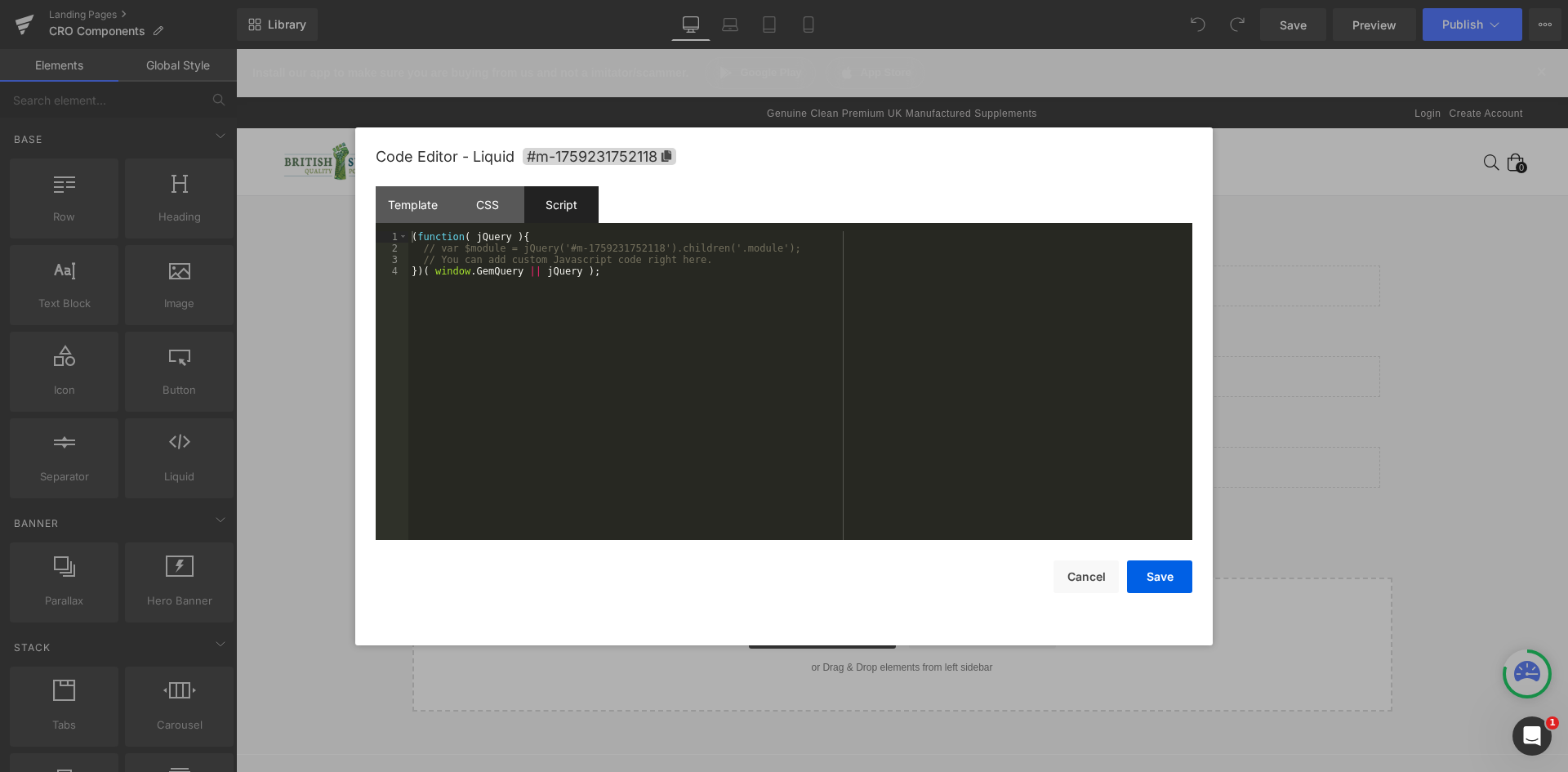
click at [570, 290] on div "( function ( jQuery ) { // var $module = jQuery('#m-1759231752118').children('.…" at bounding box center [800, 397] width 784 height 332
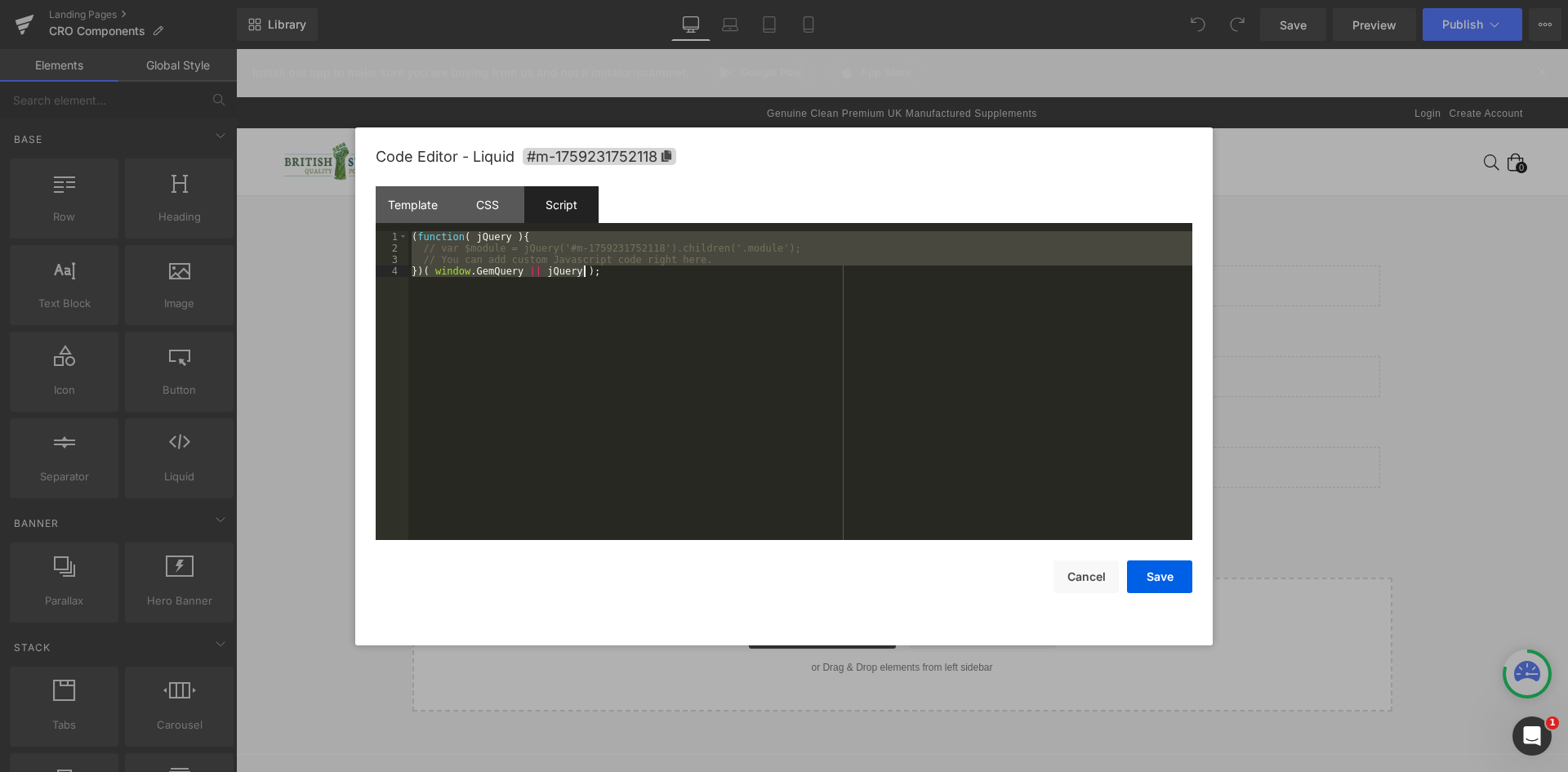
scroll to position [1155, 0]
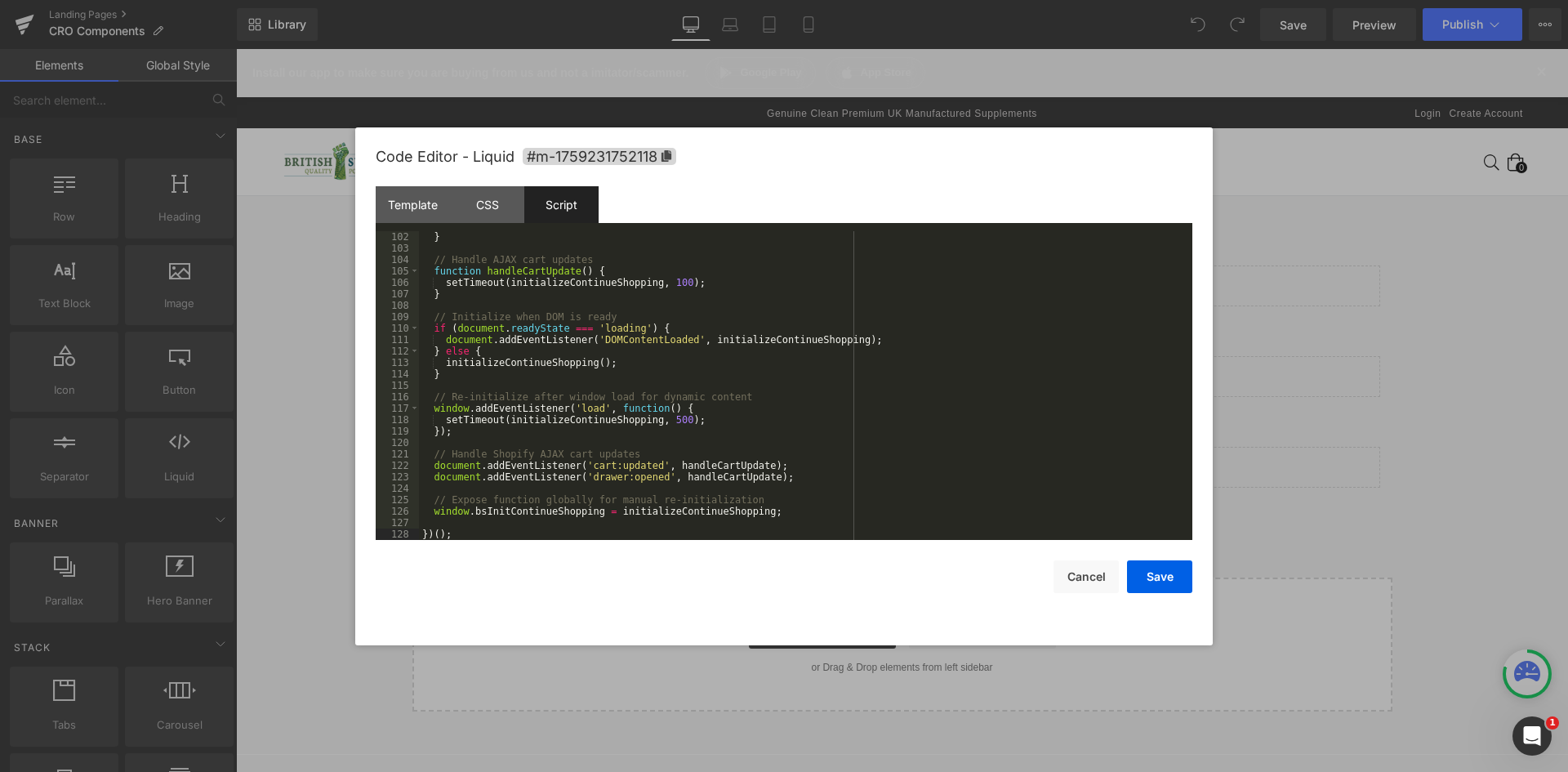
drag, startPoint x: 427, startPoint y: 208, endPoint x: 445, endPoint y: 226, distance: 25.5
click at [427, 208] on div "Template" at bounding box center [413, 204] width 75 height 36
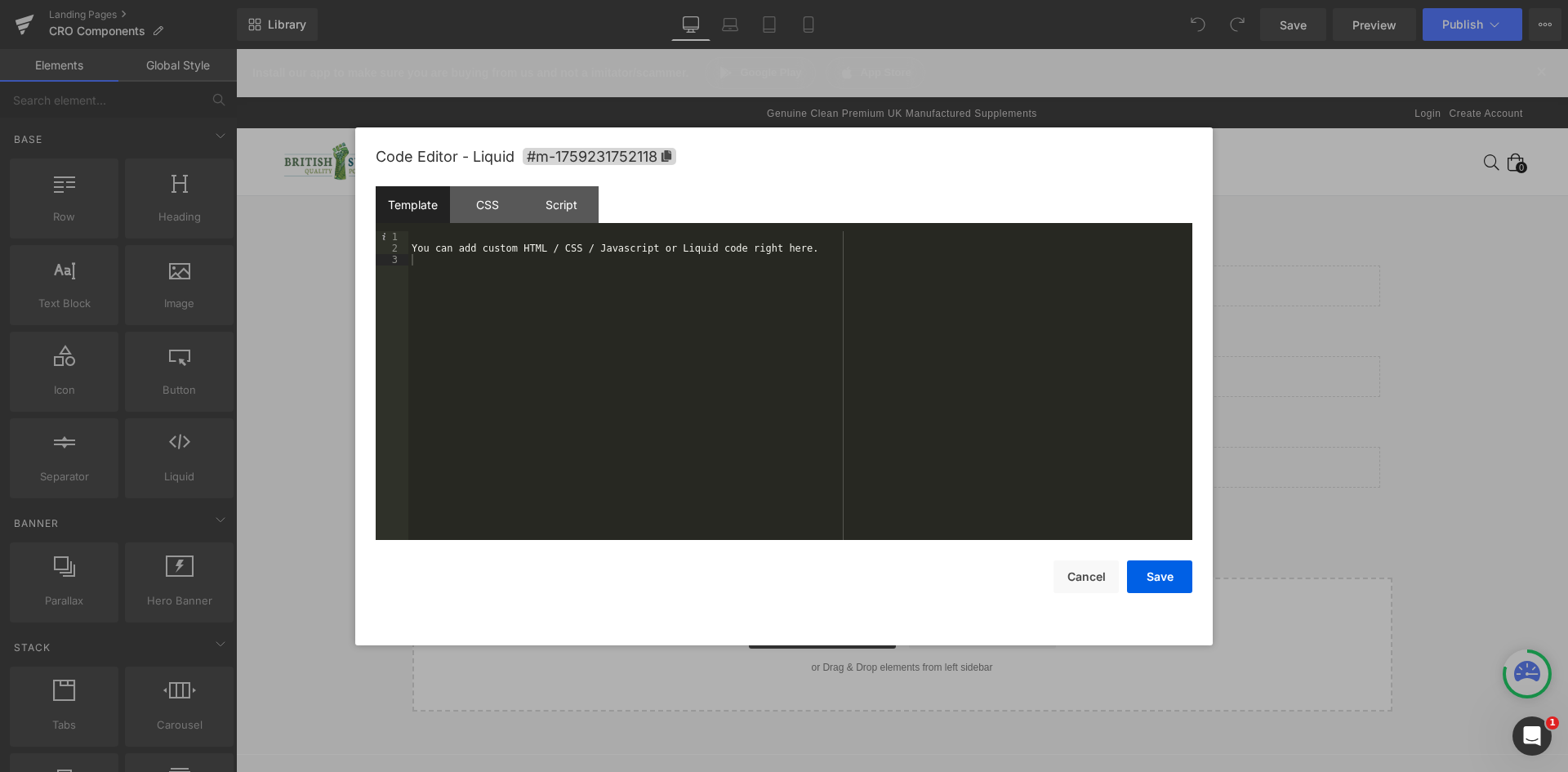
click at [549, 282] on div "You can add custom HTML / CSS / Javascript or Liquid code right here." at bounding box center [800, 397] width 784 height 332
click at [1160, 577] on button "Save" at bounding box center [1160, 576] width 66 height 32
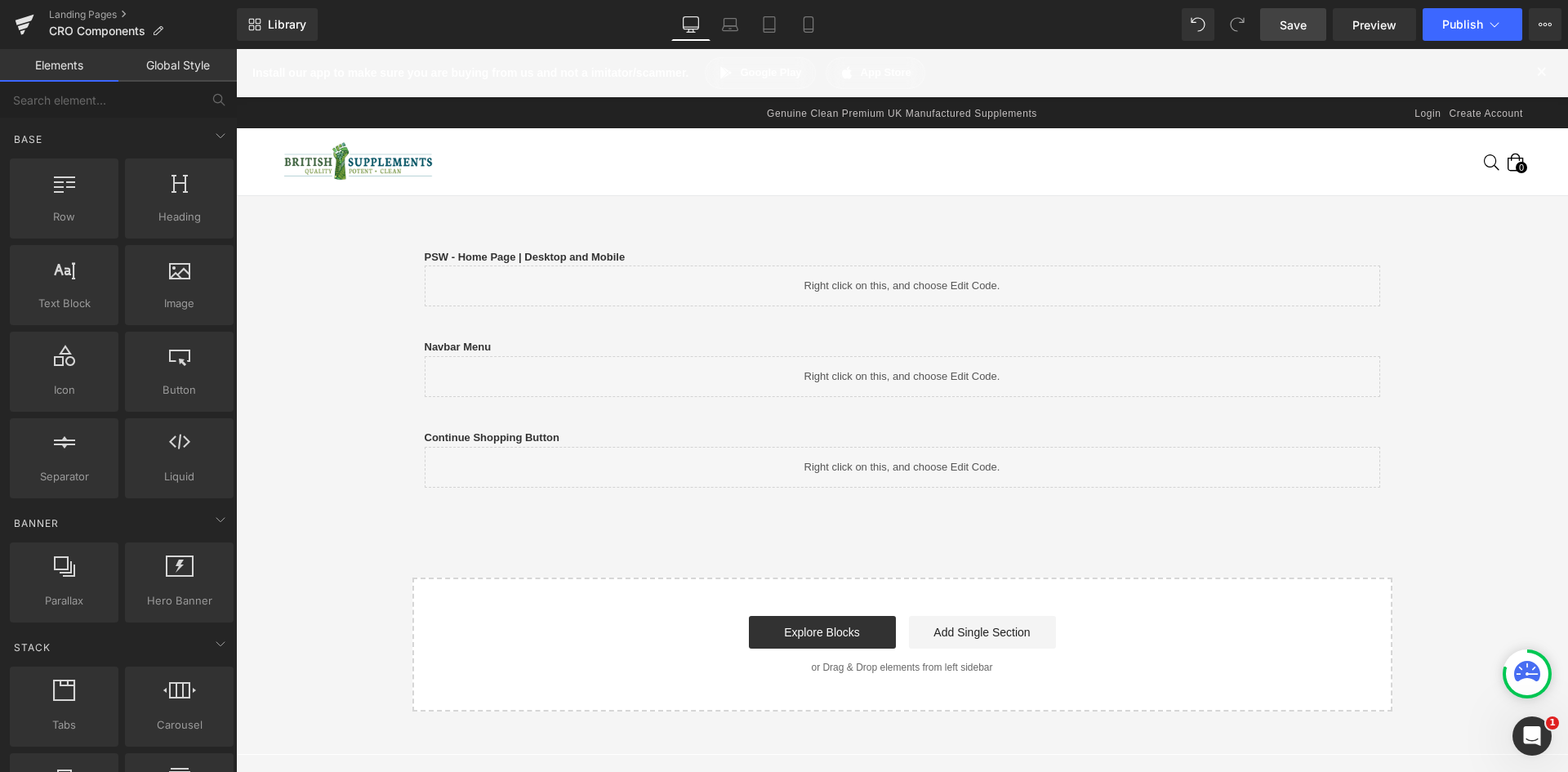
drag, startPoint x: 1298, startPoint y: 36, endPoint x: 1188, endPoint y: 46, distance: 110.5
click at [1298, 36] on link "Save" at bounding box center [1293, 24] width 66 height 32
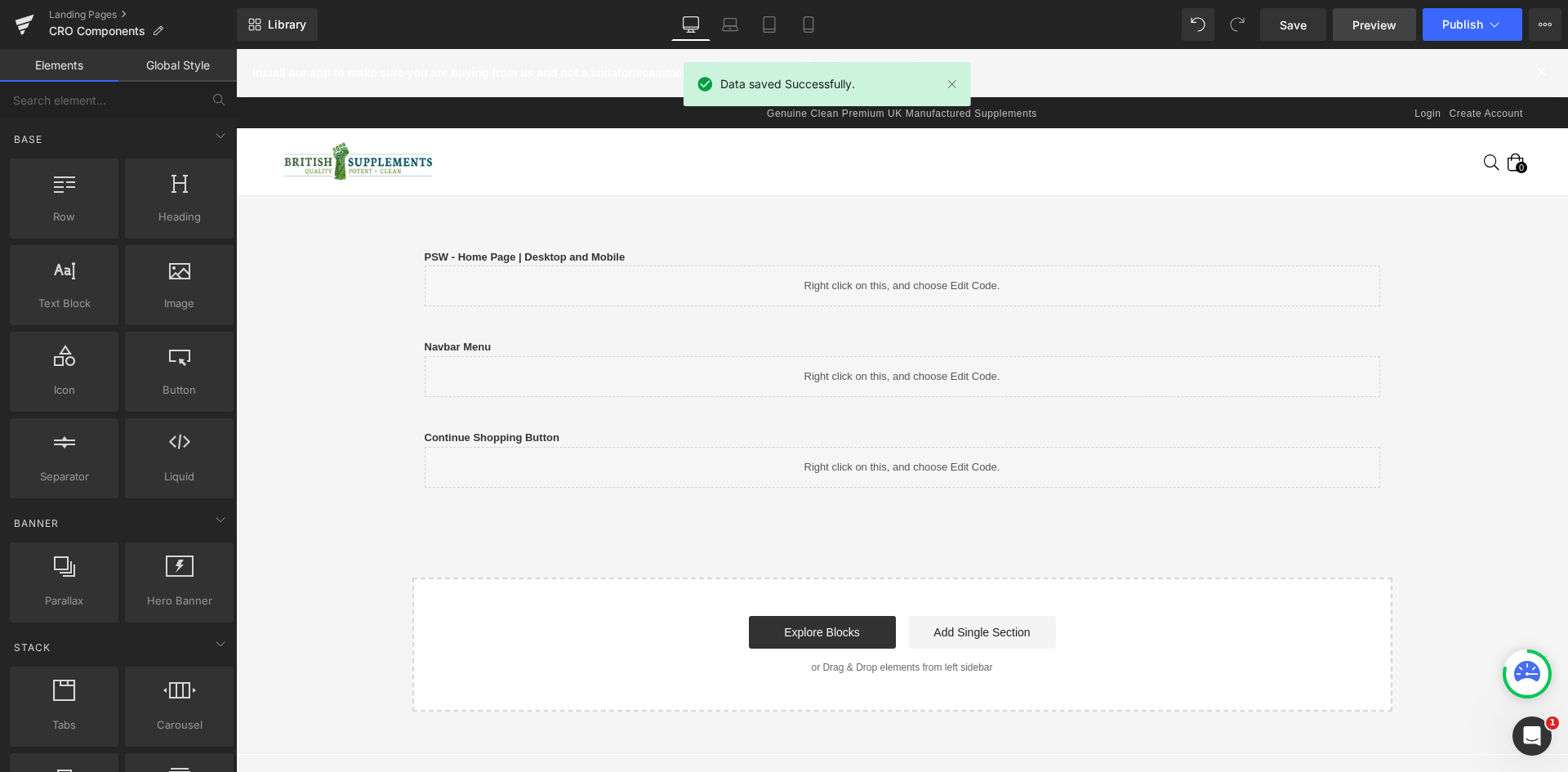
click at [1375, 22] on span "Preview" at bounding box center [1375, 25] width 44 height 17
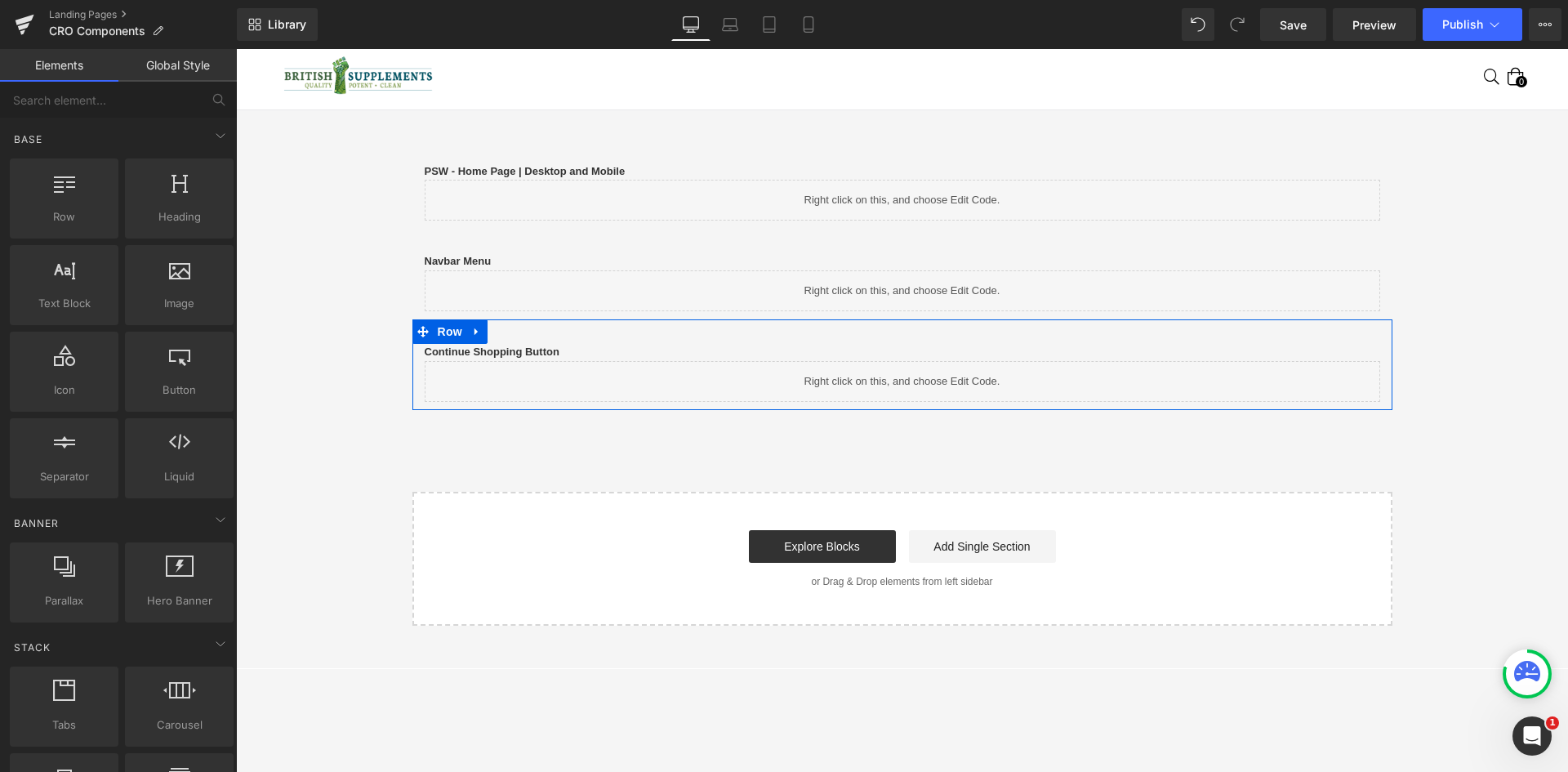
scroll to position [81, 0]
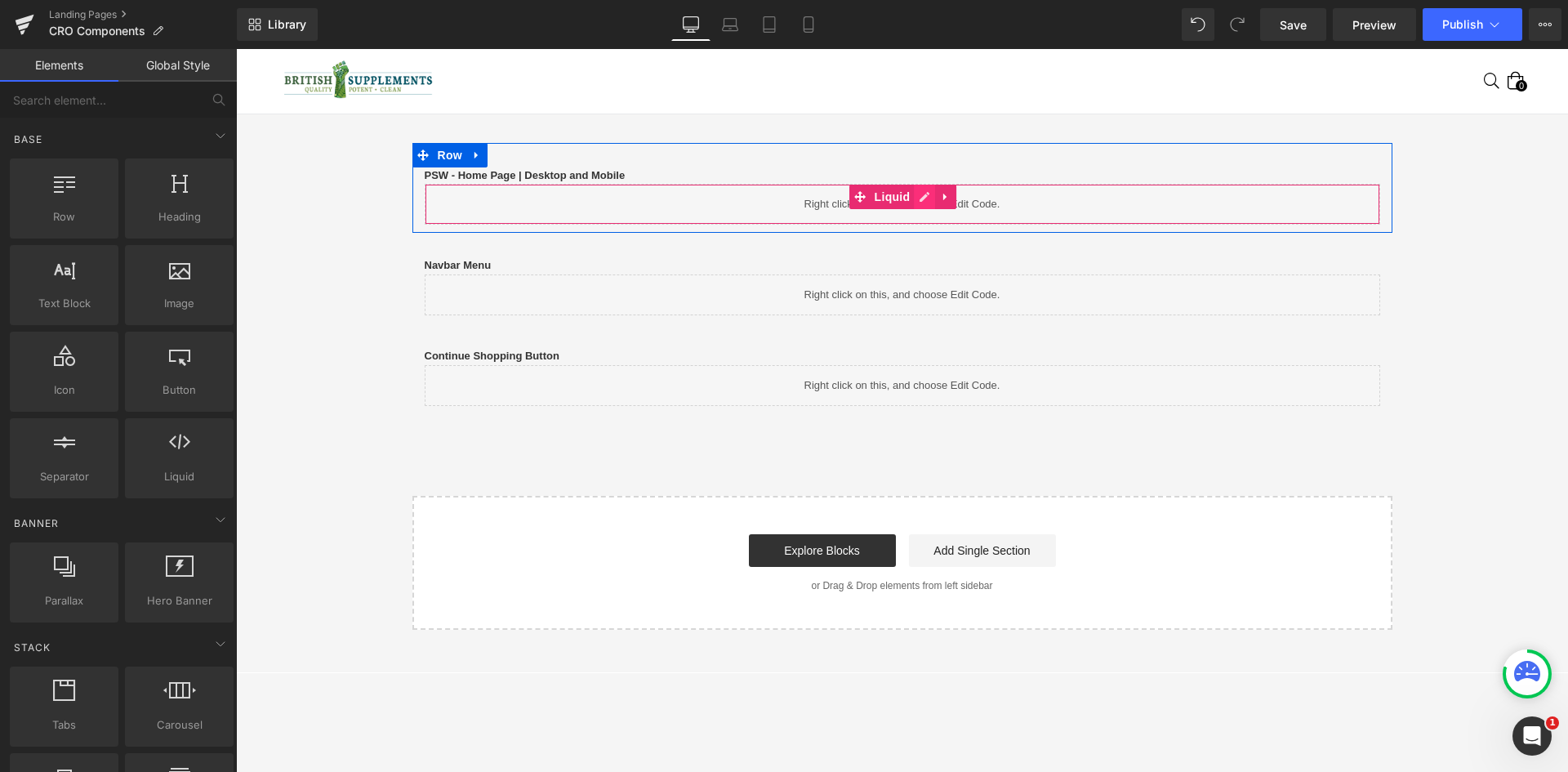
click at [915, 192] on link at bounding box center [925, 196] width 22 height 25
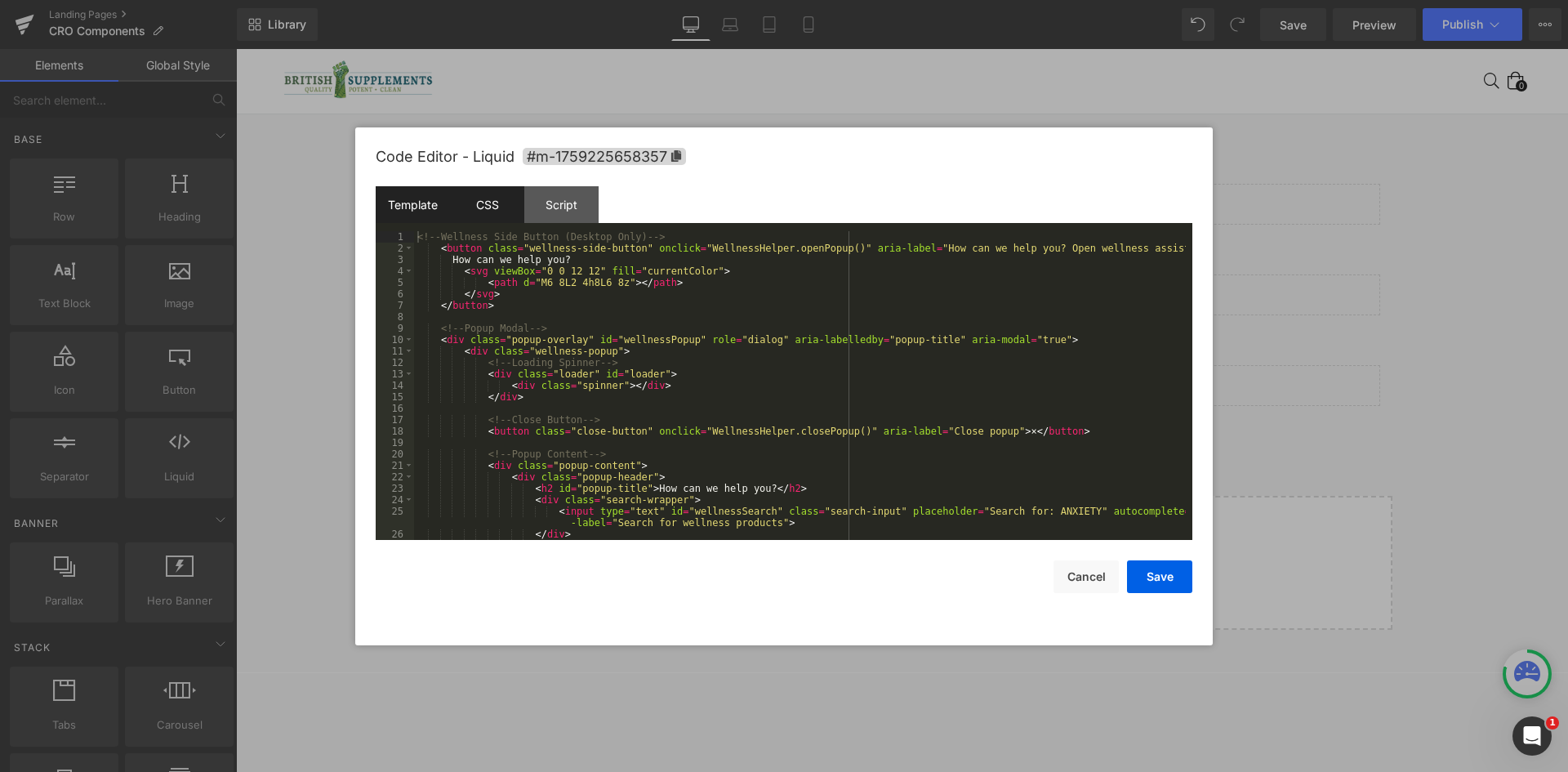
drag, startPoint x: 500, startPoint y: 207, endPoint x: 521, endPoint y: 219, distance: 24.2
click at [500, 207] on div "CSS" at bounding box center [488, 204] width 75 height 36
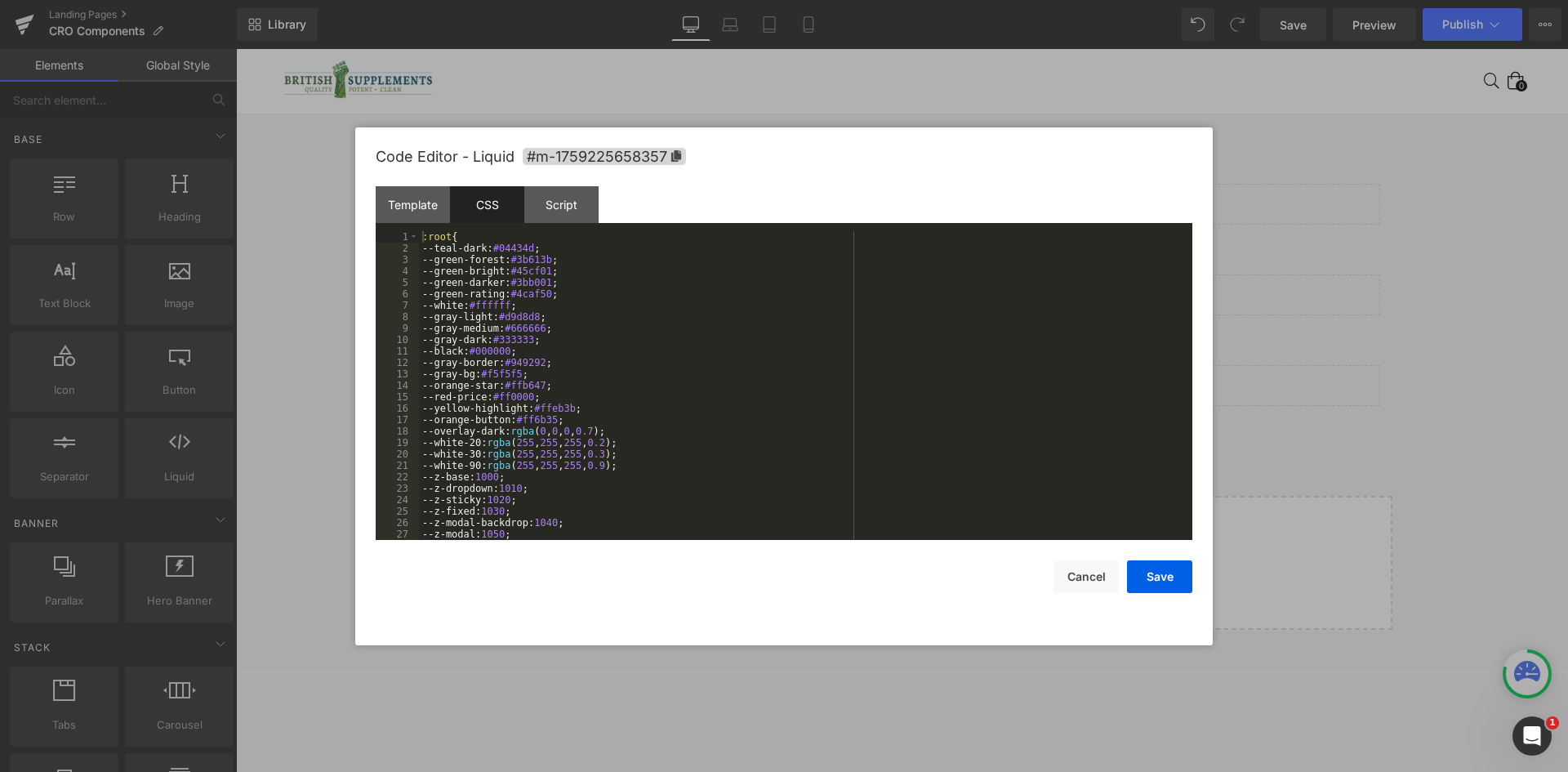
click at [598, 259] on div ":root { --teal-dark: #04434d ; --green-forest: #3b613b ; --green-bright: #45cf0…" at bounding box center [803, 397] width 767 height 332
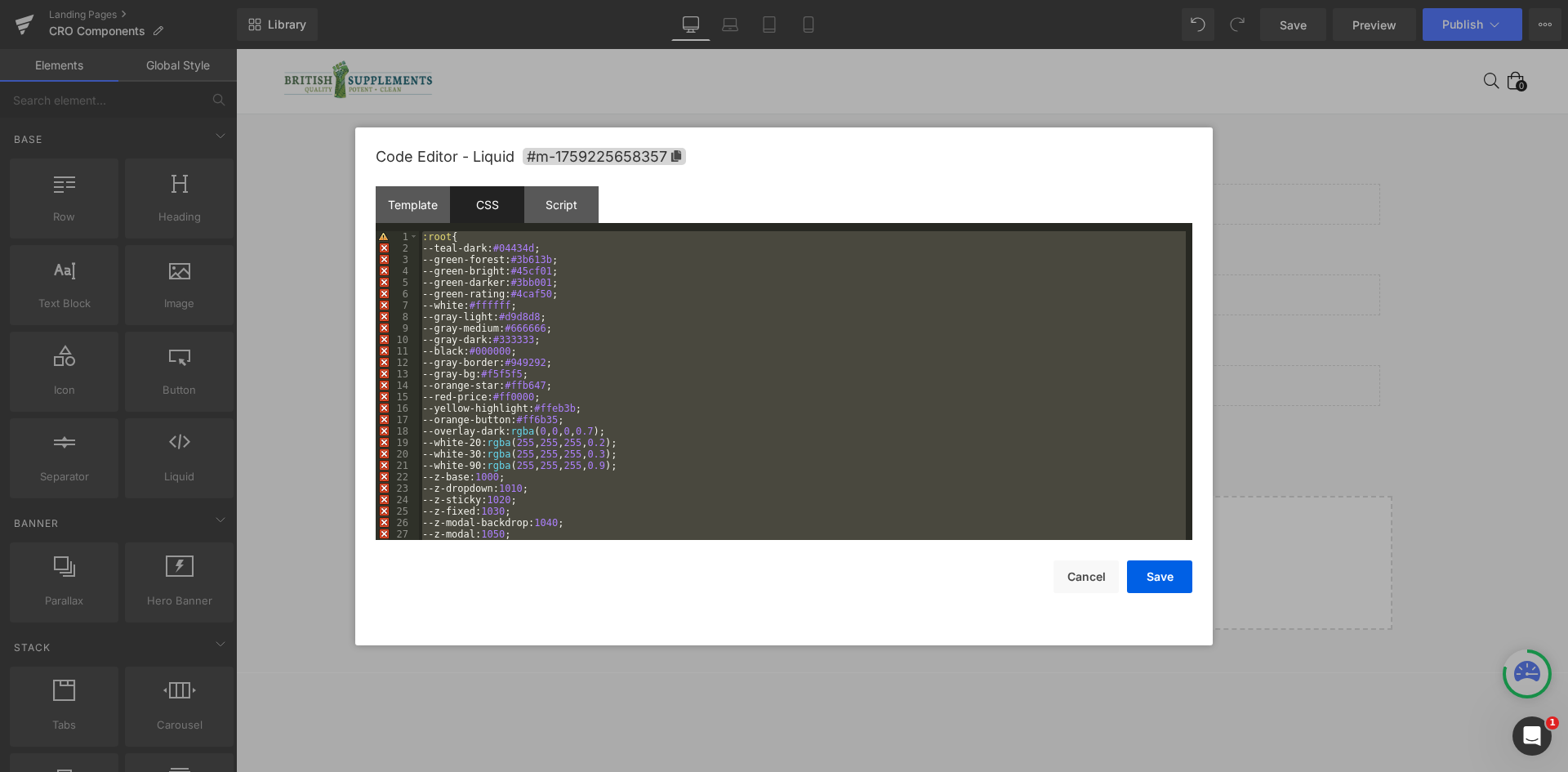
scroll to position [7683, 0]
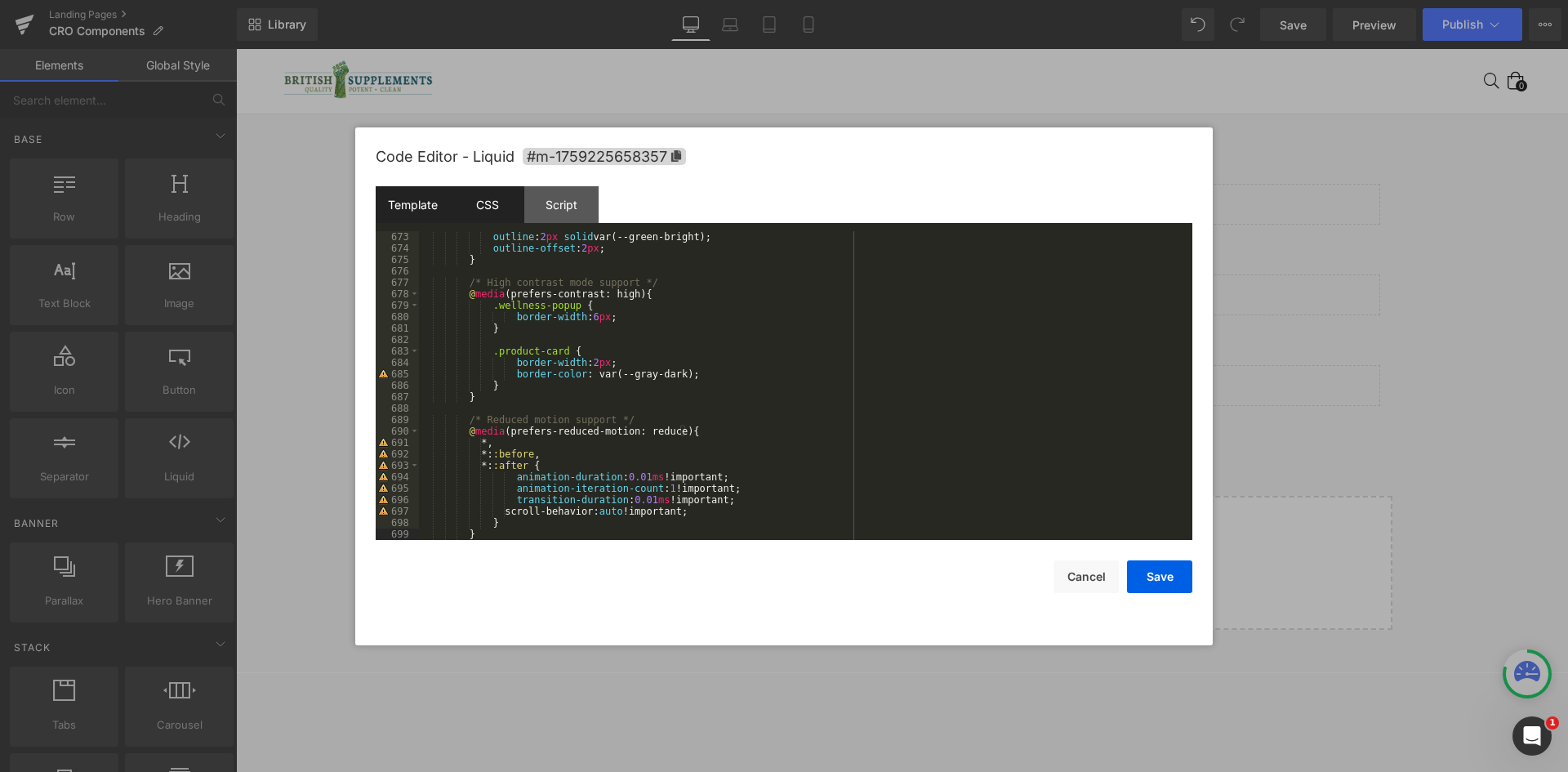
click at [422, 214] on div "Template" at bounding box center [413, 204] width 75 height 36
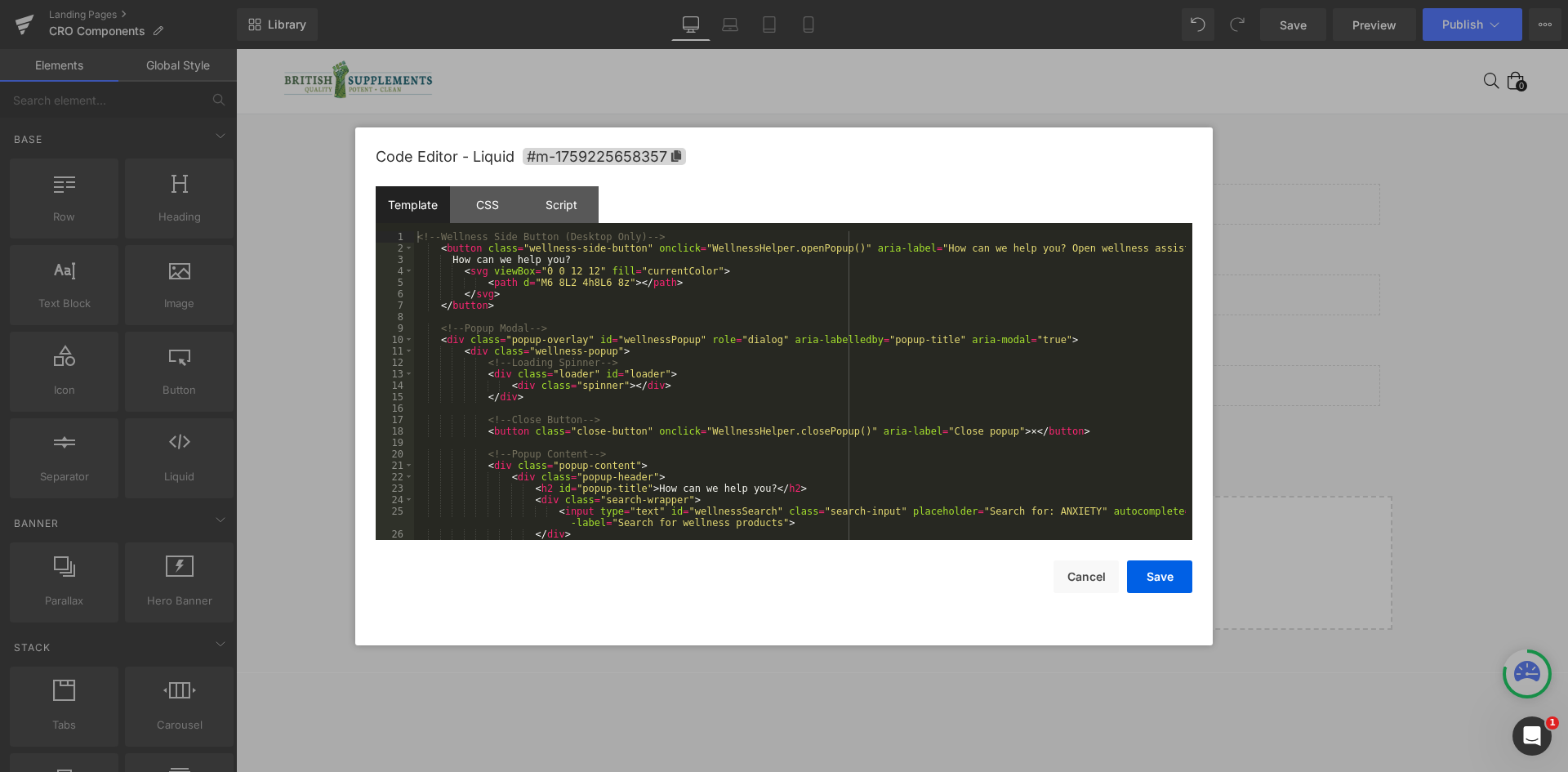
click at [537, 284] on div "<!-- Wellness Side Button (Desktop Only) --> < button class = "wellness-side-bu…" at bounding box center [800, 397] width 772 height 332
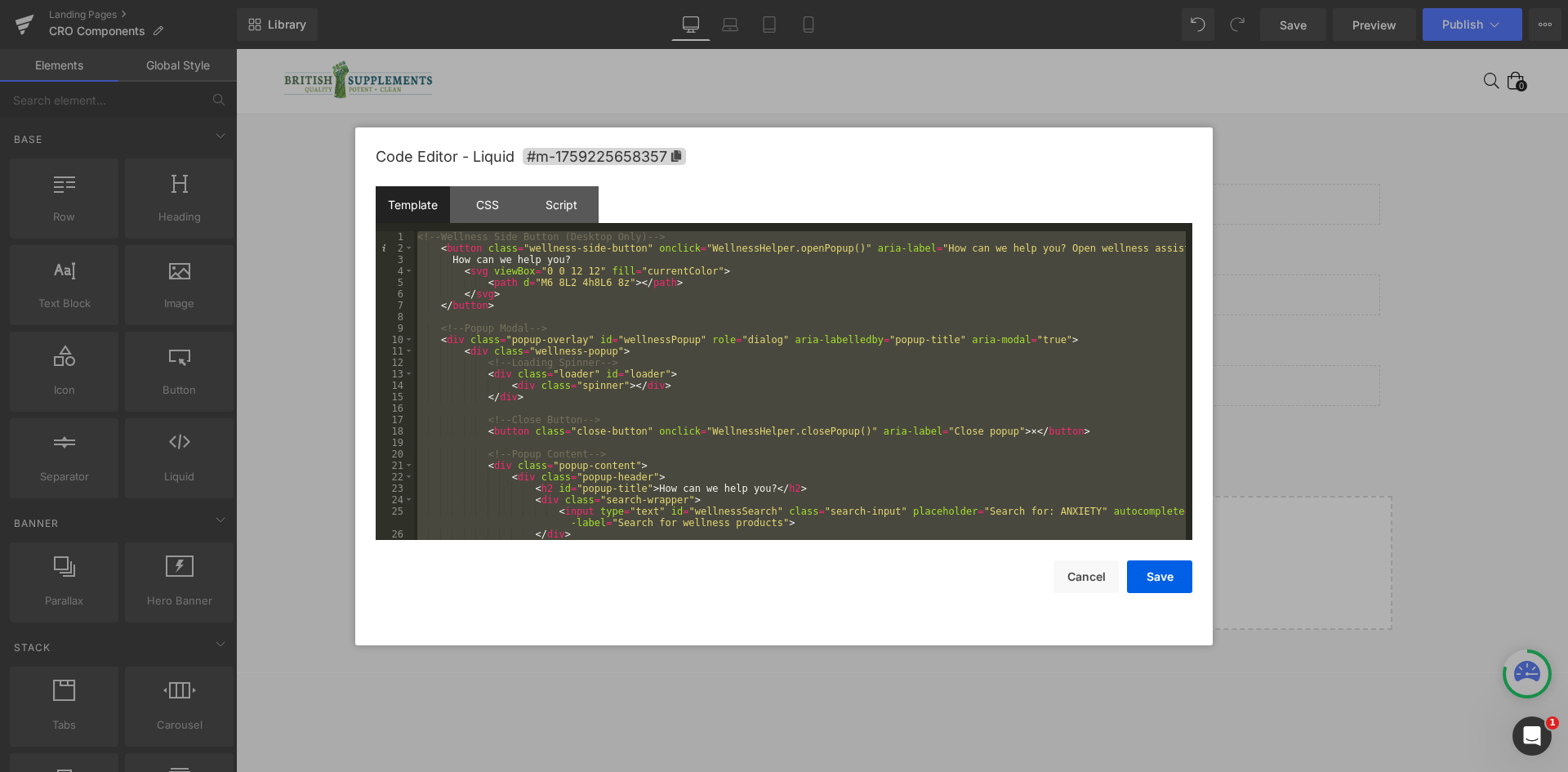
scroll to position [388, 0]
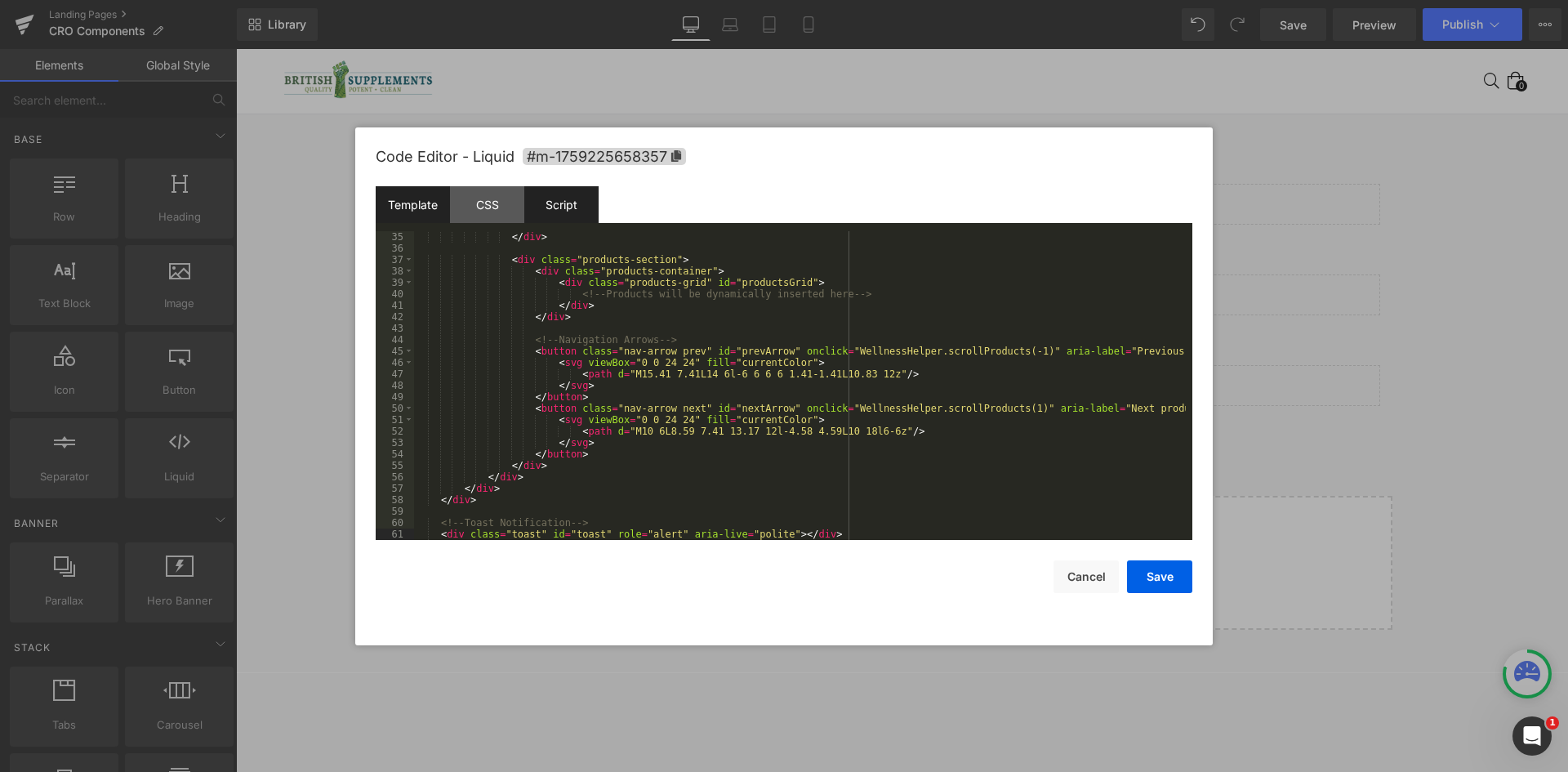
click at [559, 213] on div "Script" at bounding box center [561, 204] width 75 height 36
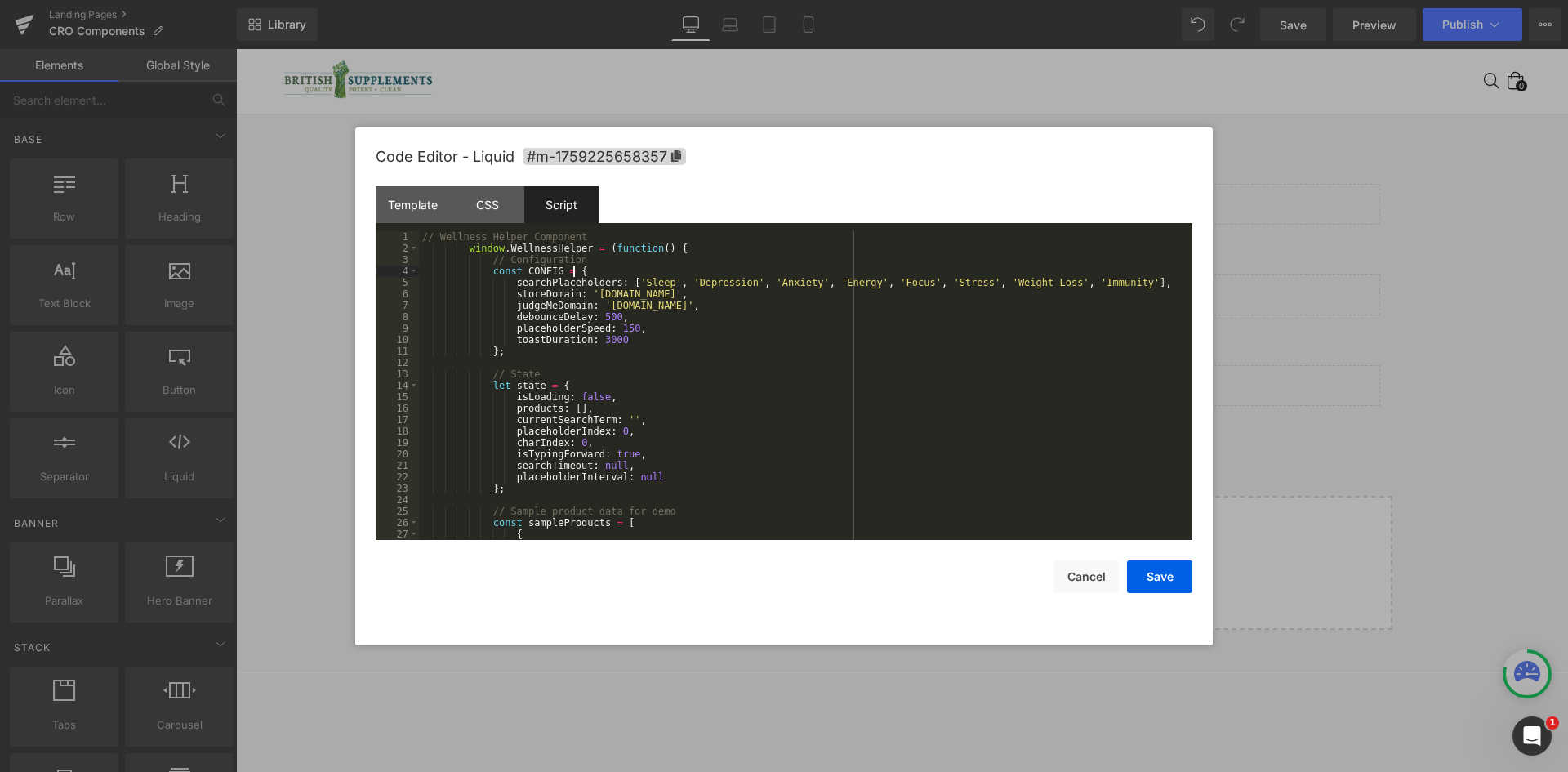
click at [616, 266] on div "// Wellness Helper Component window . WellnessHelper = ( function ( ) { // Conf…" at bounding box center [803, 397] width 767 height 332
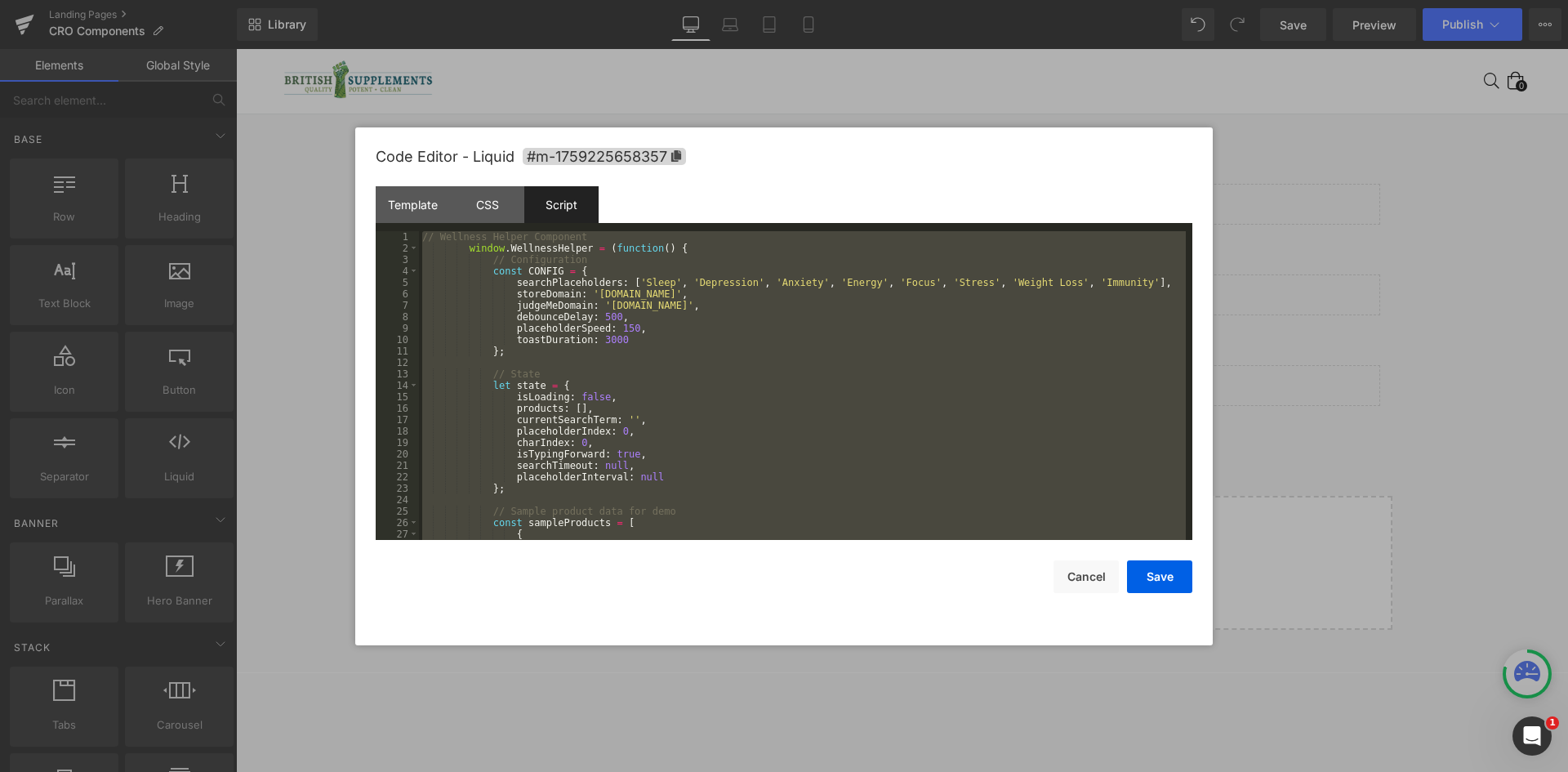
scroll to position [4676, 0]
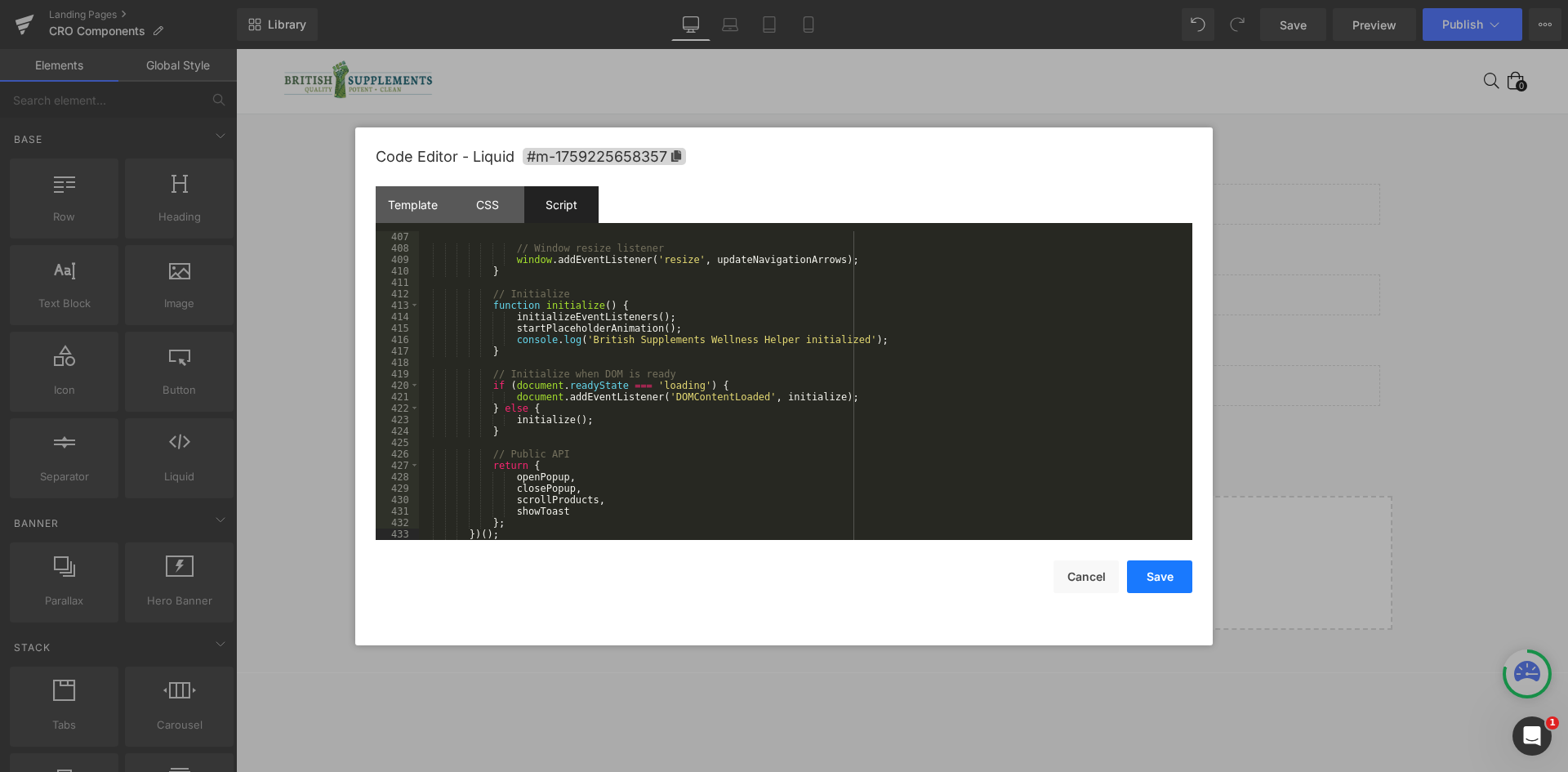
click at [1163, 576] on button "Save" at bounding box center [1160, 576] width 66 height 32
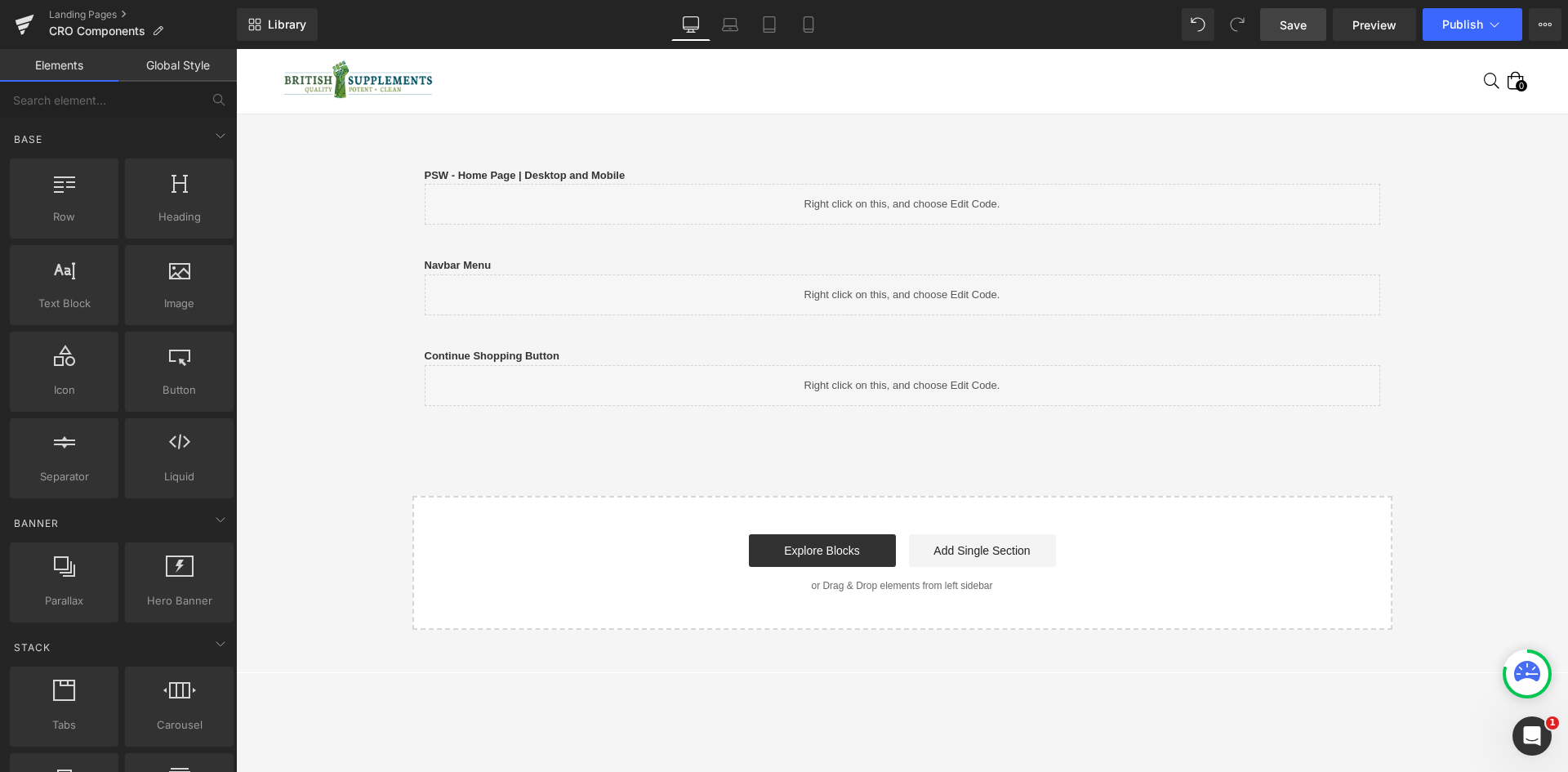
click at [1300, 34] on link "Save" at bounding box center [1293, 24] width 66 height 32
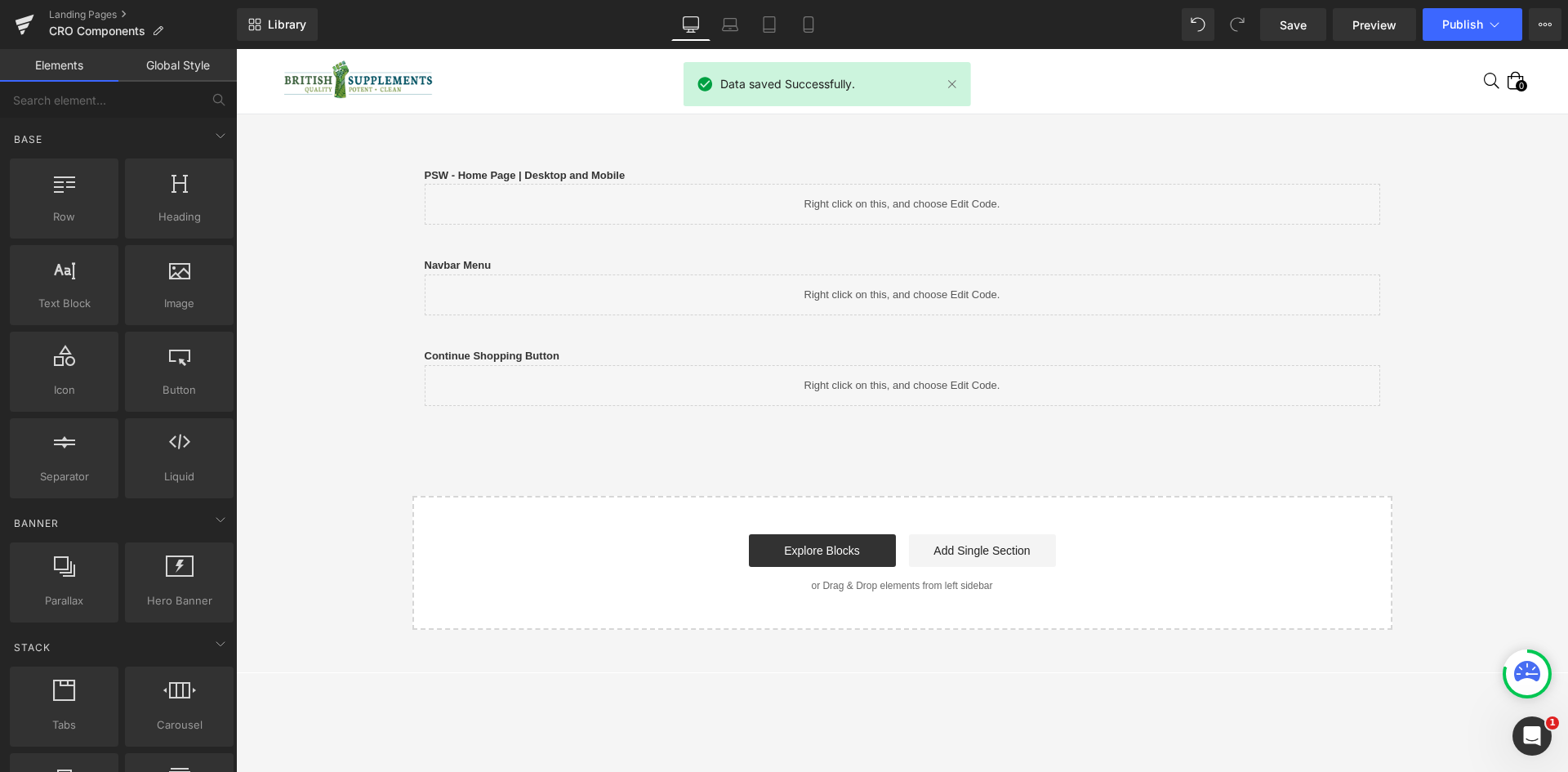
scroll to position [0, 0]
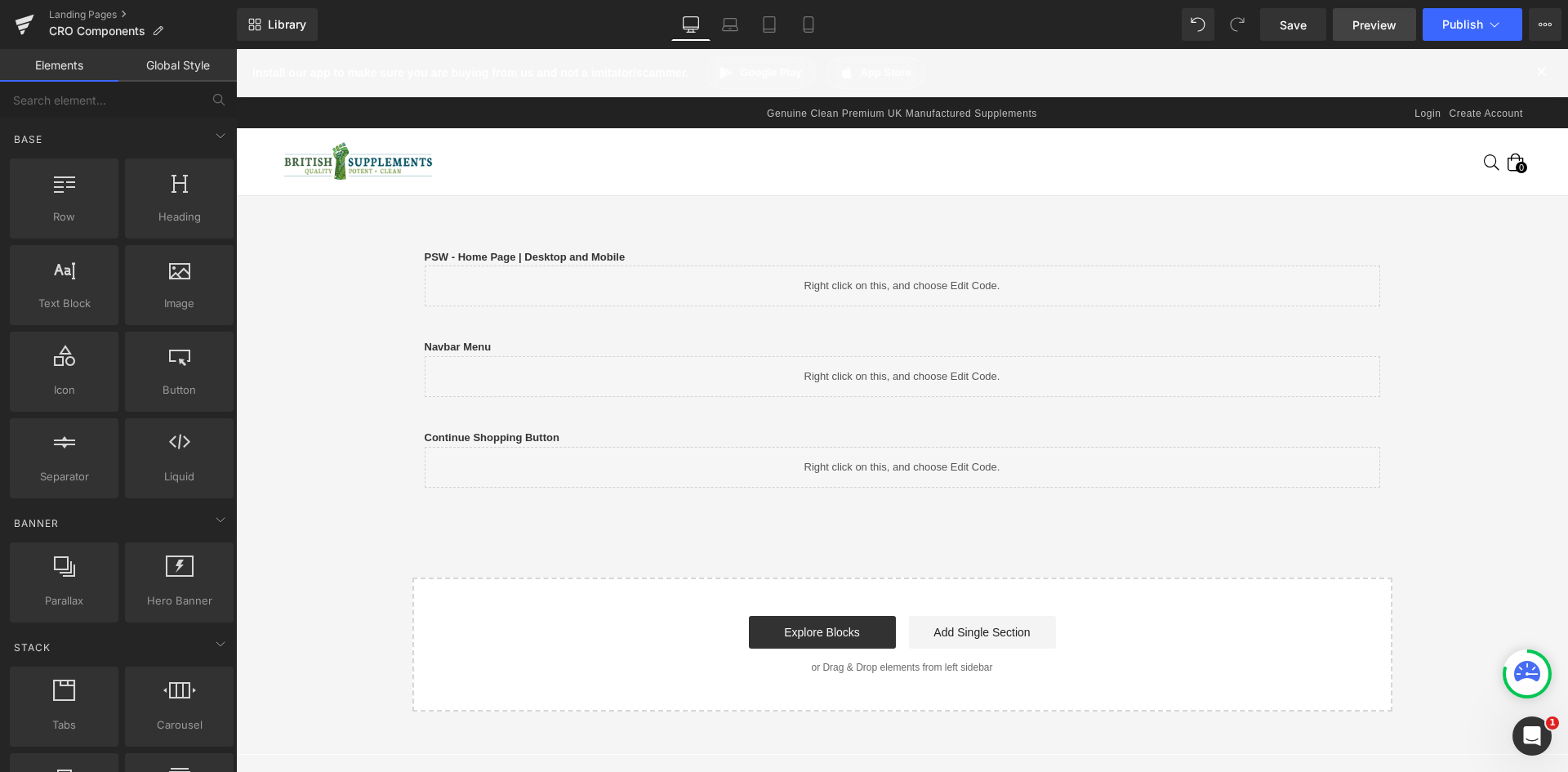
click at [1373, 19] on span "Preview" at bounding box center [1375, 25] width 44 height 17
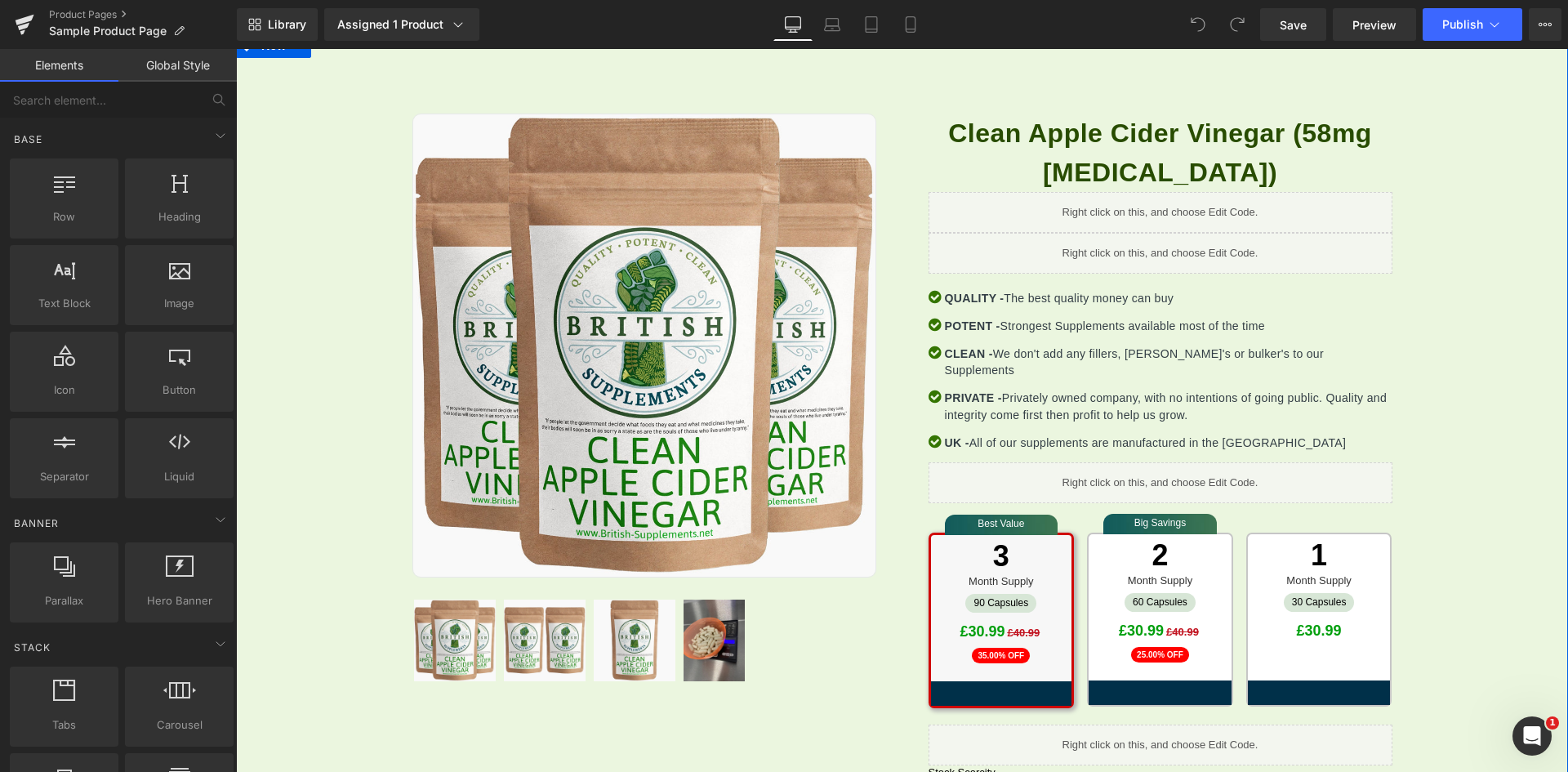
scroll to position [164, 0]
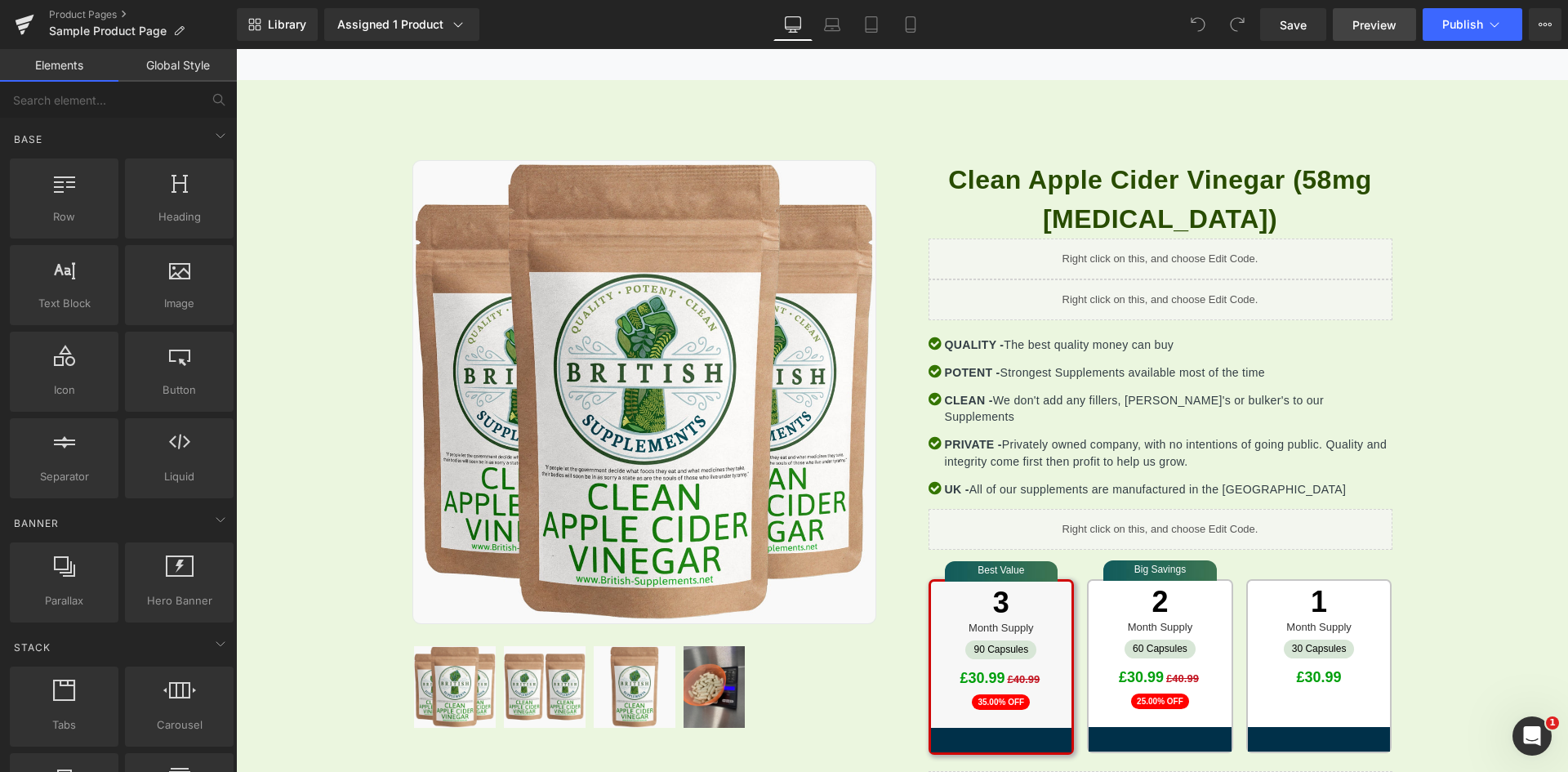
click at [1364, 21] on span "Preview" at bounding box center [1375, 25] width 44 height 17
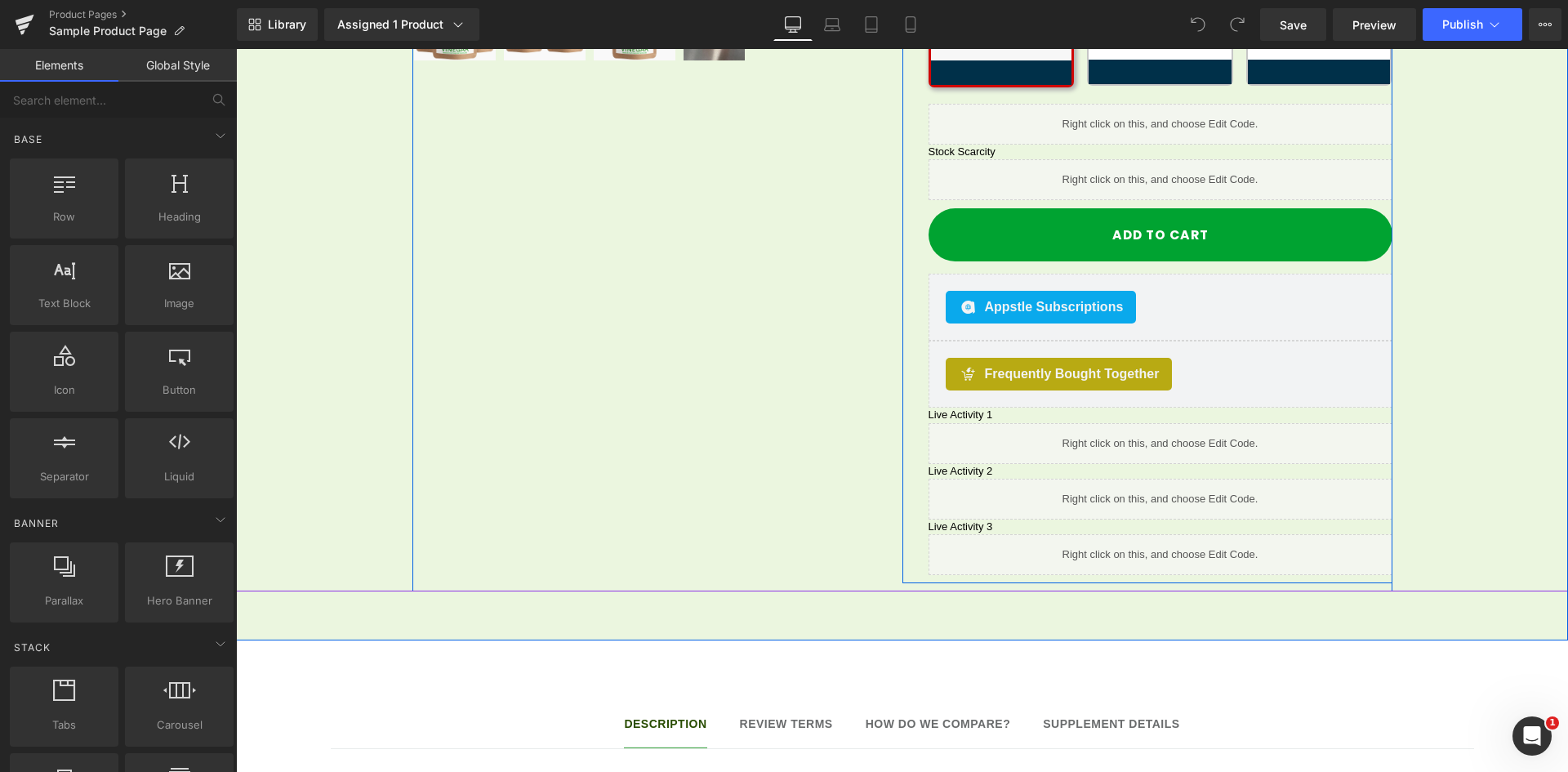
scroll to position [817, 0]
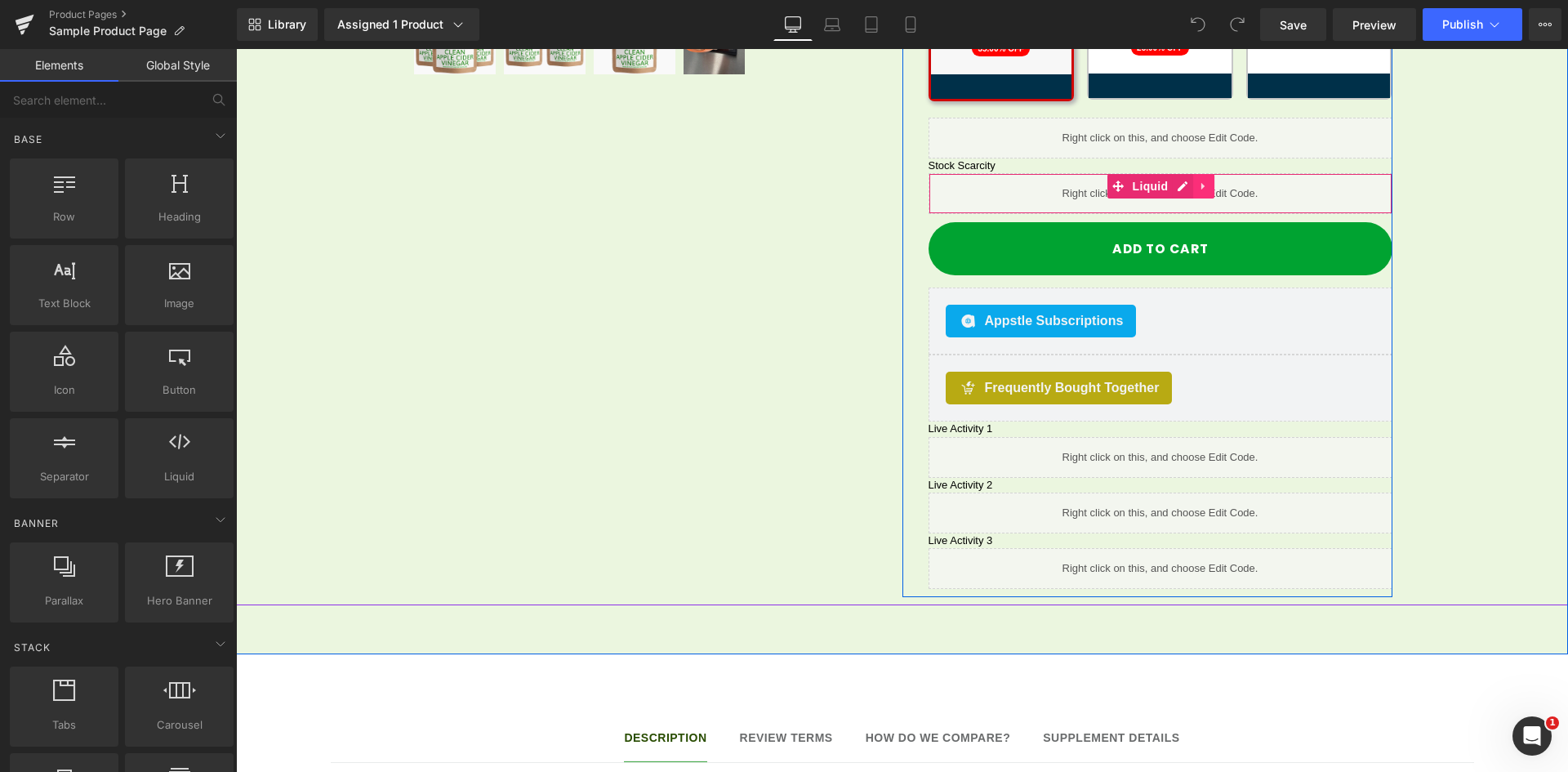
click at [1181, 174] on ul "Liquid" at bounding box center [1162, 185] width 108 height 25
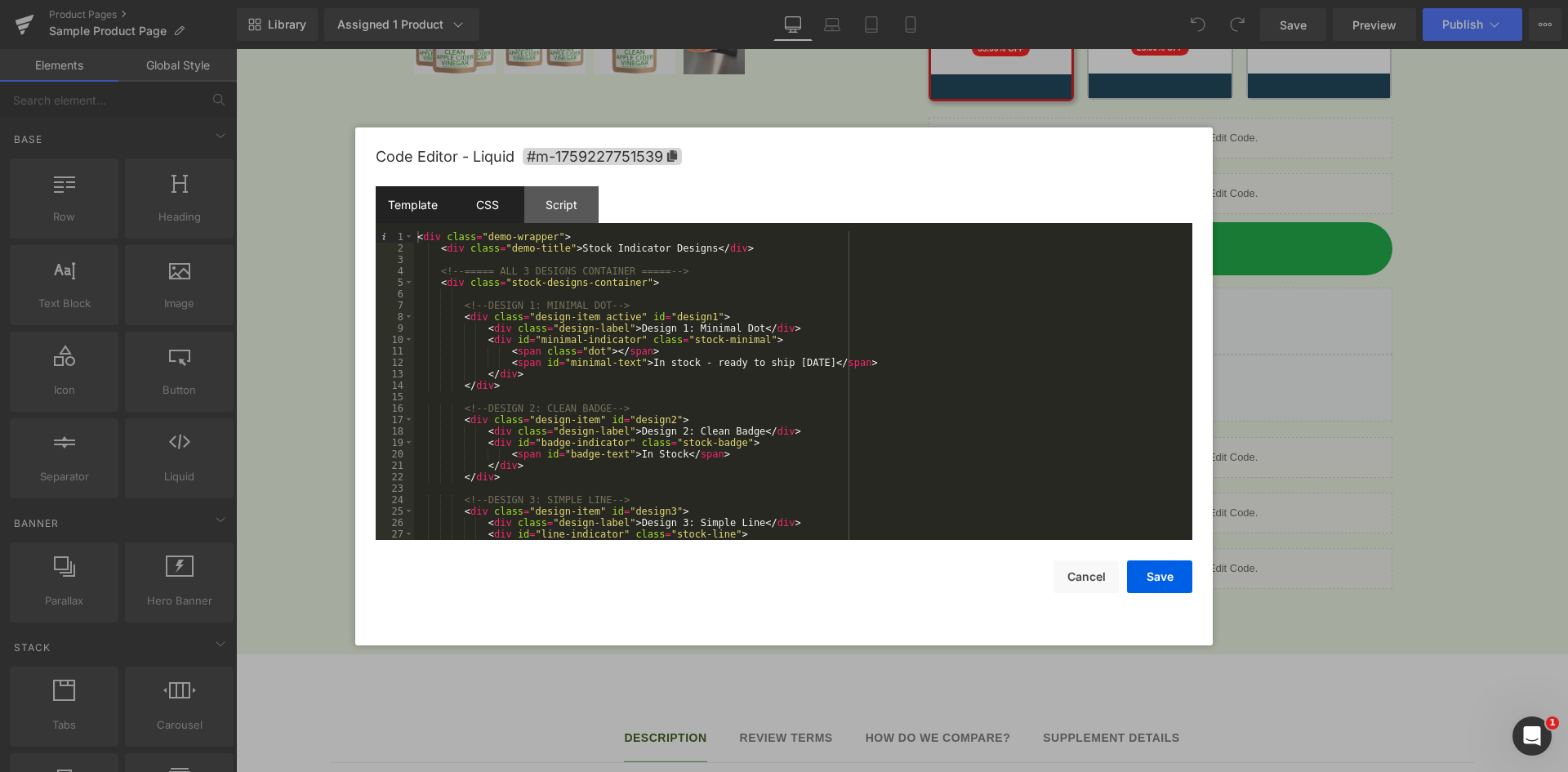
click at [483, 211] on div "CSS" at bounding box center [488, 204] width 75 height 36
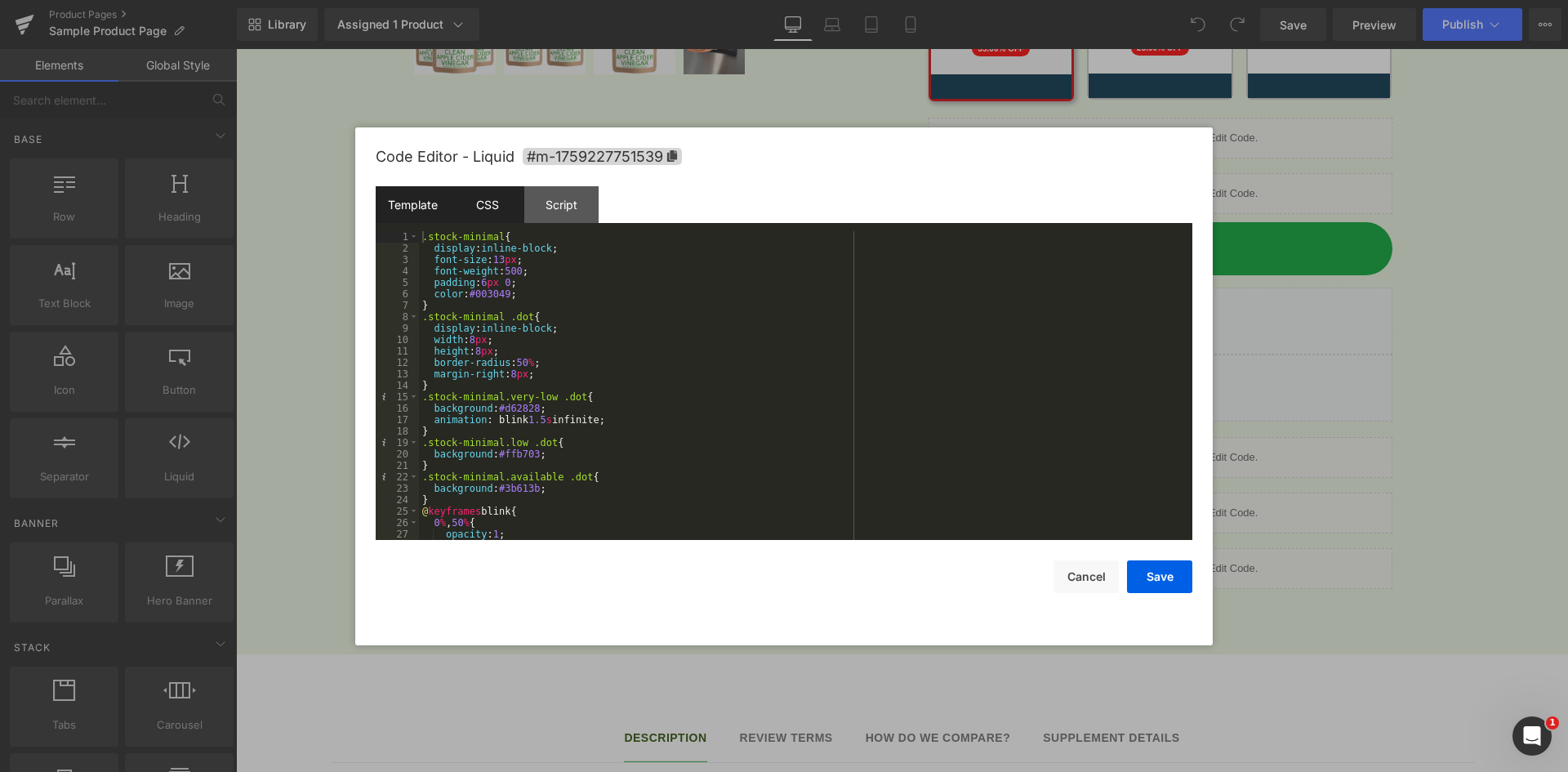
click at [422, 196] on div "Template" at bounding box center [413, 204] width 75 height 36
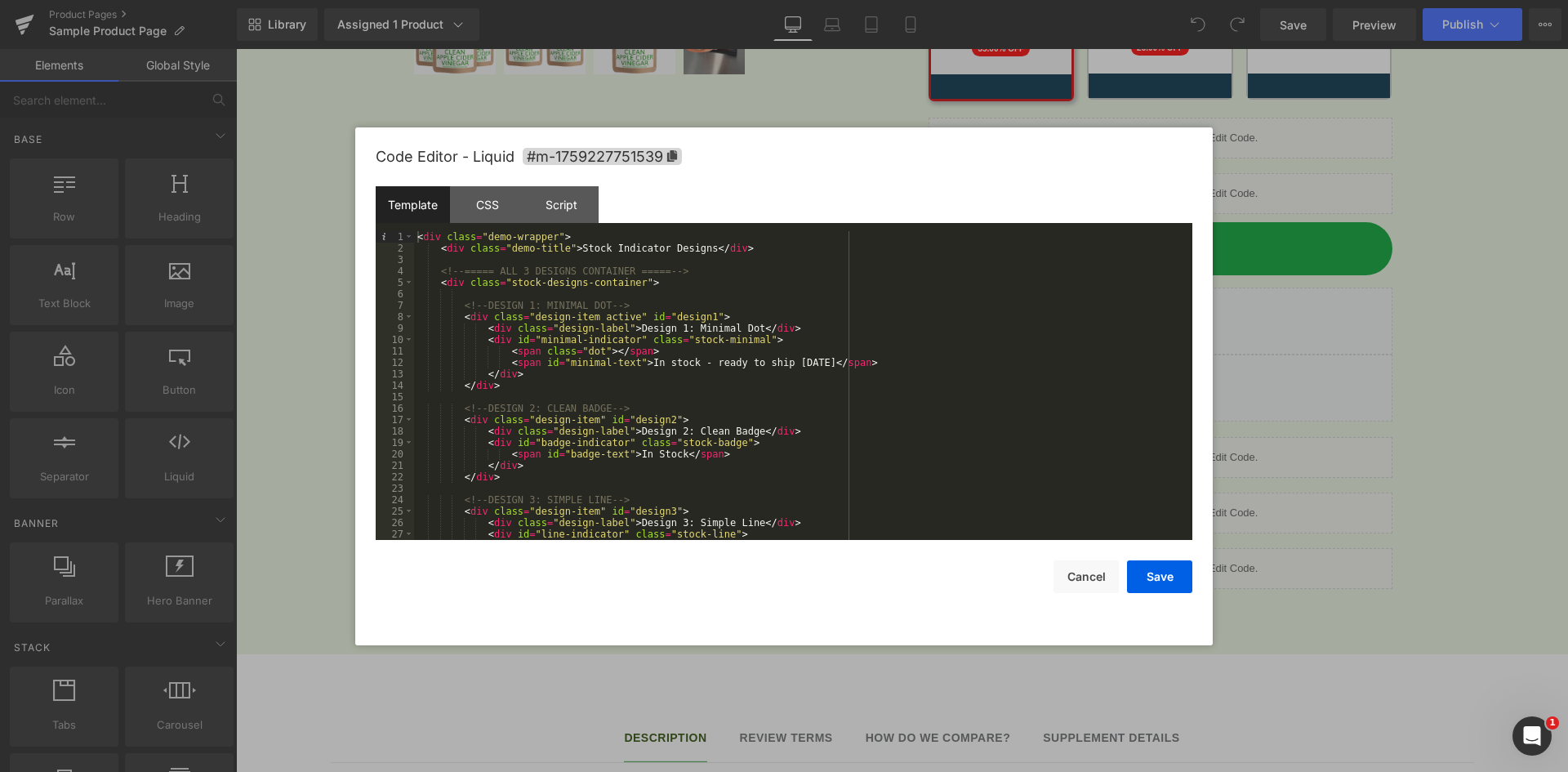
click at [481, 281] on div "< div class = "demo-wrapper" > < div class = "demo-title" > Stock Indicator Des…" at bounding box center [800, 397] width 772 height 332
drag, startPoint x: 441, startPoint y: 251, endPoint x: 726, endPoint y: 249, distance: 285.0
click at [726, 249] on div "< div class = "demo-wrapper" > < div class = "demo-title" > Stock Indicator Des…" at bounding box center [800, 397] width 772 height 332
click at [725, 246] on div "< div class = "demo-wrapper" > < div class = "demo-title" > Stock Indicator Des…" at bounding box center [800, 386] width 772 height 309
click at [709, 246] on div "< div class = "demo-wrapper" > < div class = "demo-title" > Stock Indicator Des…" at bounding box center [800, 397] width 772 height 332
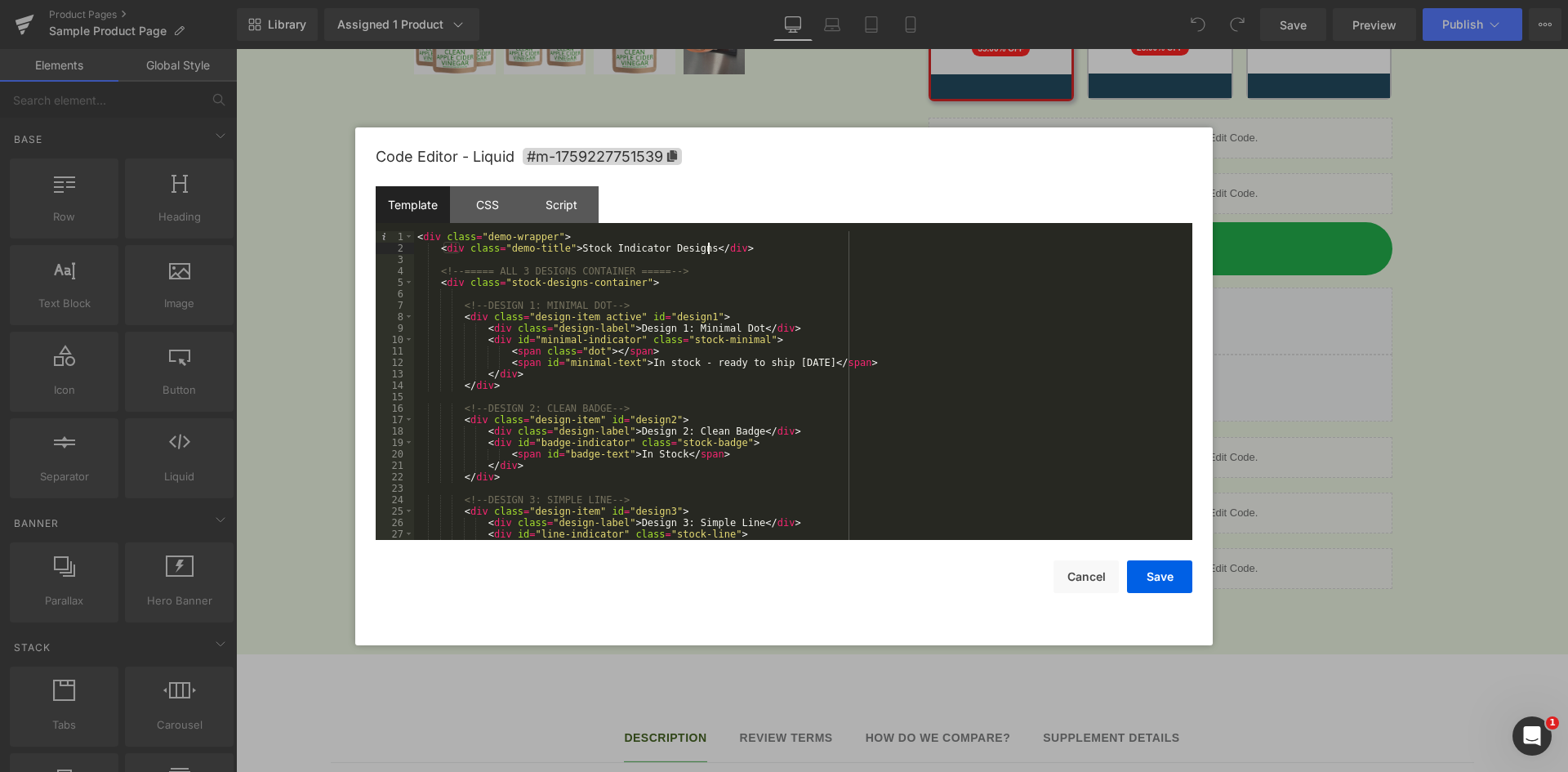
click at [442, 251] on div "< div class = "demo-wrapper" > < div class = "demo-title" > Stock Indicator Des…" at bounding box center [800, 397] width 772 height 332
click at [721, 247] on div "< div class = "demo-wrapper" > < div class = "demo-title" > Stock Indicator Des…" at bounding box center [800, 397] width 772 height 332
click at [725, 251] on div "< div class = "demo-wrapper" > < div class = "demo-title" > Stock Indicator Des…" at bounding box center [800, 397] width 772 height 332
click at [474, 263] on div "< div class = "demo-wrapper" > <!-- ===== ALL 3 DESIGNS CONTAINER ===== --> < d…" at bounding box center [800, 397] width 772 height 332
click at [417, 240] on div "< div class = "demo-wrapper" > <!-- ===== ALL 3 DESIGNS CONTAINER ===== --> < d…" at bounding box center [800, 397] width 772 height 332
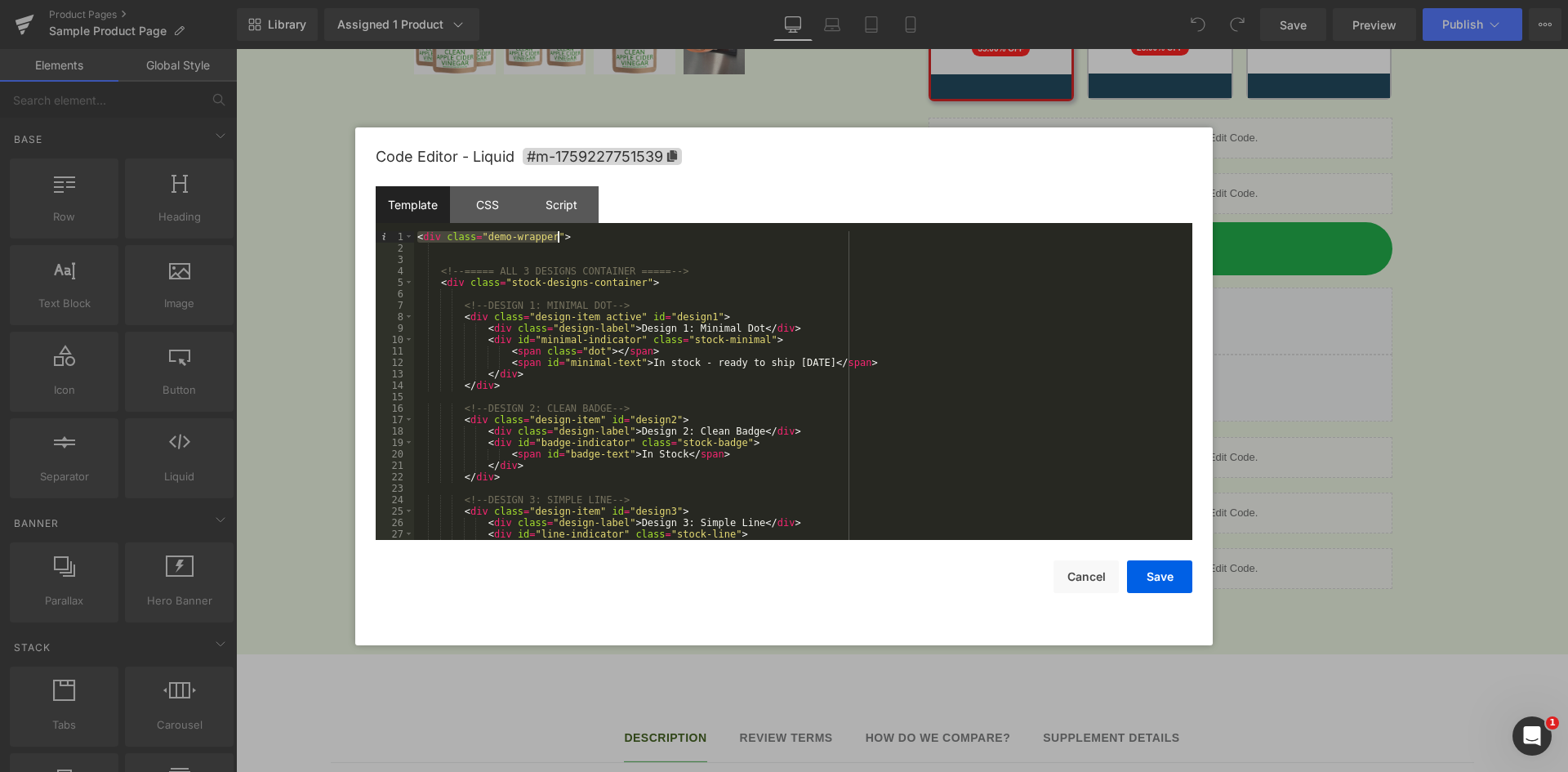
click at [565, 236] on div "< div class = "demo-wrapper" > <!-- ===== ALL 3 DESIGNS CONTAINER ===== --> < d…" at bounding box center [800, 397] width 772 height 332
click at [423, 232] on div "< div class = "demo-wrapper" > <!-- ===== ALL 3 DESIGNS CONTAINER ===== --> < d…" at bounding box center [800, 386] width 772 height 309
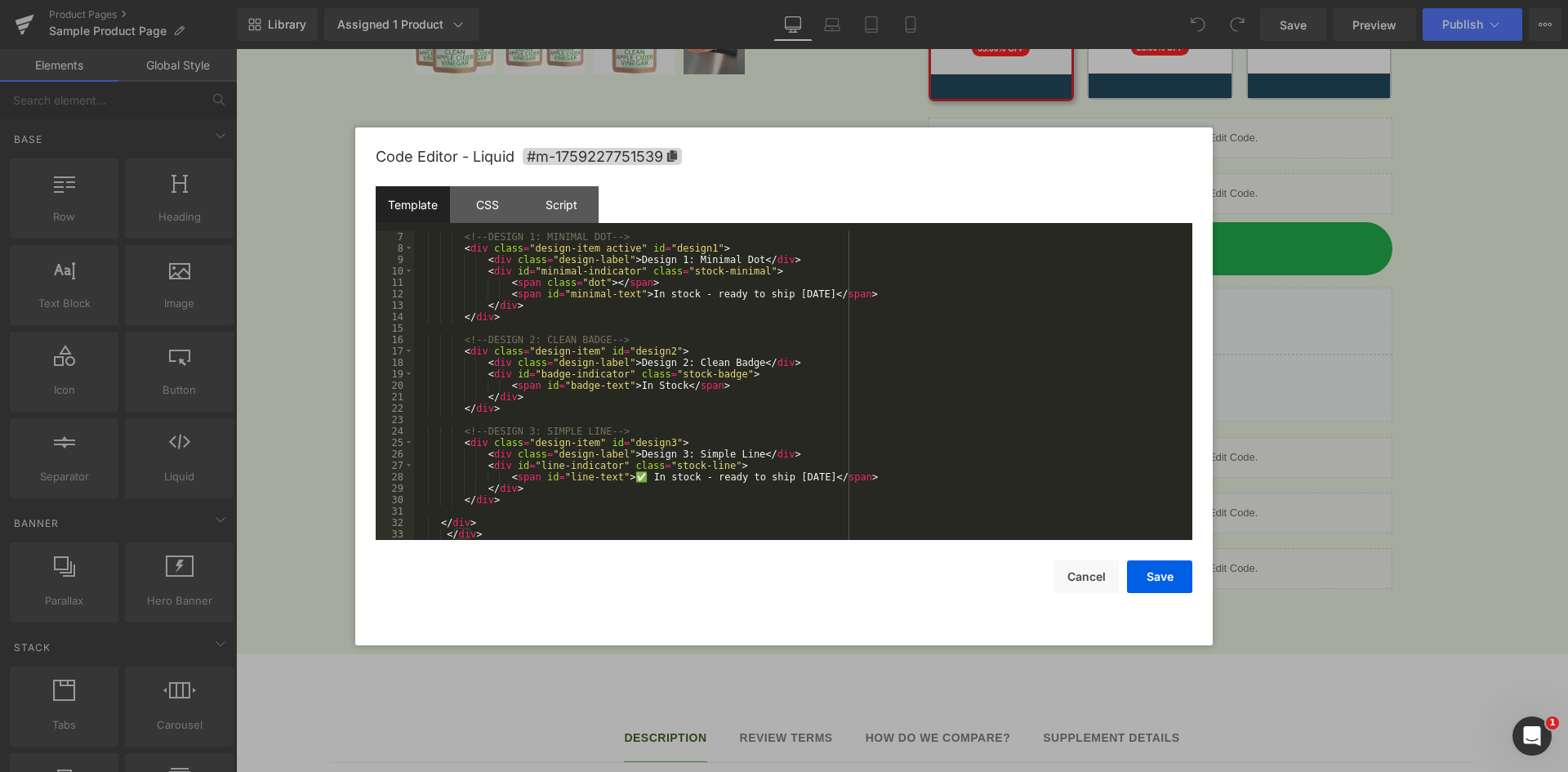
scroll to position [69, 0]
click at [485, 537] on div "<!-- DESIGN 1: MINIMAL DOT --> < div class = "design-item active" id = "design1…" at bounding box center [800, 397] width 772 height 332
drag, startPoint x: 483, startPoint y: 534, endPoint x: 444, endPoint y: 531, distance: 39.1
click at [442, 533] on div "<!-- DESIGN 1: MINIMAL DOT --> < div class = "design-item active" id = "design1…" at bounding box center [800, 397] width 772 height 332
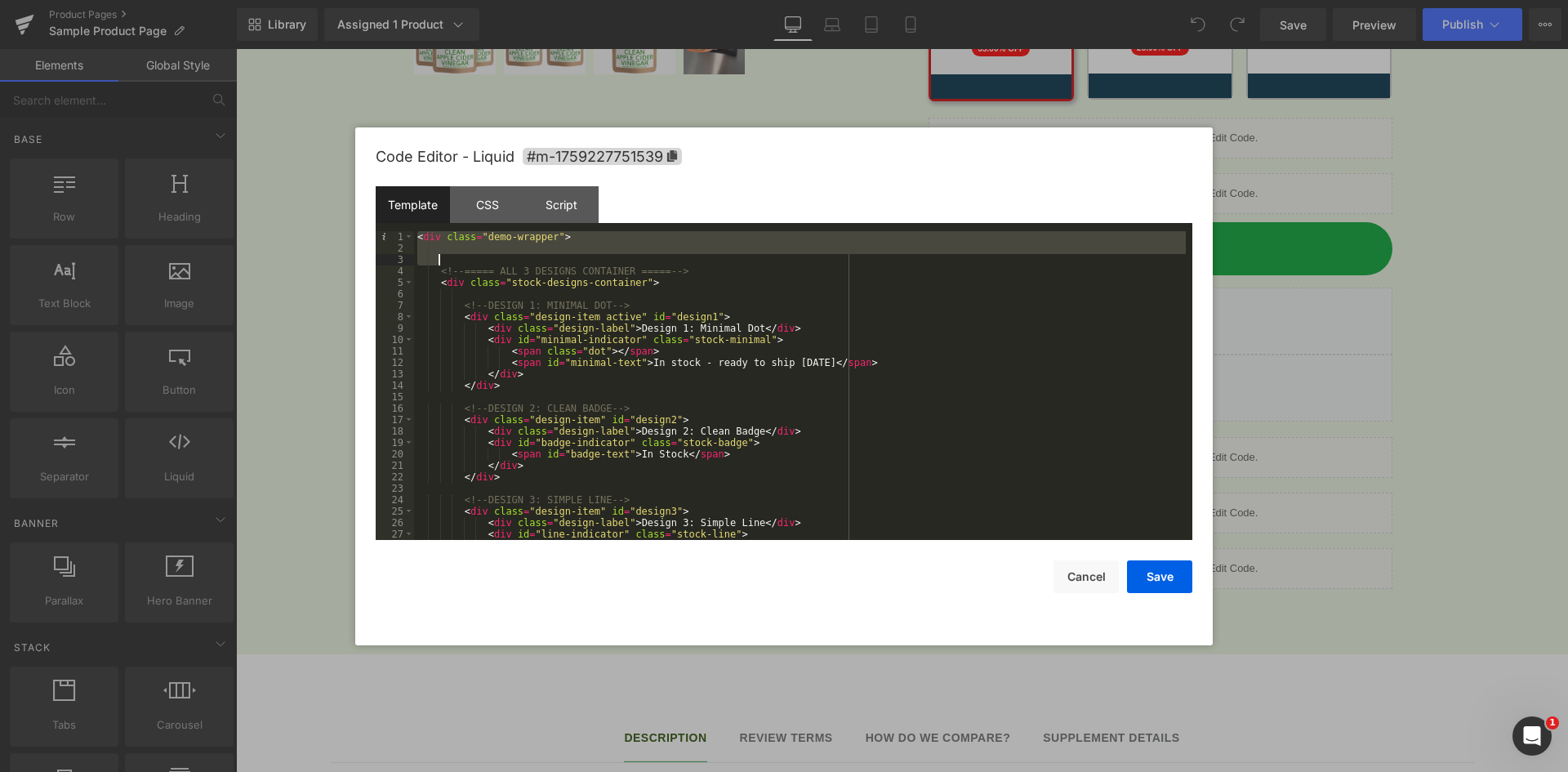
drag, startPoint x: 417, startPoint y: 239, endPoint x: 687, endPoint y: 256, distance: 270.5
click at [687, 256] on div "< div class = "demo-wrapper" > <!-- ===== ALL 3 DESIGNS CONTAINER ===== --> < d…" at bounding box center [800, 397] width 772 height 332
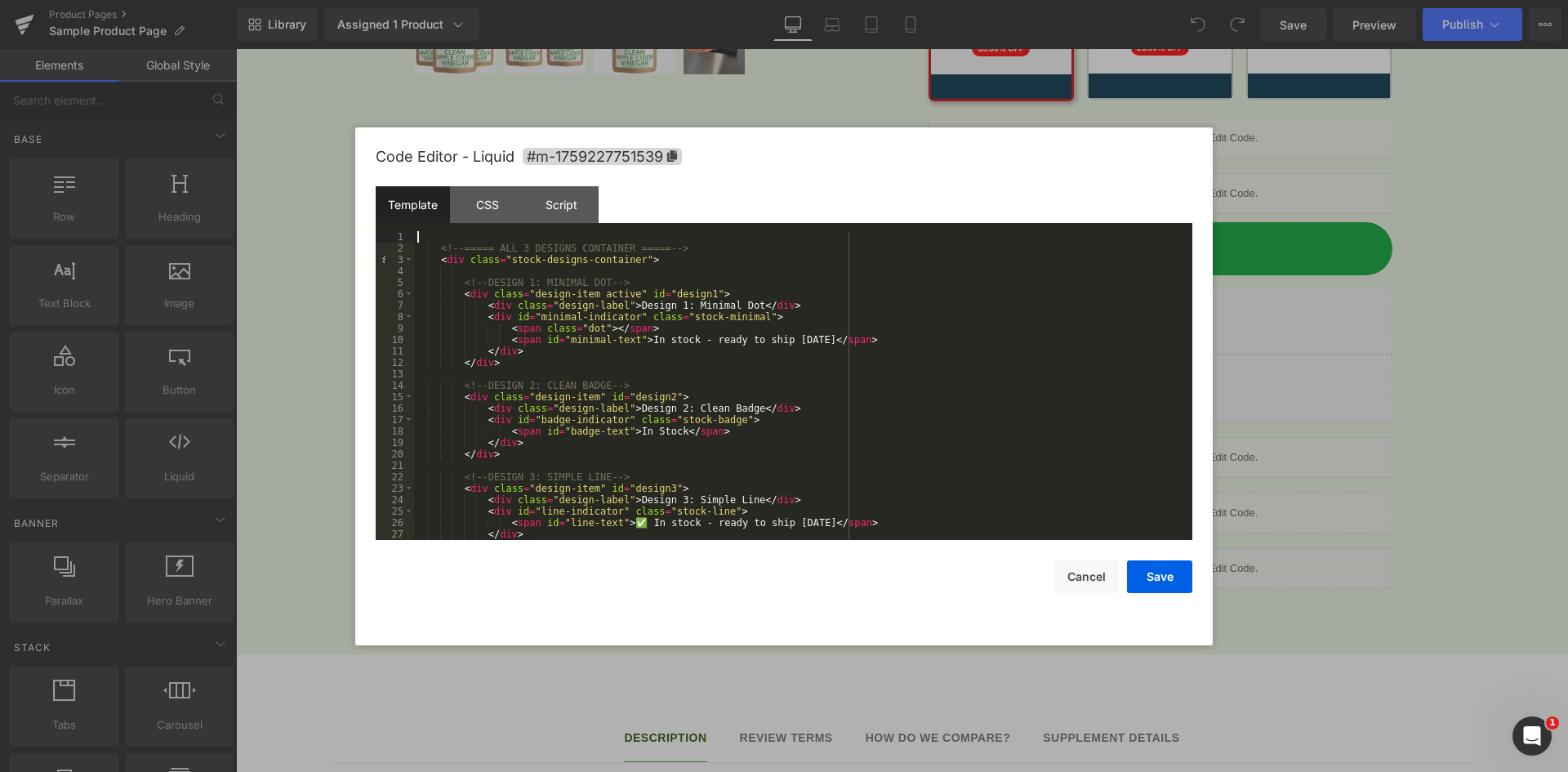
click at [693, 307] on div "<!-- ===== ALL 3 DESIGNS CONTAINER ===== --> < div class = "stock-designs-conta…" at bounding box center [800, 397] width 772 height 332
drag, startPoint x: 666, startPoint y: 308, endPoint x: 736, endPoint y: 308, distance: 70.0
click at [736, 308] on div "<!-- ===== ALL 3 DESIGNS CONTAINER ===== --> < div class = "stock-designs-conta…" at bounding box center [800, 397] width 772 height 332
click at [472, 289] on div "<!-- ===== ALL 3 DESIGNS CONTAINER ===== --> < div class = "stock-designs-conta…" at bounding box center [800, 397] width 772 height 332
click at [448, 260] on div "<!-- ===== ALL 3 DESIGNS CONTAINER ===== --> < div class = "stock-designs-conta…" at bounding box center [800, 397] width 772 height 332
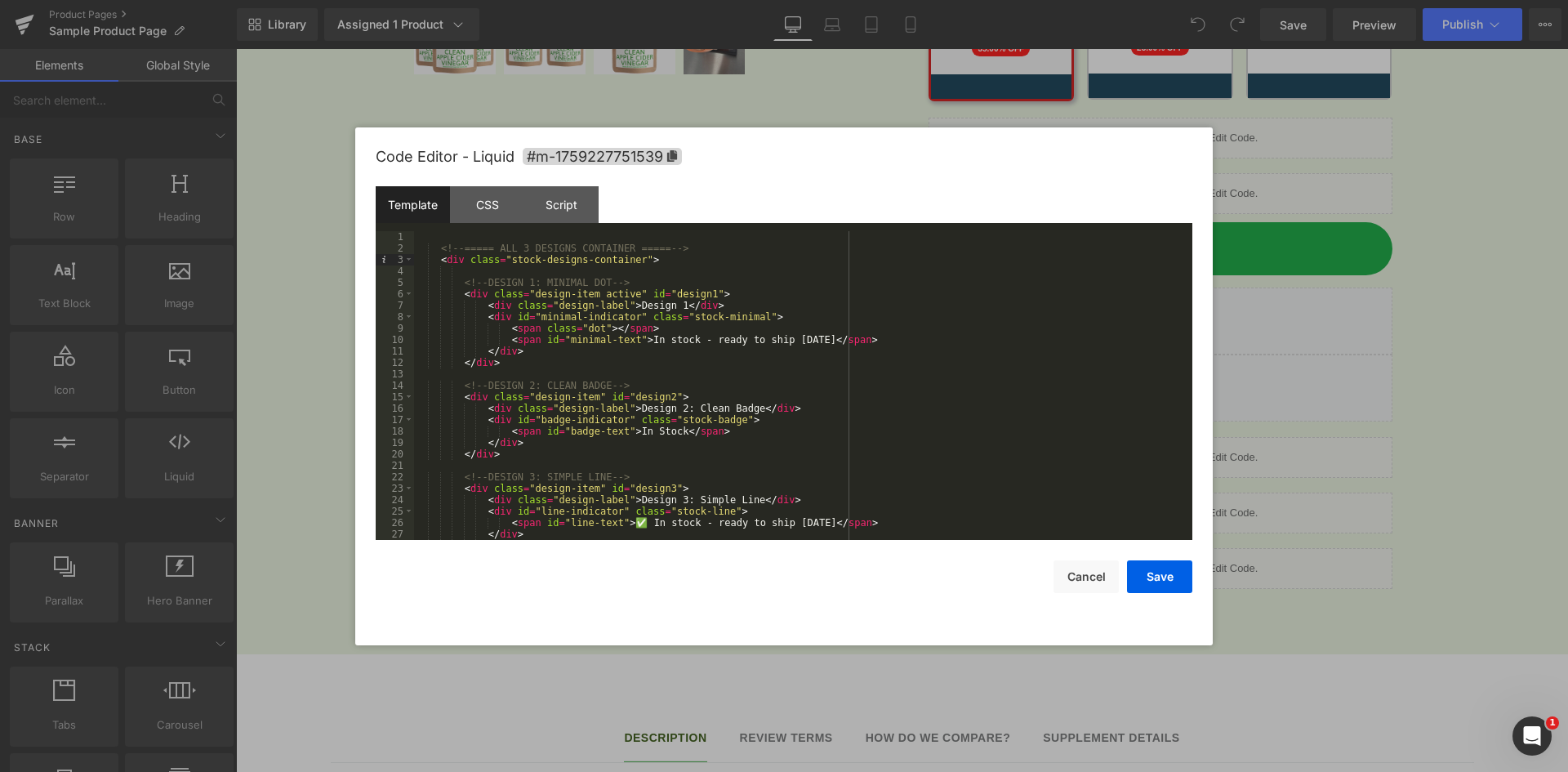
scroll to position [46, 0]
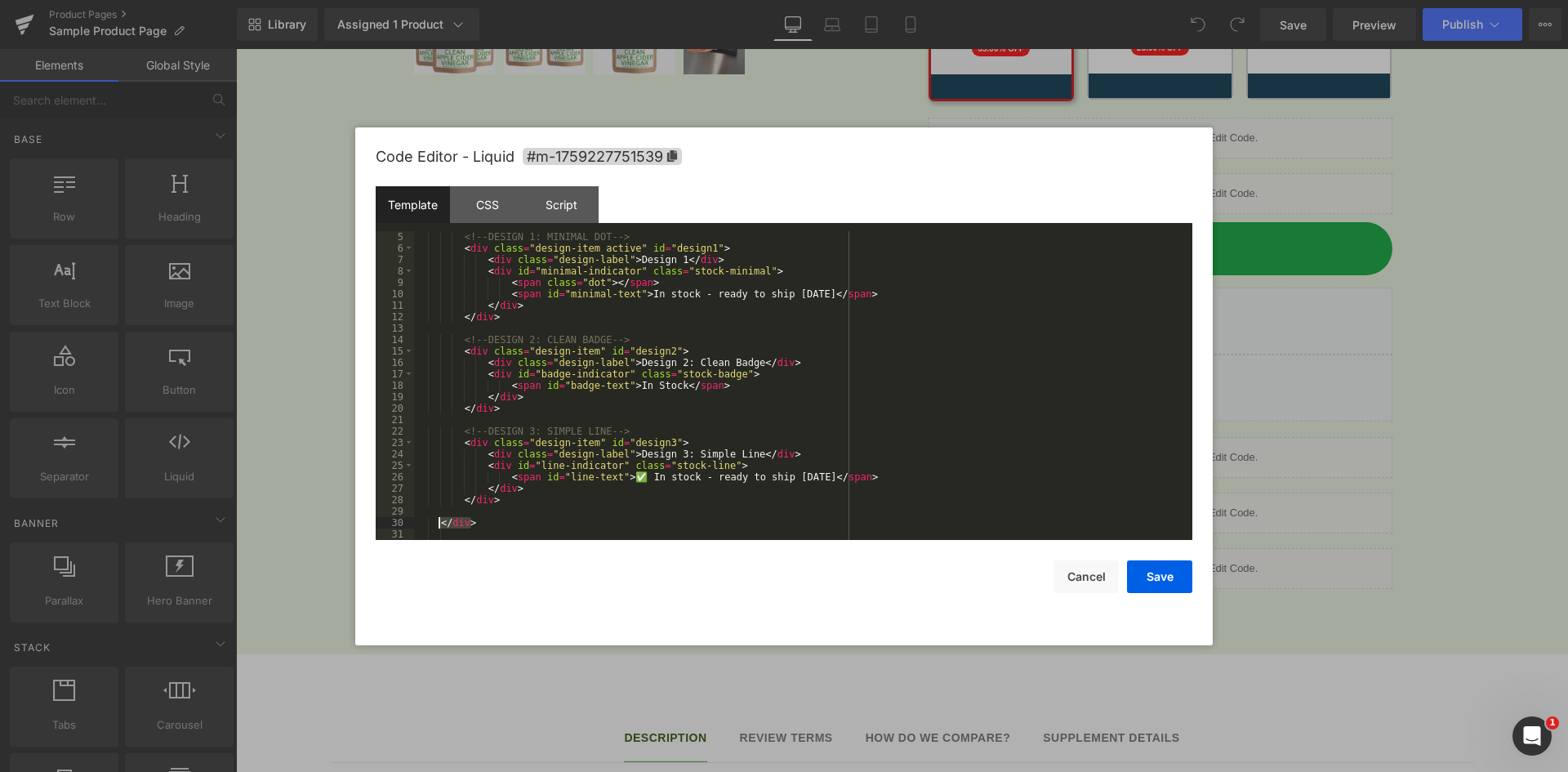
drag, startPoint x: 482, startPoint y: 519, endPoint x: 439, endPoint y: 520, distance: 43.0
click at [439, 520] on div "<!-- DESIGN 1: MINIMAL DOT --> < div class = "design-item active" id = "design1…" at bounding box center [800, 397] width 772 height 332
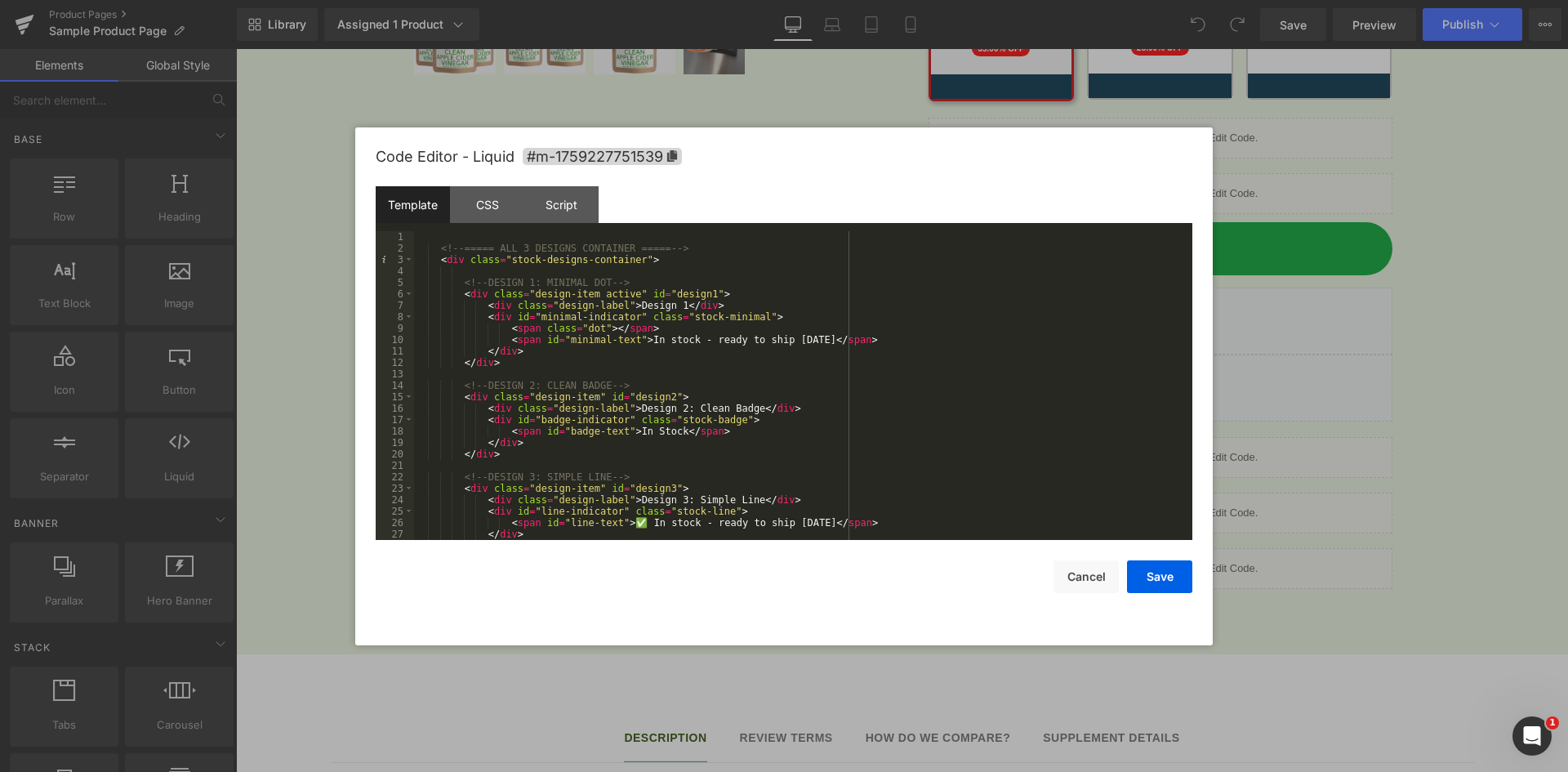
scroll to position [0, 0]
drag, startPoint x: 437, startPoint y: 260, endPoint x: 643, endPoint y: 257, distance: 206.0
click at [643, 257] on div "<!-- ===== ALL 3 DESIGNS CONTAINER ===== --> < div class = "stock-designs-conta…" at bounding box center [800, 397] width 772 height 332
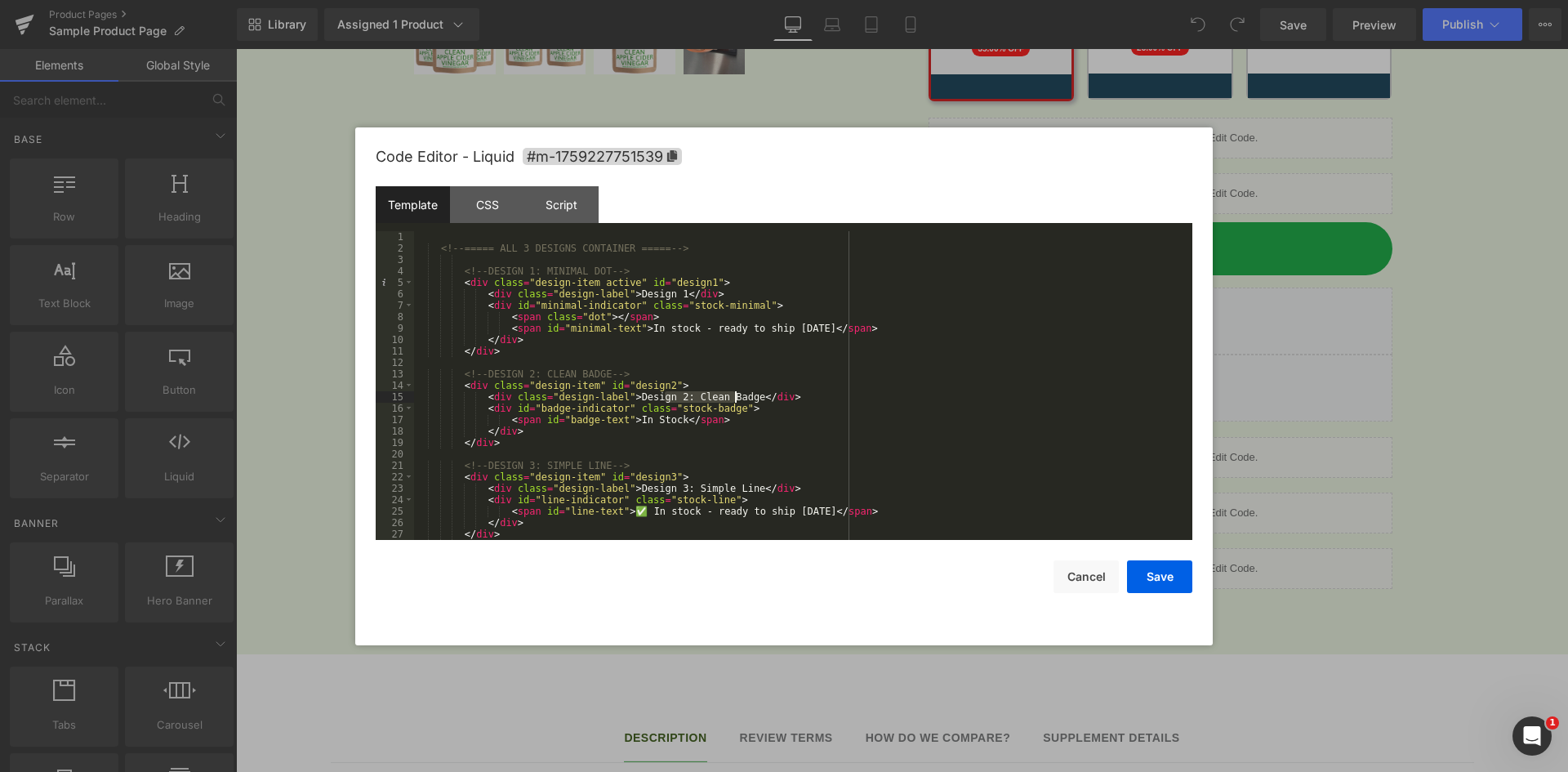
drag, startPoint x: 666, startPoint y: 396, endPoint x: 768, endPoint y: 397, distance: 102.0
click at [738, 397] on div "<!-- ===== ALL 3 DESIGNS CONTAINER ===== --> <!-- DESIGN 1: MINIMAL DOT --> < d…" at bounding box center [800, 397] width 772 height 332
drag, startPoint x: 666, startPoint y: 489, endPoint x: 737, endPoint y: 485, distance: 71.1
click at [737, 485] on div "<!-- ===== ALL 3 DESIGNS CONTAINER ===== --> <!-- DESIGN 1: MINIMAL DOT --> < d…" at bounding box center [800, 397] width 772 height 332
drag, startPoint x: 1151, startPoint y: 571, endPoint x: 1163, endPoint y: 563, distance: 14.4
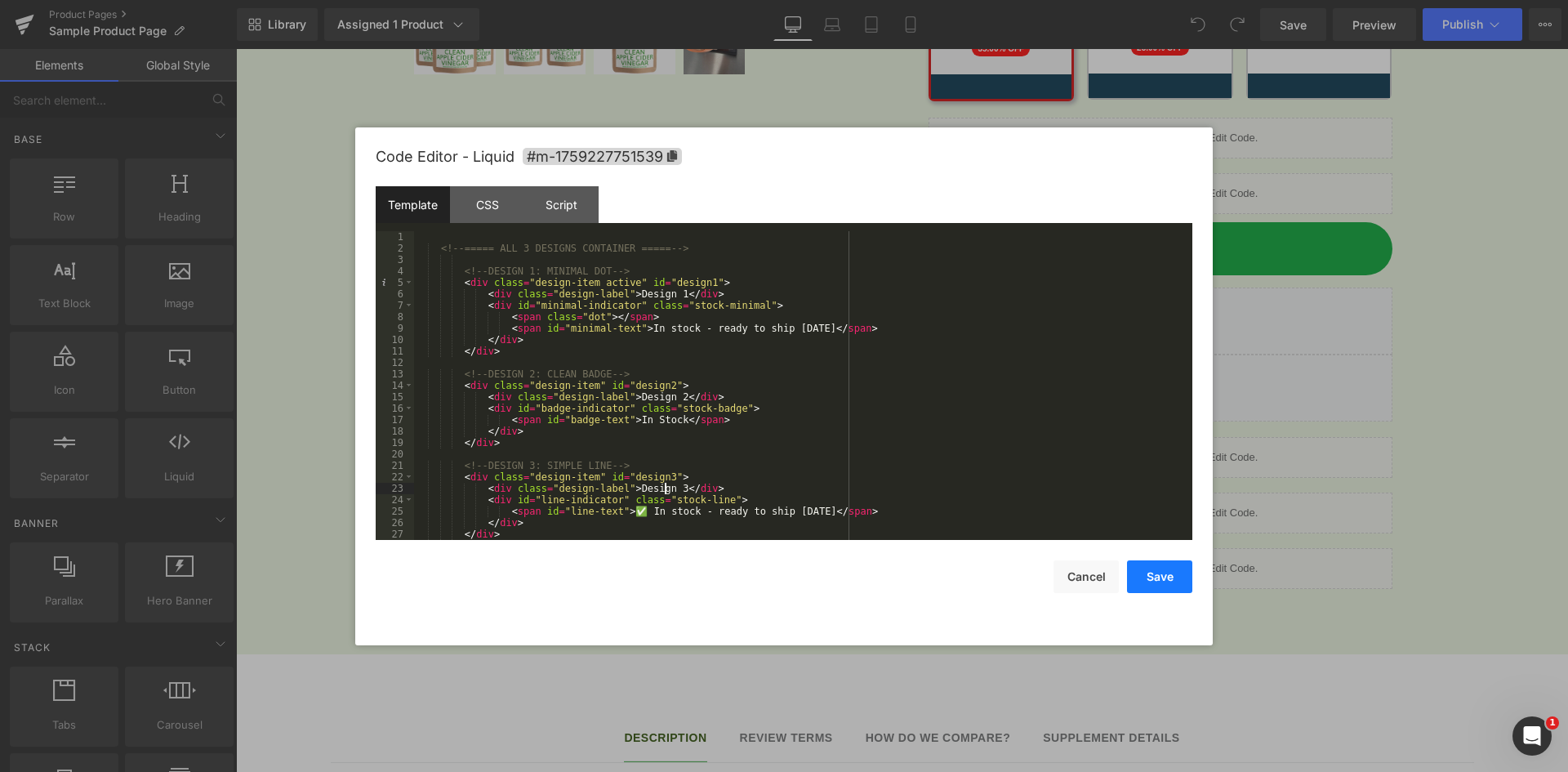
click at [1152, 571] on button "Save" at bounding box center [1160, 576] width 66 height 32
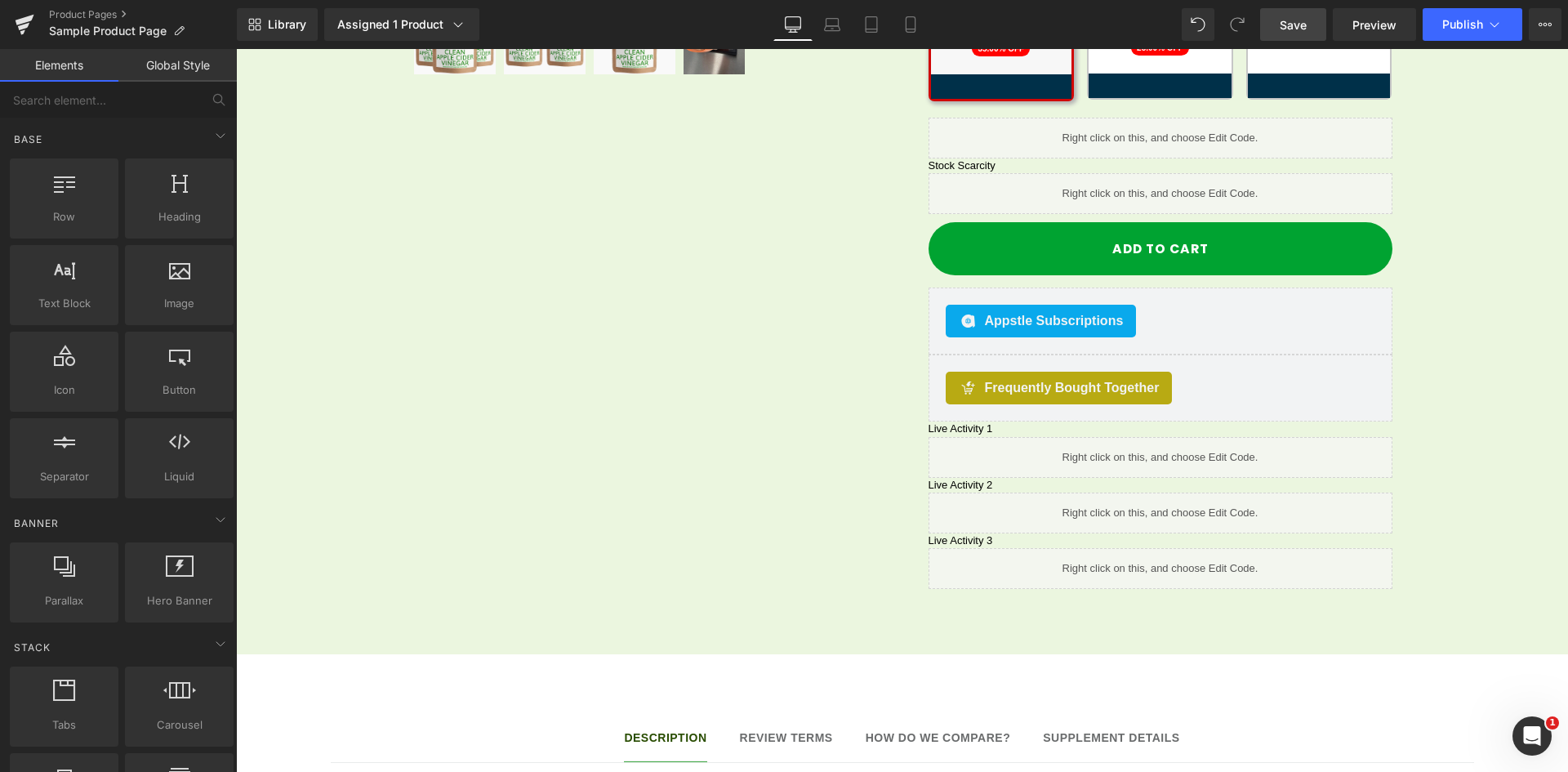
click at [1279, 24] on link "Save" at bounding box center [1293, 24] width 66 height 32
